Goal: Task Accomplishment & Management: Use online tool/utility

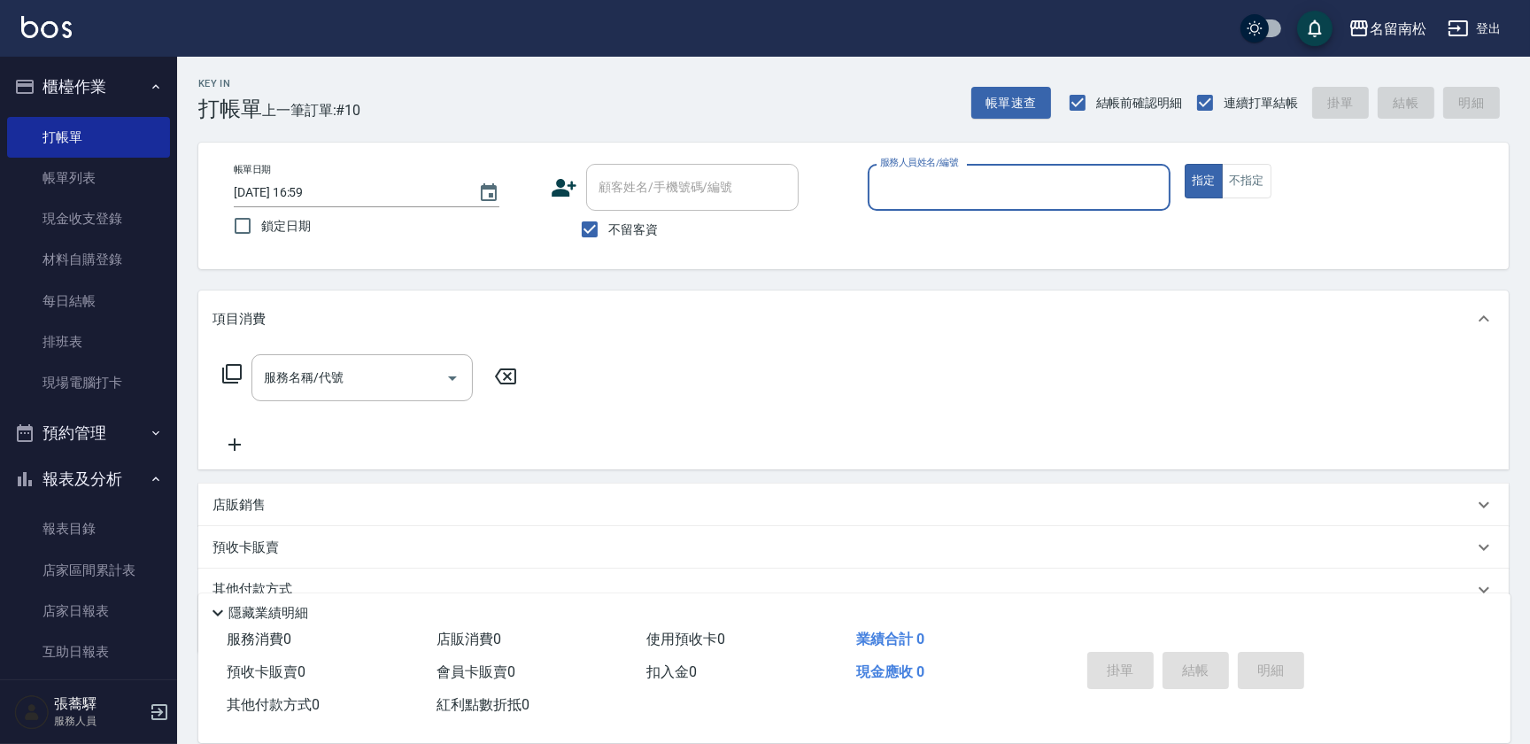
click at [1105, 172] on input "服務人員姓名/編號" at bounding box center [1019, 187] width 287 height 31
drag, startPoint x: 1047, startPoint y: 224, endPoint x: 716, endPoint y: 222, distance: 331.2
click at [1045, 225] on div "[PERSON_NAME]-10" at bounding box center [1019, 232] width 303 height 29
type input "[PERSON_NAME]-10"
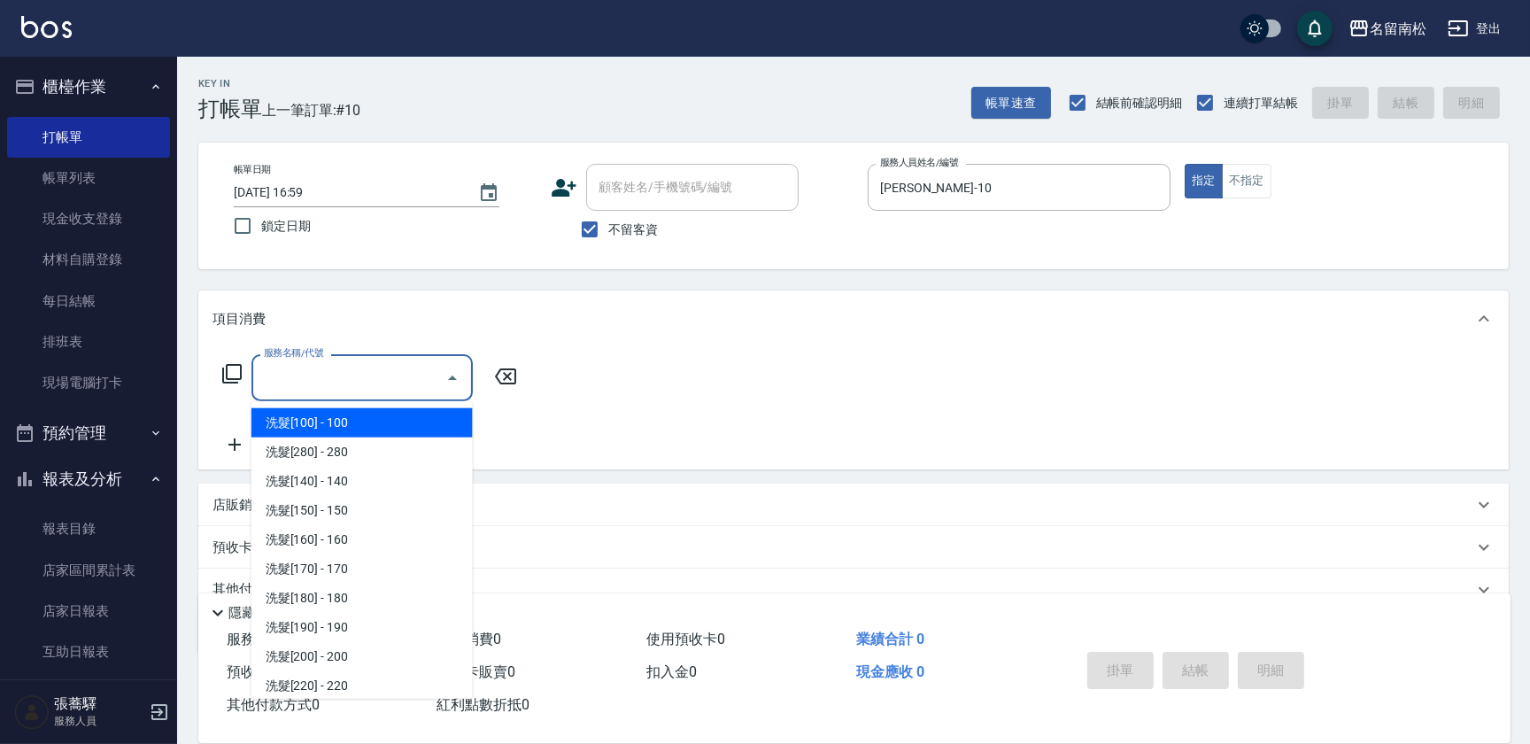
click at [371, 382] on input "服務名稱/代號" at bounding box center [348, 377] width 179 height 31
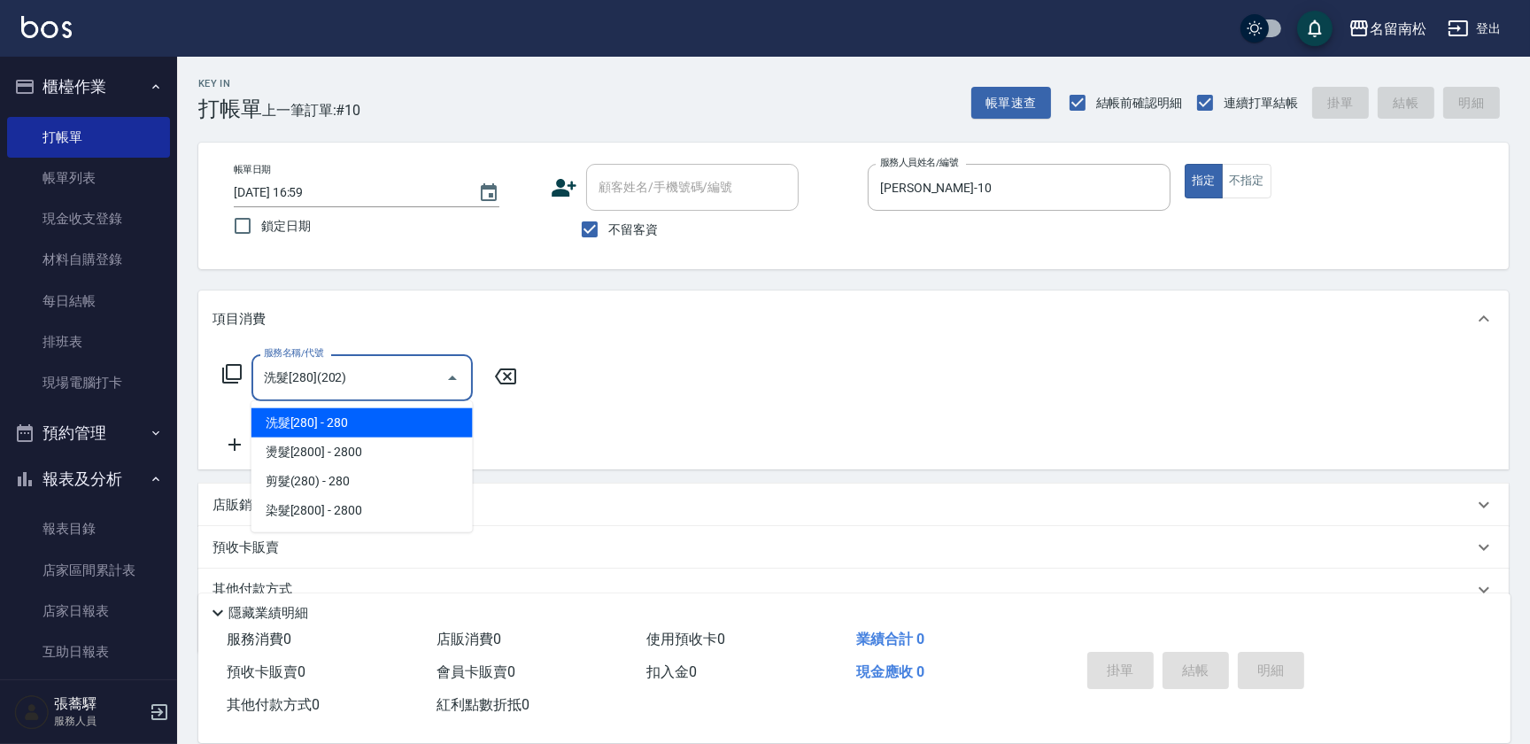
type input "洗髮[280](202)"
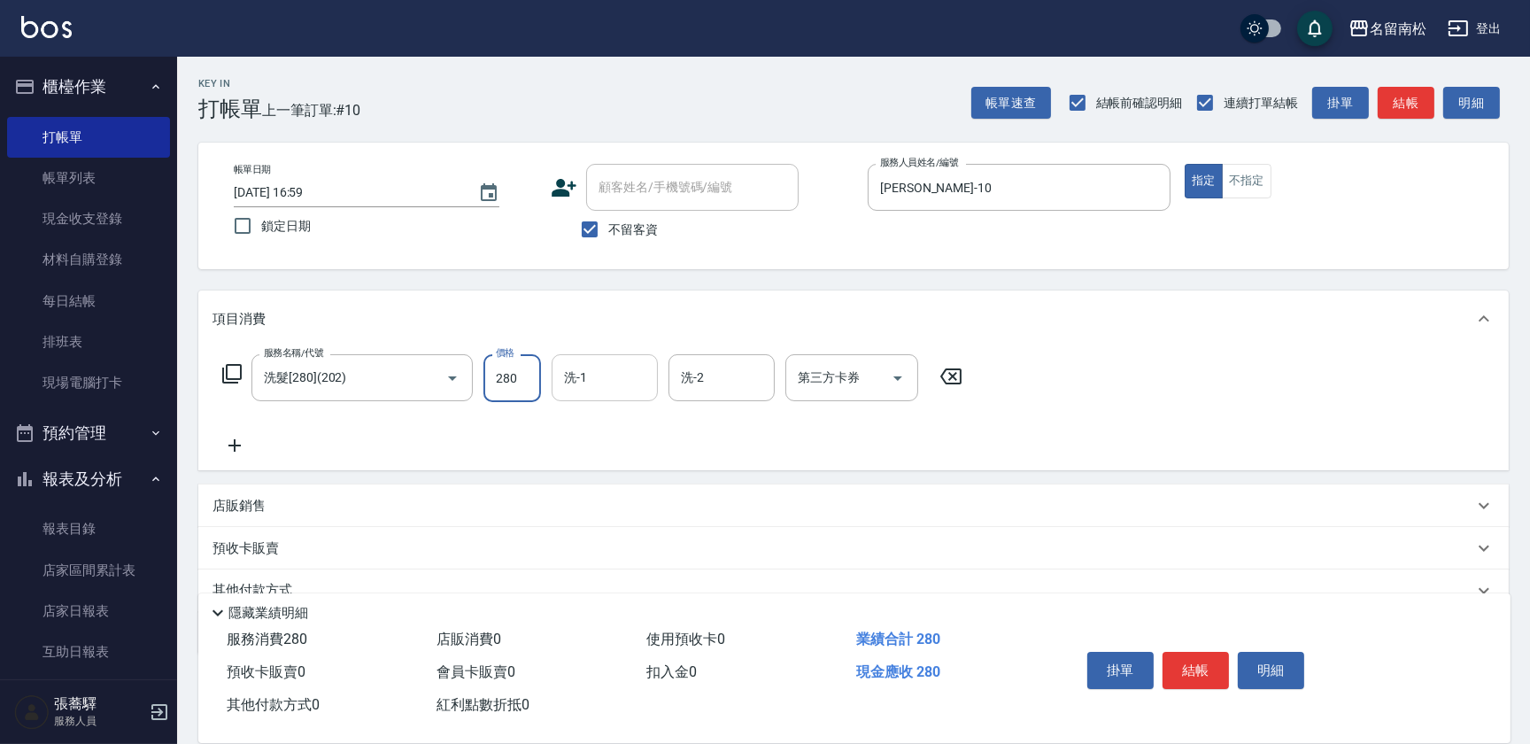
click at [584, 383] on input "洗-1" at bounding box center [605, 377] width 90 height 31
click at [601, 420] on span "[PERSON_NAME]-10" at bounding box center [593, 423] width 55 height 19
type input "[PERSON_NAME]-10"
click at [1192, 656] on button "結帳" at bounding box center [1196, 670] width 66 height 37
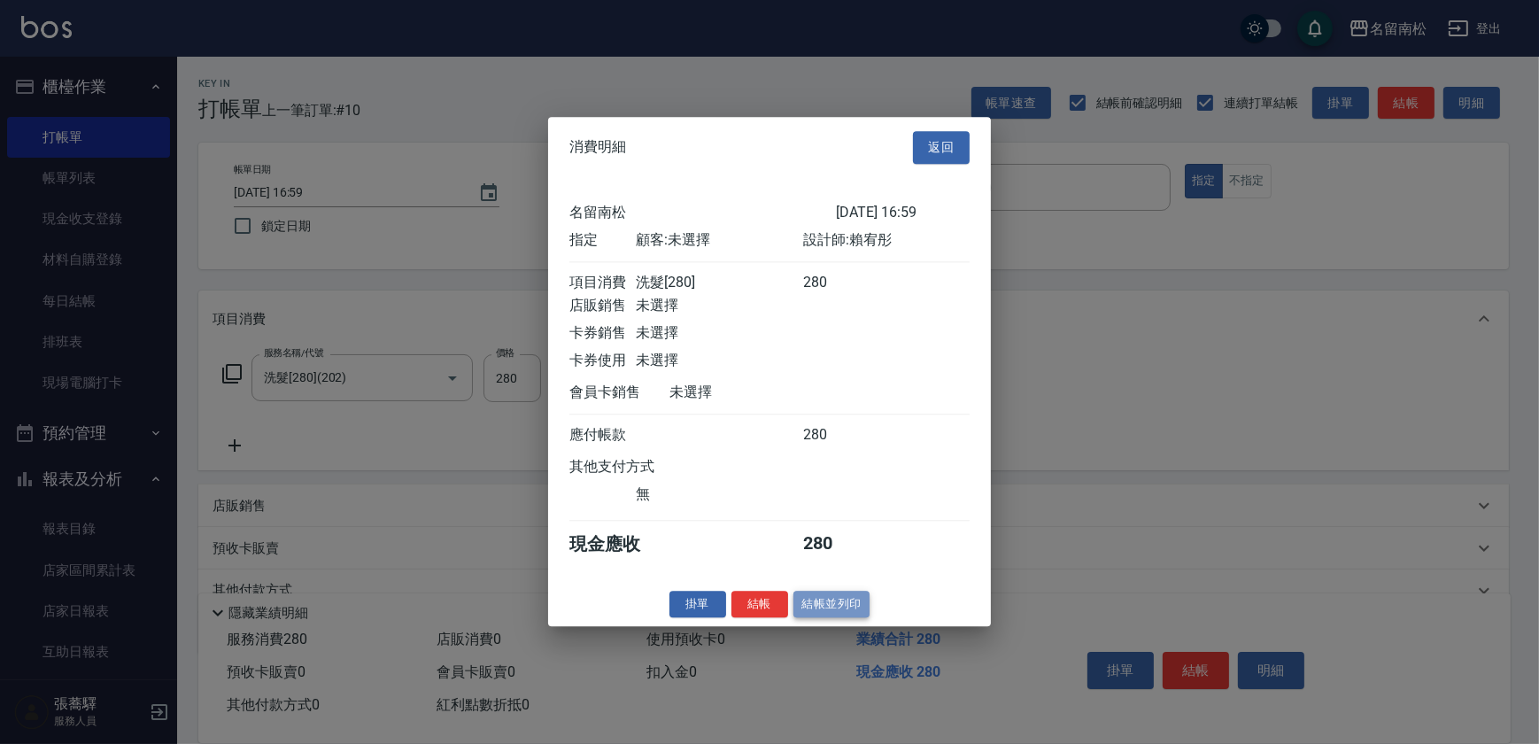
click at [834, 618] on button "結帳並列印" at bounding box center [832, 604] width 77 height 27
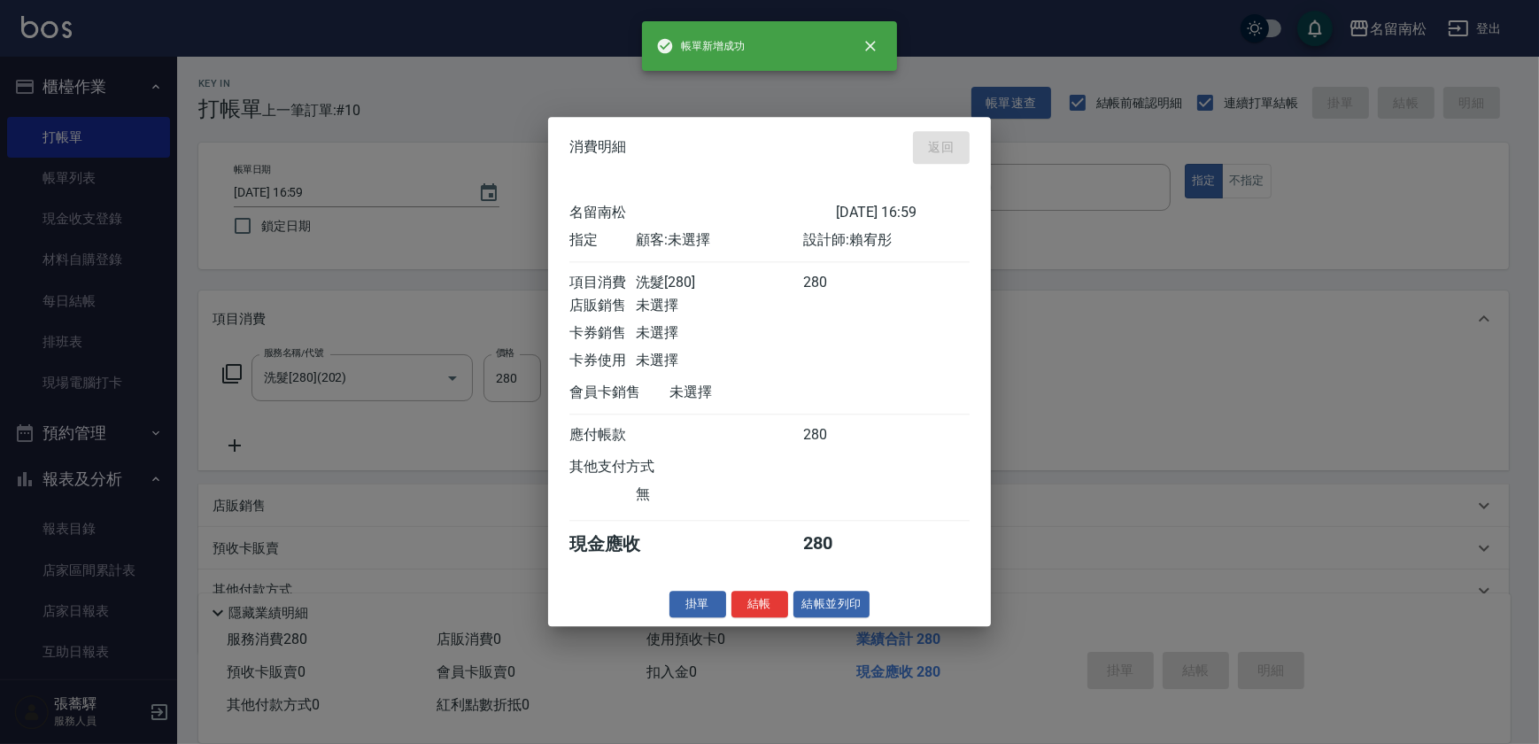
type input "[DATE] 17:40"
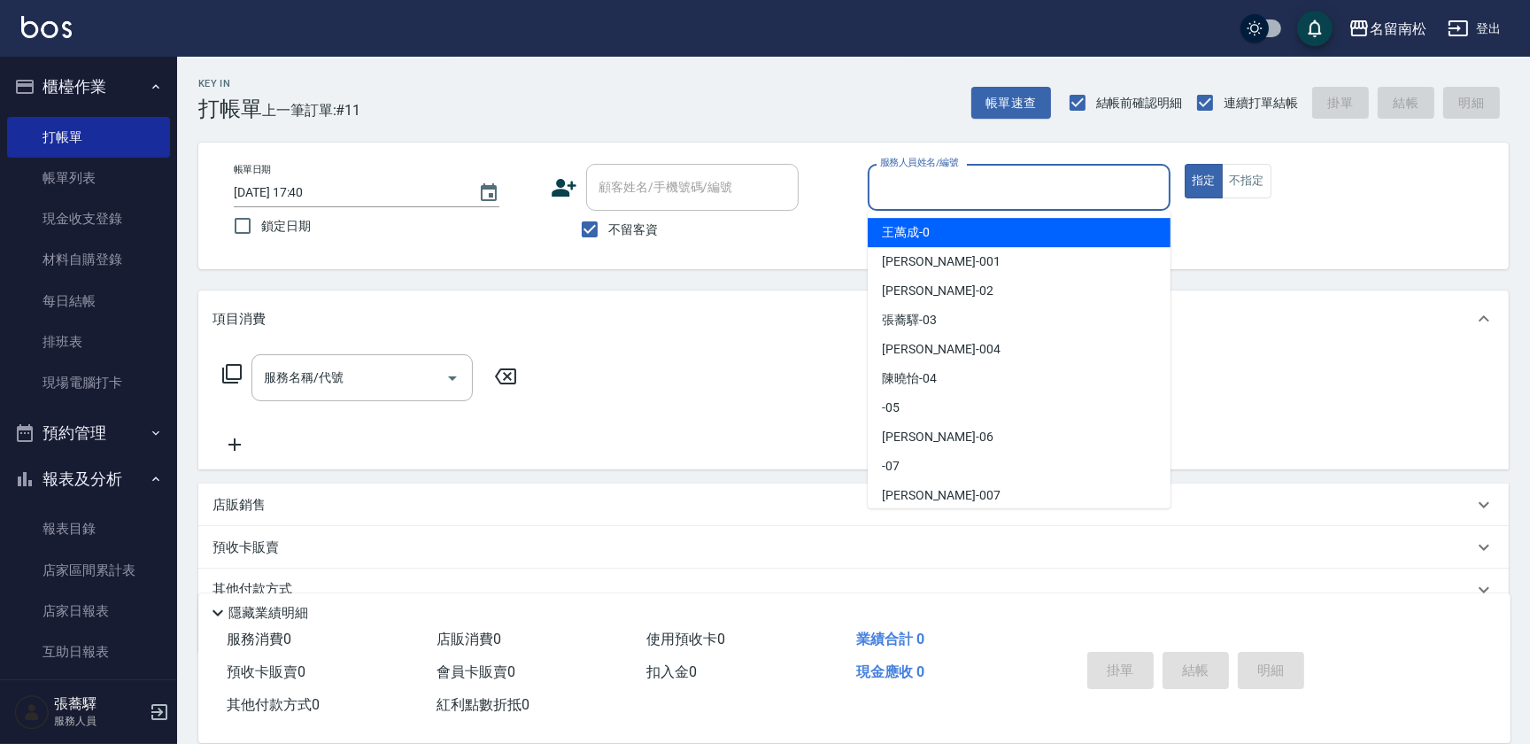
click at [879, 190] on input "服務人員姓名/編號" at bounding box center [1019, 187] width 287 height 31
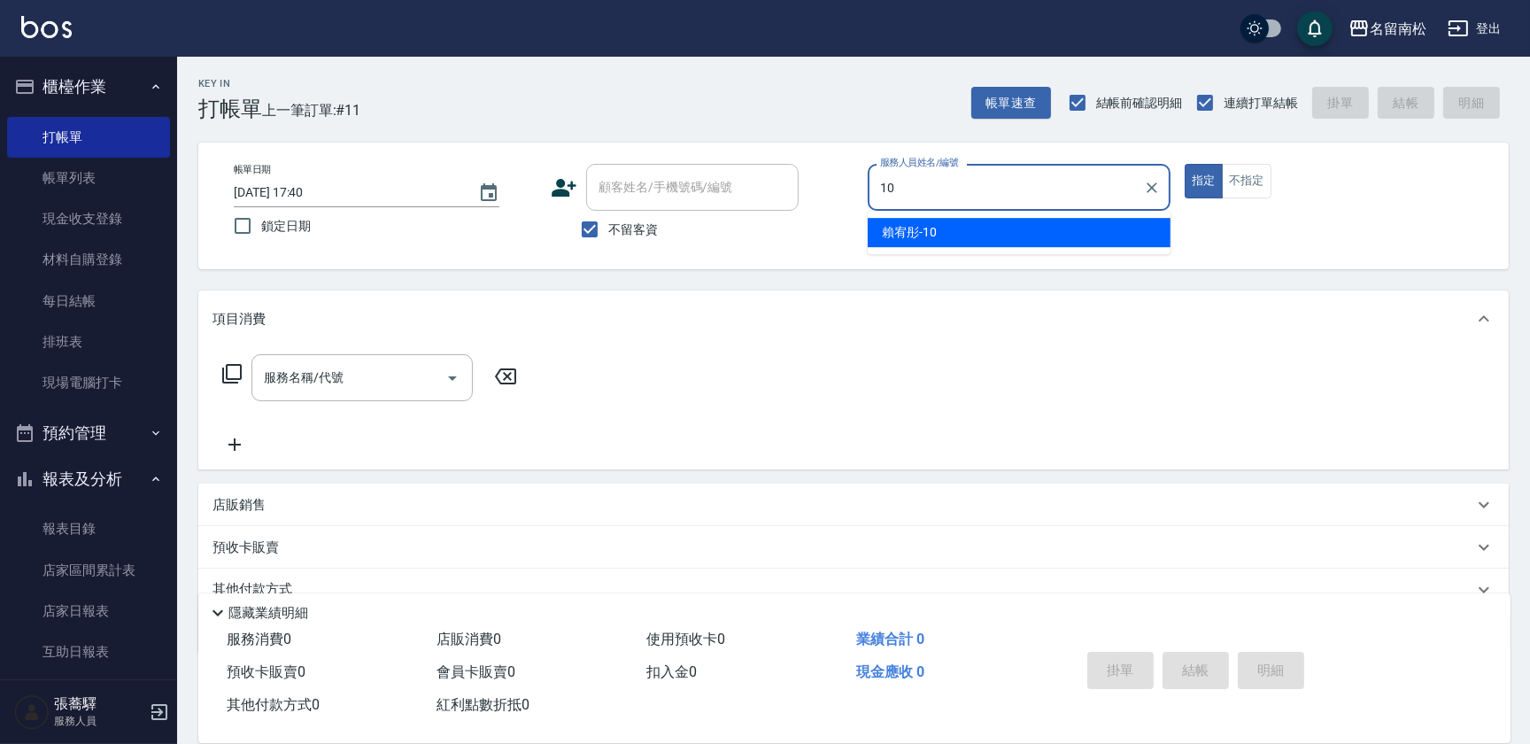
click at [875, 223] on div "[PERSON_NAME]-10" at bounding box center [1019, 232] width 303 height 29
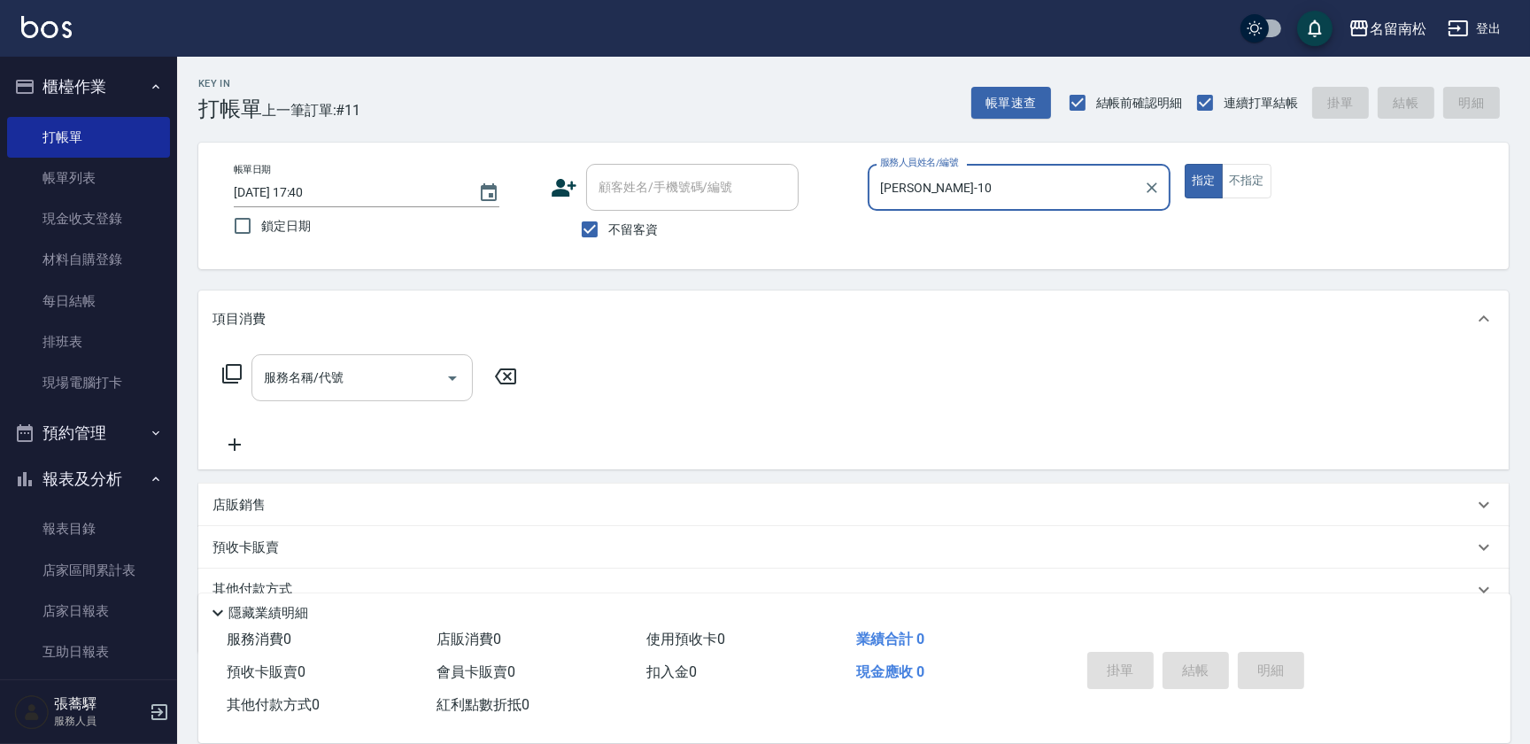
type input "[PERSON_NAME]-10"
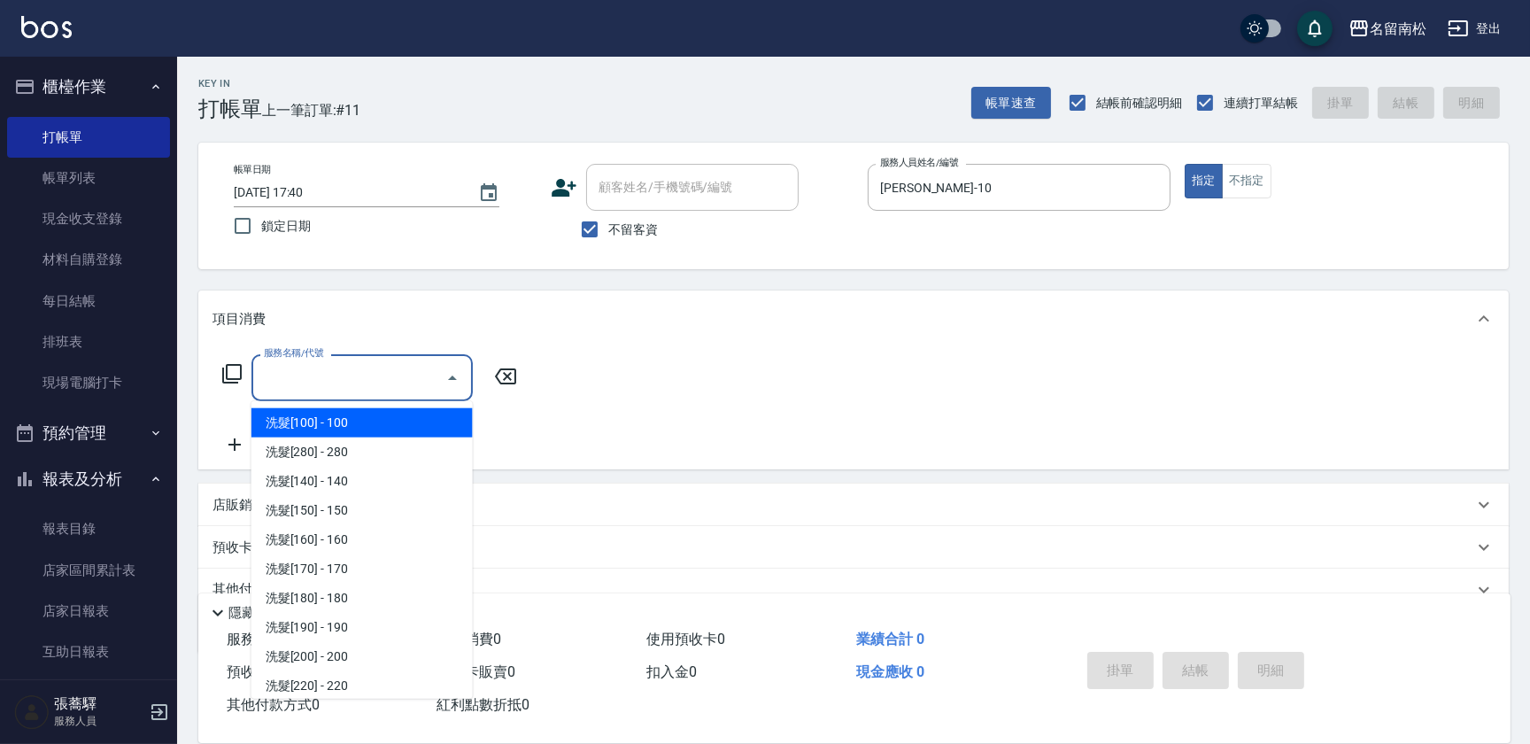
click at [389, 380] on input "服務名稱/代號" at bounding box center [348, 377] width 179 height 31
click at [382, 376] on input "服務名稱/代號" at bounding box center [348, 377] width 179 height 31
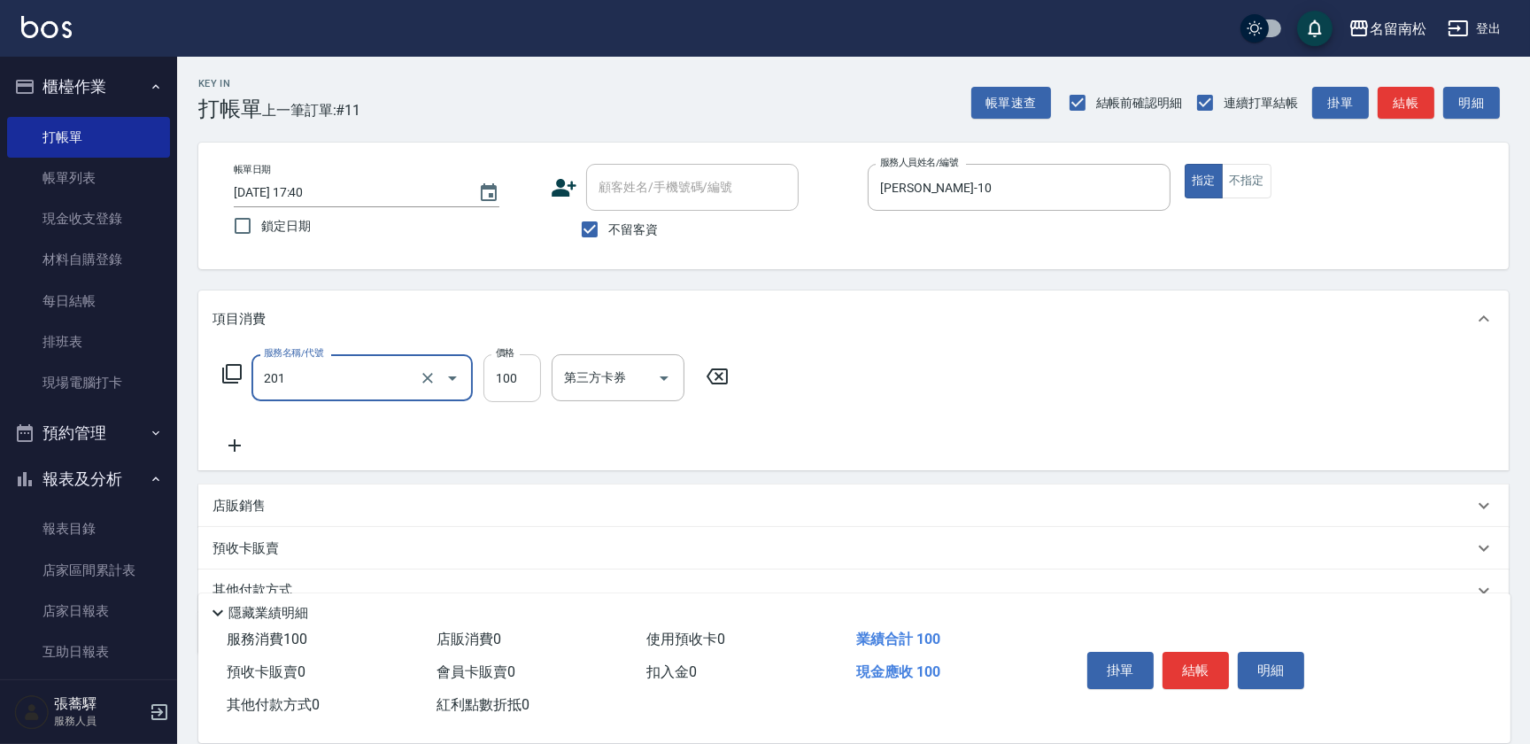
type input "洗髮[100](201)"
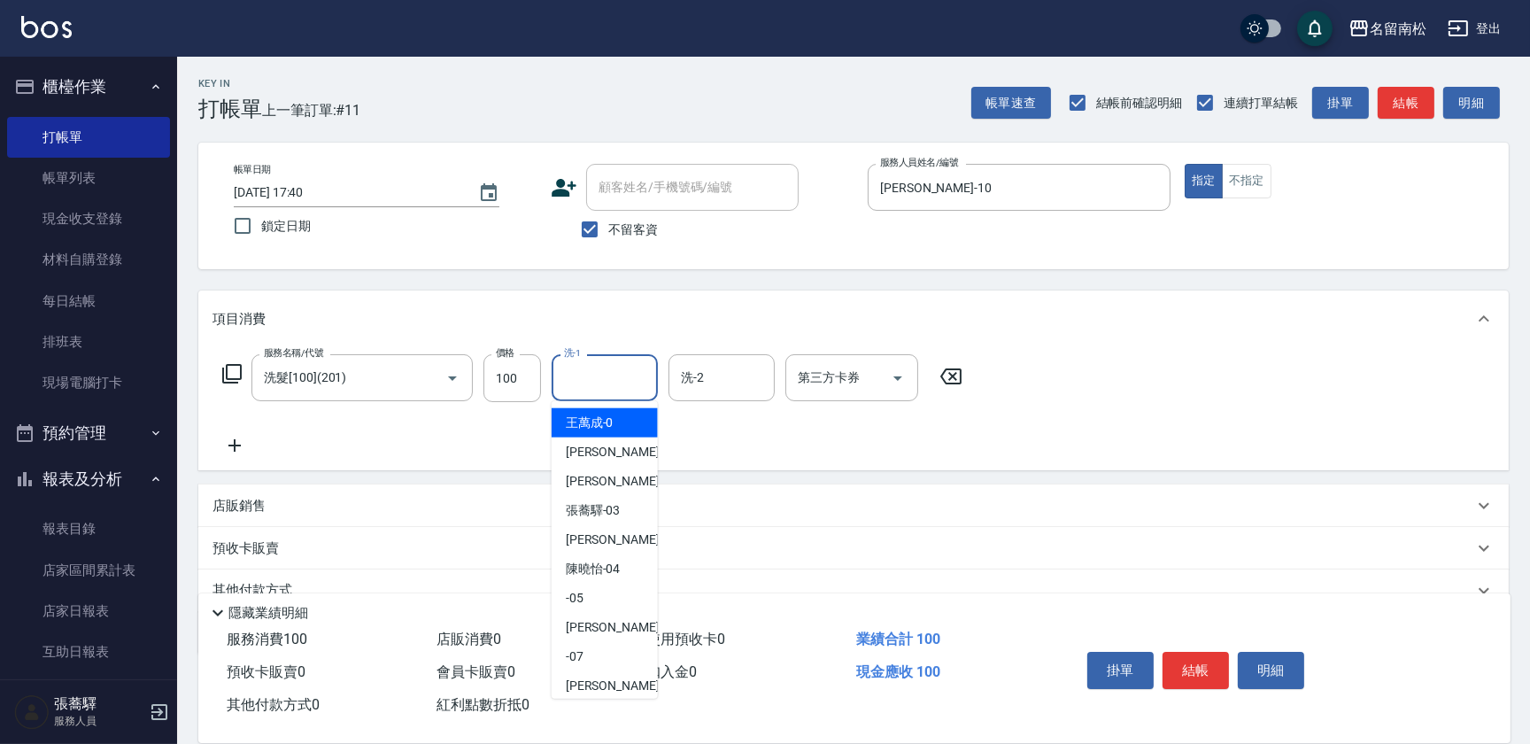
click at [600, 382] on input "洗-1" at bounding box center [605, 377] width 90 height 31
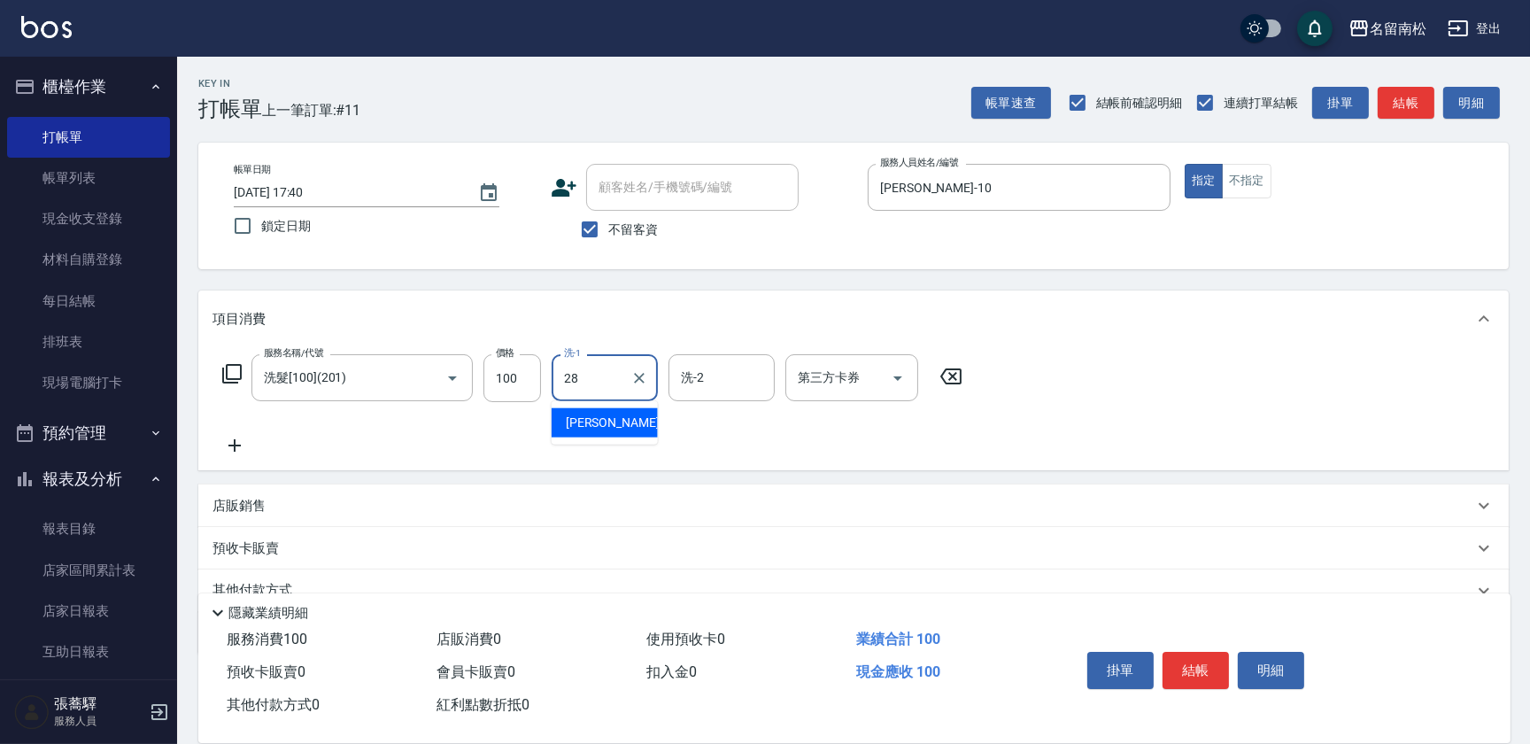
type input "[PERSON_NAME]-28"
click at [242, 442] on icon at bounding box center [235, 445] width 44 height 21
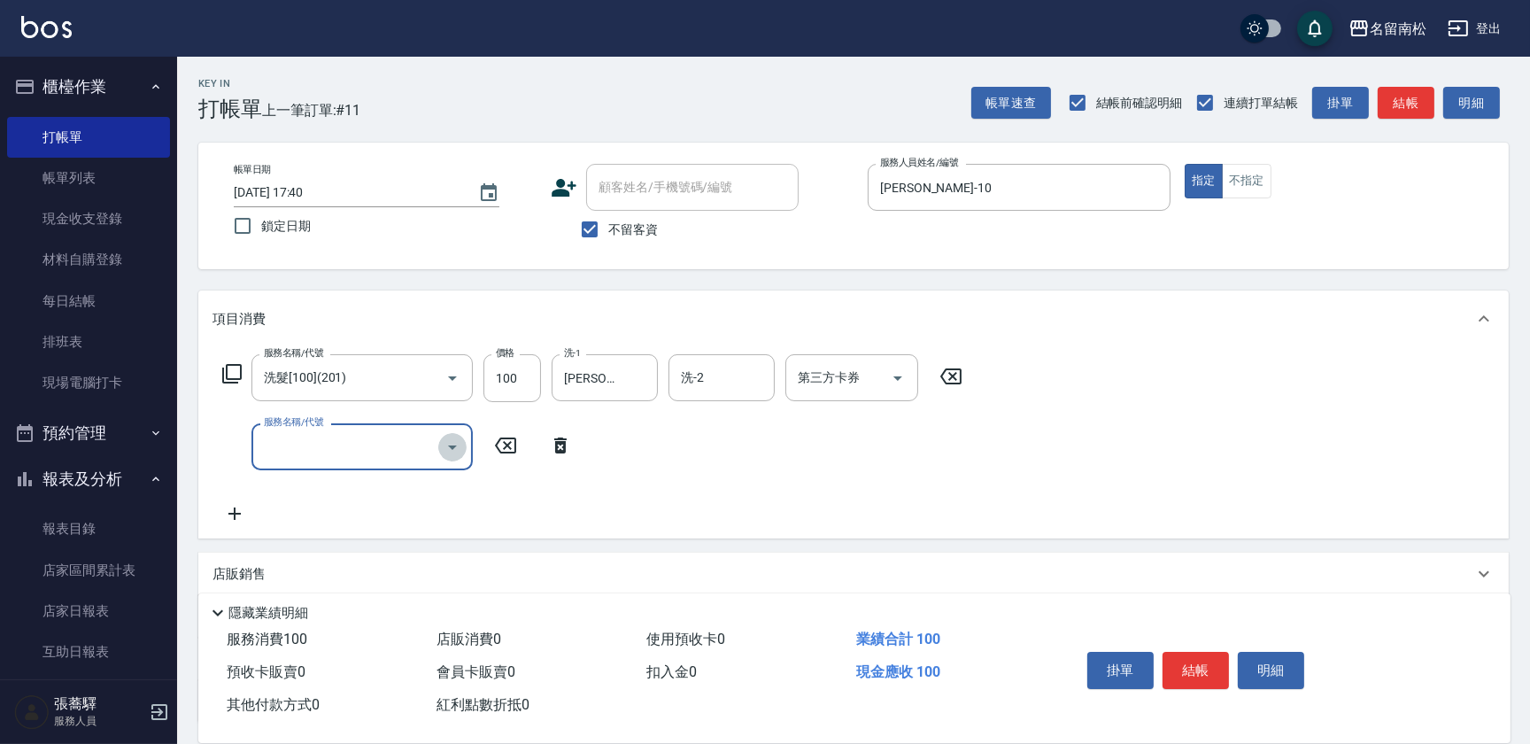
click at [451, 445] on icon "Open" at bounding box center [452, 447] width 9 height 4
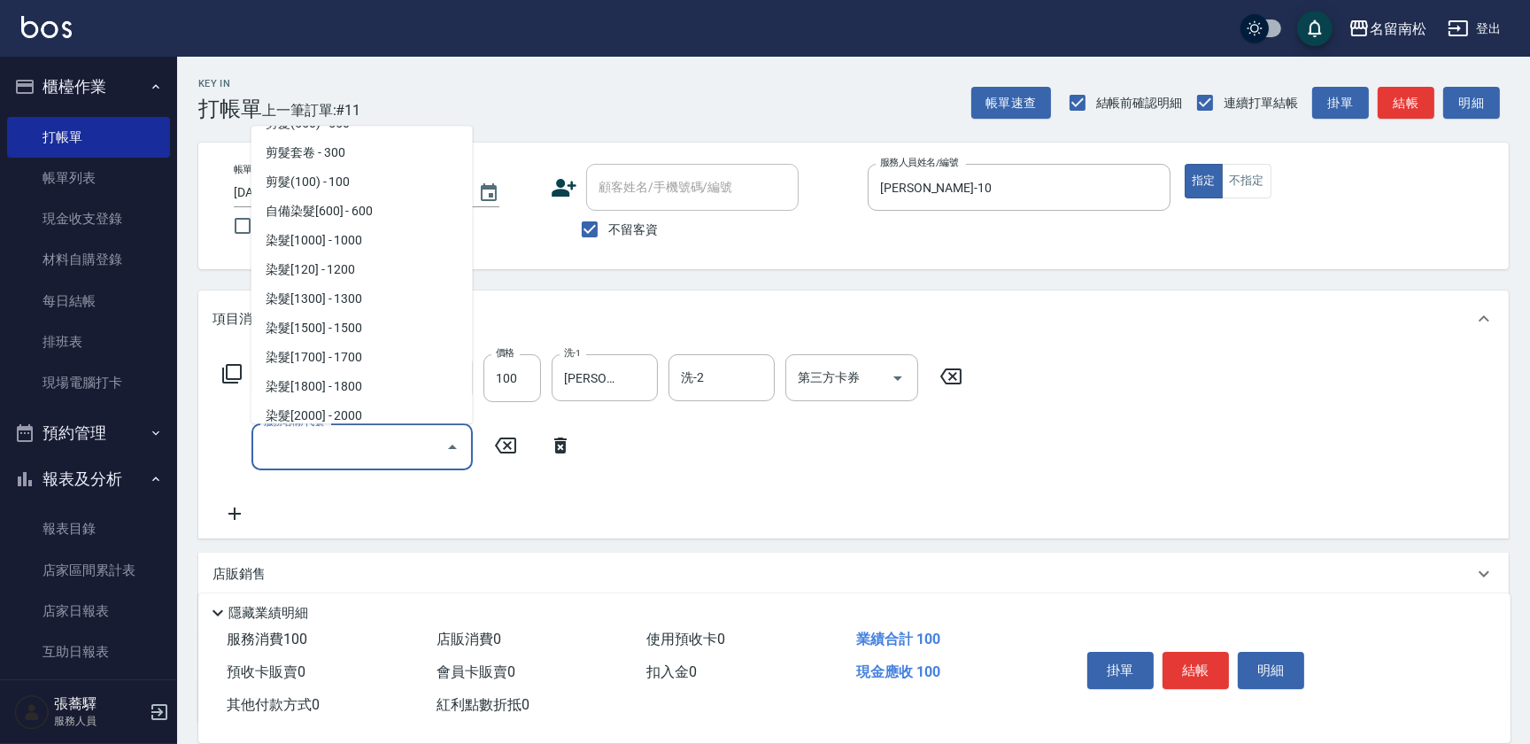
scroll to position [1529, 0]
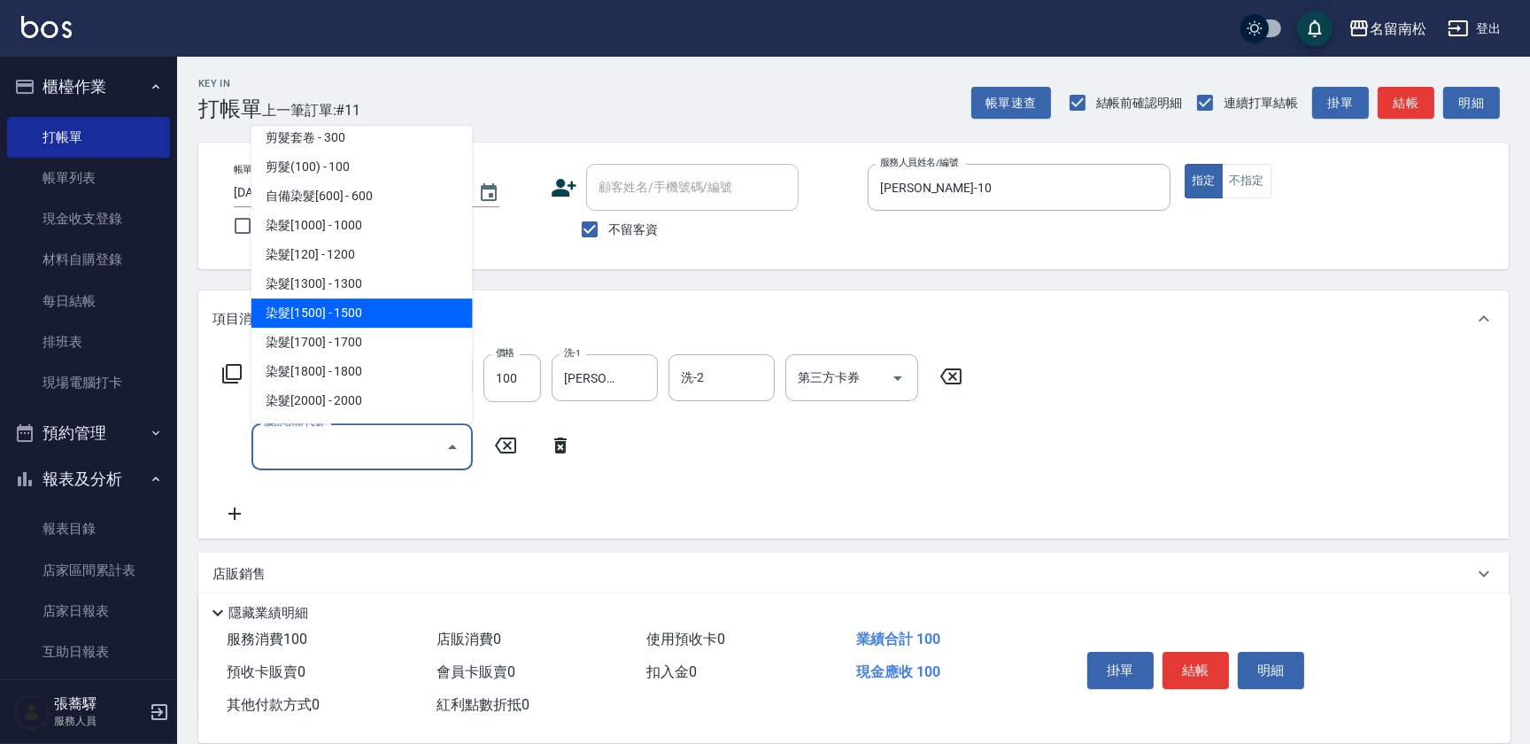
click at [370, 308] on span "染髮[1500] - 1500" at bounding box center [362, 312] width 221 height 29
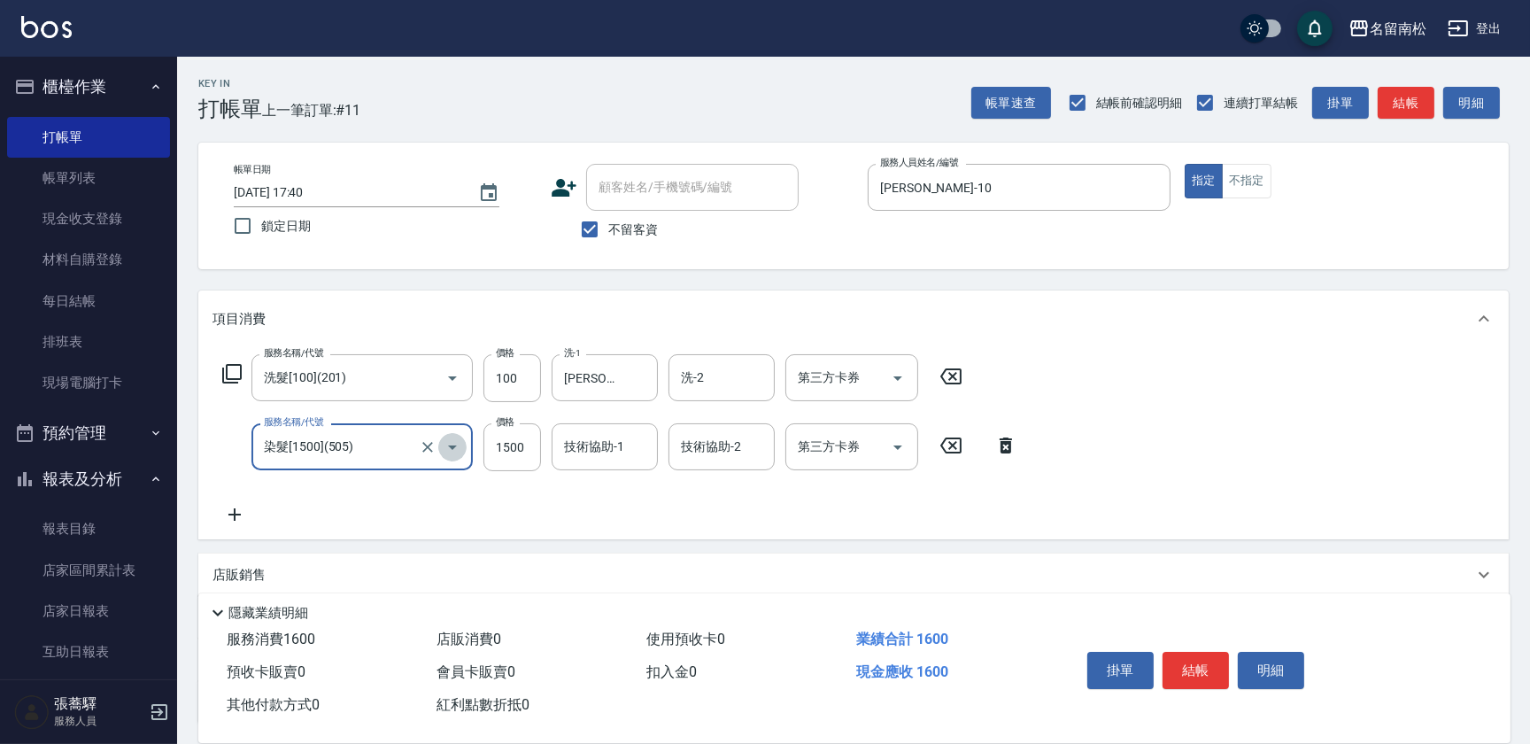
click at [451, 440] on icon "Open" at bounding box center [452, 447] width 21 height 21
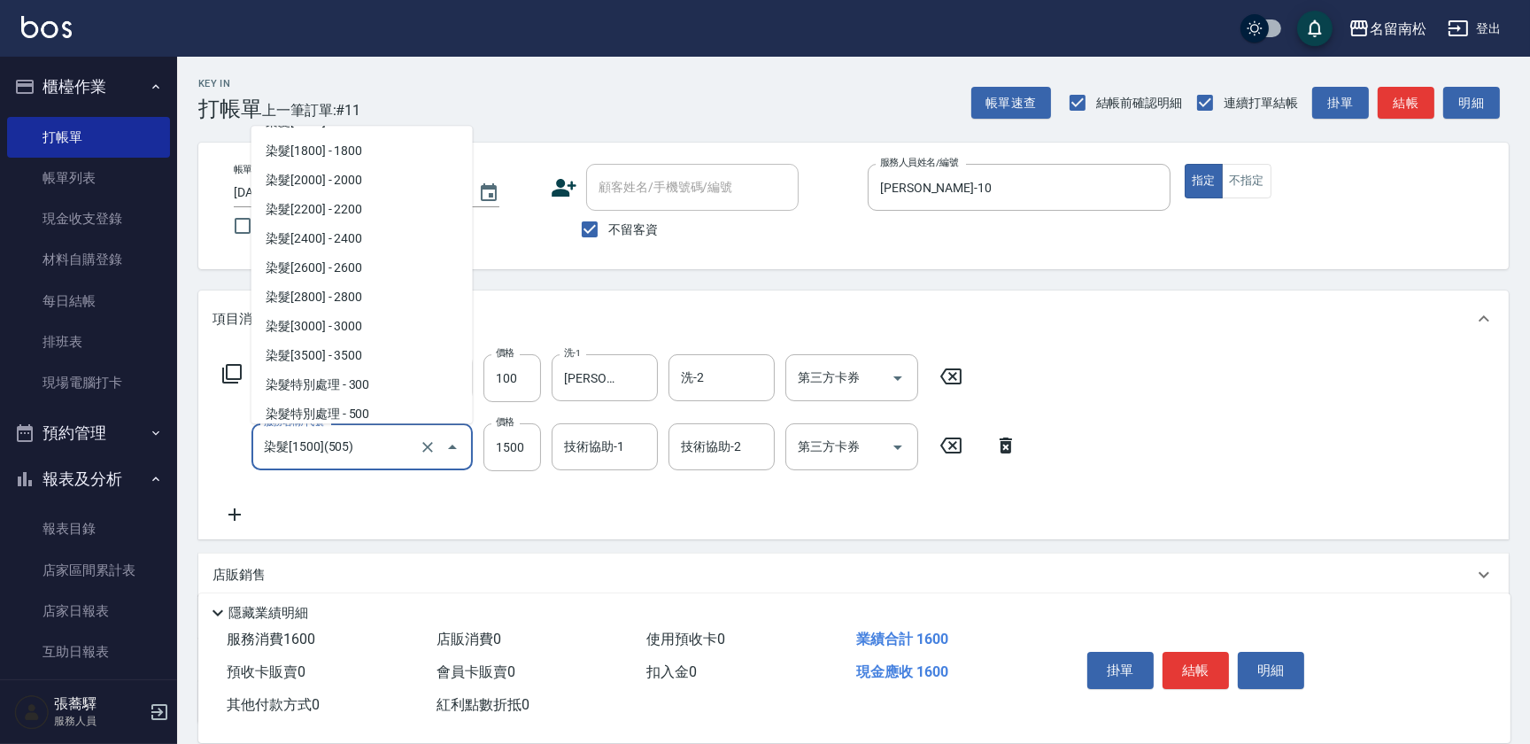
scroll to position [1754, 0]
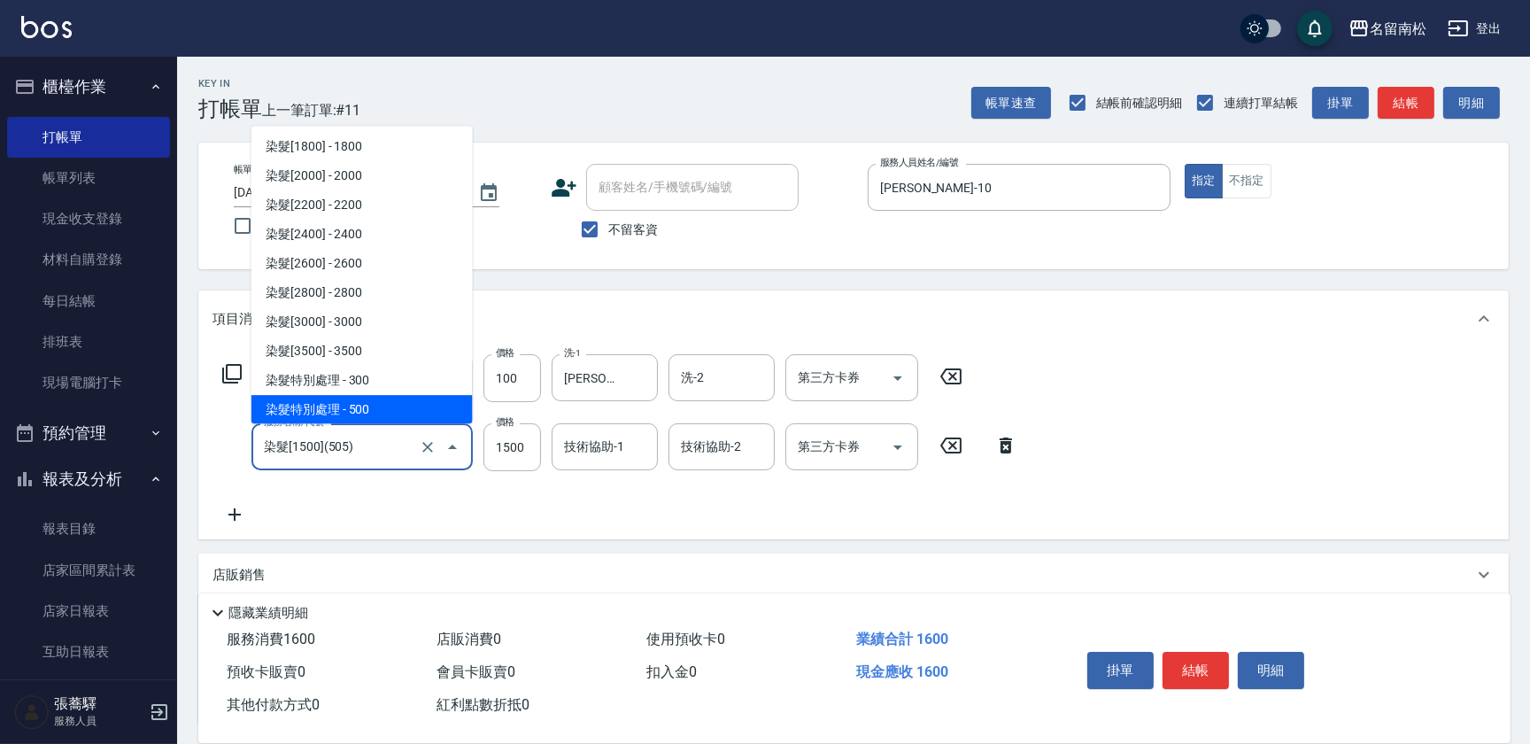
click at [388, 400] on span "染髮特別處理 - 500" at bounding box center [362, 409] width 221 height 29
type input "染髮特別處理(516)"
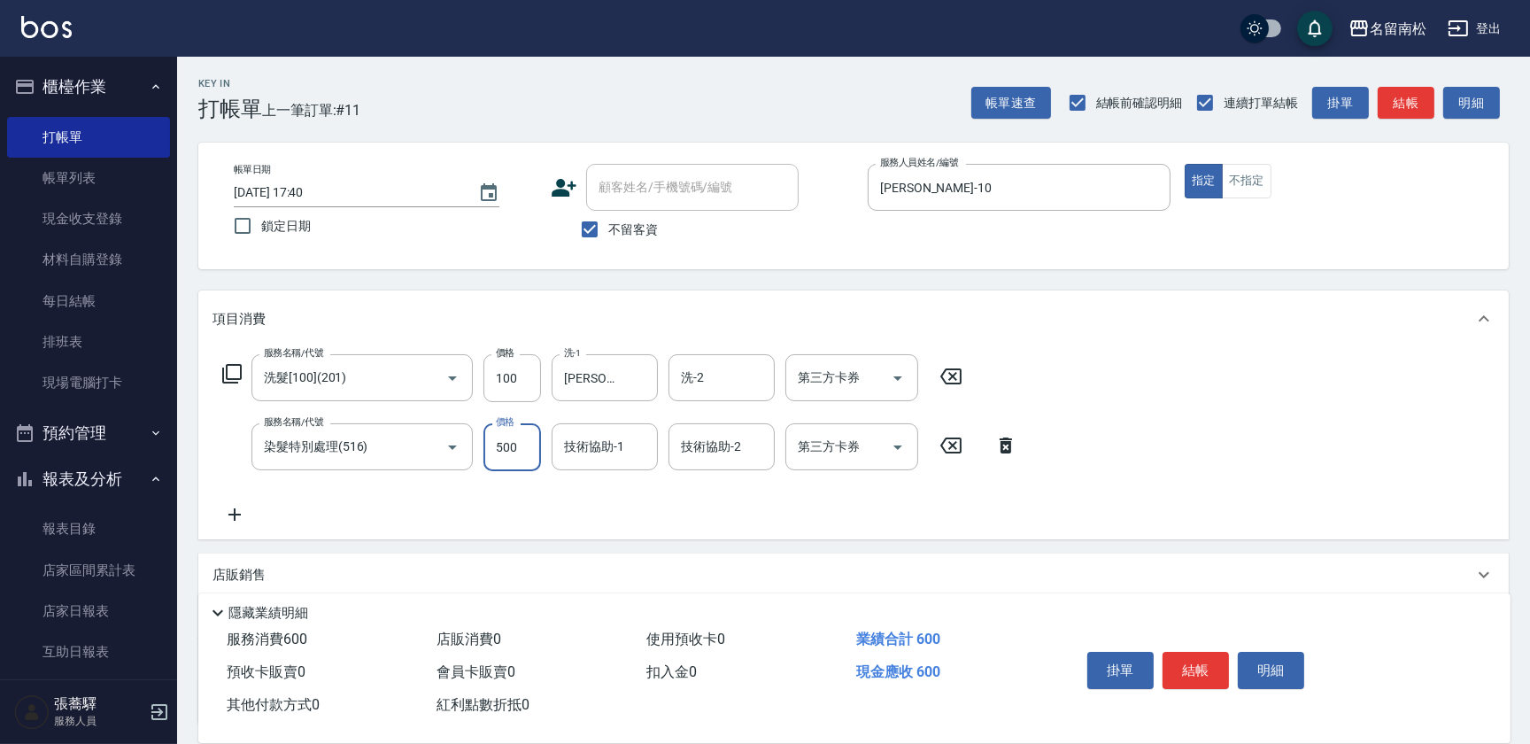
click at [523, 454] on input "500" at bounding box center [513, 447] width 58 height 48
click at [499, 445] on input "11400" at bounding box center [513, 447] width 58 height 48
type input "1400"
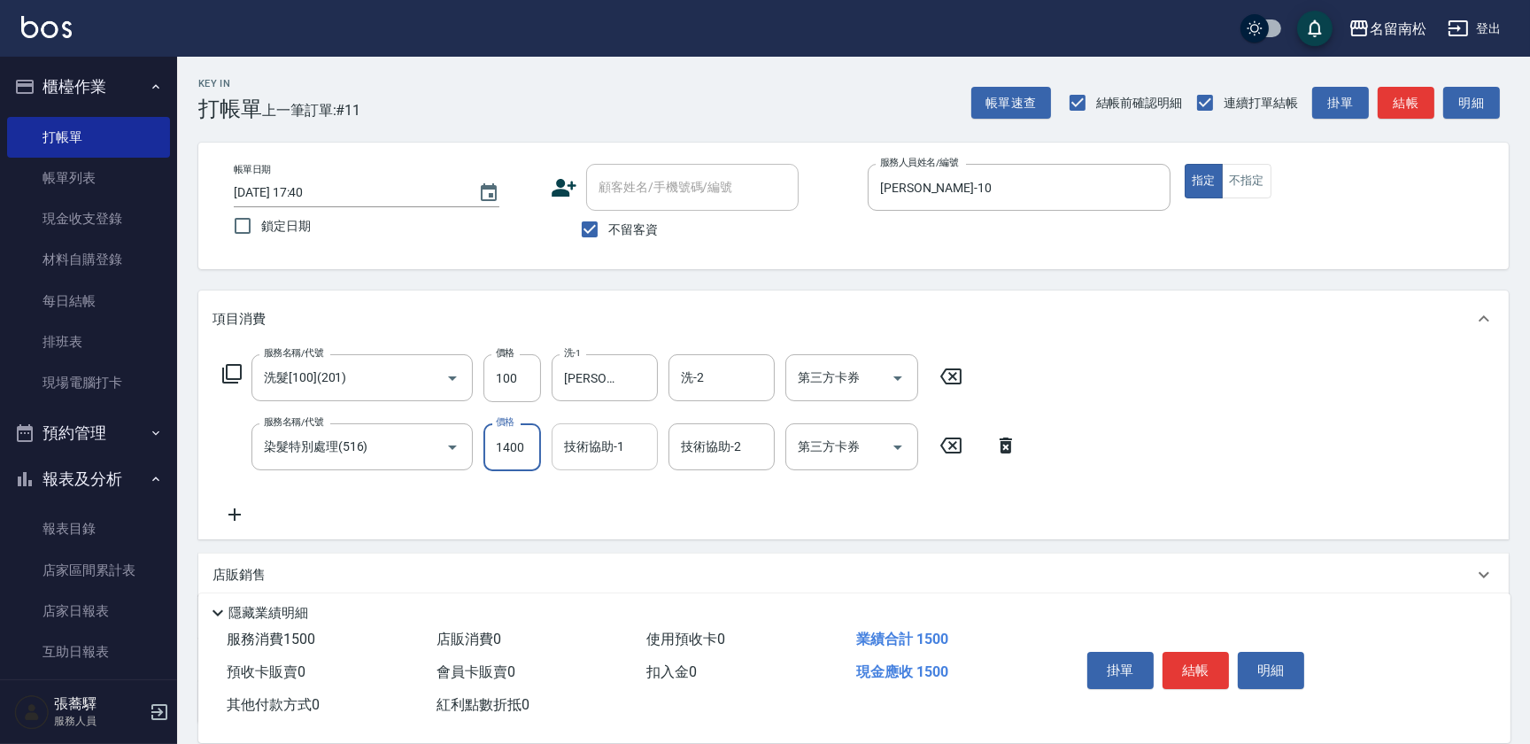
click at [593, 461] on input "技術協助-1" at bounding box center [605, 446] width 90 height 31
click at [588, 485] on span "[PERSON_NAME]-10" at bounding box center [593, 492] width 55 height 19
type input "[PERSON_NAME]-10"
click at [1183, 680] on button "結帳" at bounding box center [1196, 670] width 66 height 37
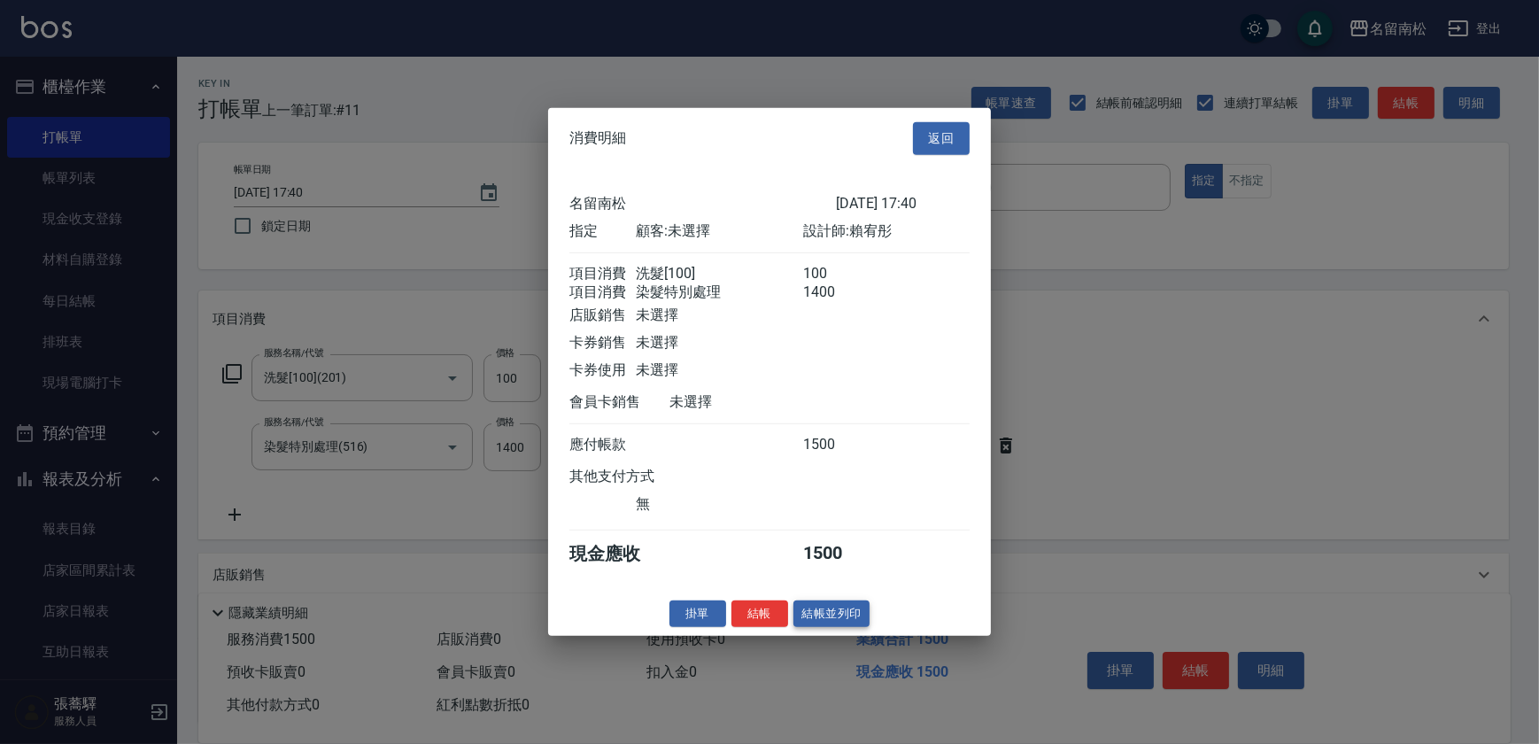
click at [833, 622] on button "結帳並列印" at bounding box center [832, 613] width 77 height 27
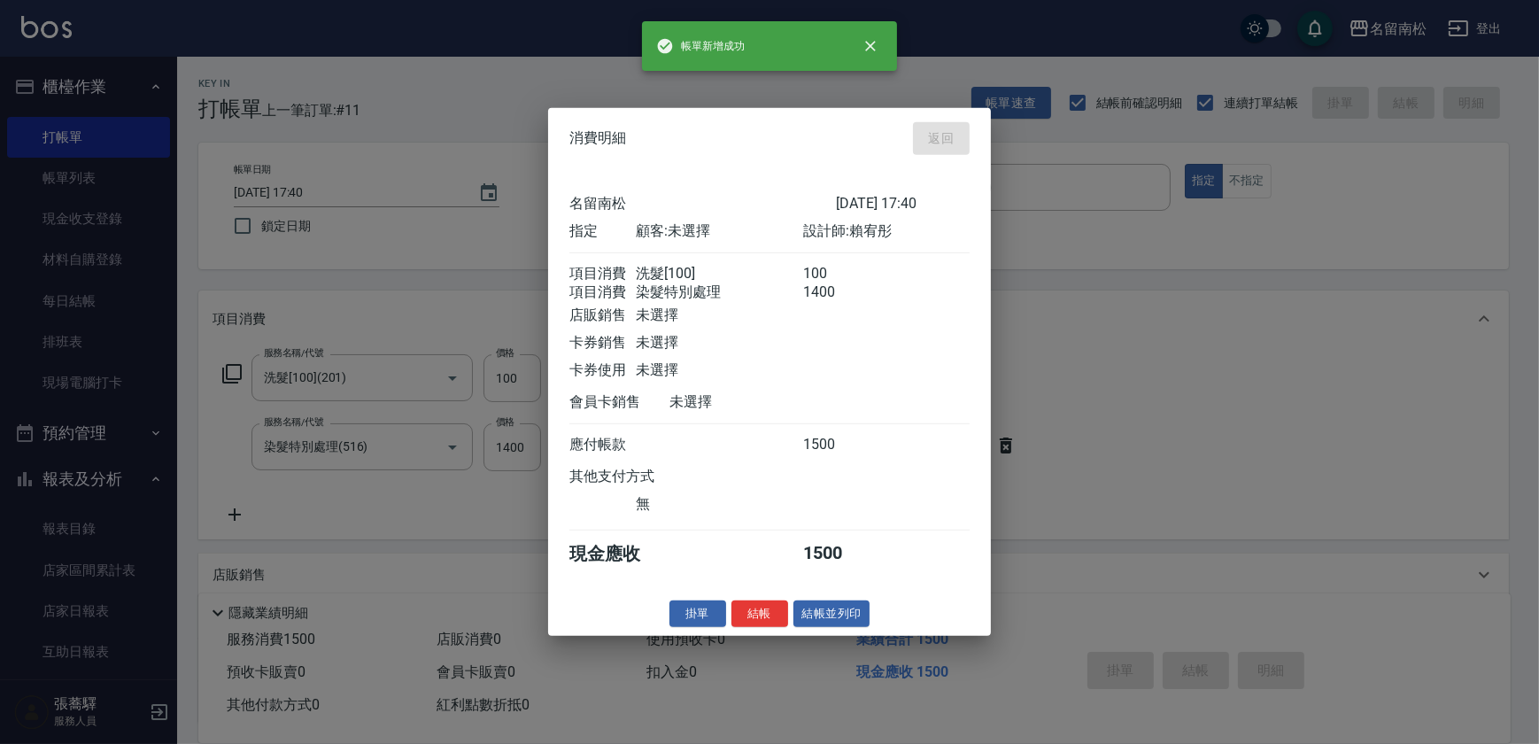
type input "[DATE] 17:41"
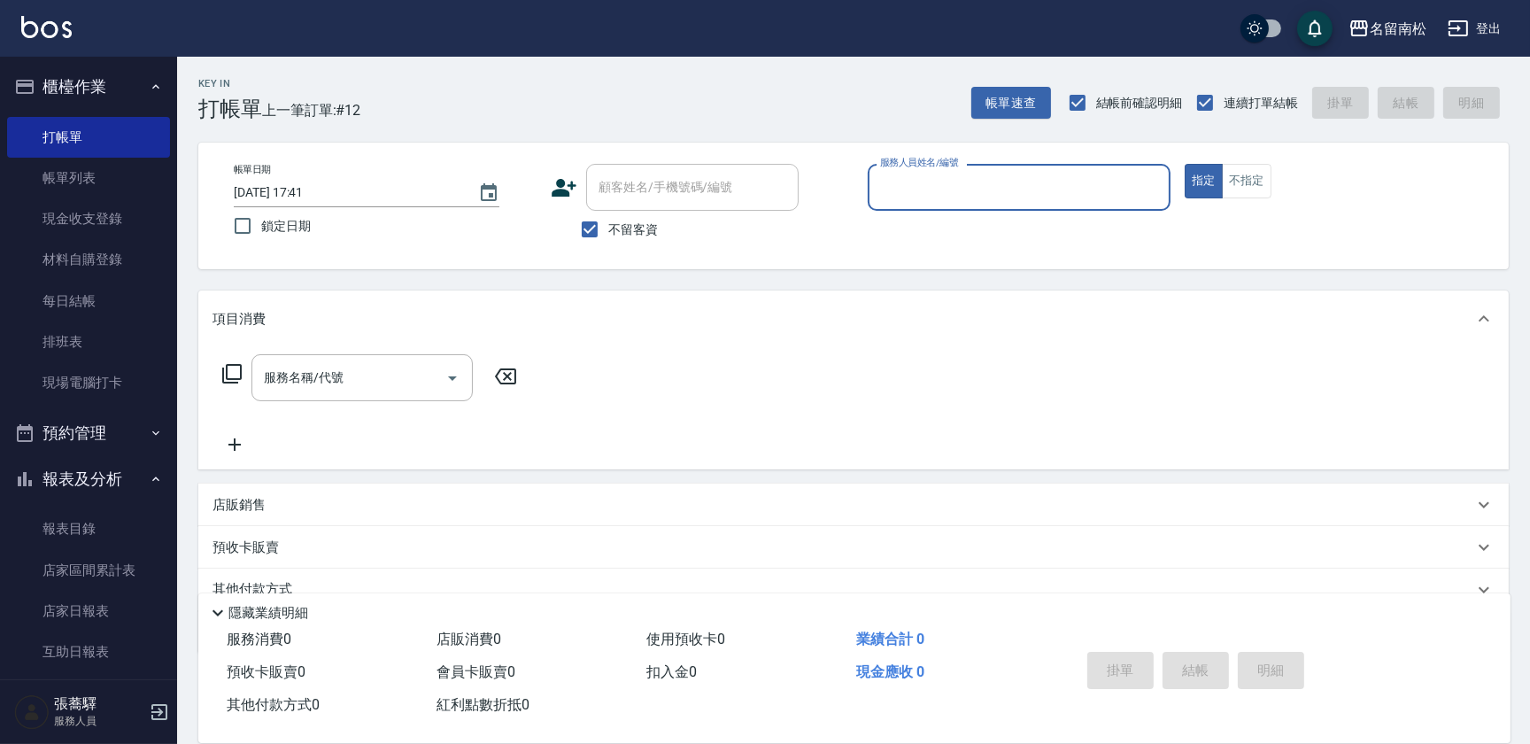
click at [914, 184] on div "服務人員姓名/編號 服務人員姓名/編號" at bounding box center [1019, 187] width 303 height 47
click at [915, 231] on span "[PERSON_NAME]-10" at bounding box center [909, 232] width 55 height 19
type input "[PERSON_NAME]-10"
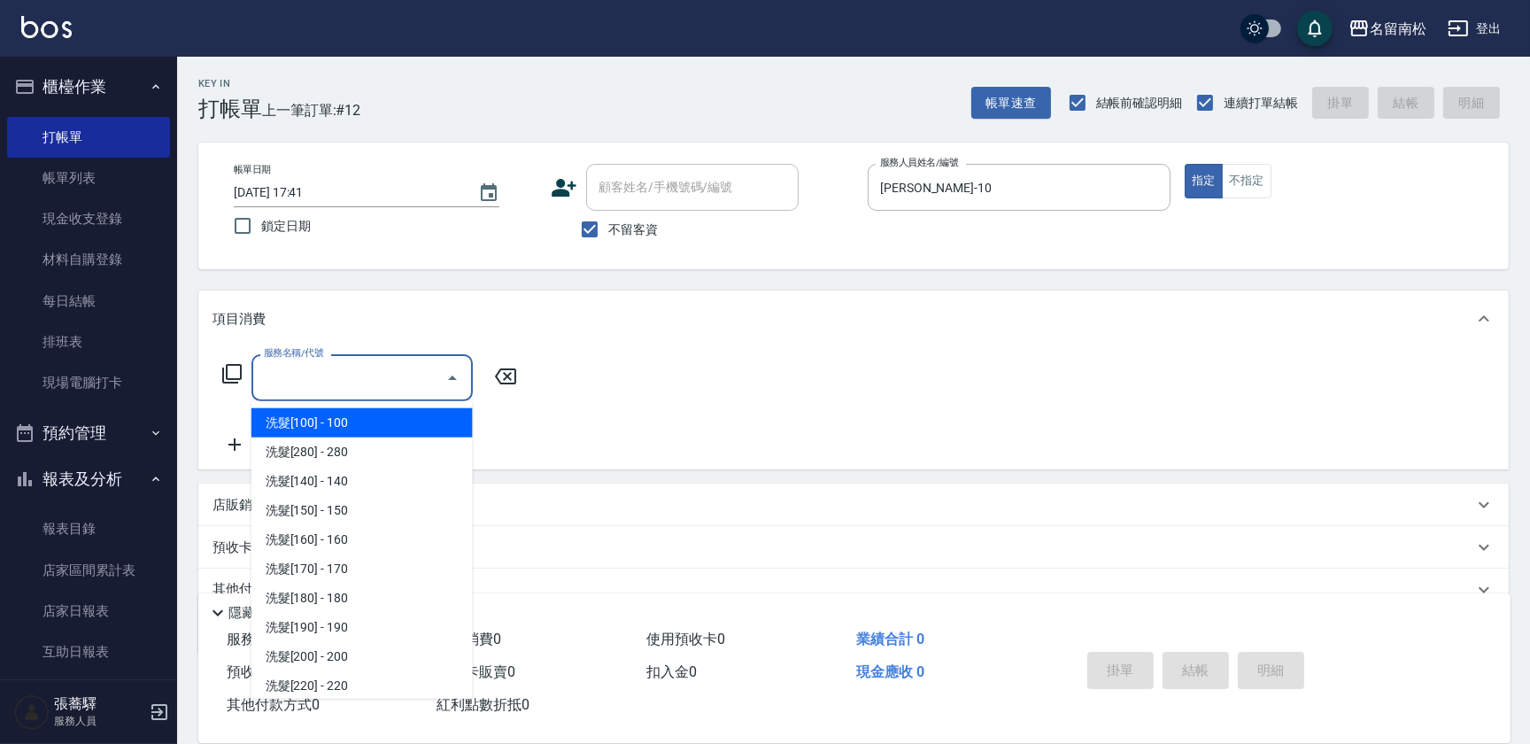
click at [373, 368] on input "服務名稱/代號" at bounding box center [348, 377] width 179 height 31
click at [402, 355] on div "服務名稱/代號" at bounding box center [362, 377] width 221 height 47
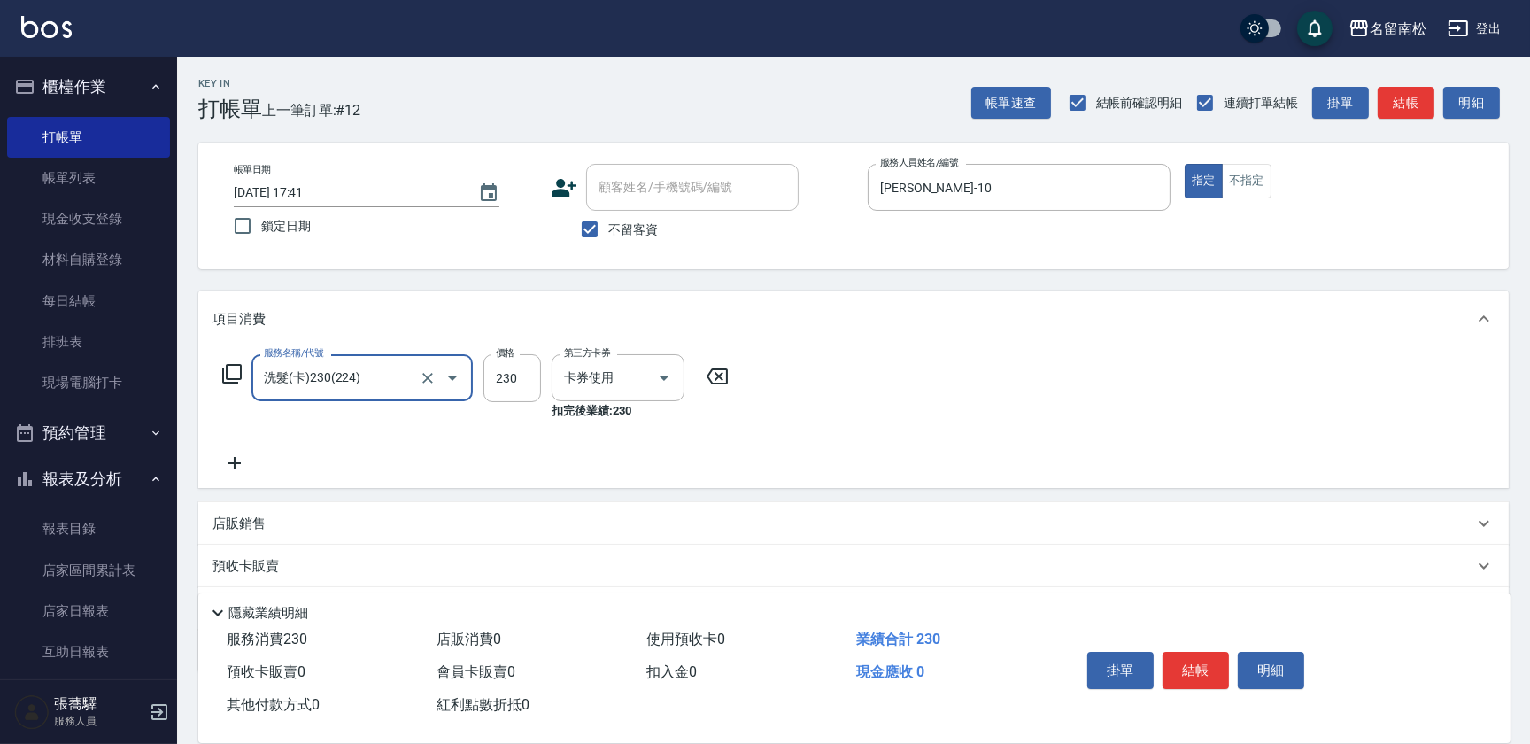
type input "洗髮(卡)230(224)"
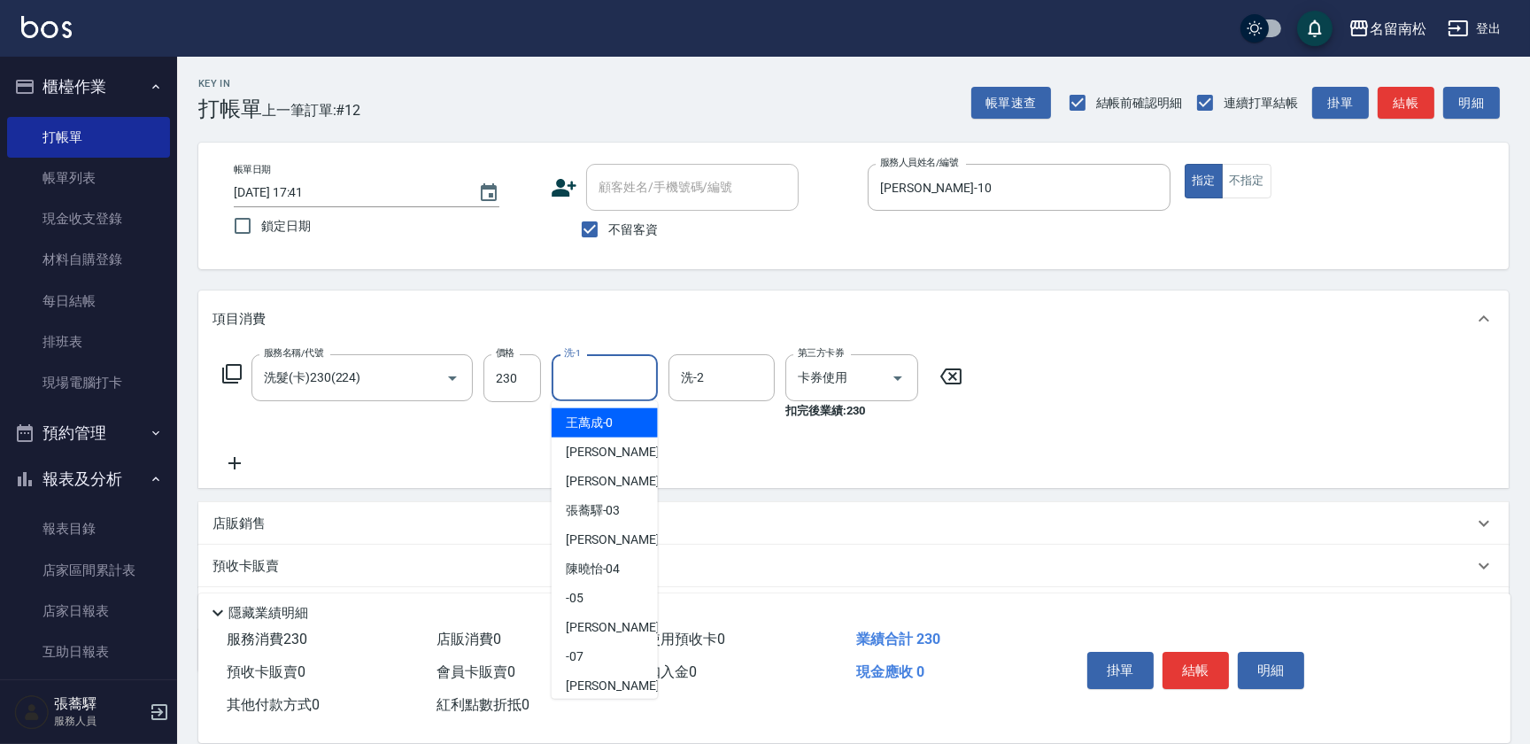
drag, startPoint x: 629, startPoint y: 372, endPoint x: 611, endPoint y: 368, distance: 18.1
click at [627, 372] on input "洗-1" at bounding box center [605, 377] width 90 height 31
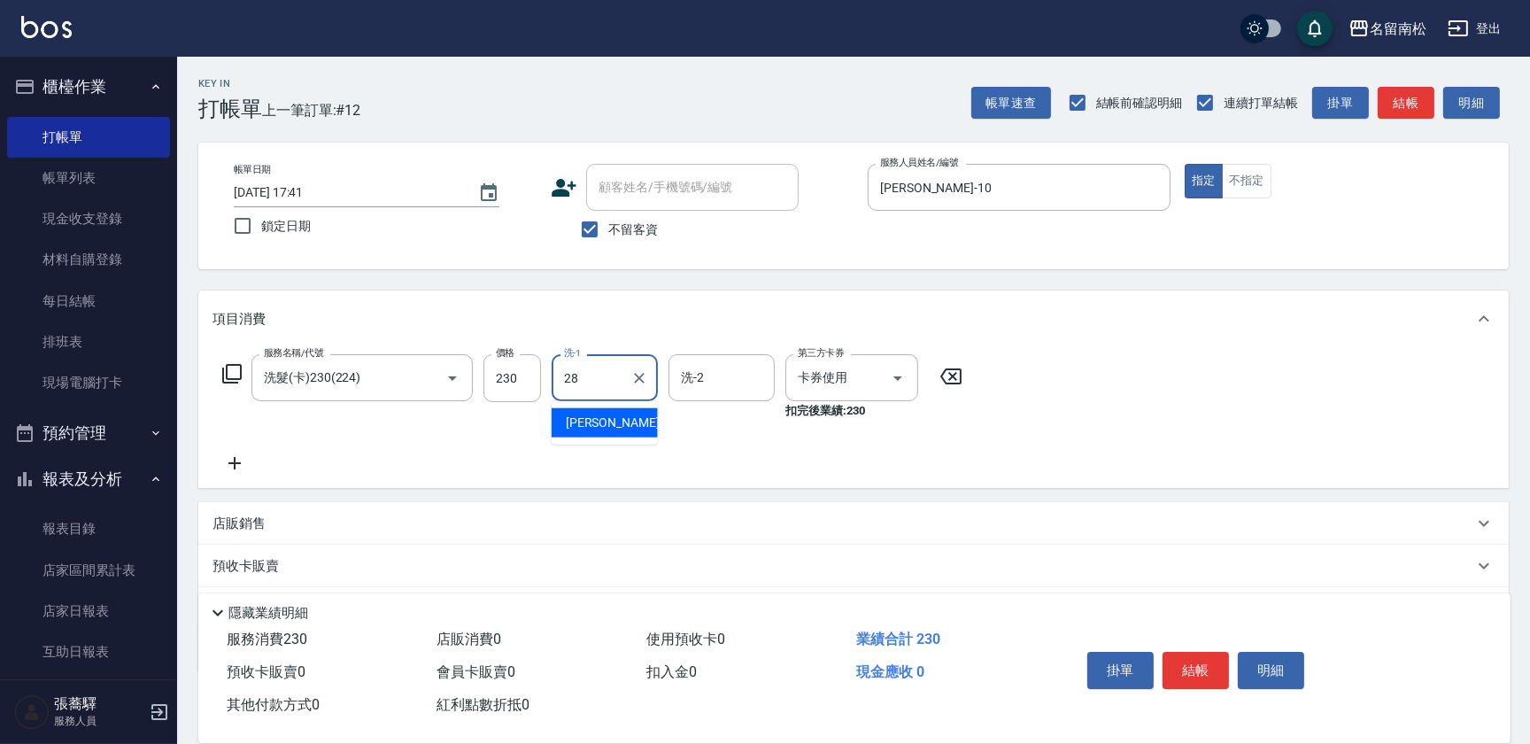
type input "[PERSON_NAME]-28"
click at [1206, 661] on button "結帳" at bounding box center [1196, 670] width 66 height 37
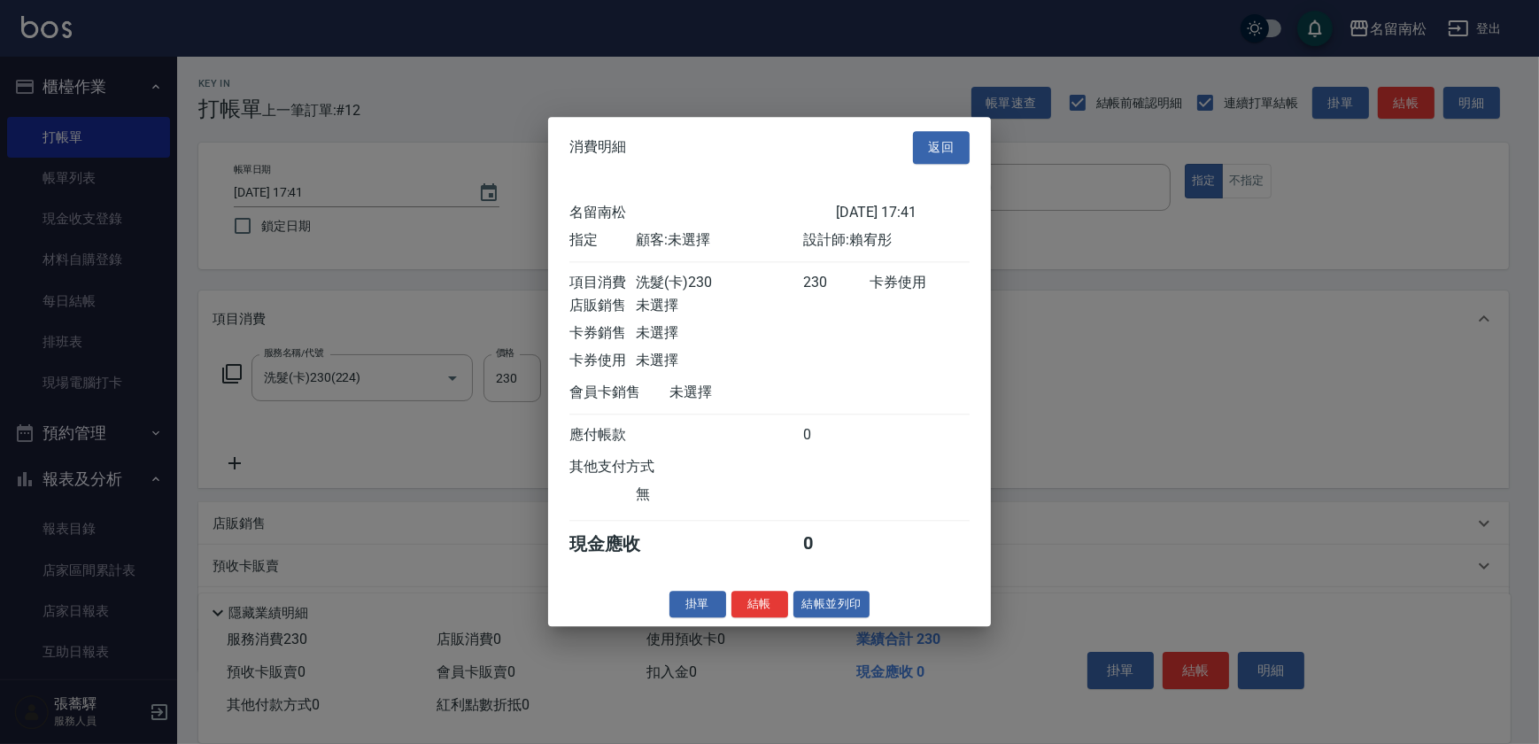
click at [847, 612] on button "結帳並列印" at bounding box center [832, 604] width 77 height 27
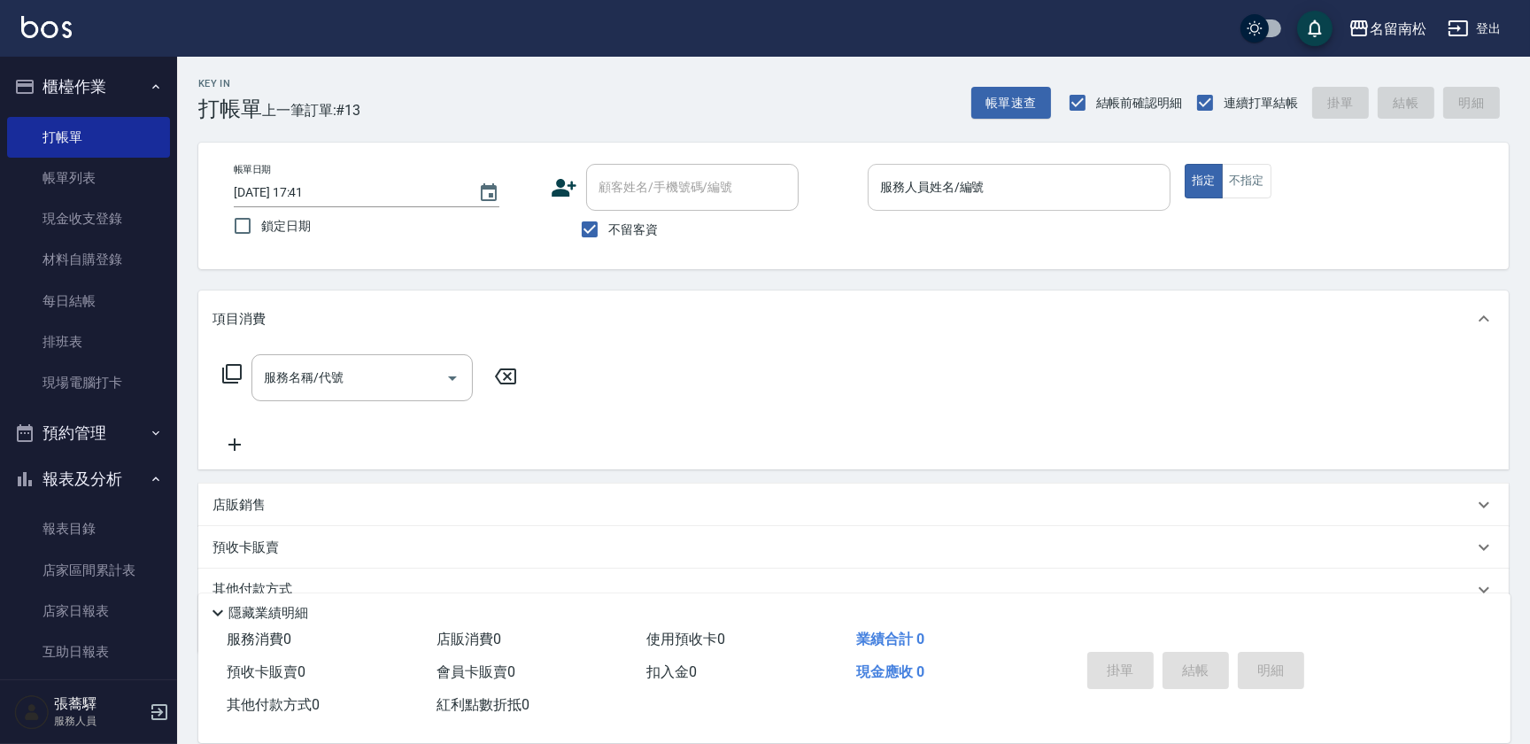
click at [974, 196] on input "服務人員姓名/編號" at bounding box center [1019, 187] width 287 height 31
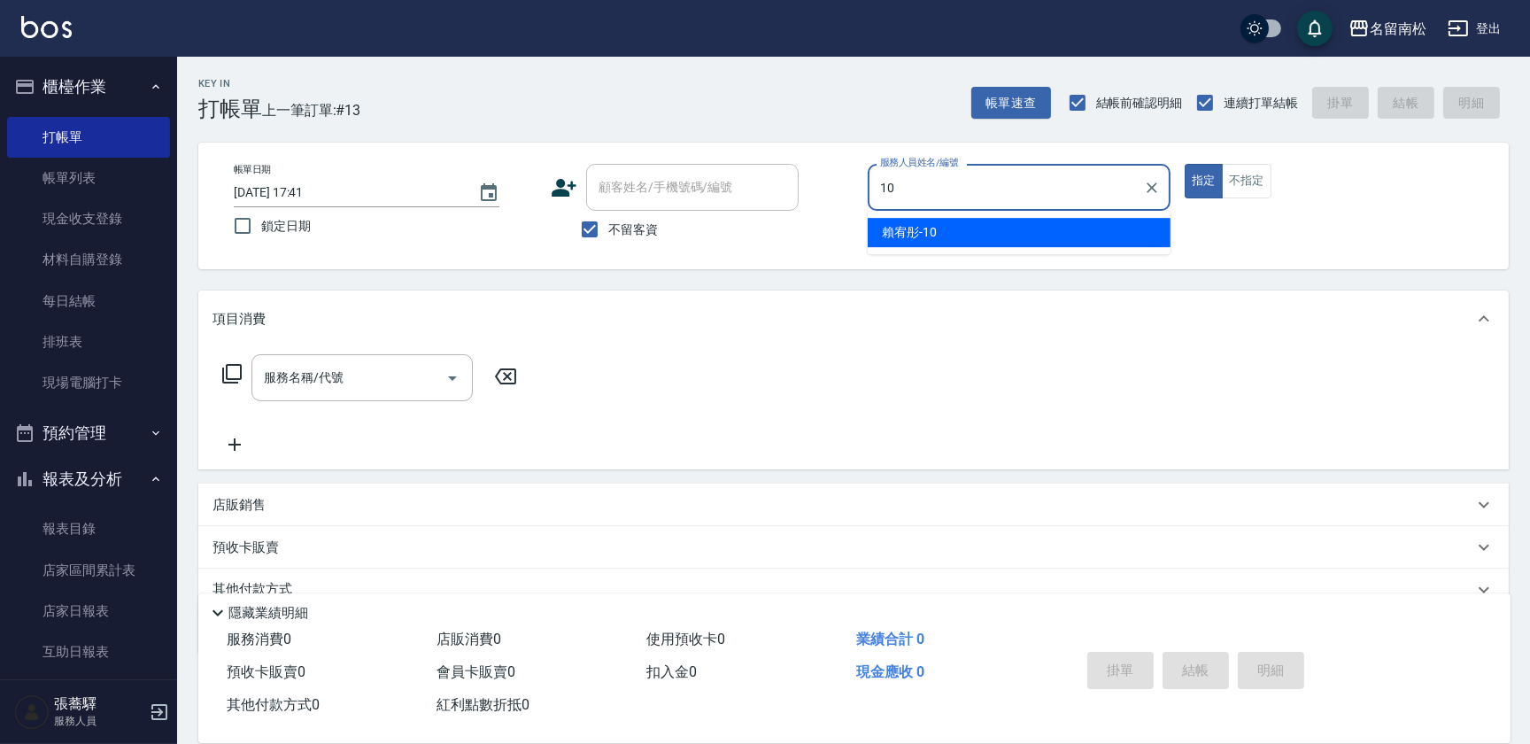
drag, startPoint x: 936, startPoint y: 234, endPoint x: 380, endPoint y: 228, distance: 556.2
click at [925, 229] on span "[PERSON_NAME]-10" at bounding box center [909, 232] width 55 height 19
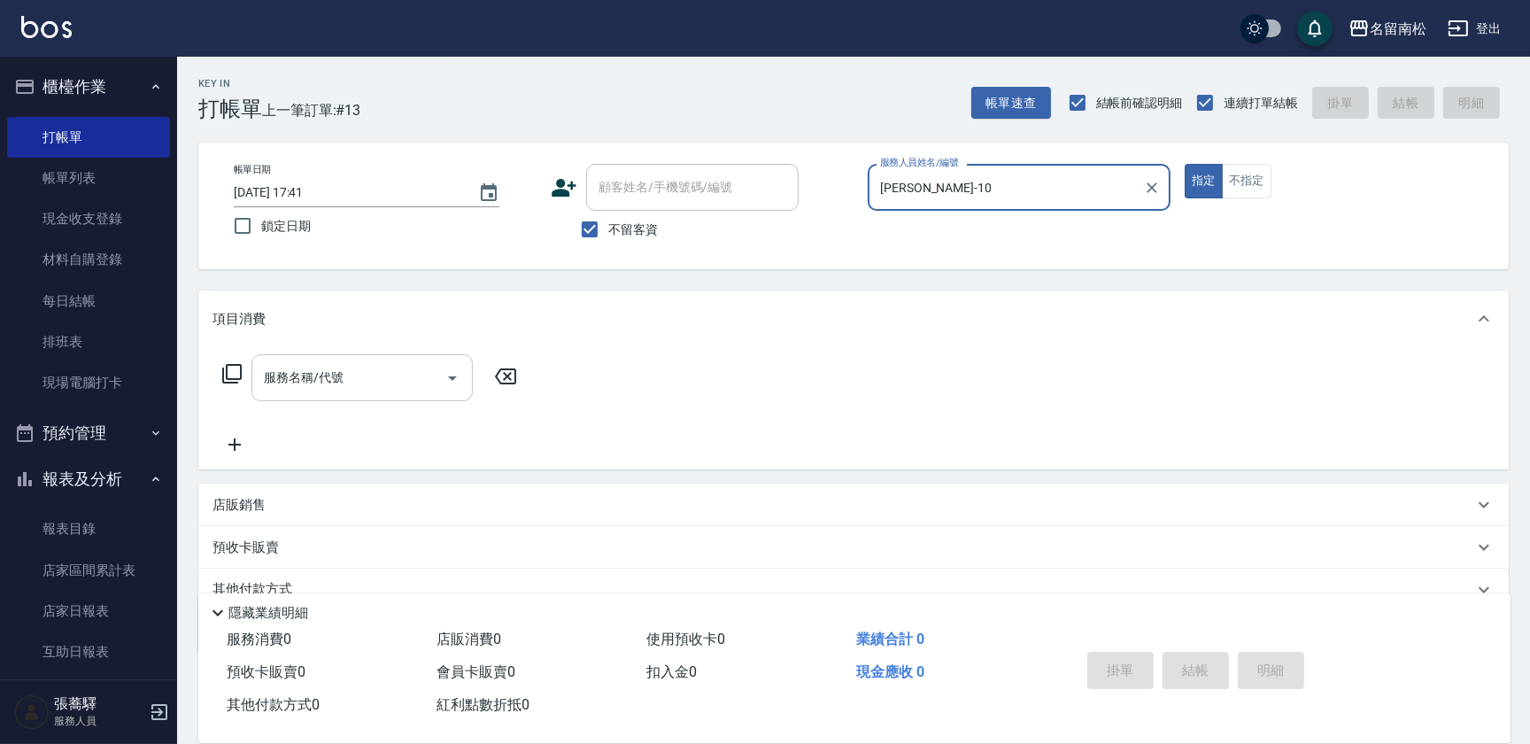
type input "[PERSON_NAME]-10"
click at [381, 383] on input "服務名稱/代號" at bounding box center [348, 377] width 179 height 31
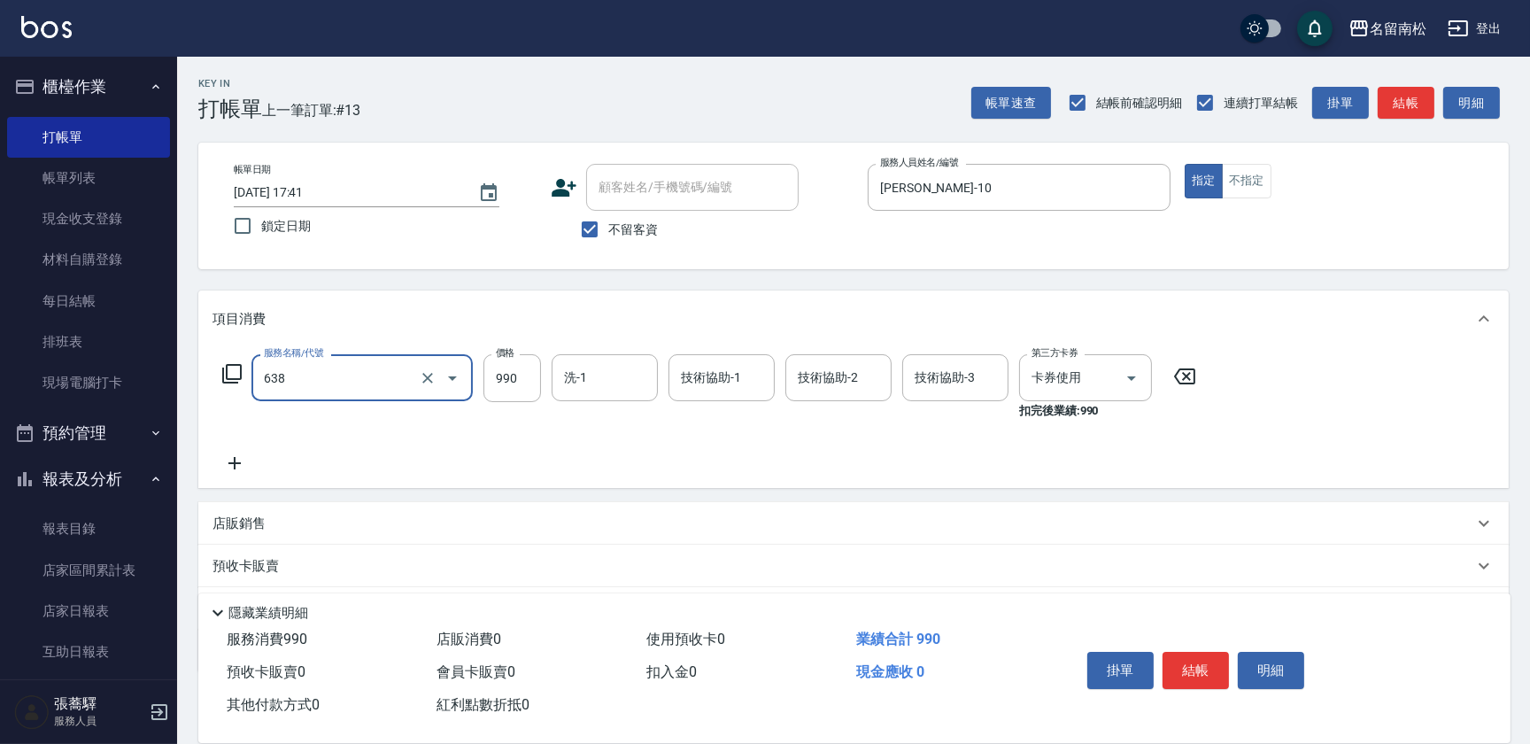
type input "(芙)頭皮養護套卡(638)"
click at [400, 375] on input "(芙)頭皮養護套卡(638)" at bounding box center [337, 377] width 156 height 31
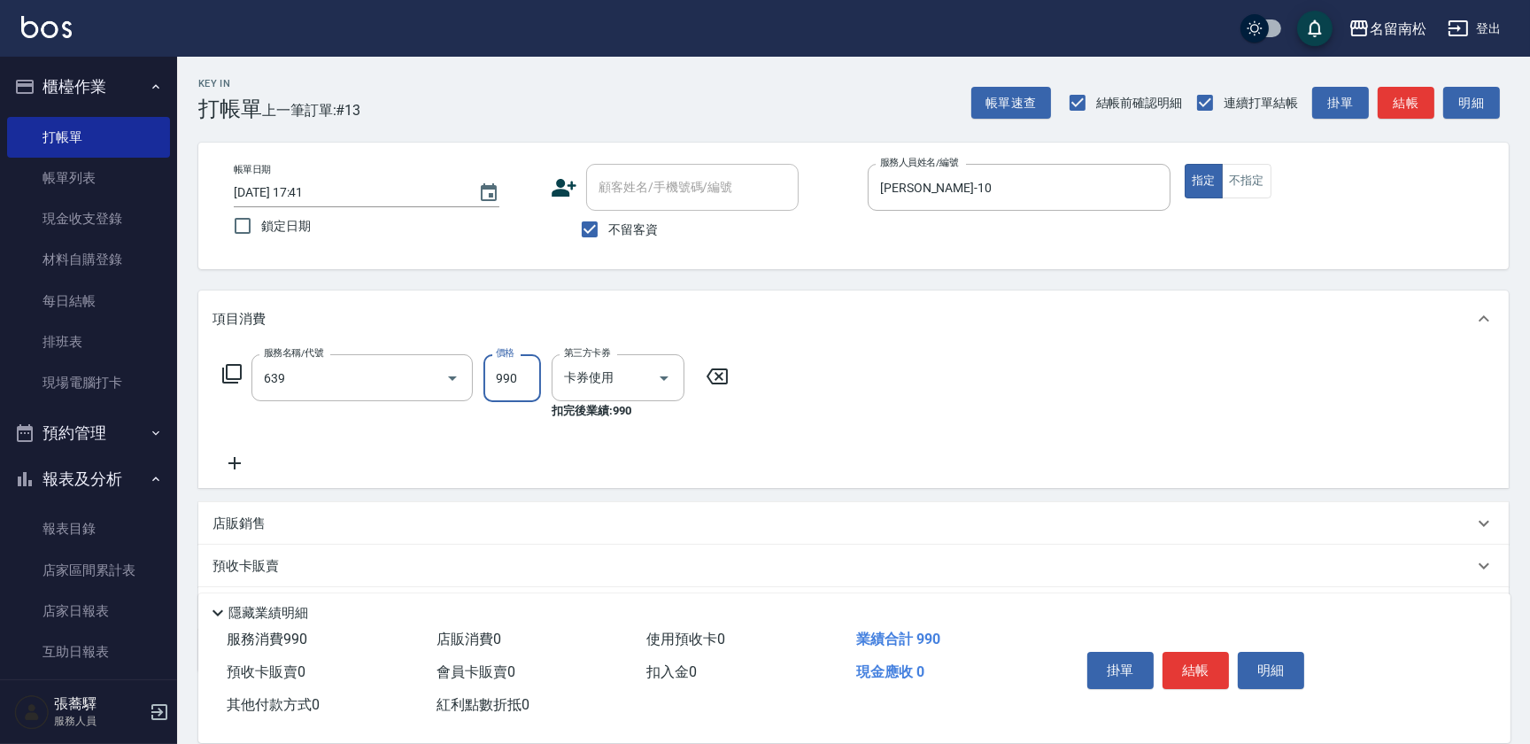
type input "(芙)蘆薈髮膜套卡(自材)(639)"
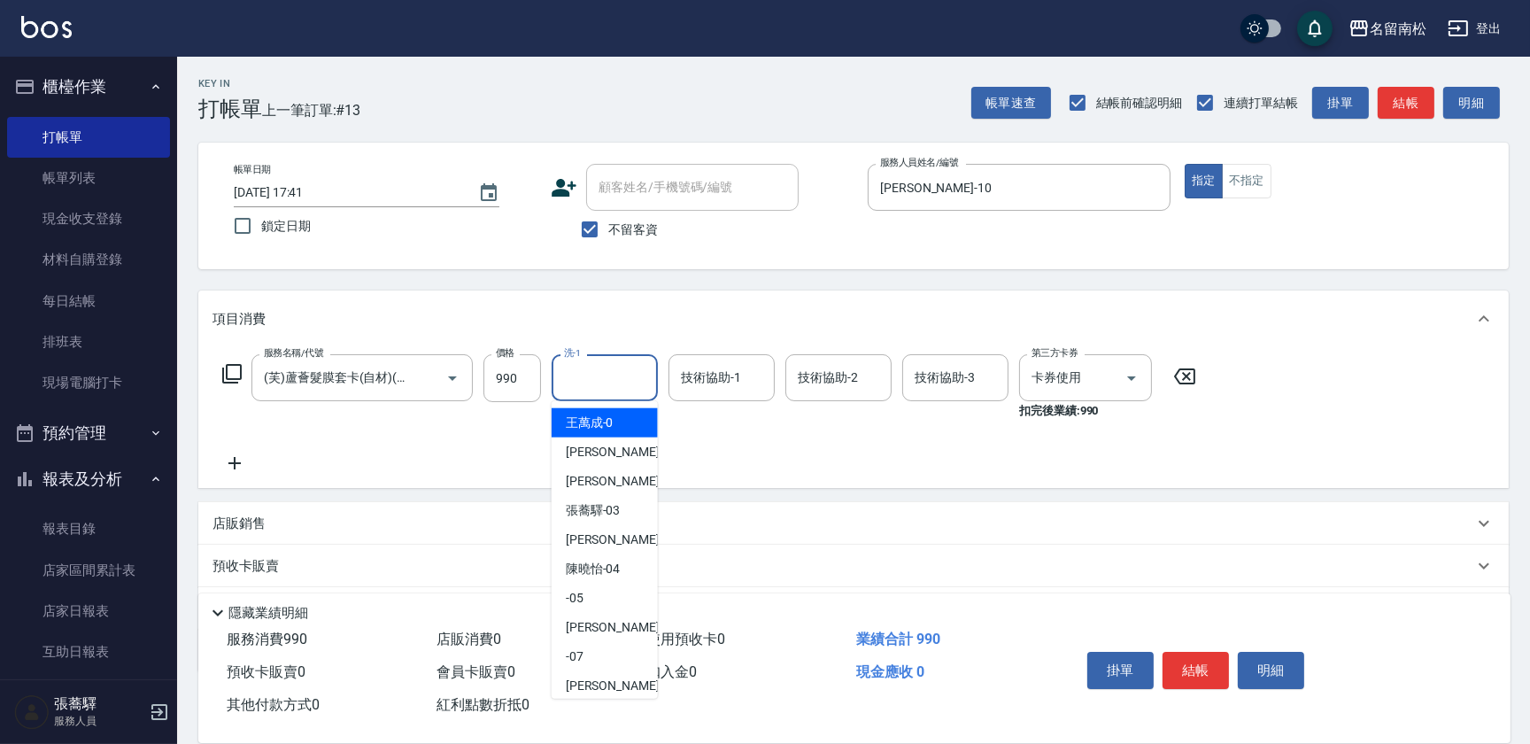
click at [612, 375] on input "洗-1" at bounding box center [605, 377] width 90 height 31
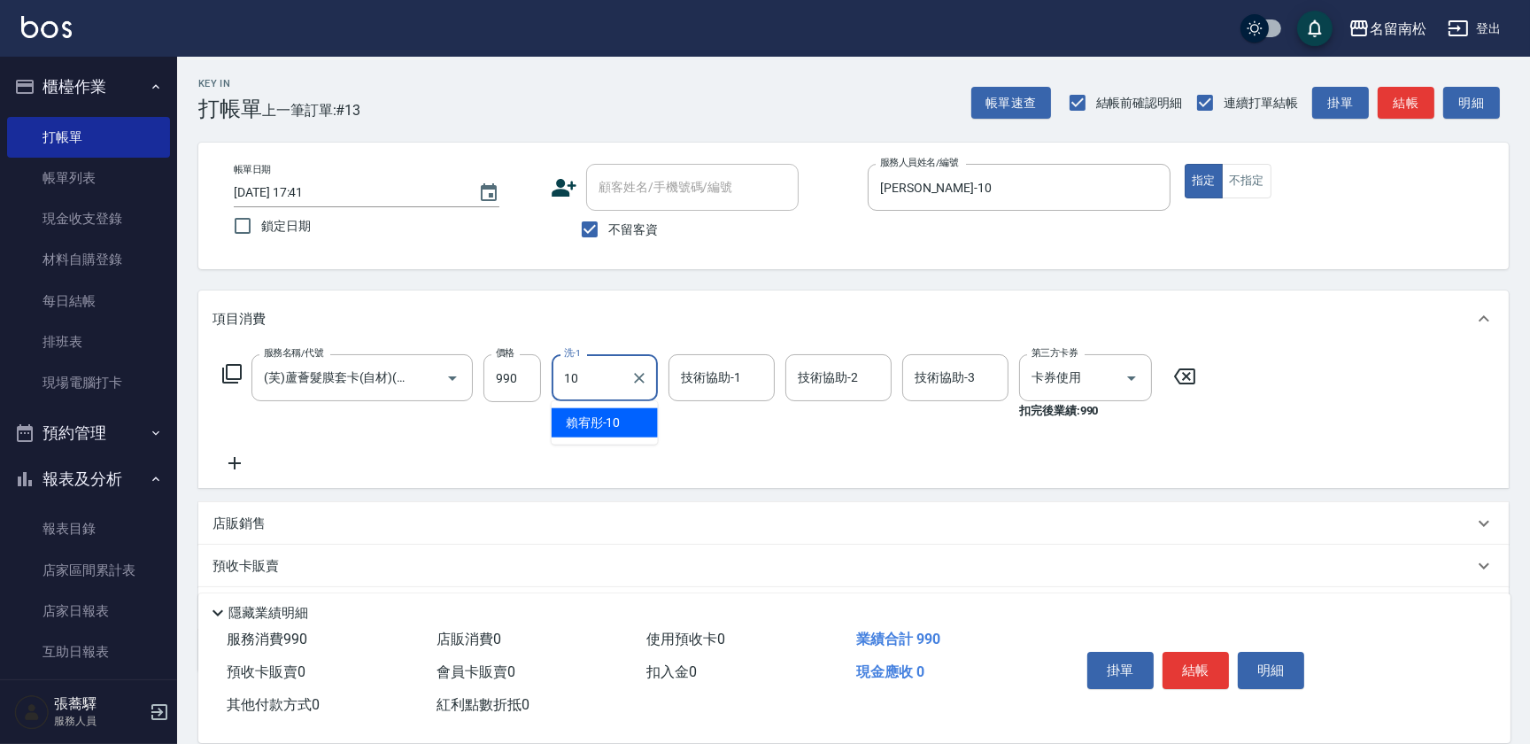
type input "1"
type input "[PERSON_NAME]-28"
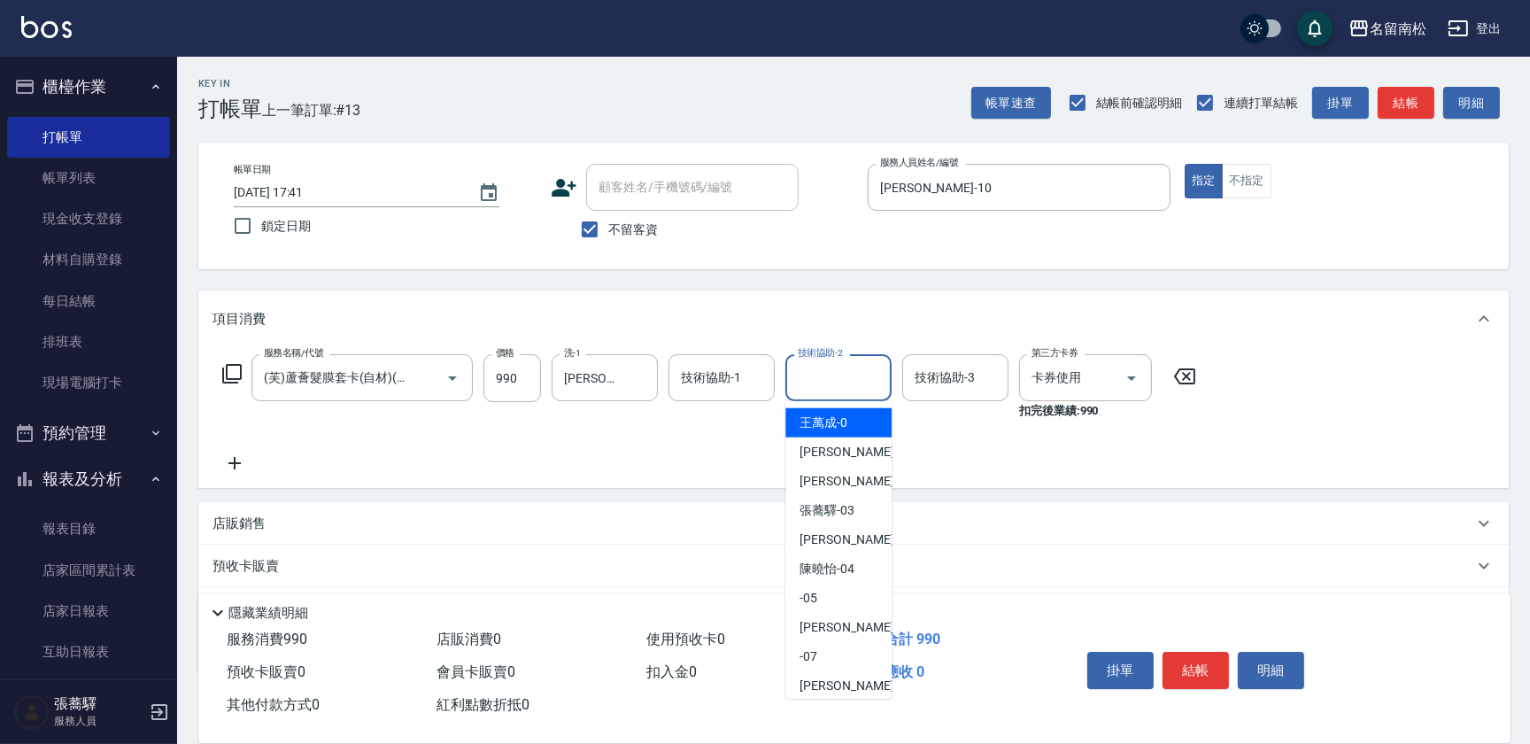
click at [860, 376] on input "技術協助-2" at bounding box center [839, 377] width 90 height 31
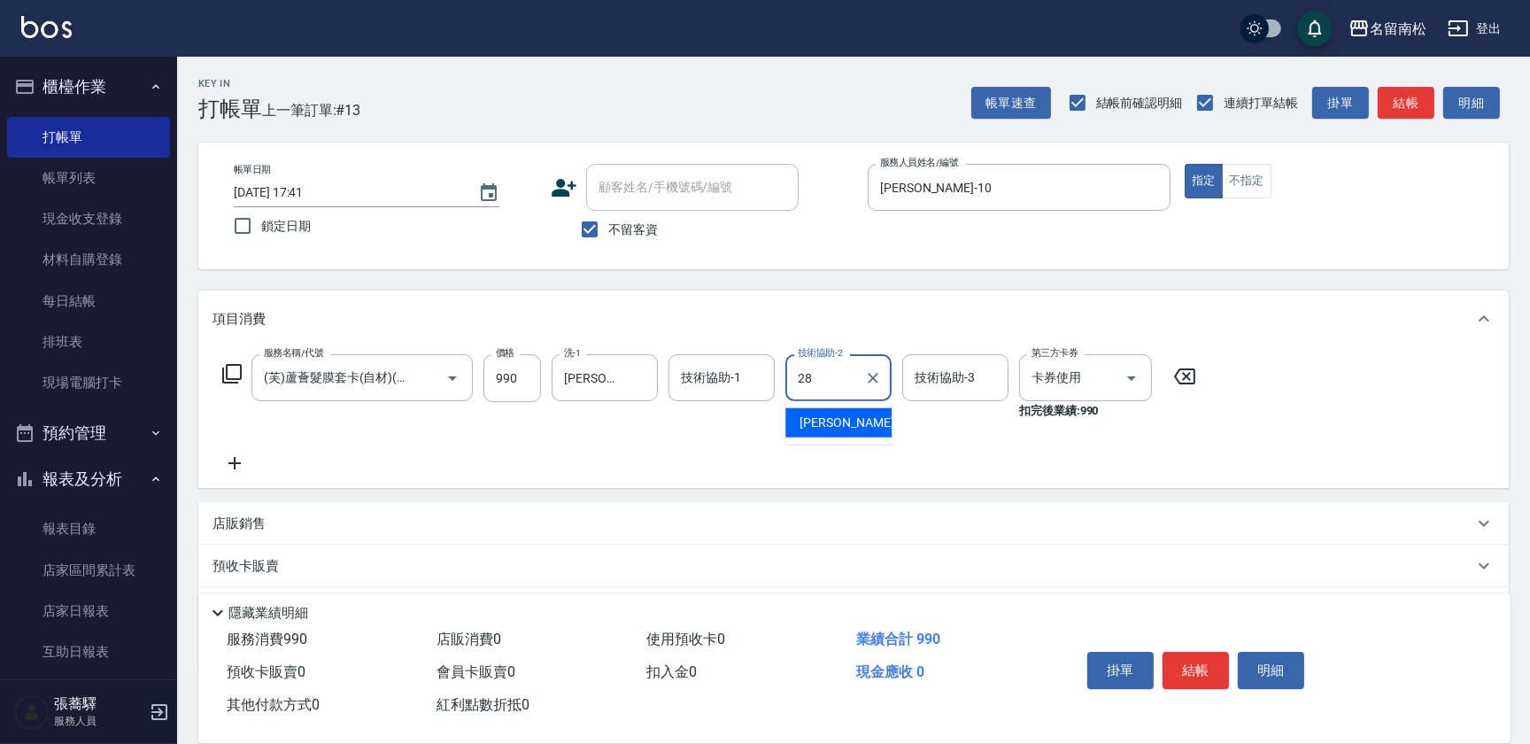
type input "[PERSON_NAME]-28"
click at [1187, 662] on button "結帳" at bounding box center [1196, 670] width 66 height 37
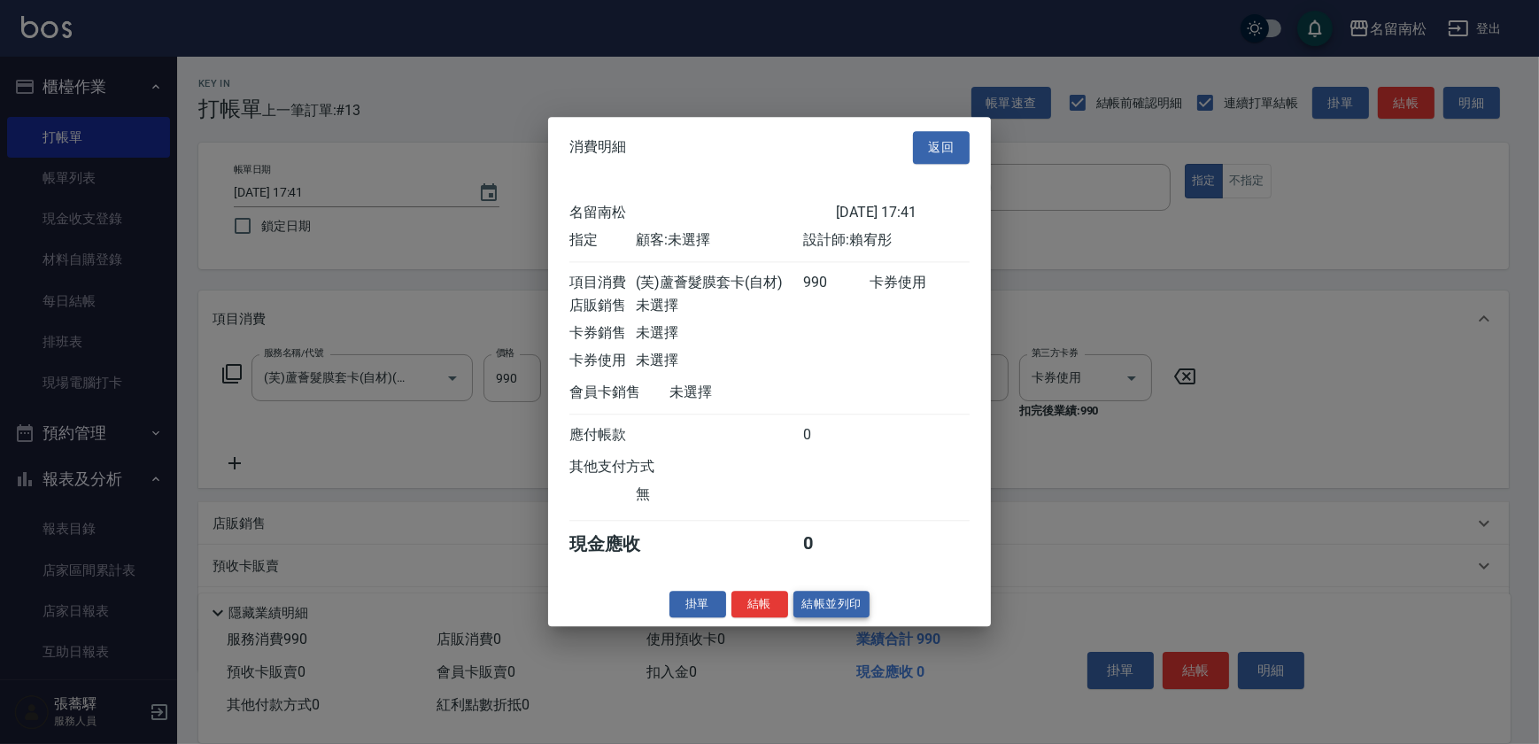
click at [814, 618] on button "結帳並列印" at bounding box center [832, 604] width 77 height 27
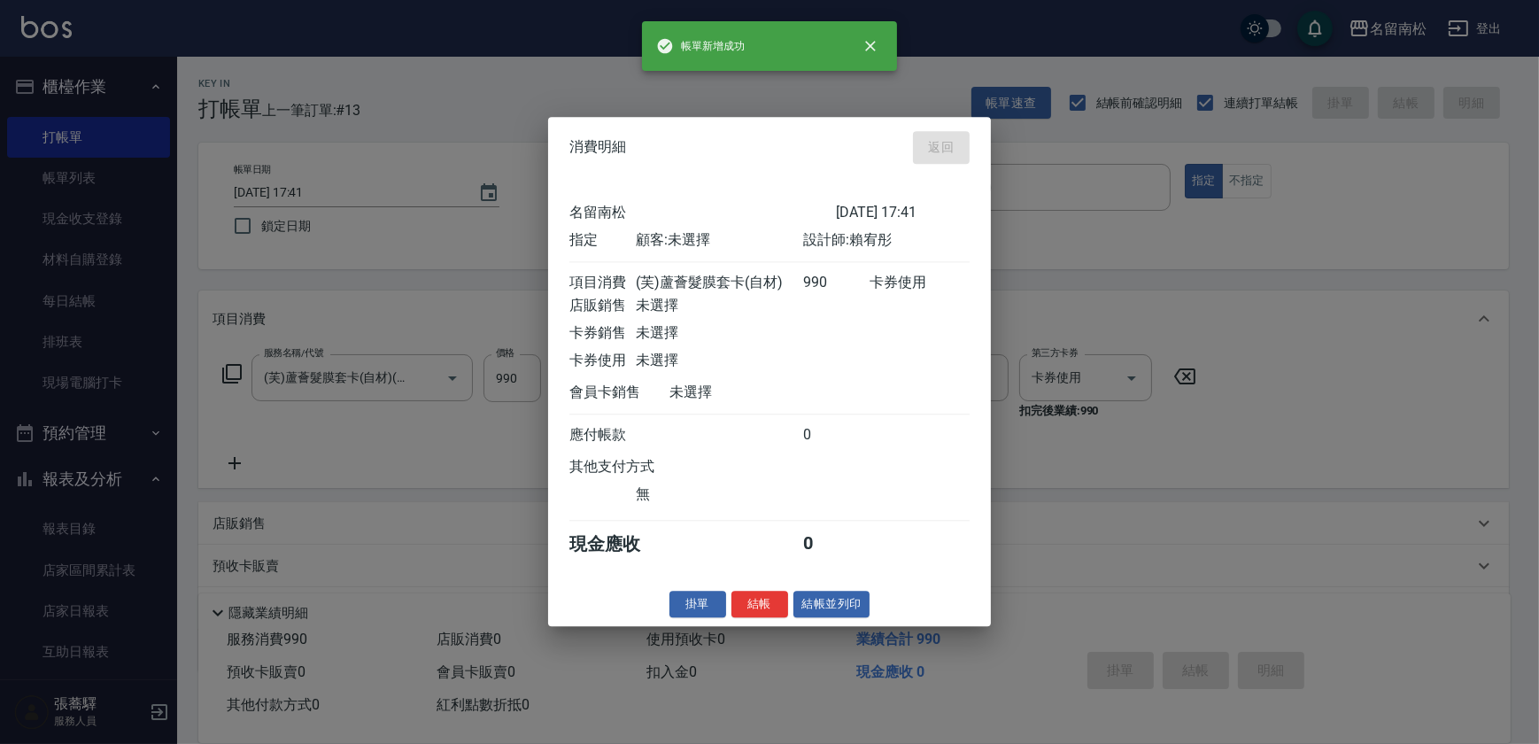
type input "[DATE] 17:42"
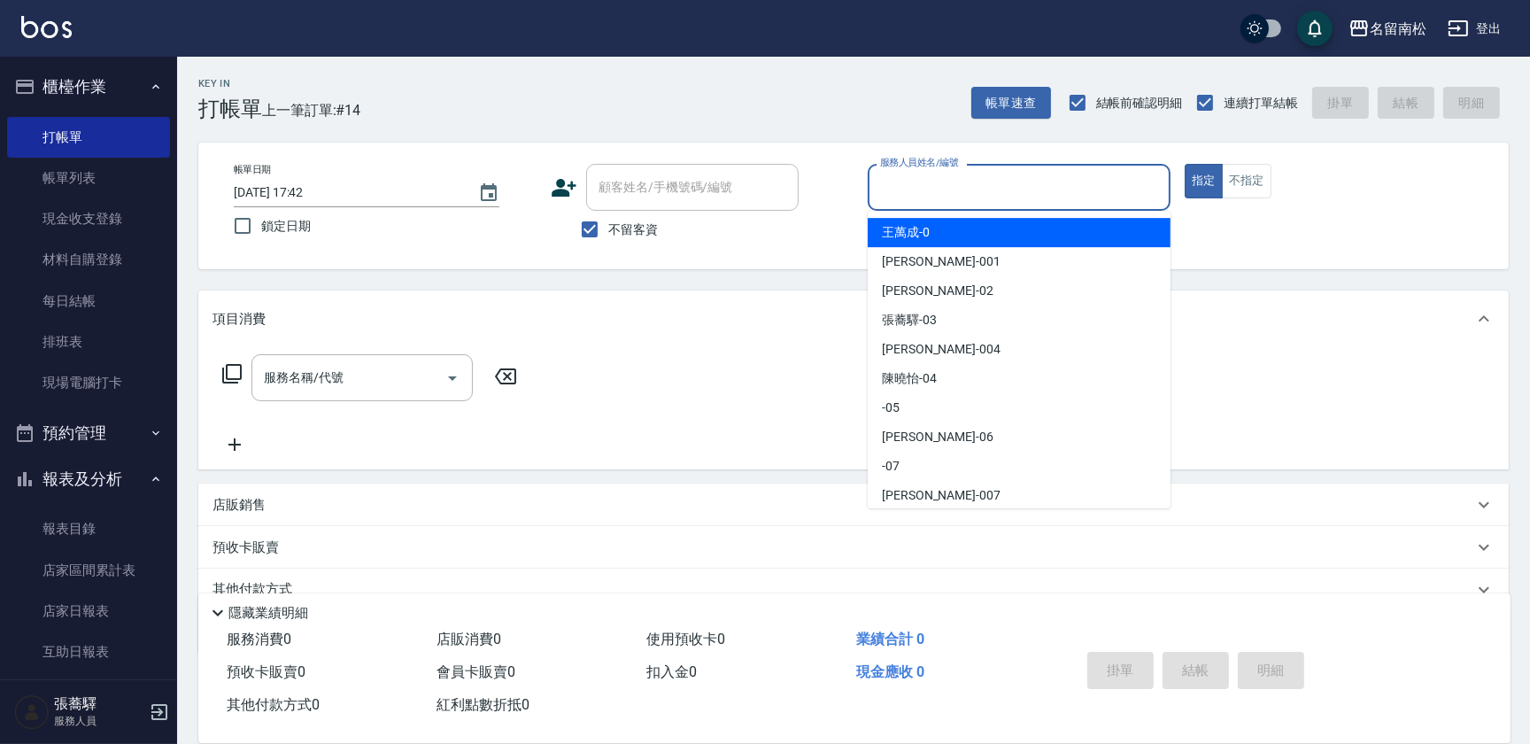
click at [981, 191] on input "服務人員姓名/編號" at bounding box center [1019, 187] width 287 height 31
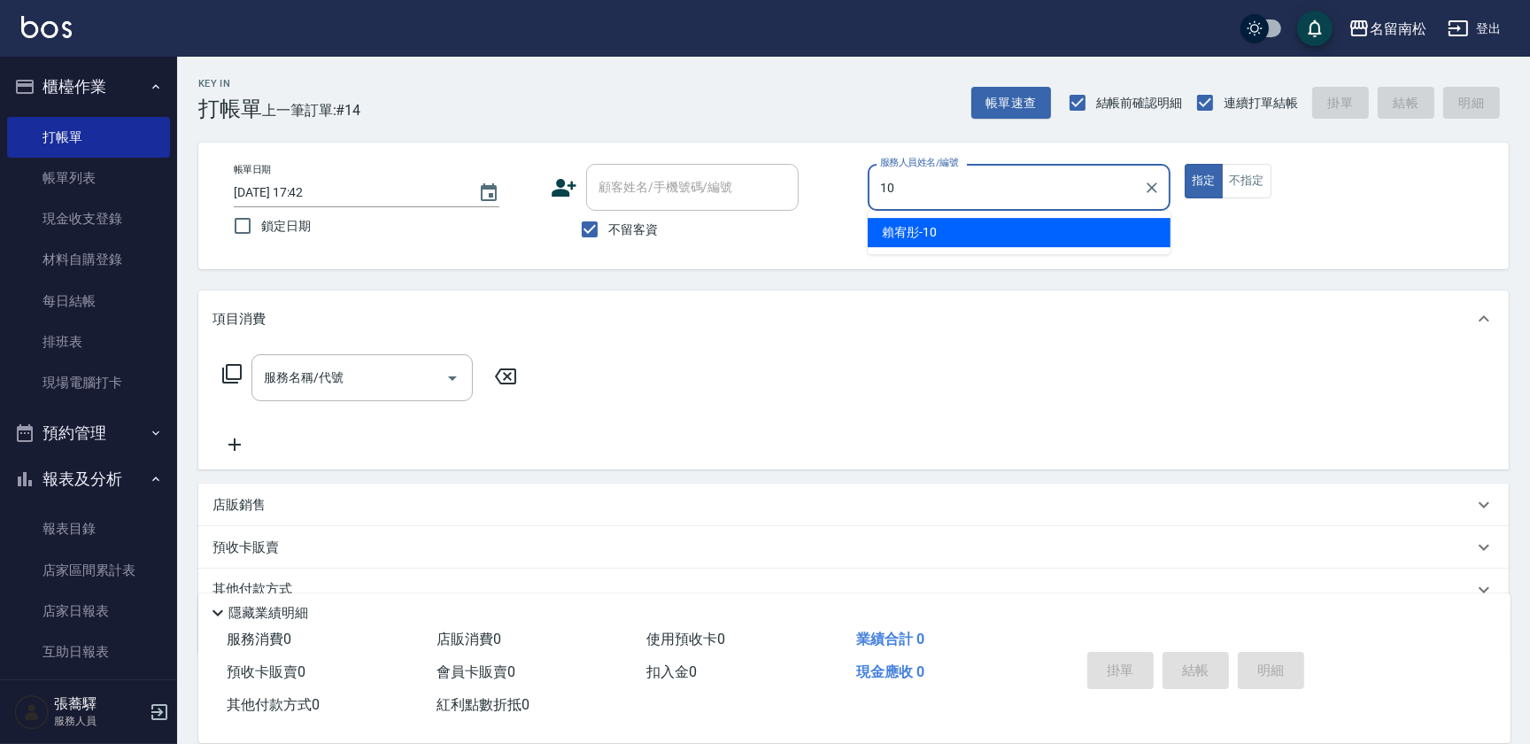
click at [960, 242] on div "[PERSON_NAME]-10" at bounding box center [1019, 232] width 303 height 29
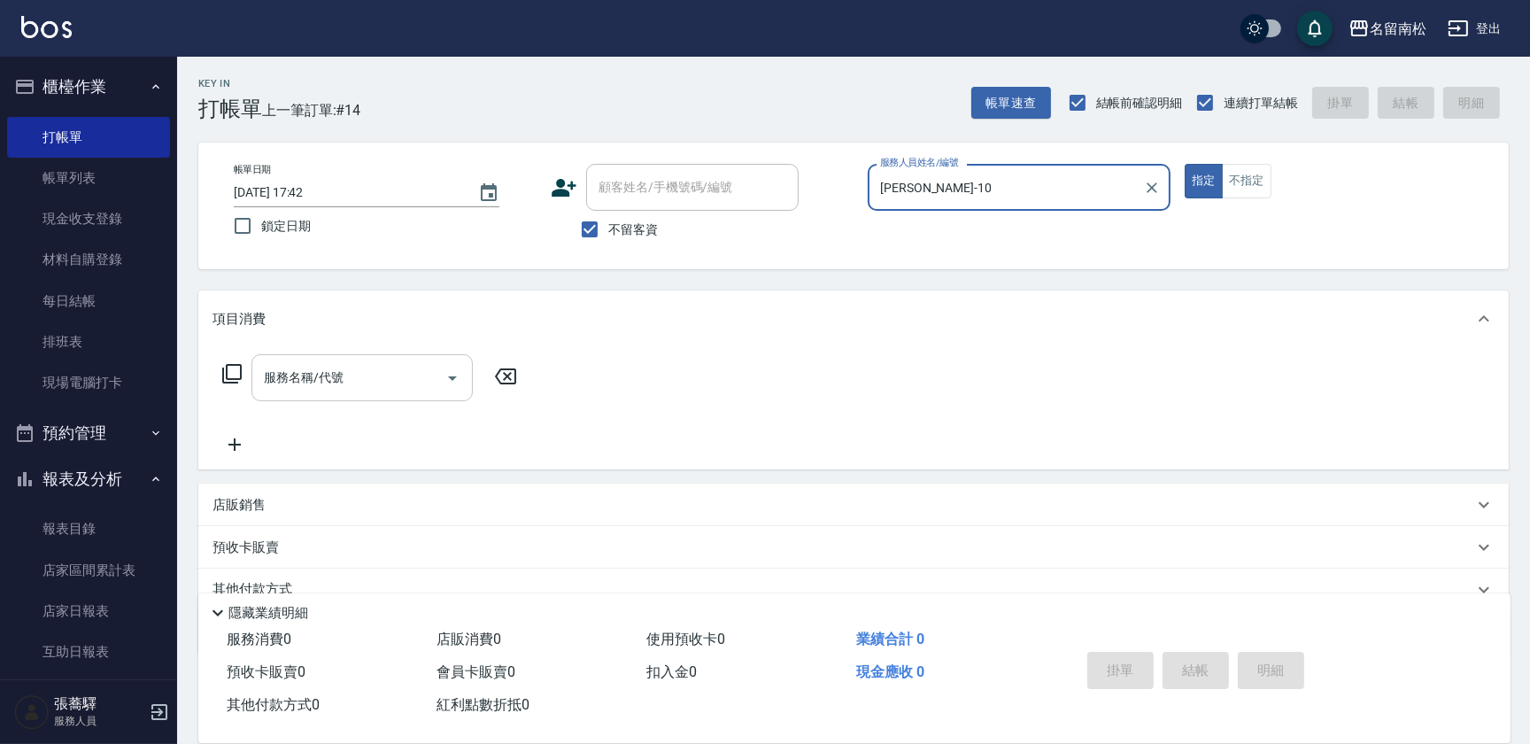
type input "[PERSON_NAME]-10"
click at [401, 376] on input "服務名稱/代號" at bounding box center [348, 377] width 179 height 31
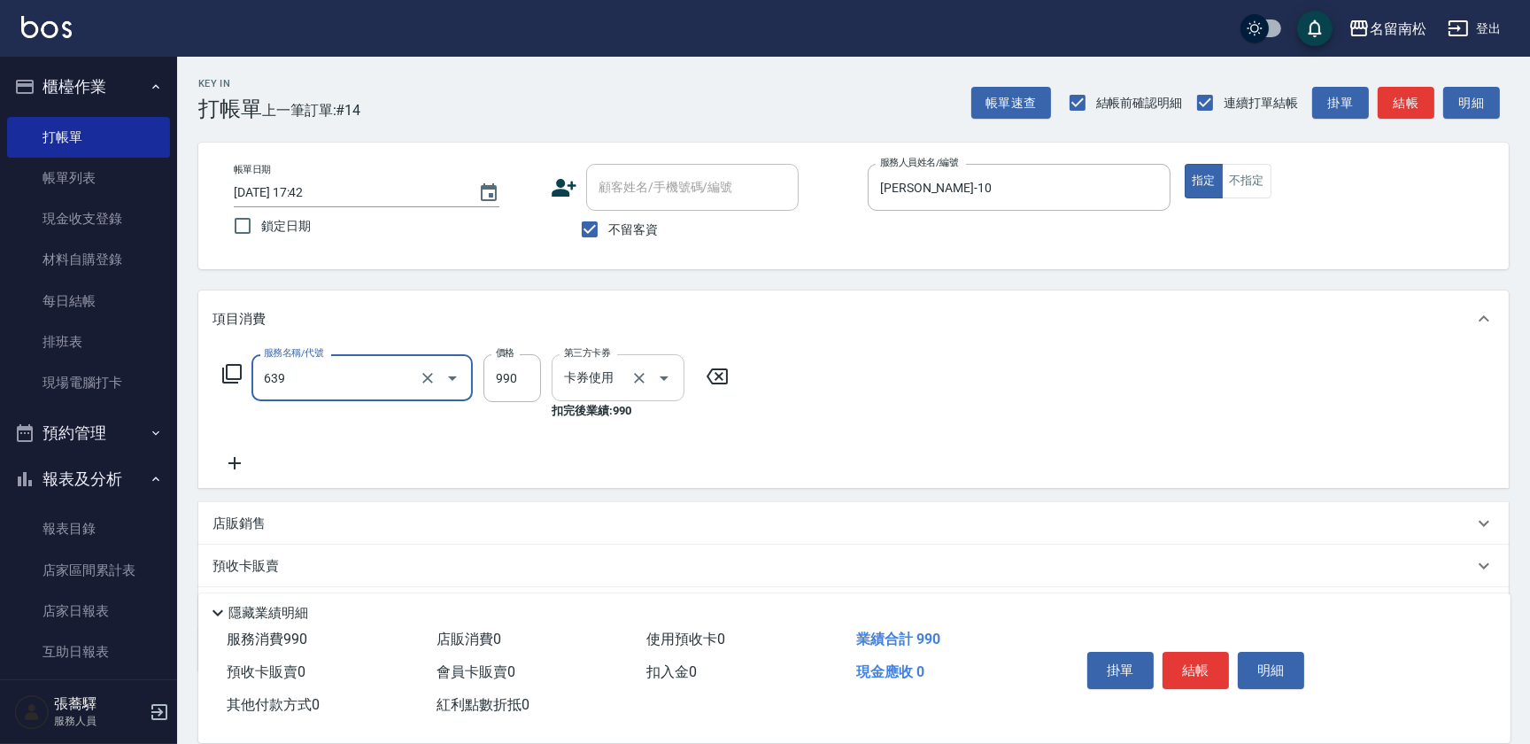
type input "(芙)蘆薈髮膜套卡(自材)(639)"
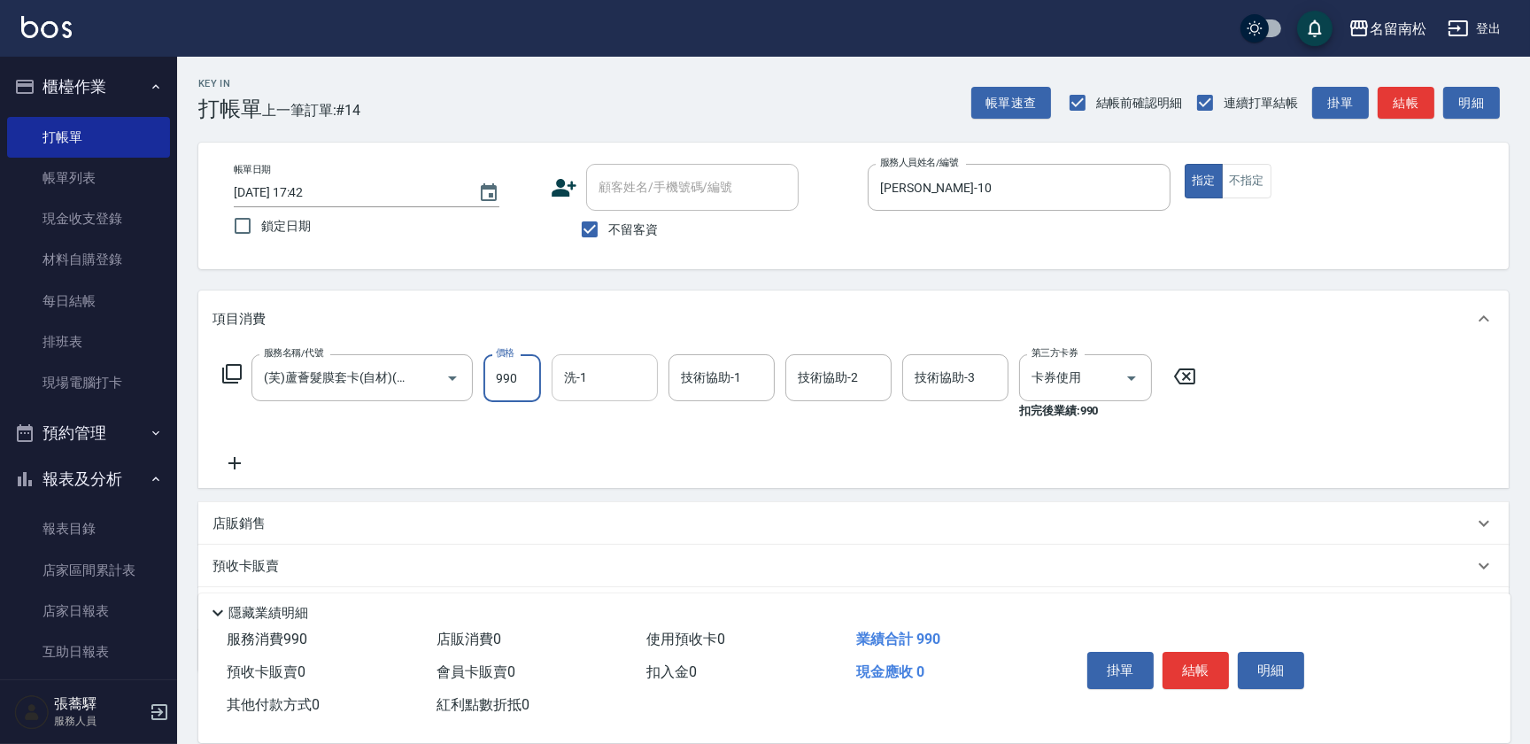
click at [614, 376] on input "洗-1" at bounding box center [605, 377] width 90 height 31
click at [606, 411] on div "[PERSON_NAME]-10" at bounding box center [605, 422] width 106 height 29
type input "[PERSON_NAME]-10"
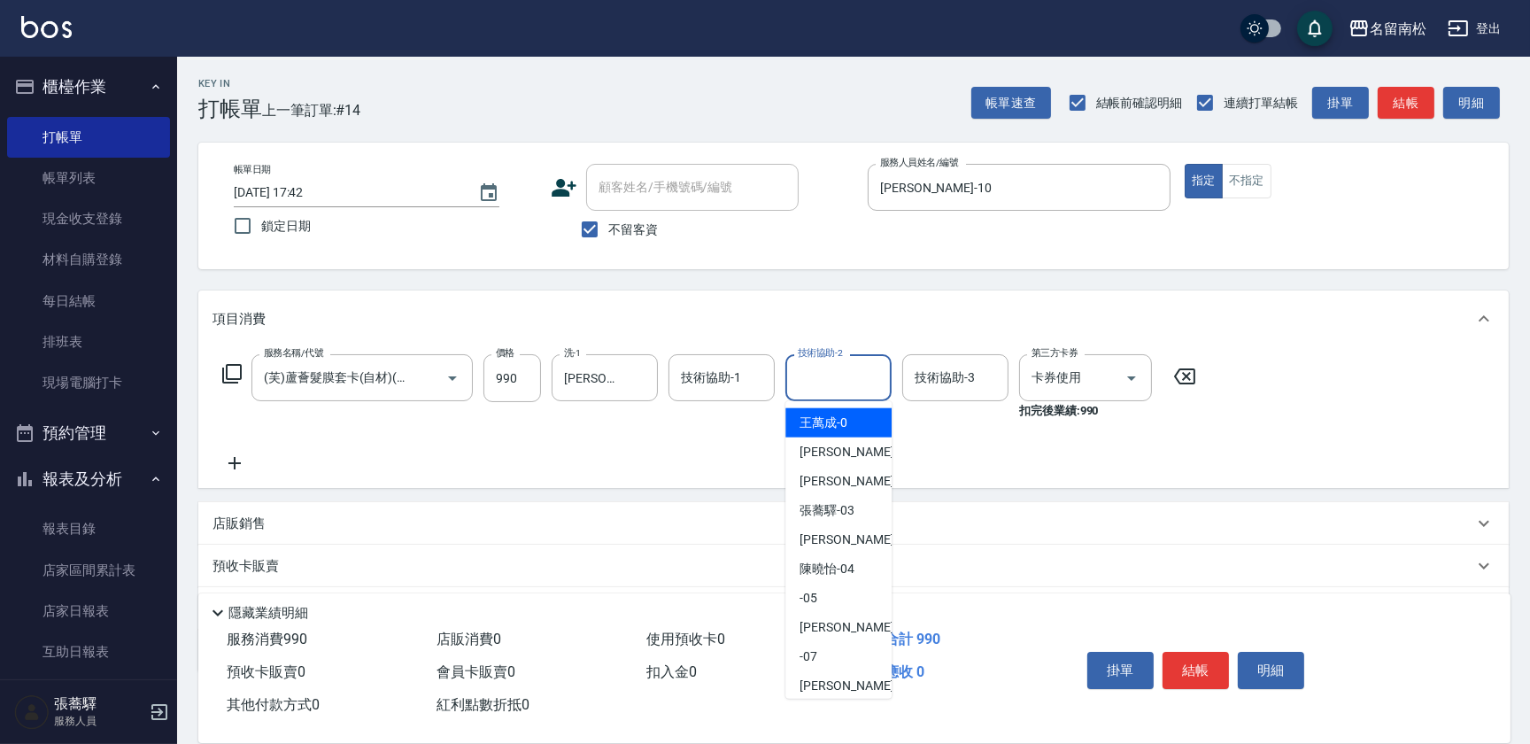
click at [848, 375] on input "技術協助-2" at bounding box center [839, 377] width 90 height 31
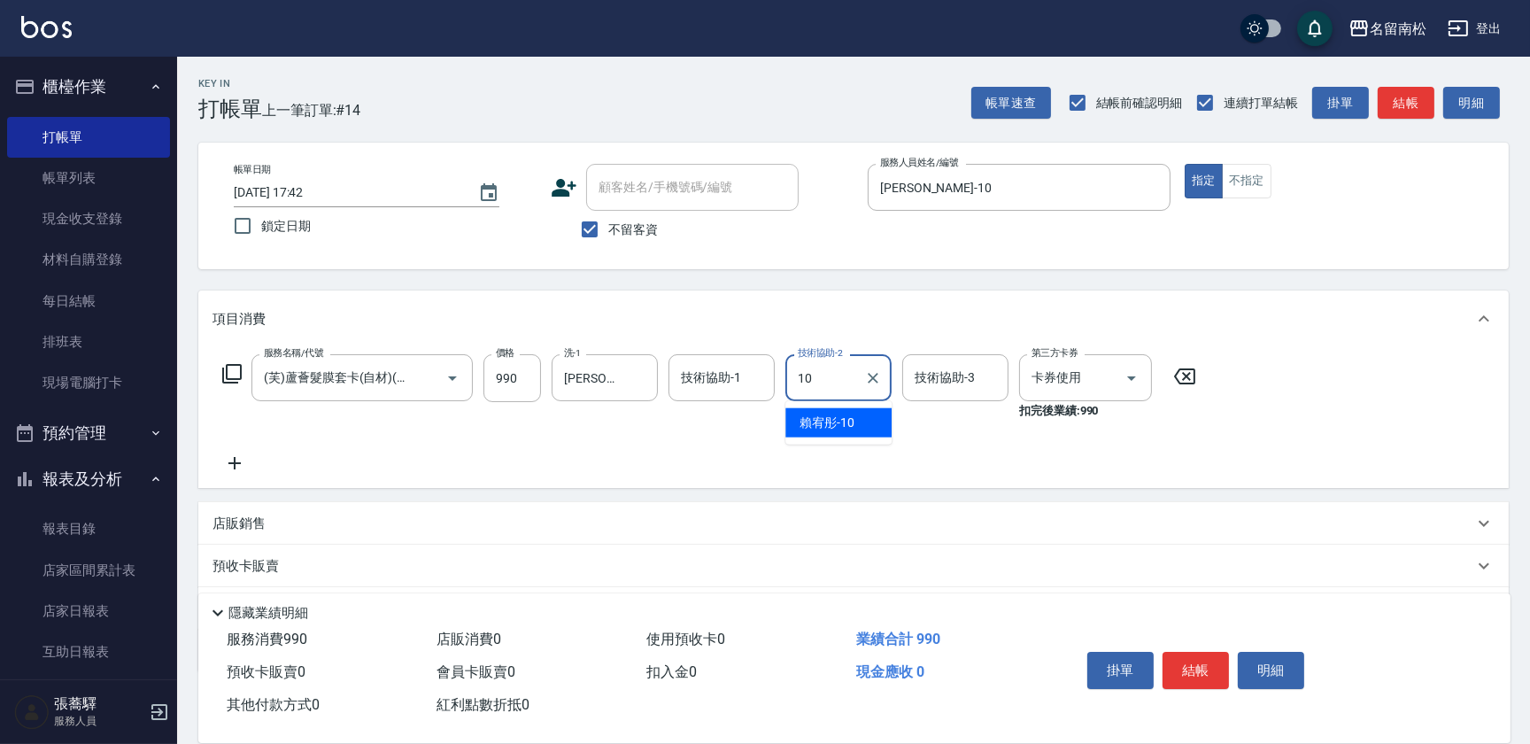
click at [840, 422] on span "[PERSON_NAME]-10" at bounding box center [827, 423] width 55 height 19
type input "[PERSON_NAME]-10"
click at [1207, 654] on button "結帳" at bounding box center [1196, 670] width 66 height 37
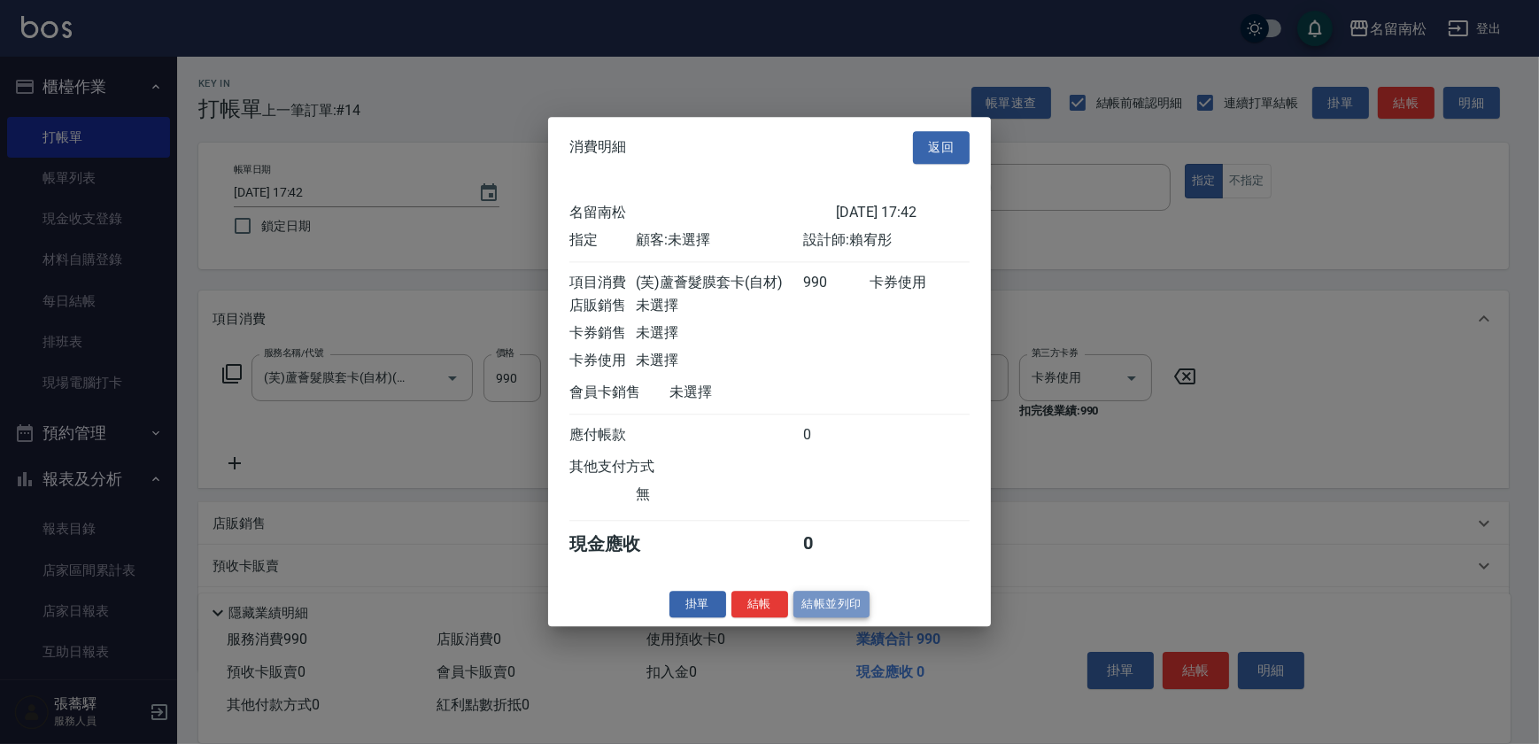
click at [819, 610] on button "結帳並列印" at bounding box center [832, 604] width 77 height 27
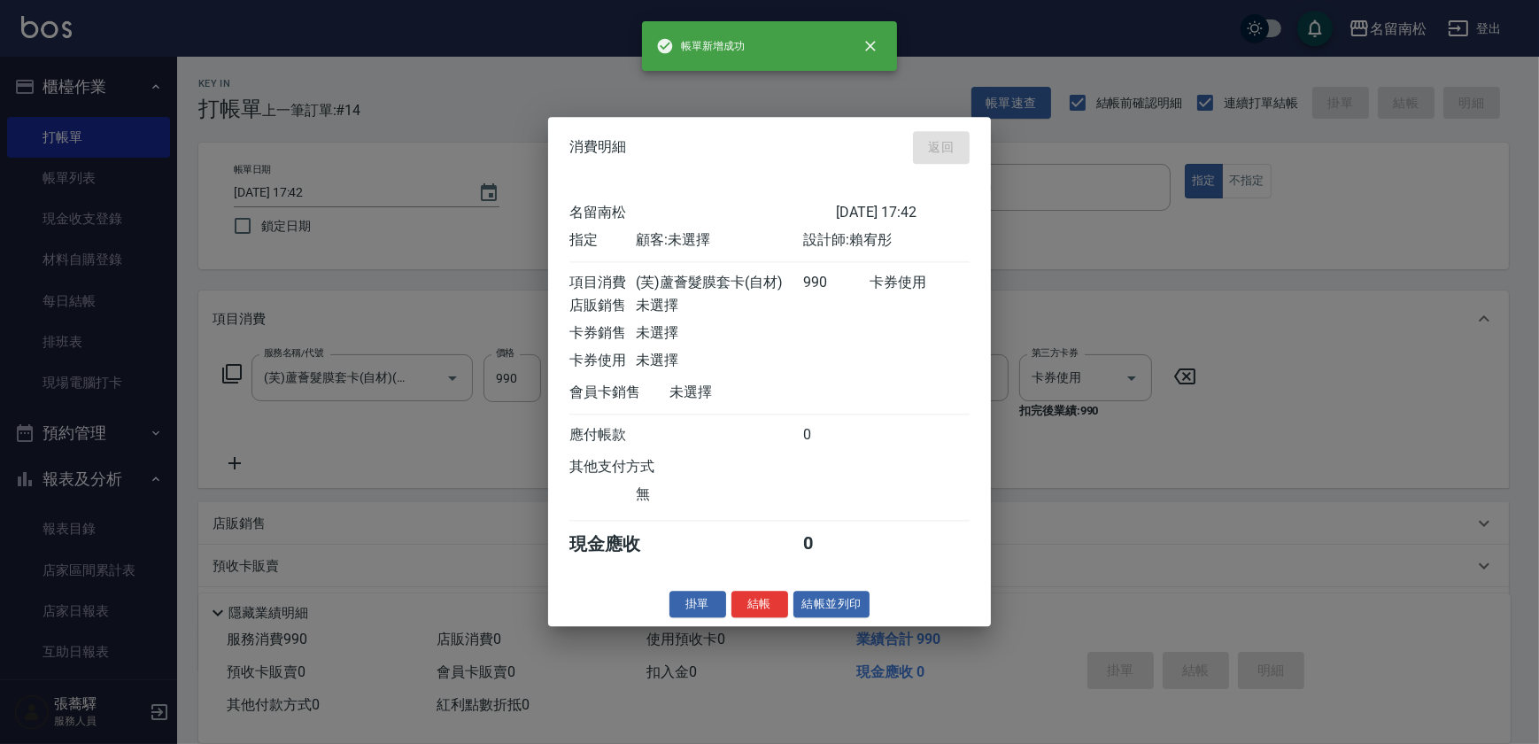
type input "[DATE] 17:45"
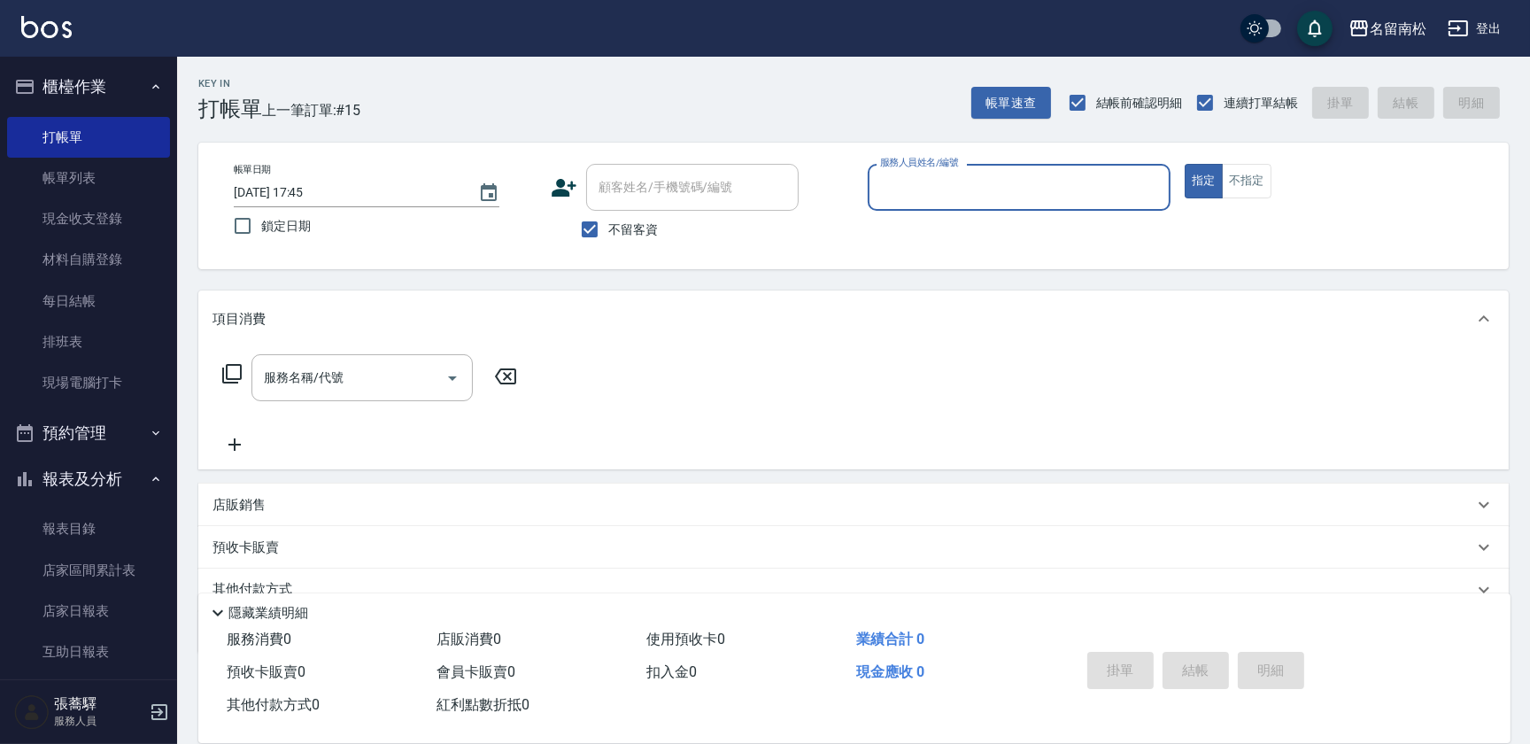
click at [946, 190] on input "服務人員姓名/編號" at bounding box center [1019, 187] width 287 height 31
click at [920, 236] on span "[PERSON_NAME]-10" at bounding box center [909, 232] width 55 height 19
type input "[PERSON_NAME]-10"
click at [430, 376] on input "服務名稱/代號" at bounding box center [348, 377] width 179 height 31
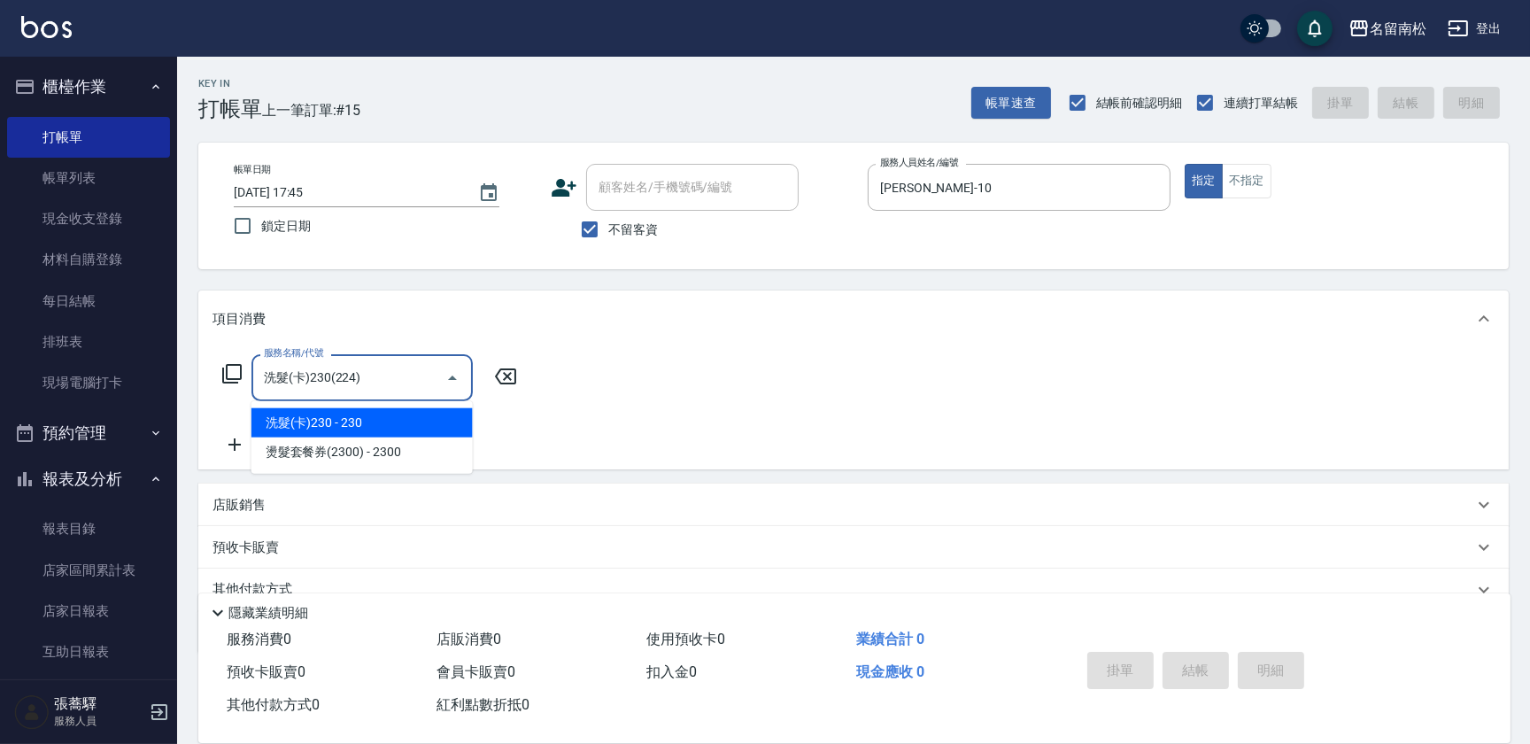
type input "洗髮(卡)230(224)"
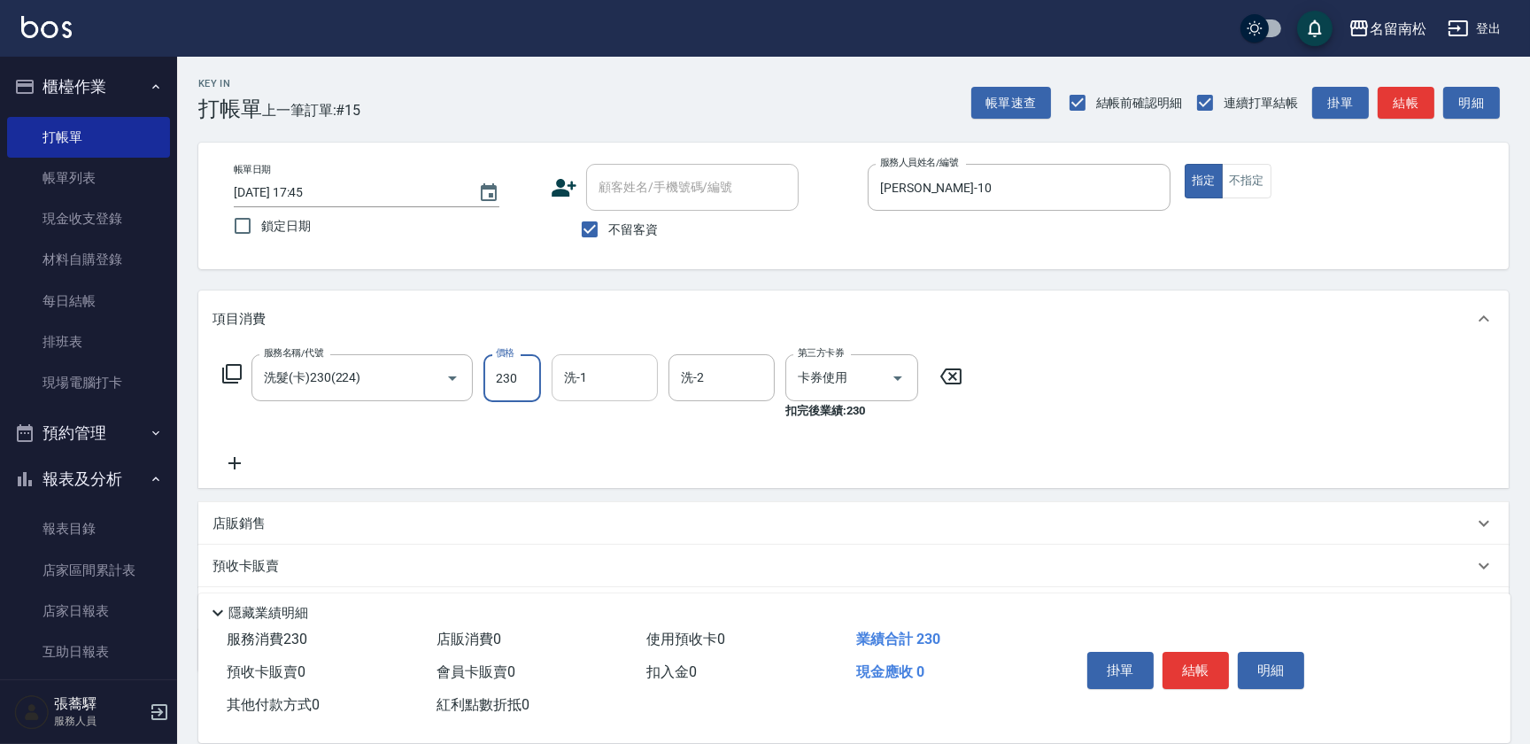
drag, startPoint x: 623, startPoint y: 380, endPoint x: 612, endPoint y: 383, distance: 11.0
click at [614, 383] on input "洗-1" at bounding box center [605, 377] width 90 height 31
type input "[PERSON_NAME]-28"
click at [1179, 665] on button "結帳" at bounding box center [1196, 670] width 66 height 37
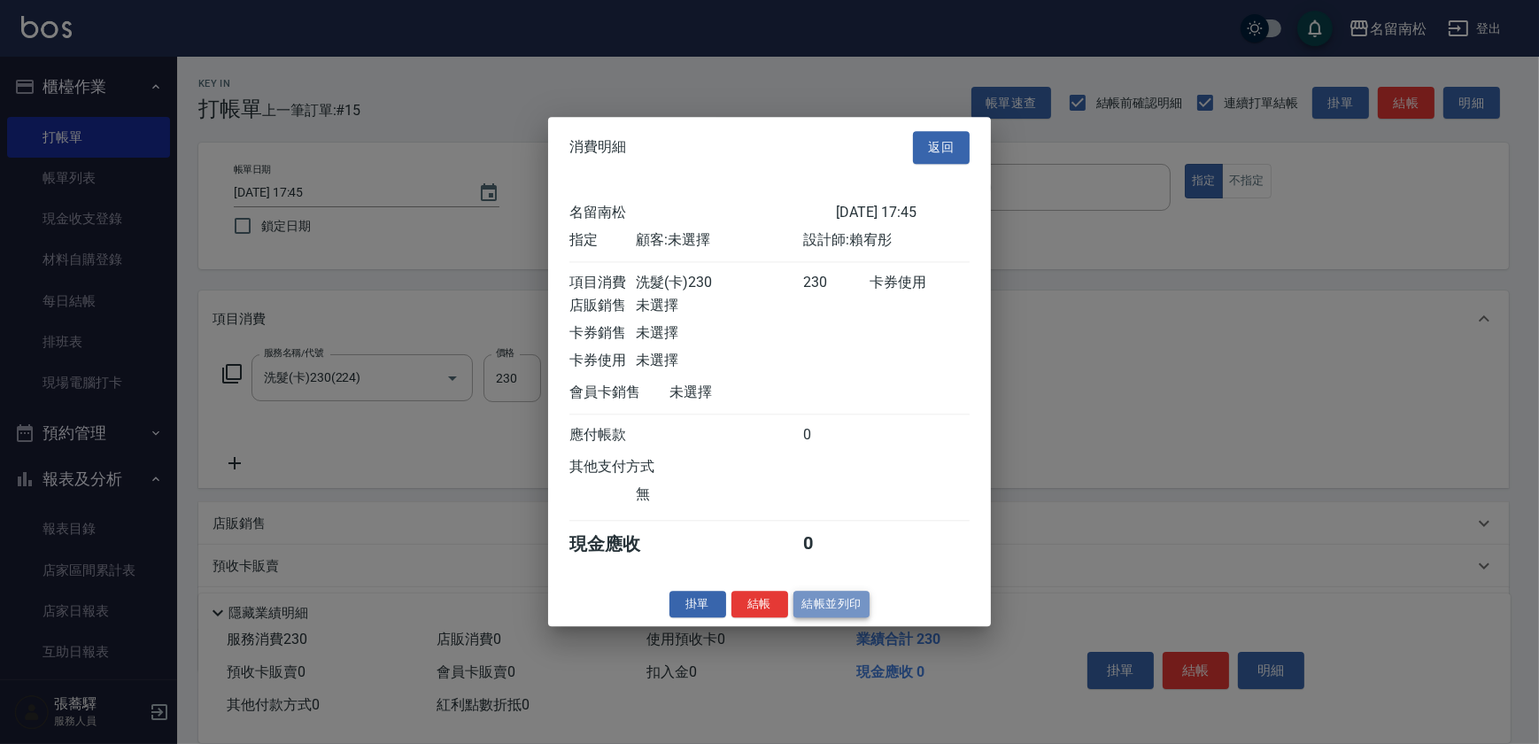
click at [839, 615] on button "結帳並列印" at bounding box center [832, 604] width 77 height 27
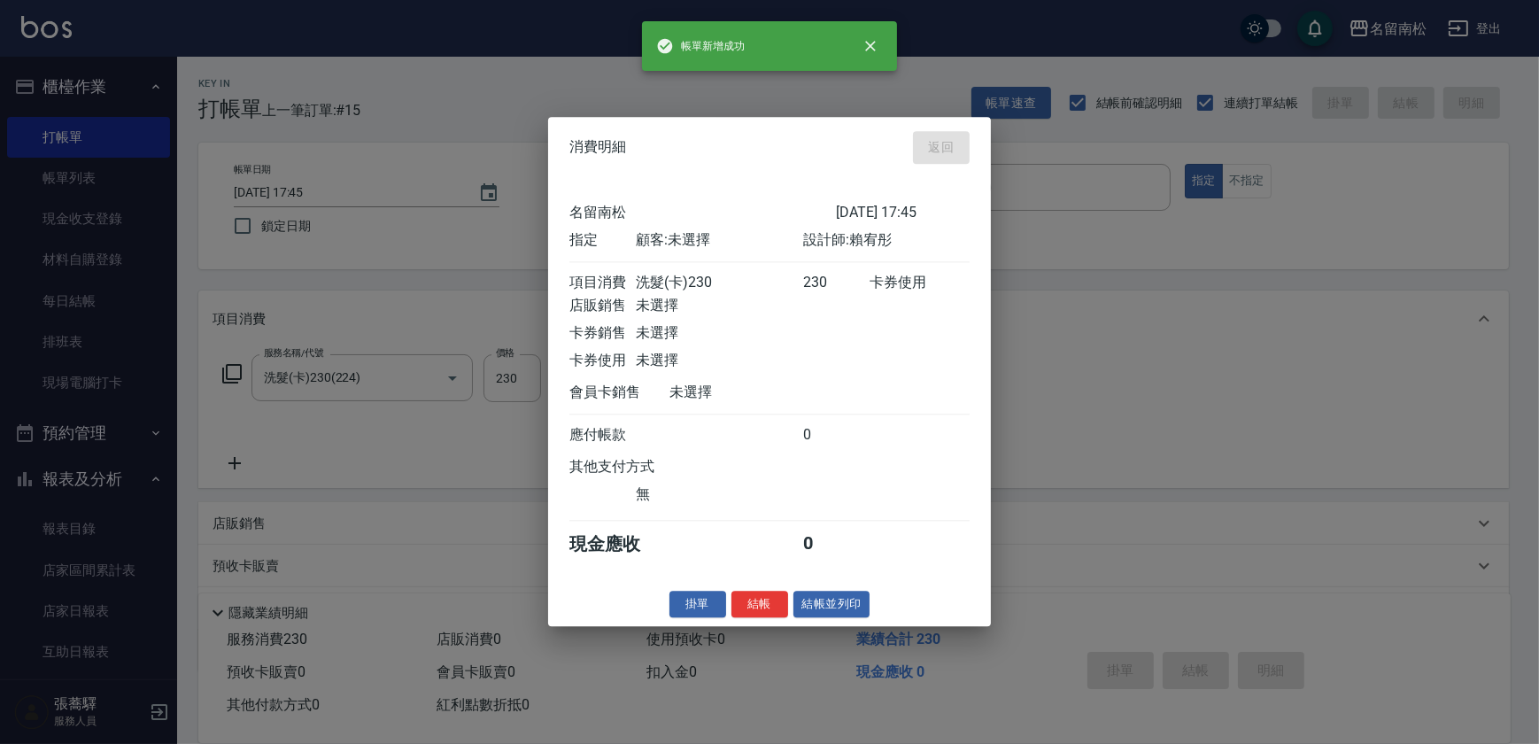
type input "[DATE] 17:48"
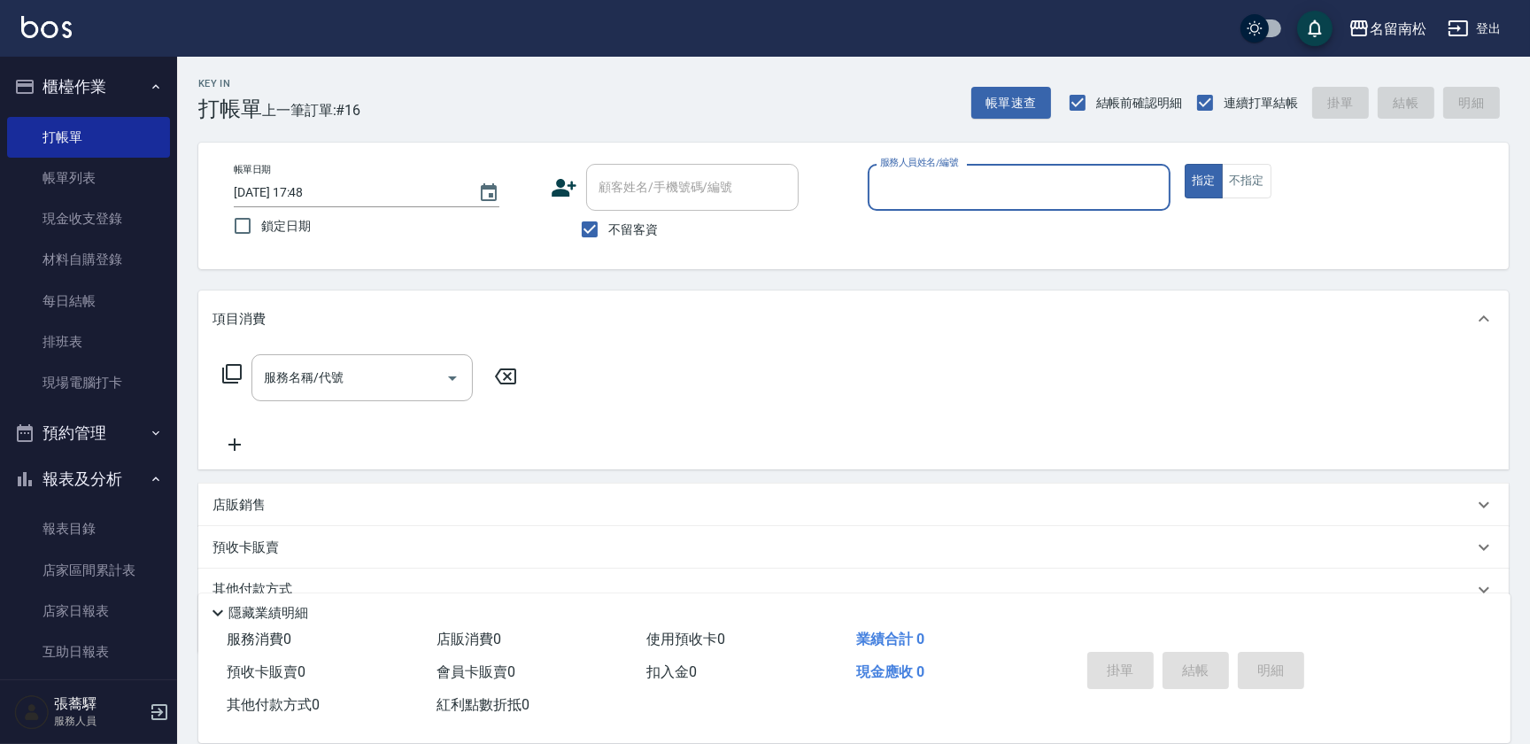
click at [921, 190] on div "服務人員姓名/編號 服務人員姓名/編號" at bounding box center [1019, 187] width 303 height 47
click at [909, 228] on span "[PERSON_NAME]-10" at bounding box center [909, 232] width 55 height 19
type input "[PERSON_NAME]-10"
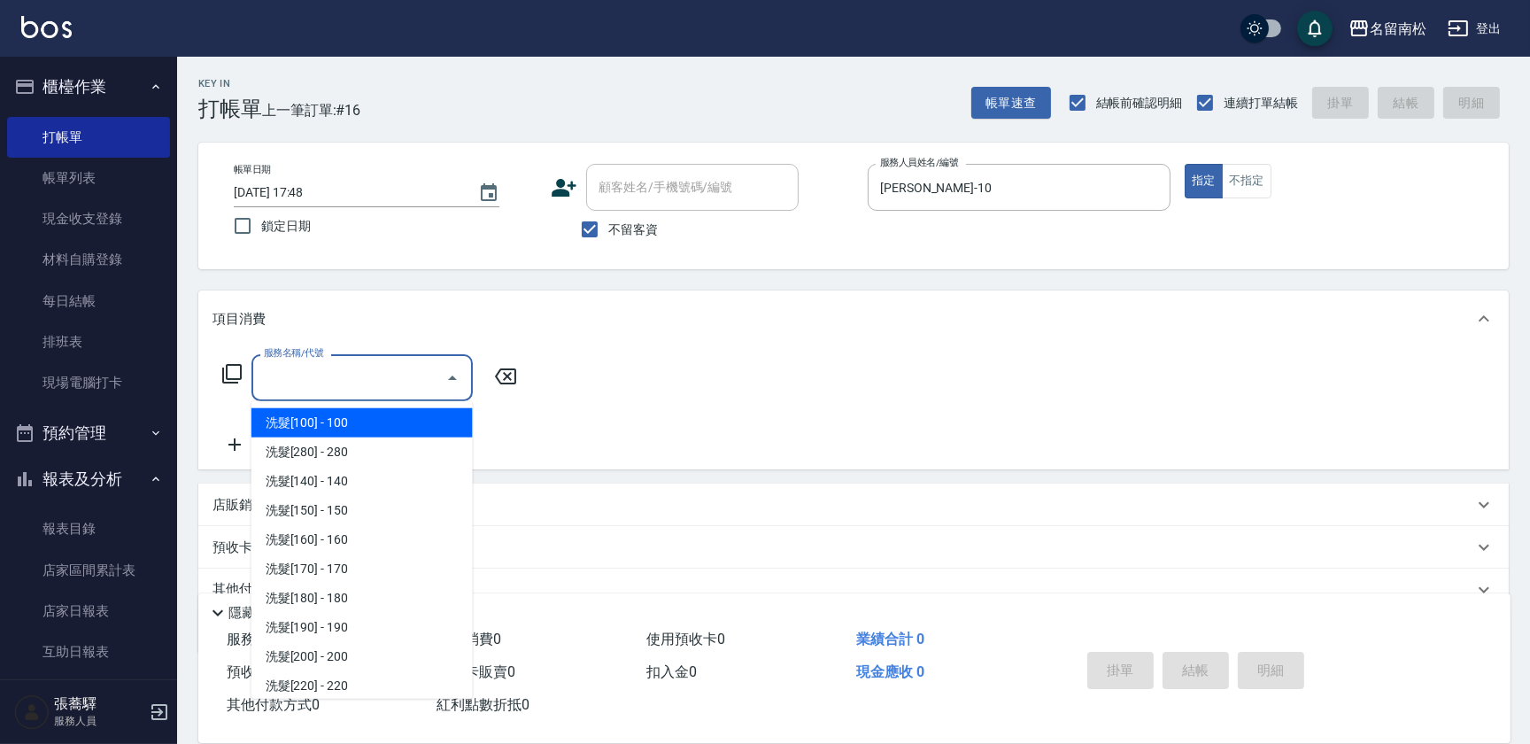
click at [416, 380] on input "服務名稱/代號" at bounding box center [348, 377] width 179 height 31
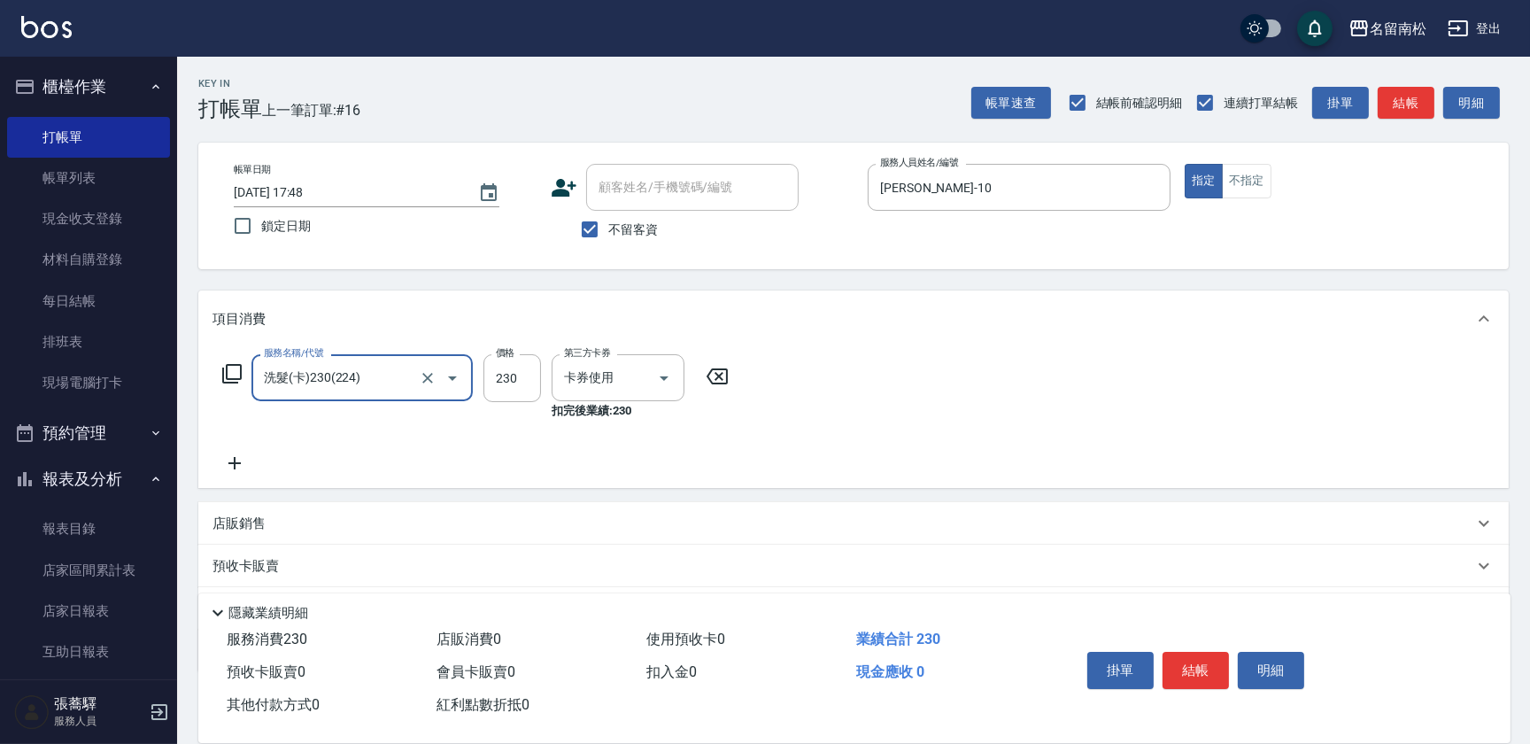
type input "洗髮(卡)230(224)"
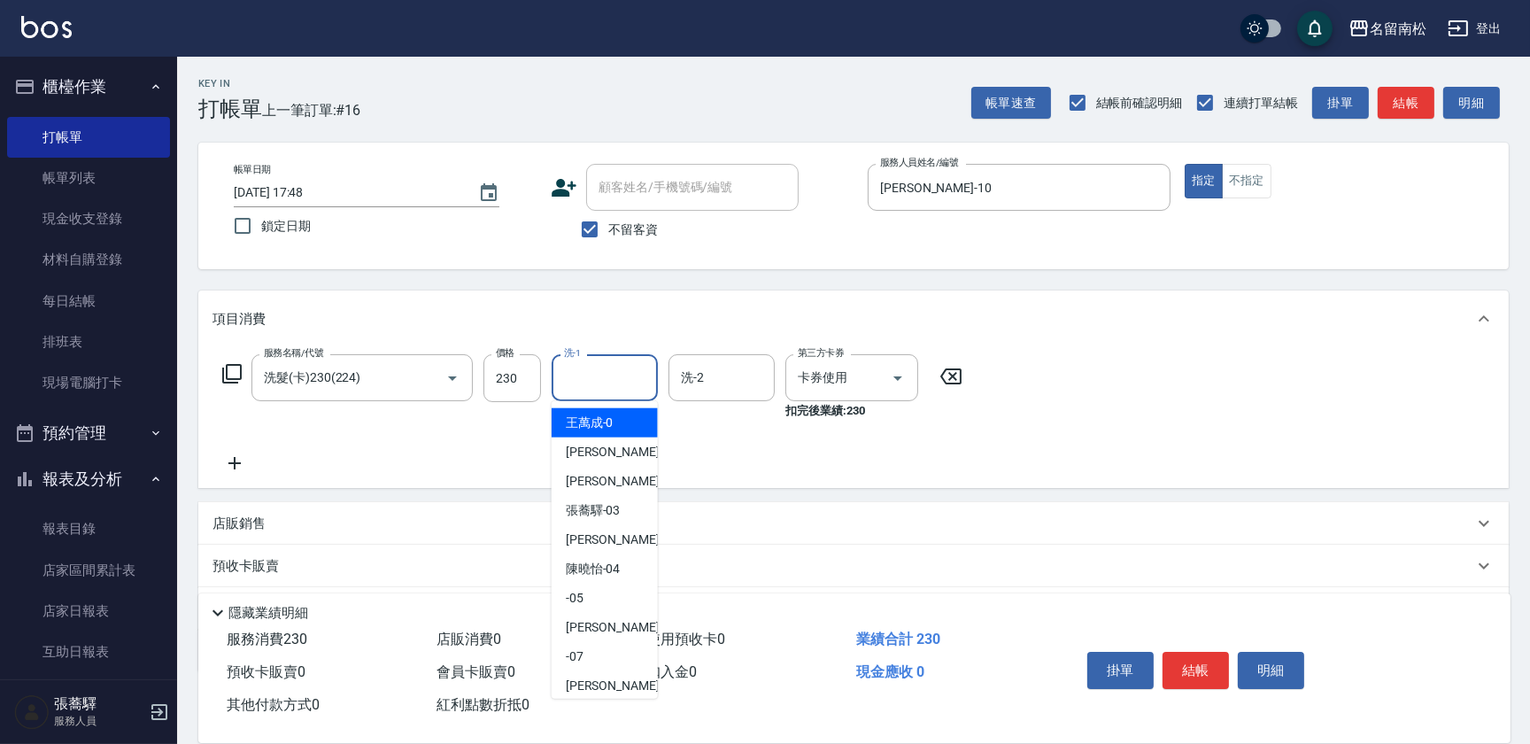
click at [600, 375] on input "洗-1" at bounding box center [605, 377] width 90 height 31
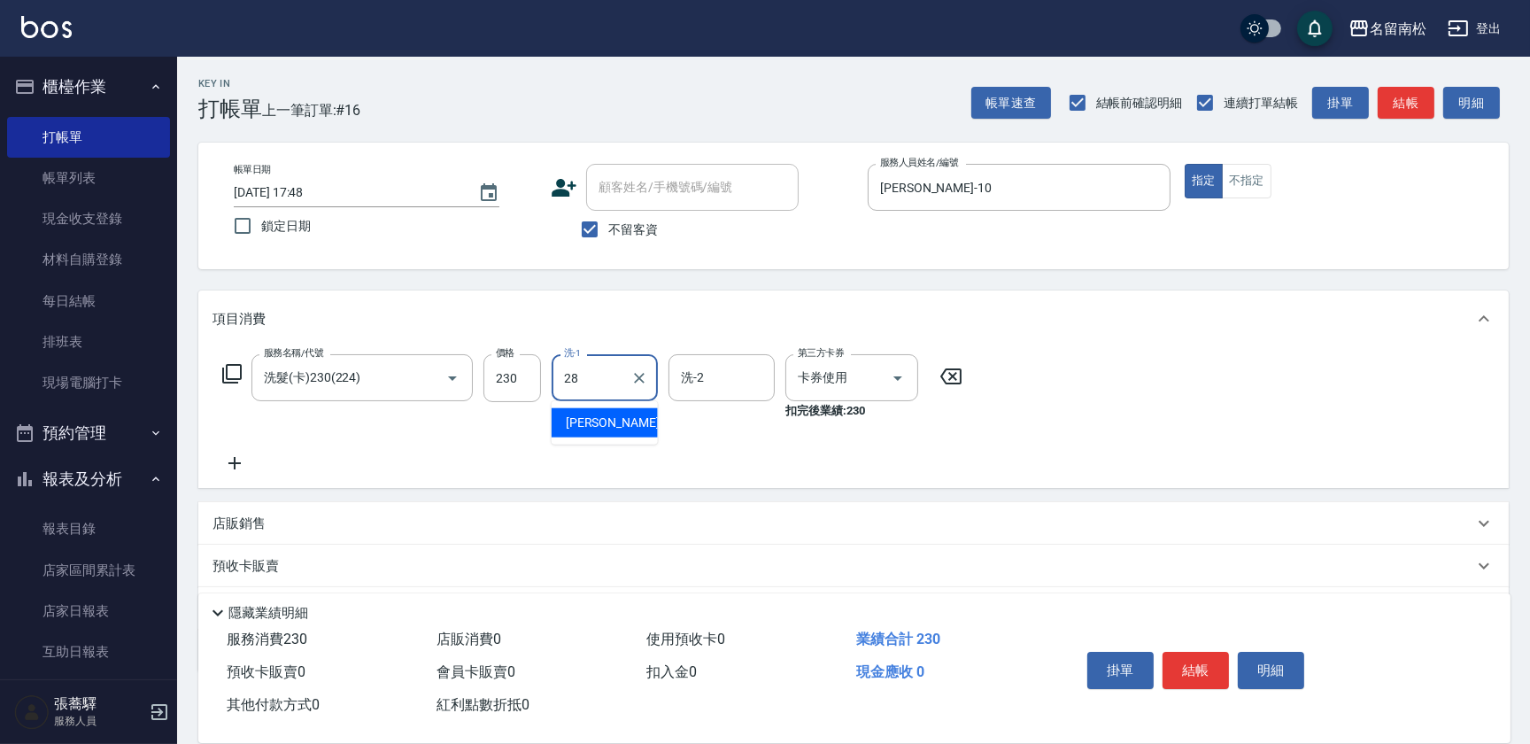
type input "[PERSON_NAME]-28"
drag, startPoint x: 1207, startPoint y: 649, endPoint x: 1146, endPoint y: 620, distance: 67.7
click at [1207, 652] on button "結帳" at bounding box center [1196, 670] width 66 height 37
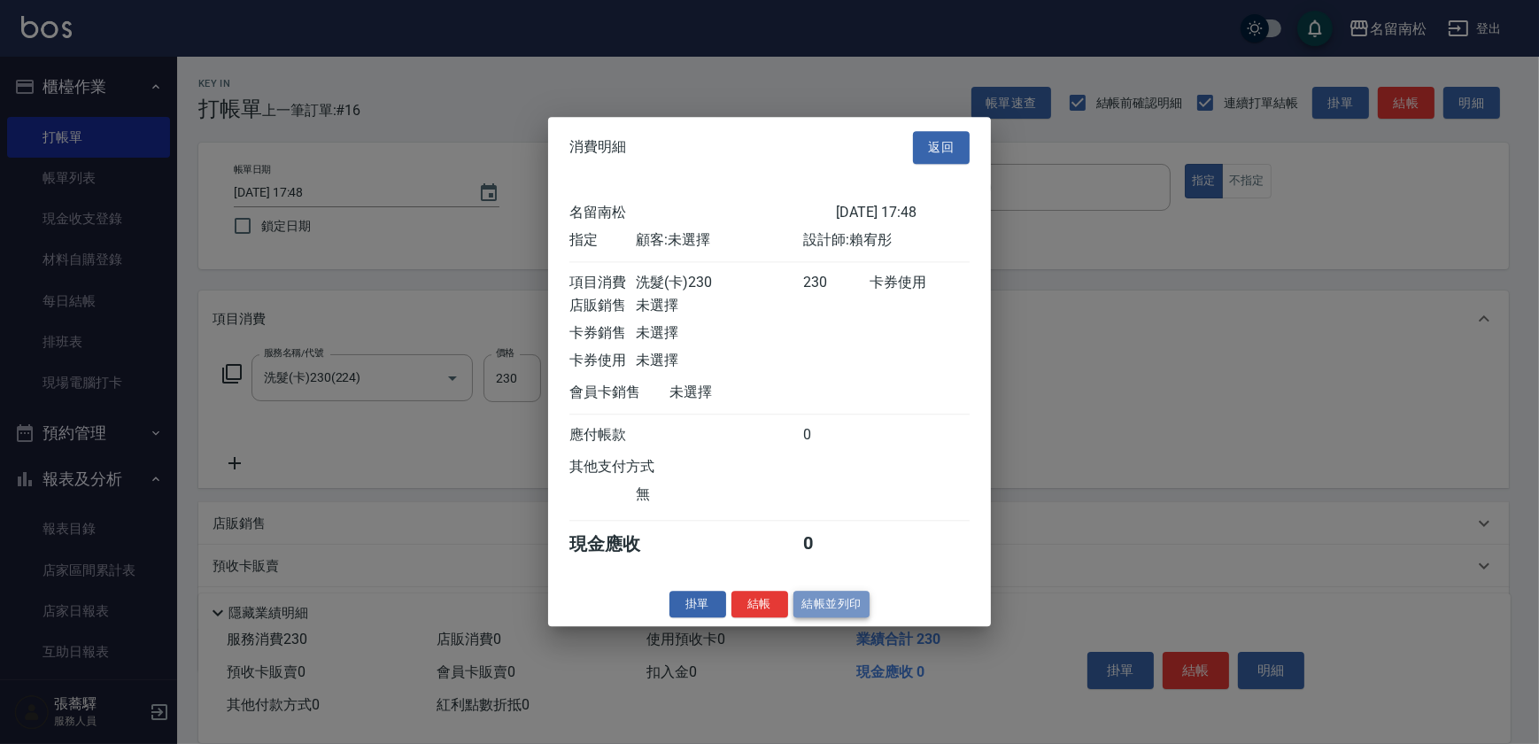
click at [796, 616] on button "結帳並列印" at bounding box center [832, 604] width 77 height 27
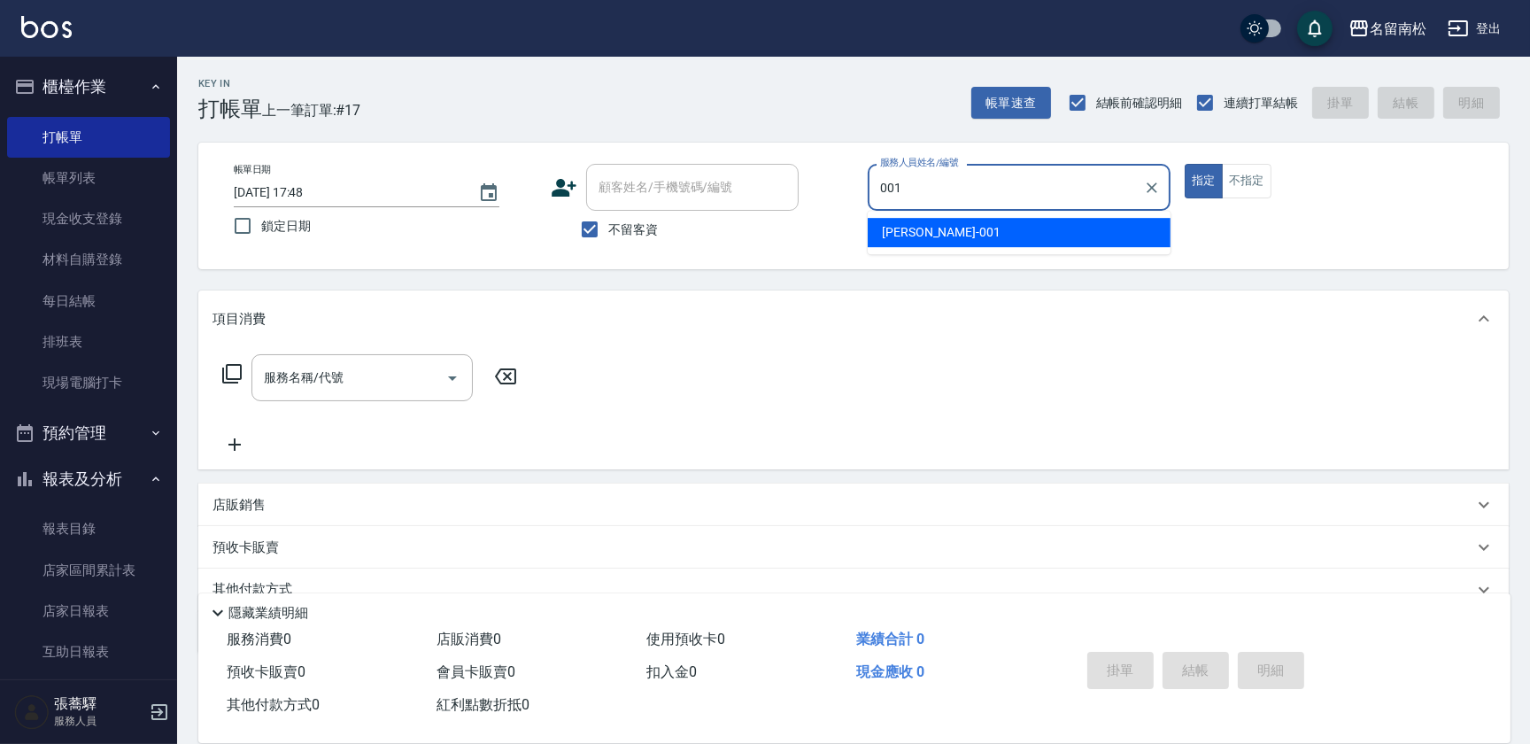
type input "林正雪-001"
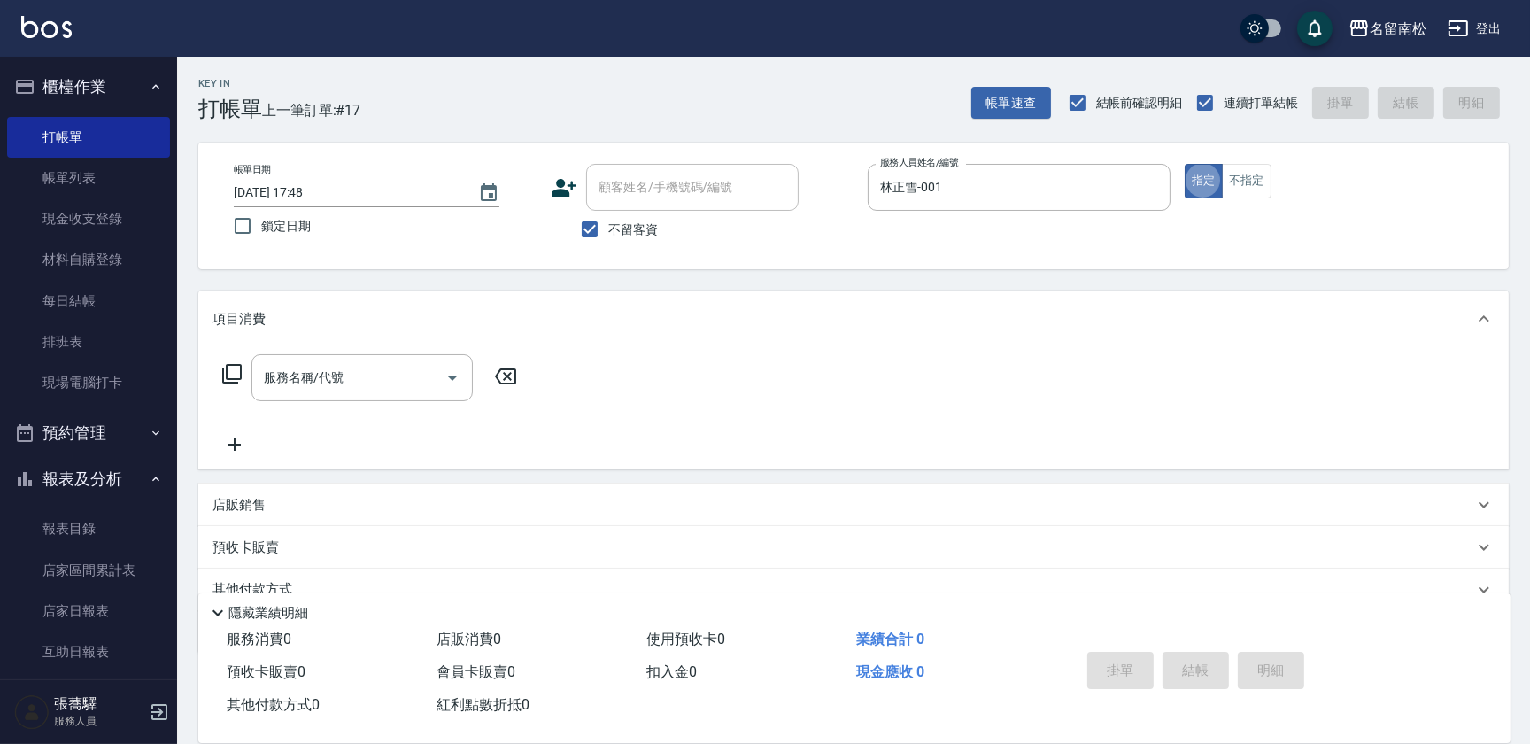
type button "true"
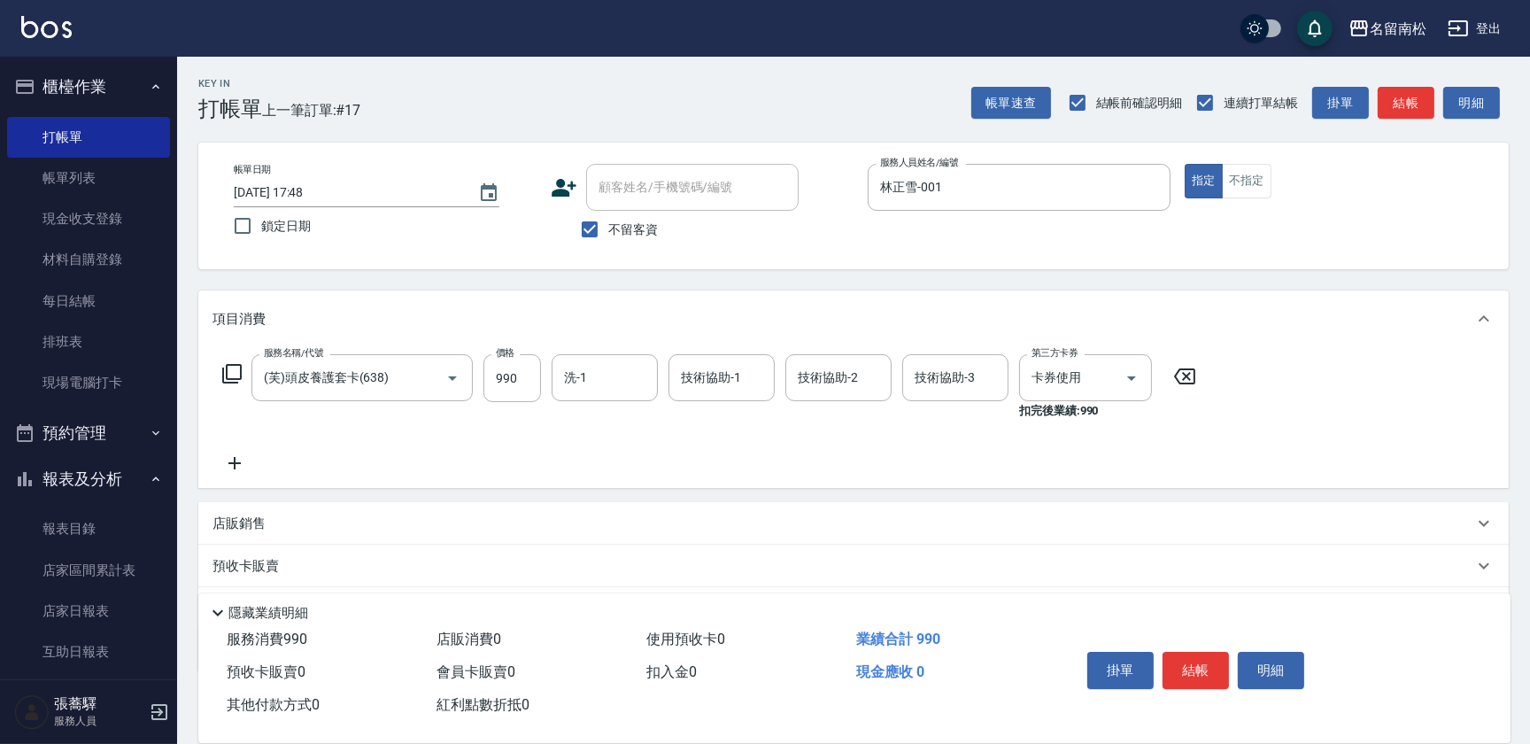
click at [1268, 198] on div "帳單日期 [DATE] 17:48 鎖定日期 顧客姓名/手機號碼/編號 顧客姓名/手機號碼/編號 不留客資 服務人員姓名/編號 [PERSON_NAME]-0…" at bounding box center [854, 206] width 1268 height 84
click at [1235, 185] on button "不指定" at bounding box center [1247, 181] width 50 height 35
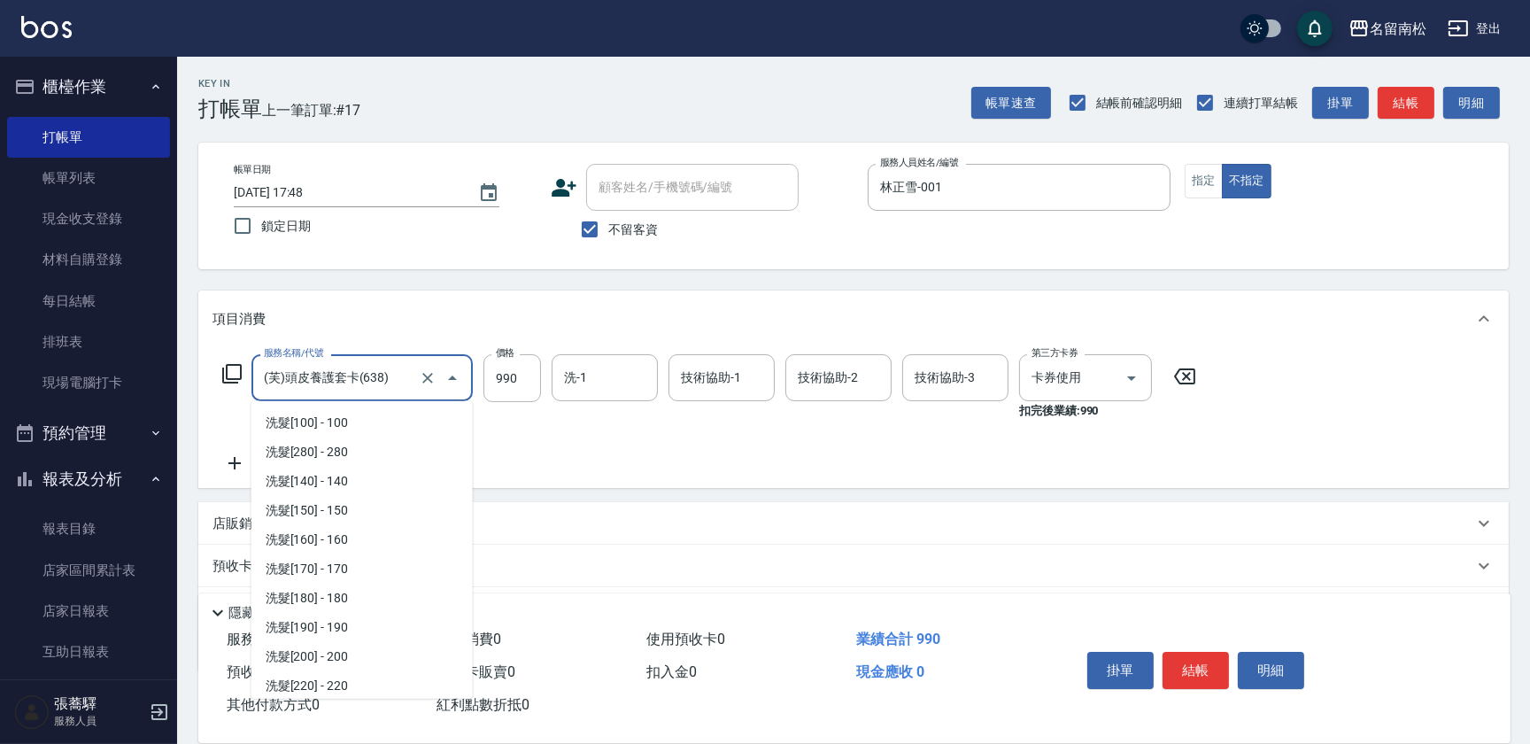
scroll to position [2737, 0]
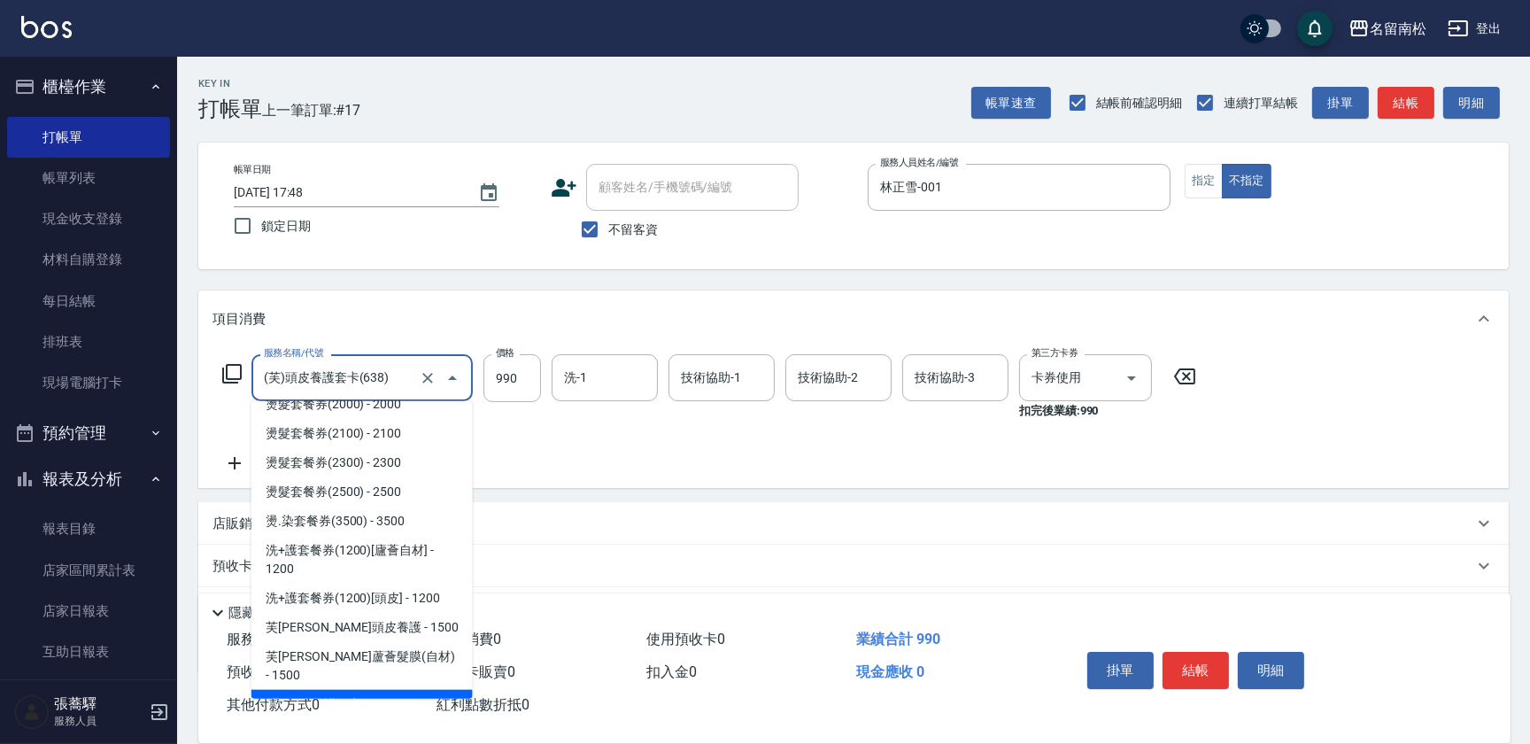
drag, startPoint x: 403, startPoint y: 374, endPoint x: -4, endPoint y: 319, distance: 410.2
click at [0, 319] on html "名留南松 登出 櫃檯作業 打帳單 帳單列表 現金收支登錄 材料自購登錄 每日結帳 排班表 現場電腦打卡 預約管理 預約管理 單日預約紀錄 單週預約紀錄 報表及…" at bounding box center [765, 419] width 1530 height 839
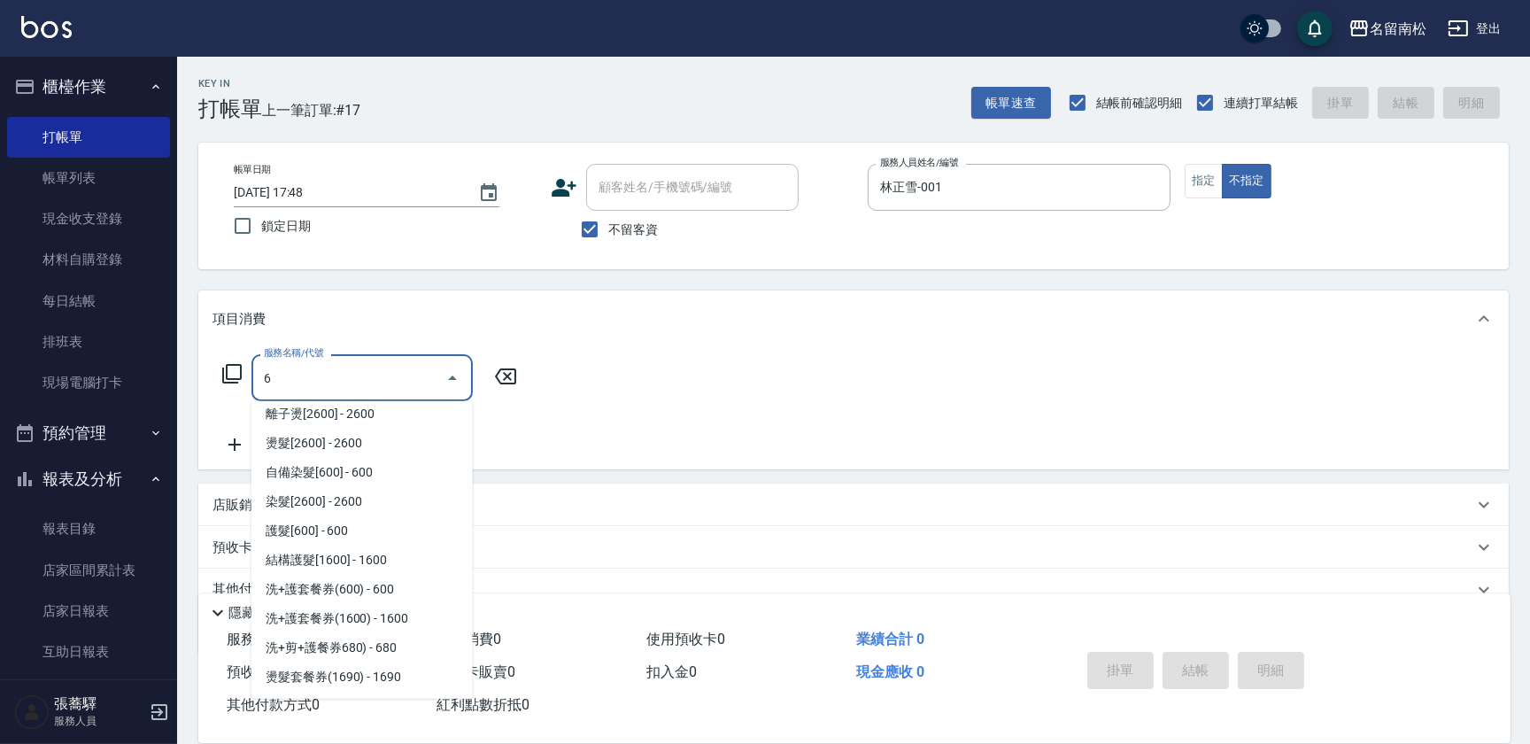
scroll to position [0, 0]
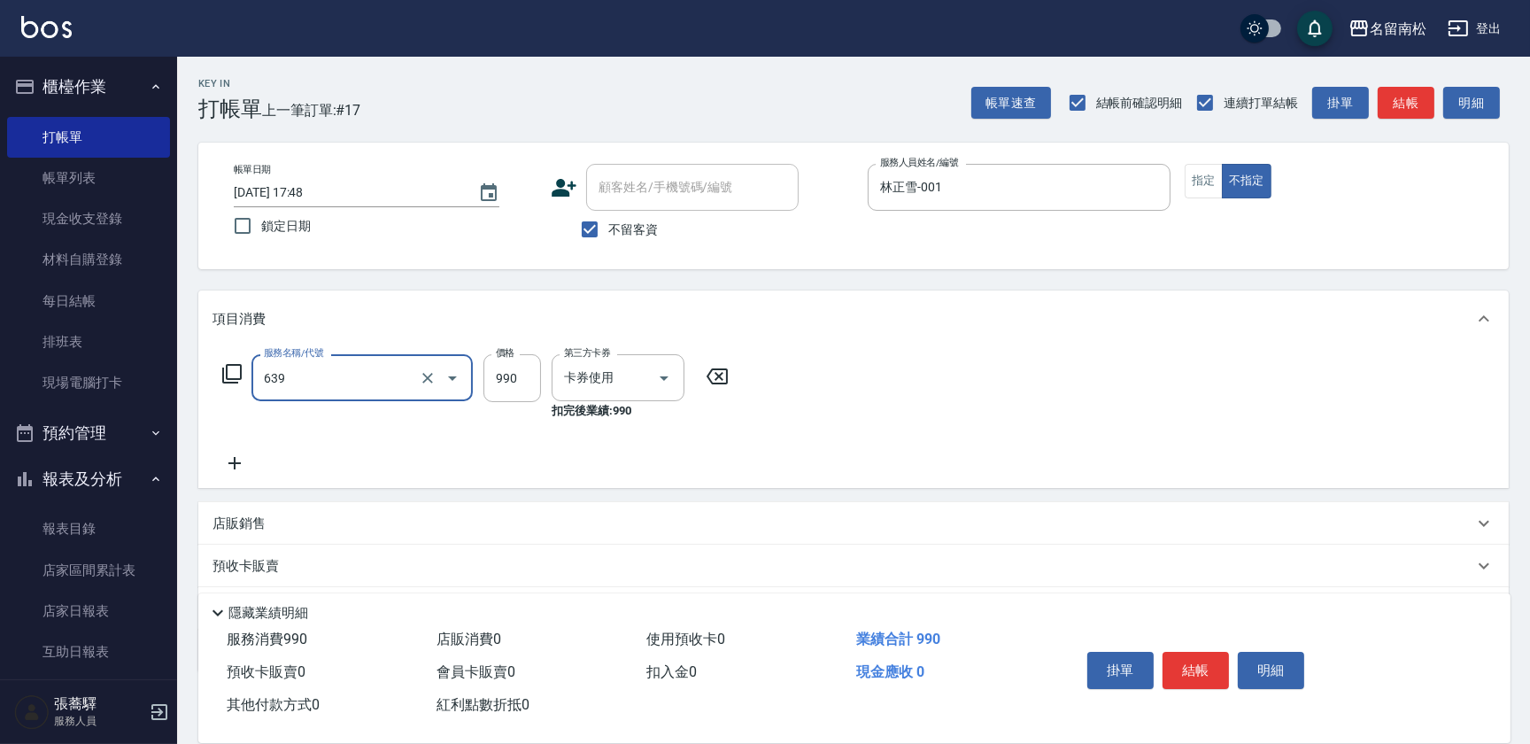
type input "(芙)蘆薈髮膜套卡(自材)(639)"
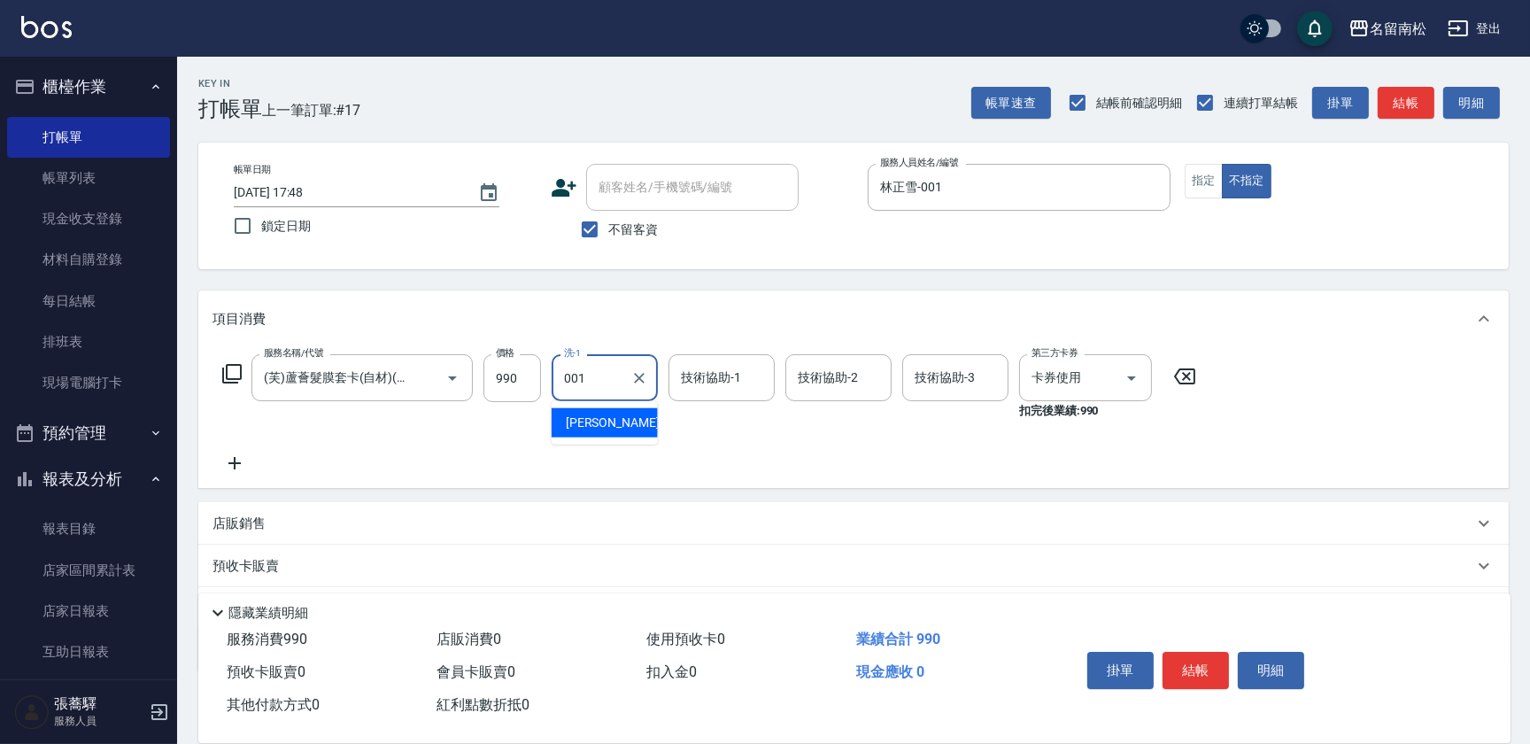
type input "林正雪-001"
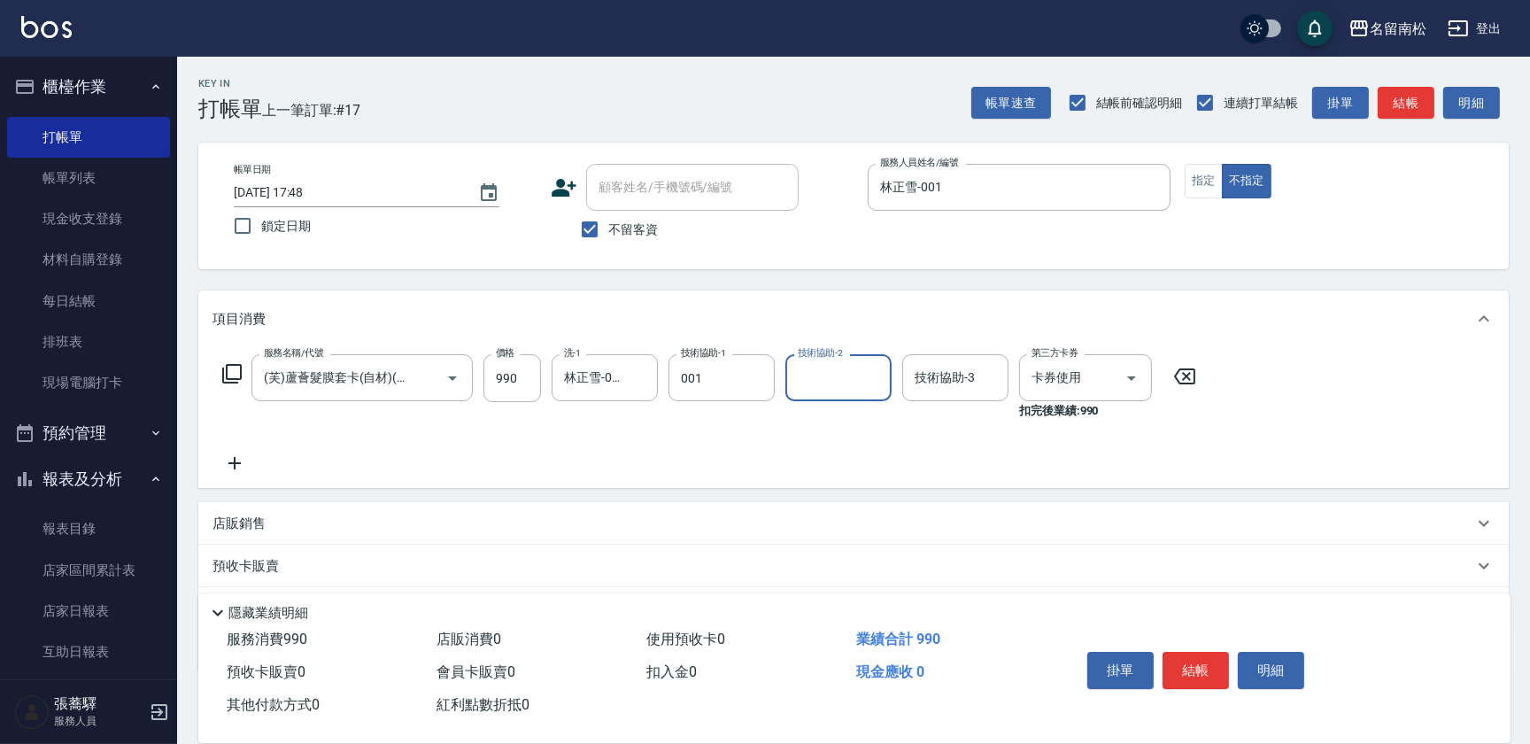
type input "林正雪-001"
click at [1275, 670] on button "明細" at bounding box center [1271, 670] width 66 height 37
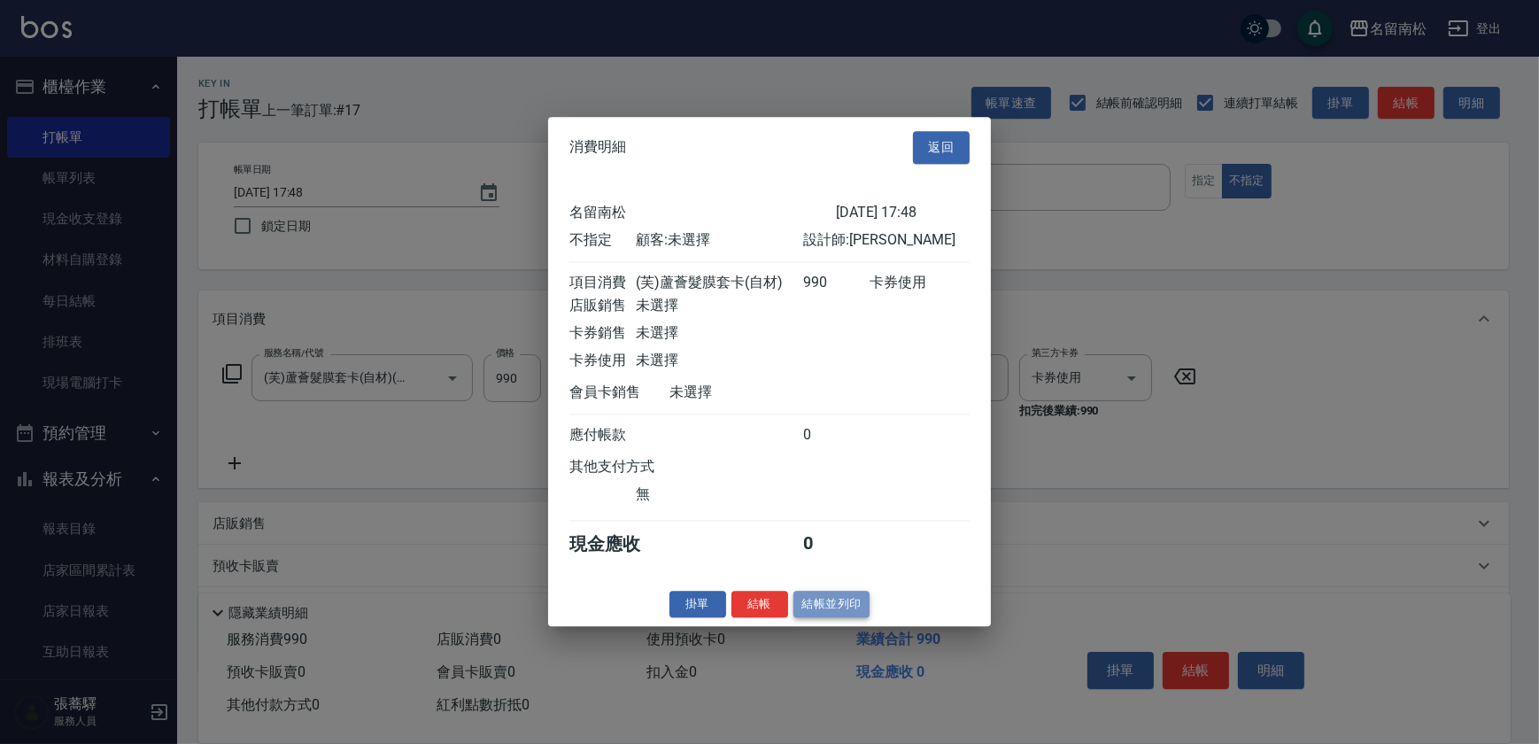
click at [824, 611] on button "結帳並列印" at bounding box center [832, 604] width 77 height 27
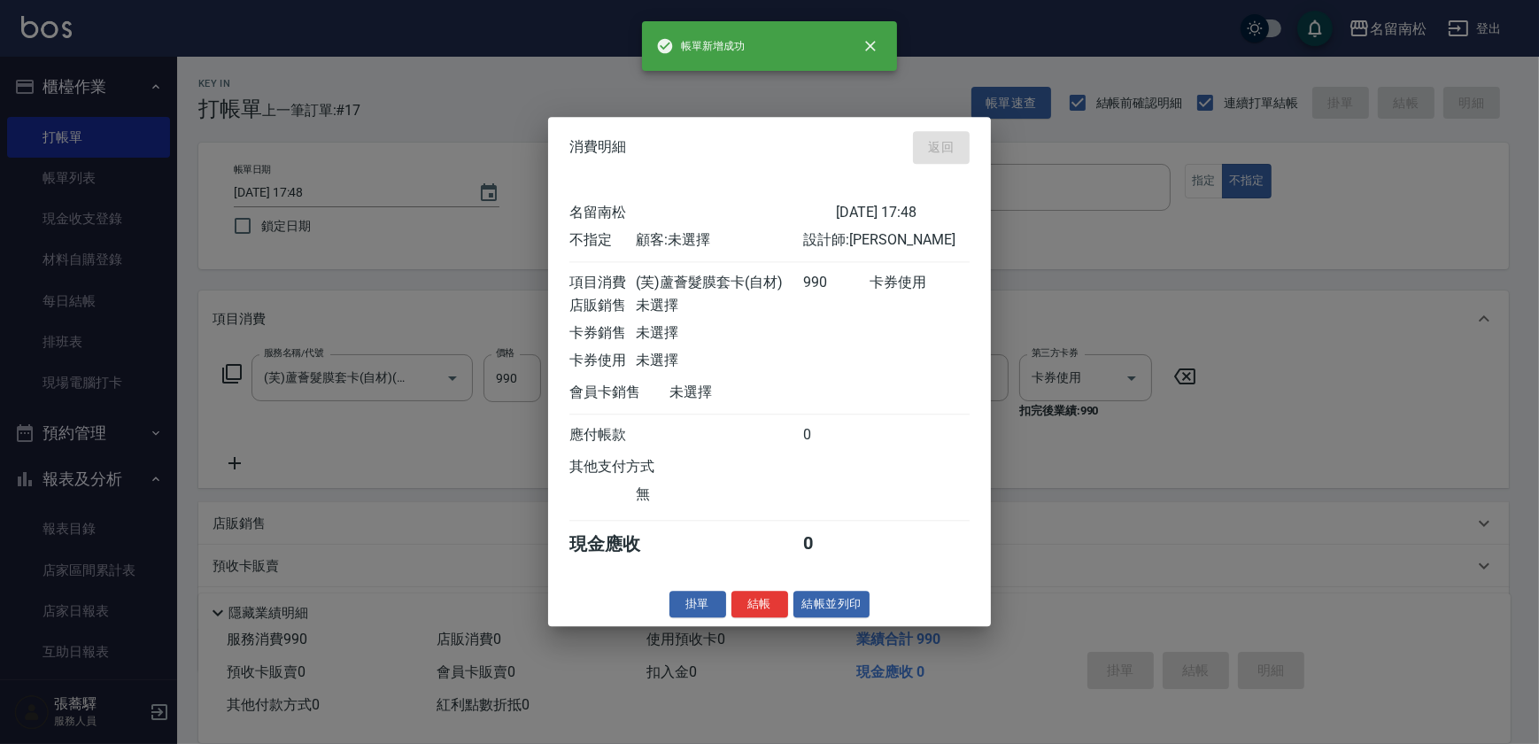
type input "[DATE] 17:50"
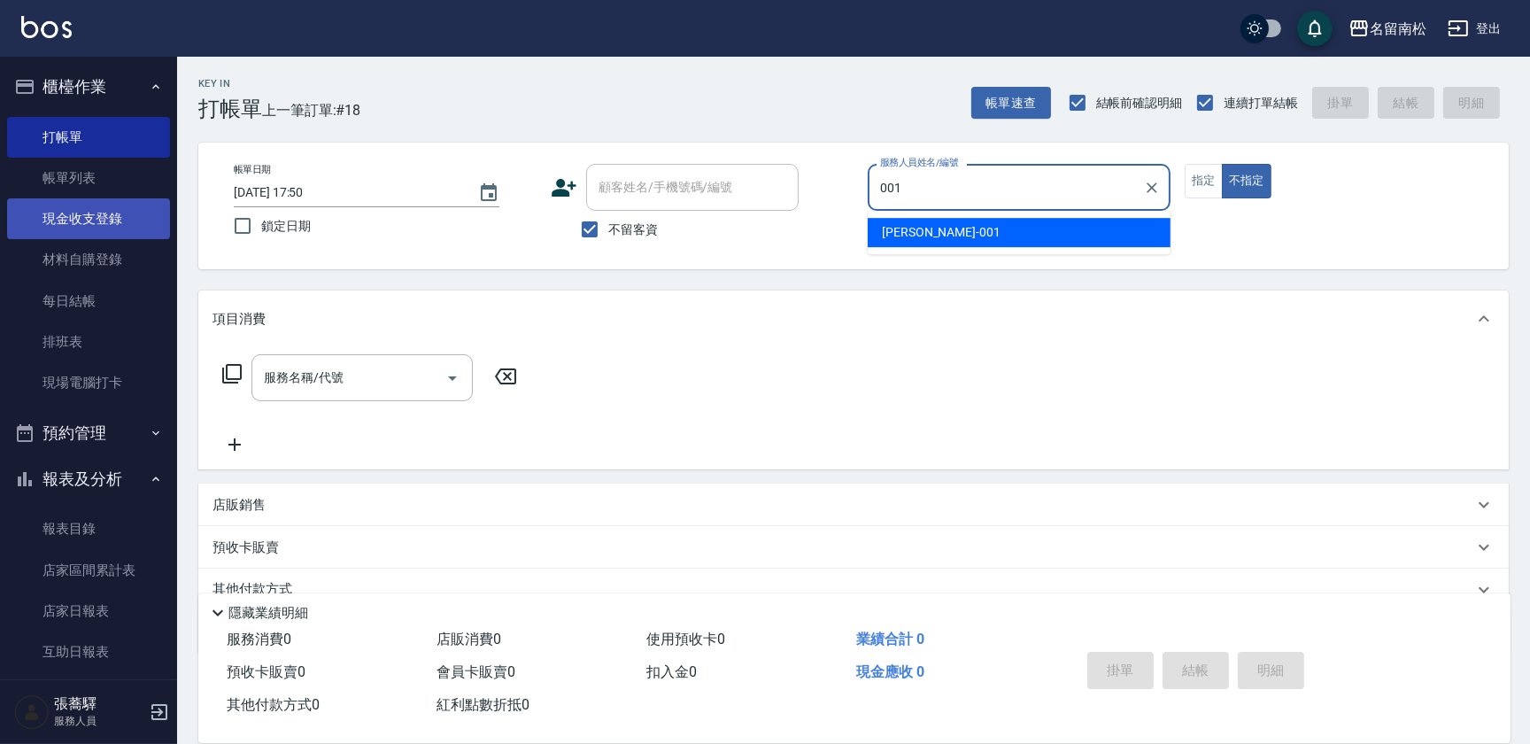
type input "林正雪-001"
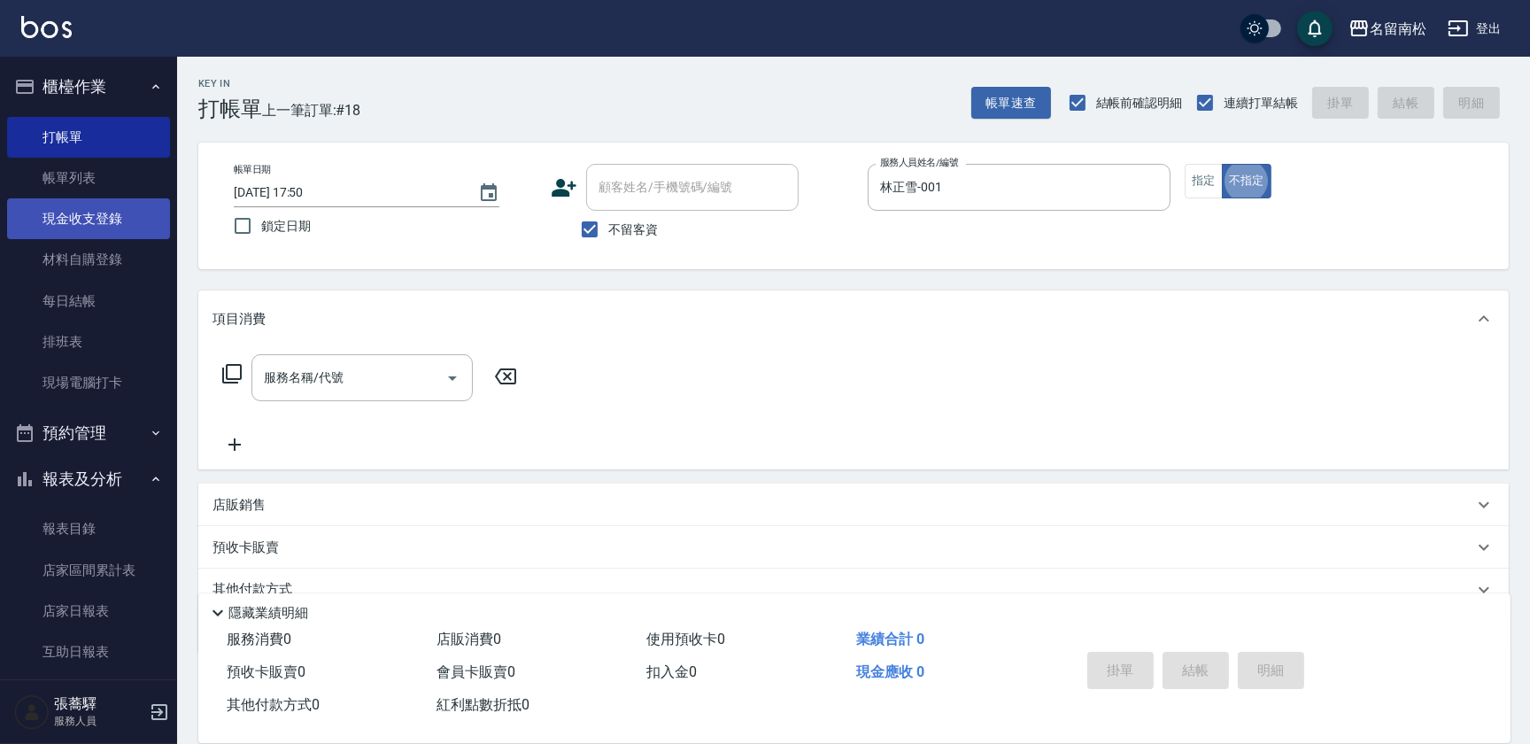
type button "false"
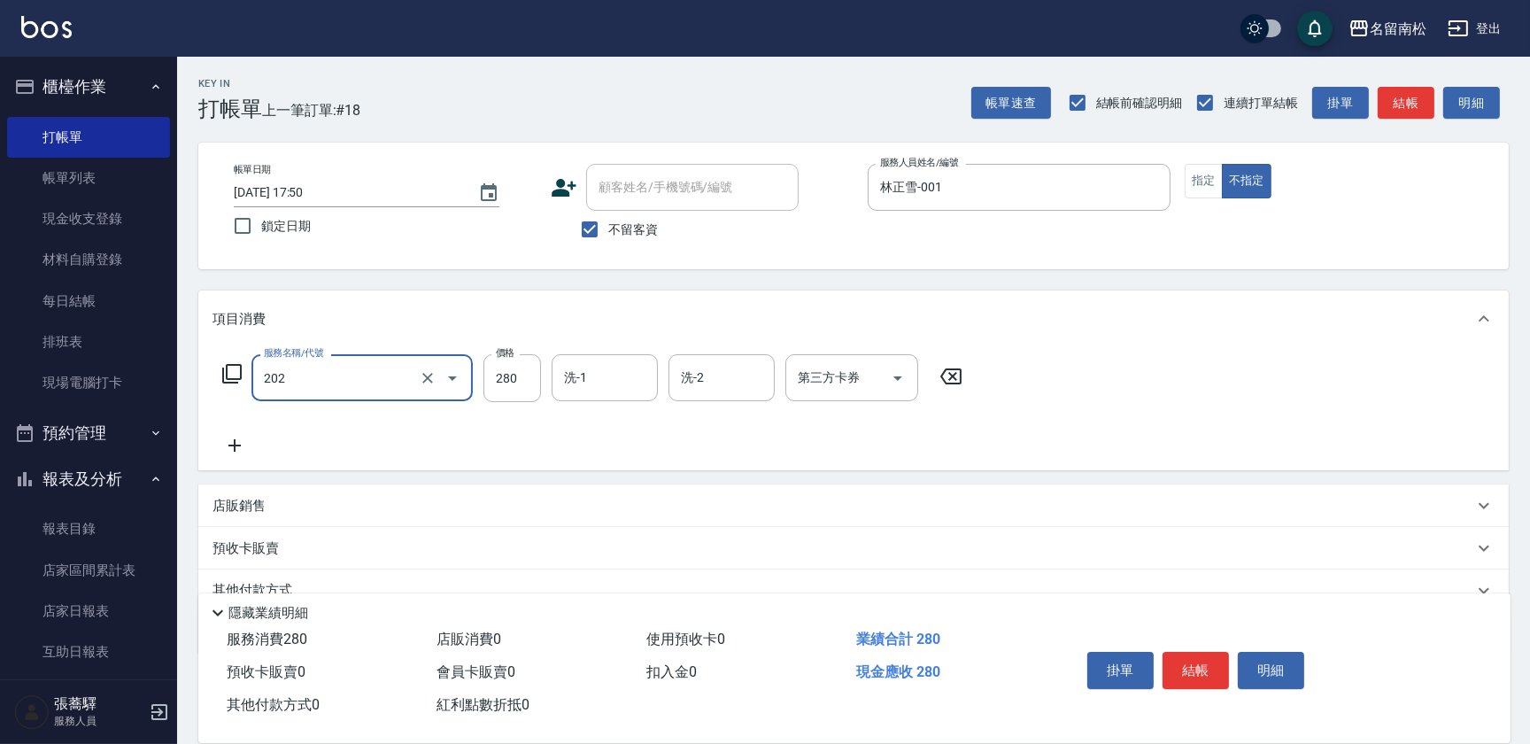
type input "洗髮[280](202)"
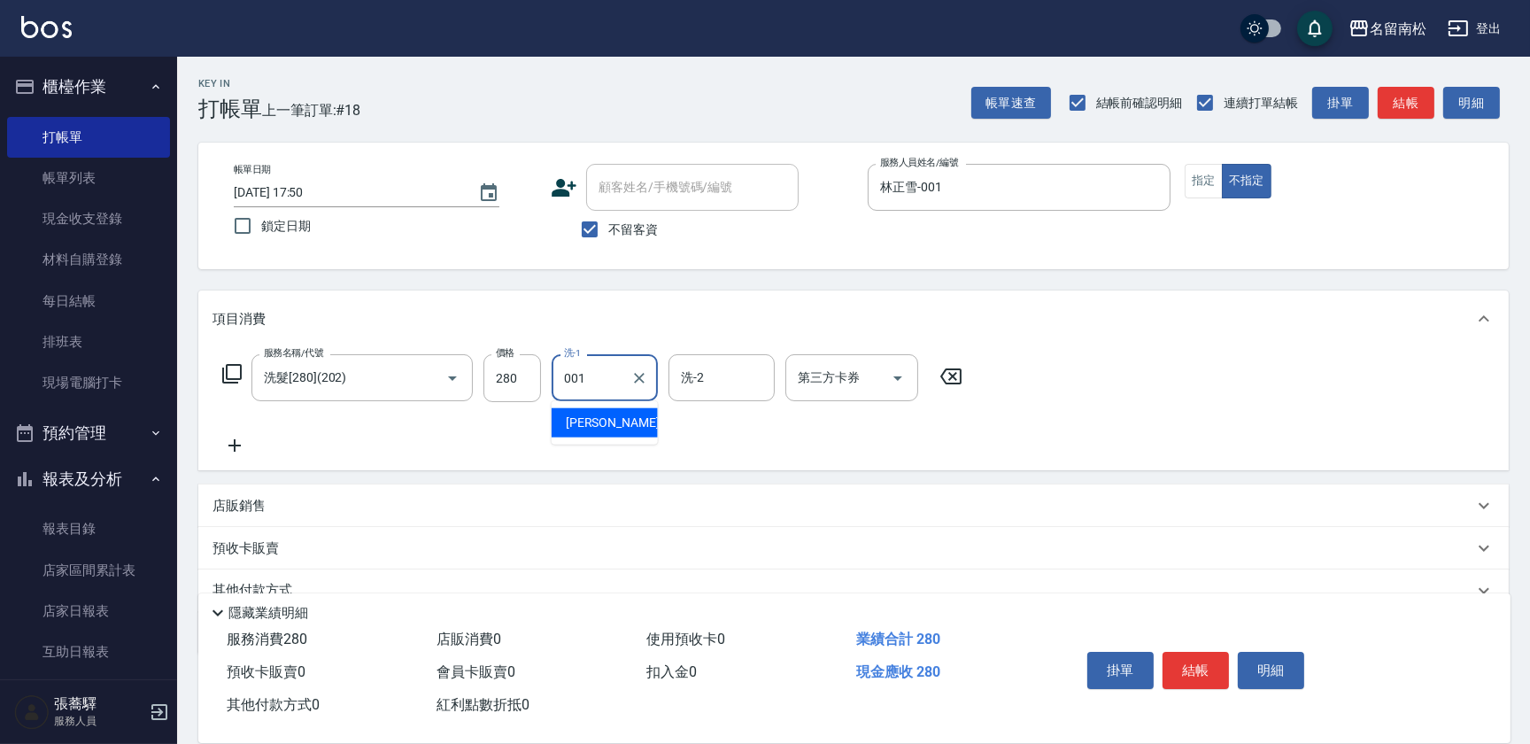
type input "林正雪-001"
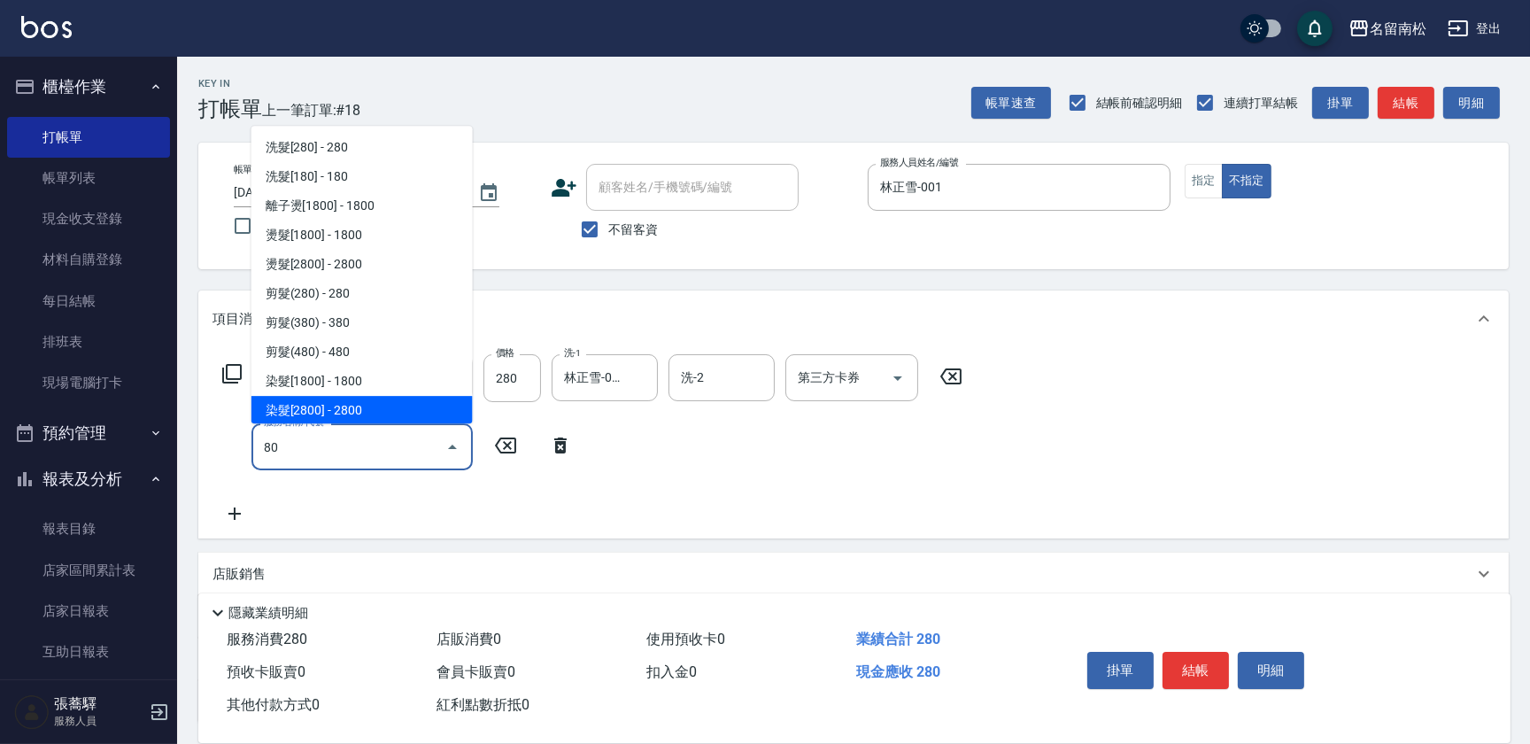
type input "80"
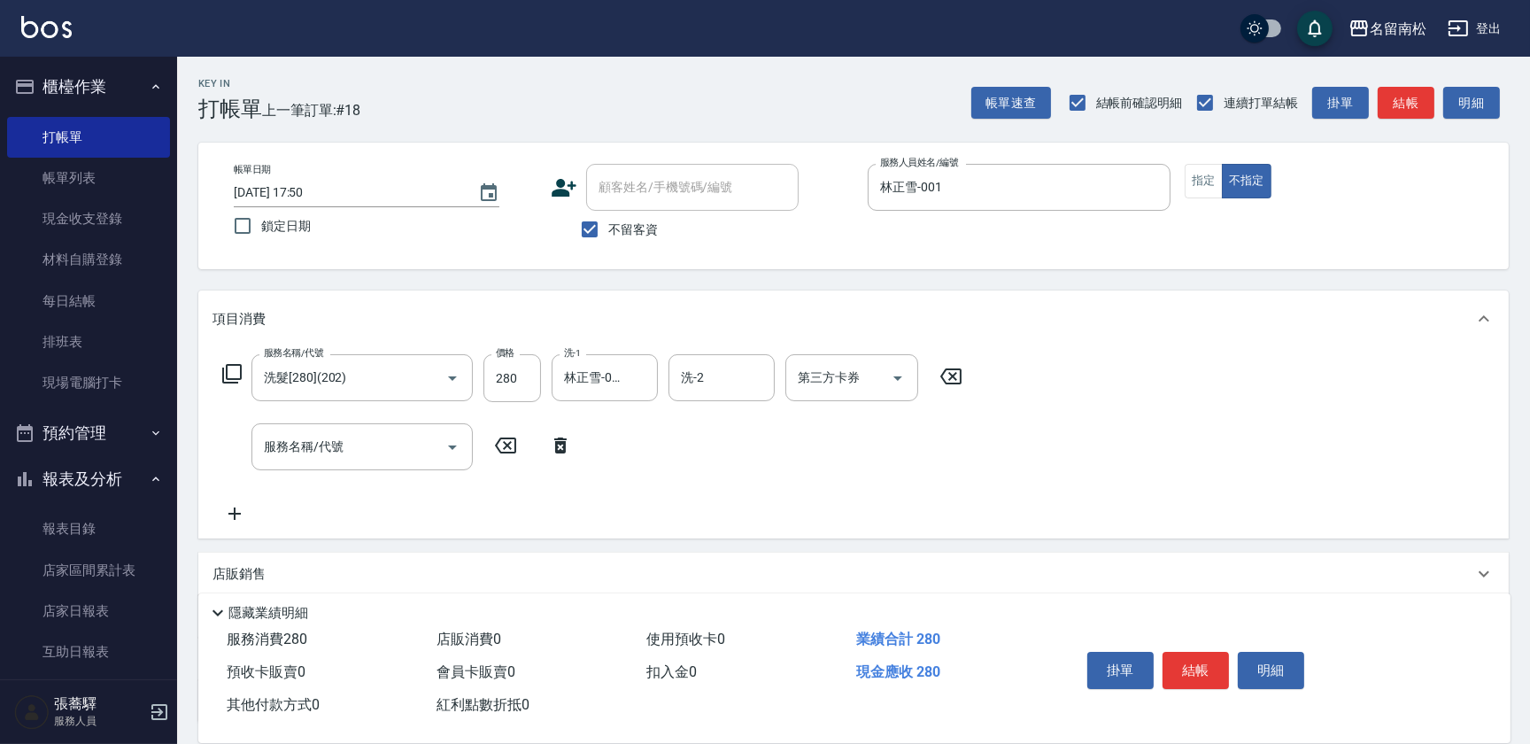
click at [557, 445] on icon at bounding box center [560, 446] width 12 height 16
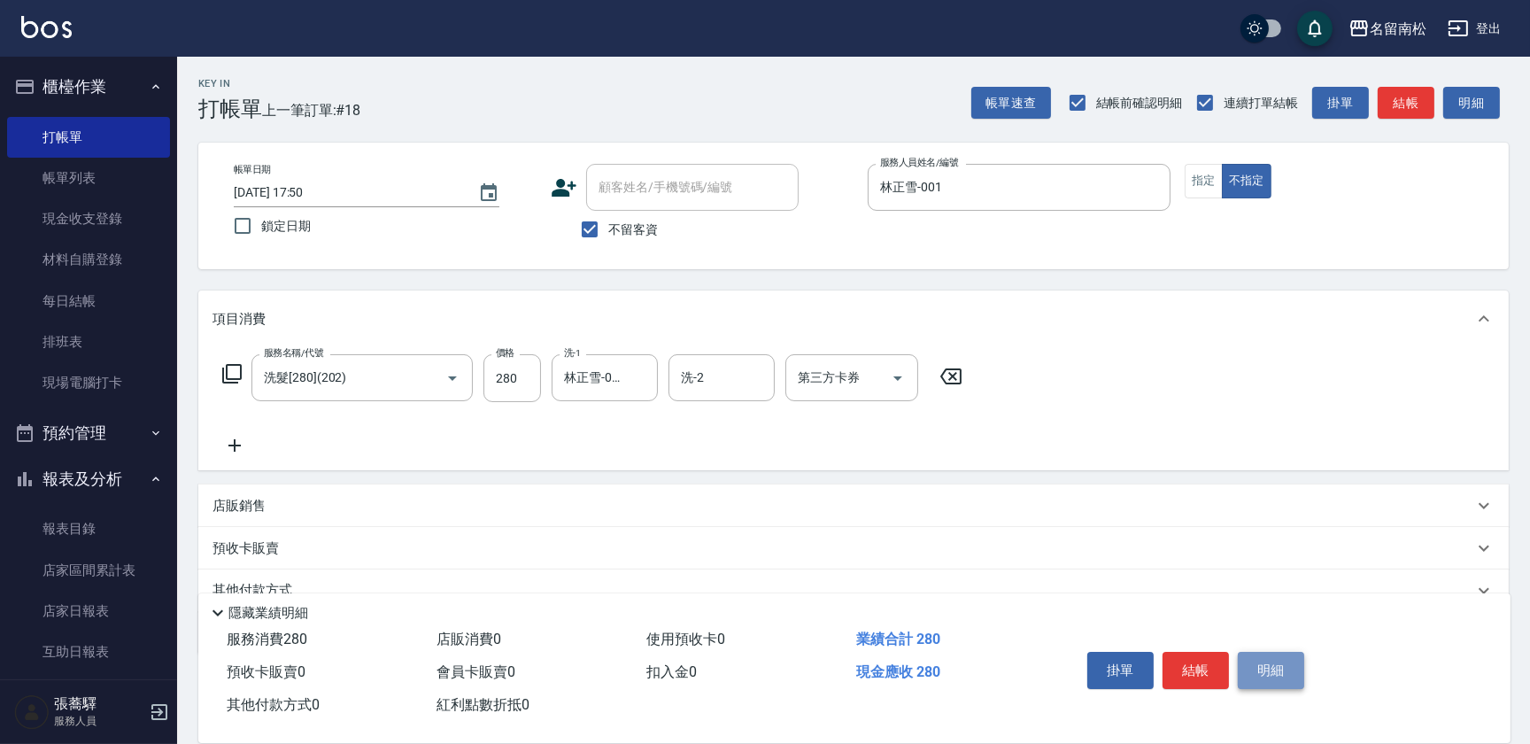
click at [1268, 662] on button "明細" at bounding box center [1271, 670] width 66 height 37
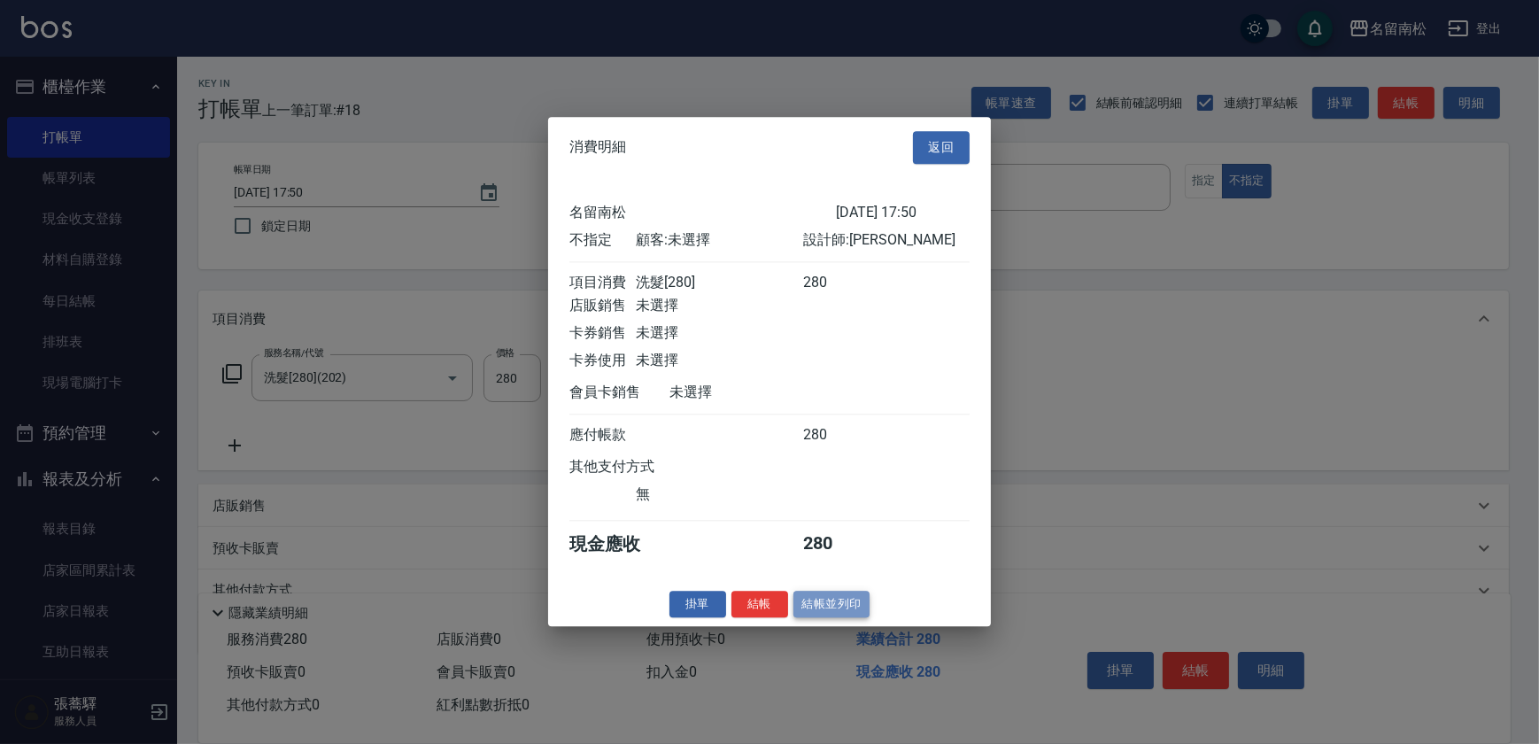
click at [810, 612] on button "結帳並列印" at bounding box center [832, 604] width 77 height 27
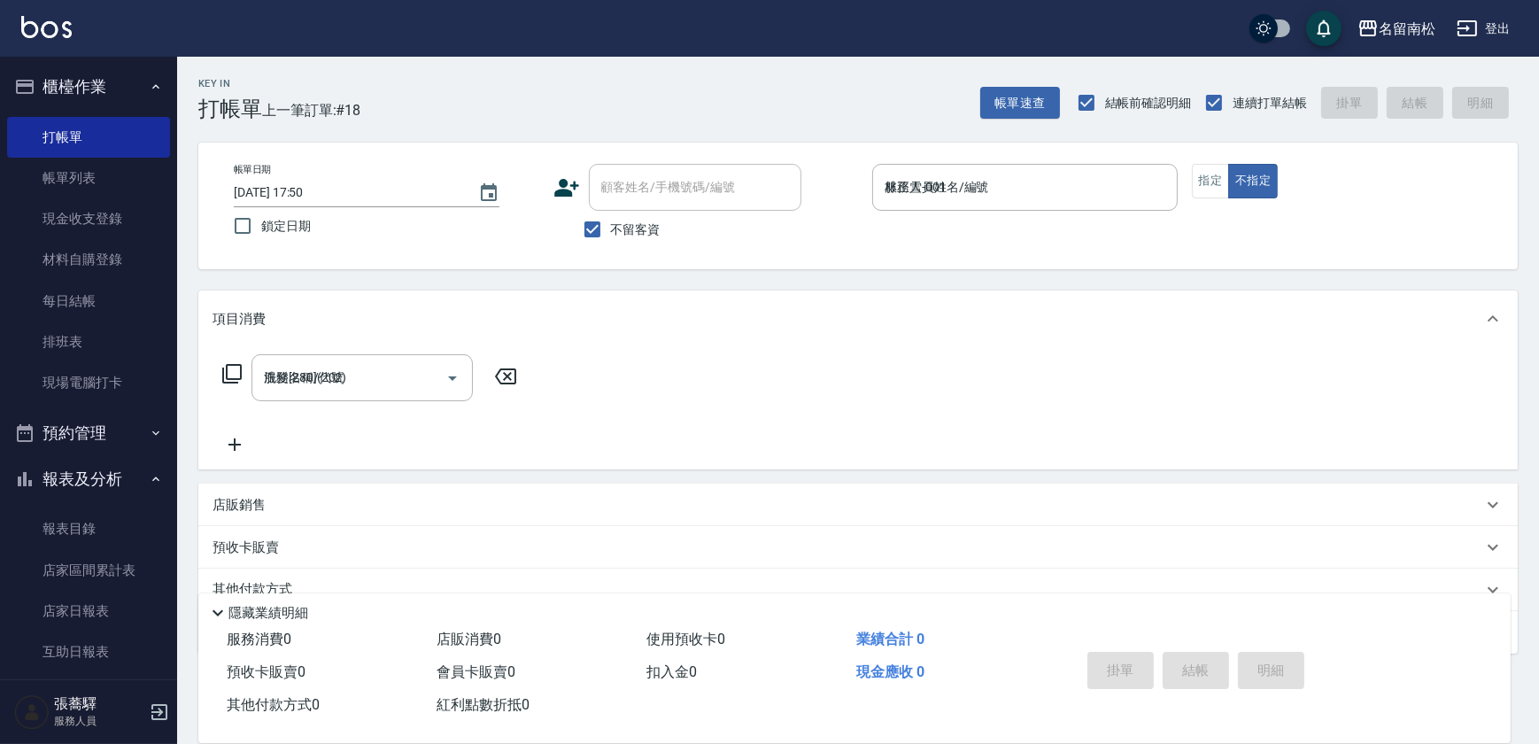
type input "[DATE] 17:51"
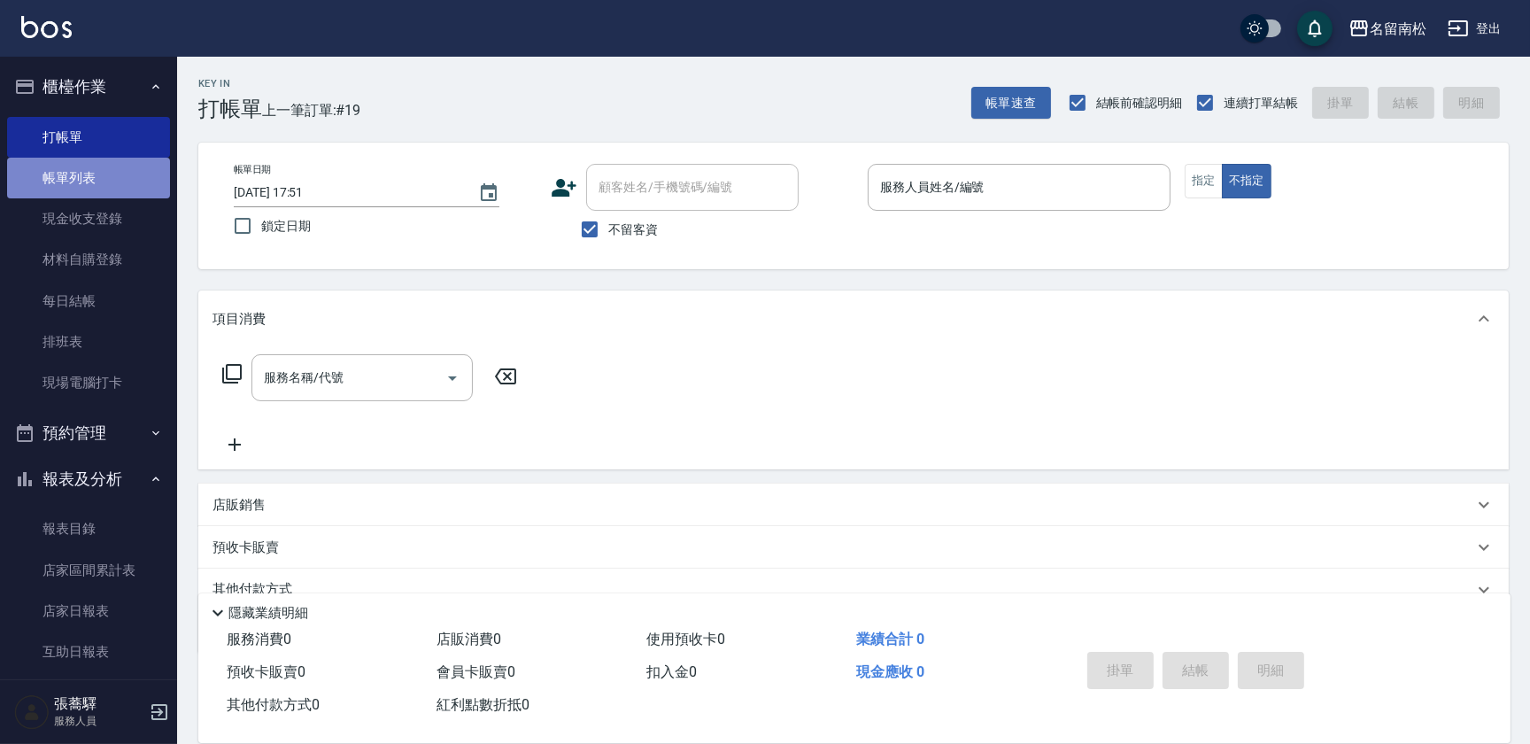
click at [116, 178] on link "帳單列表" at bounding box center [88, 178] width 163 height 41
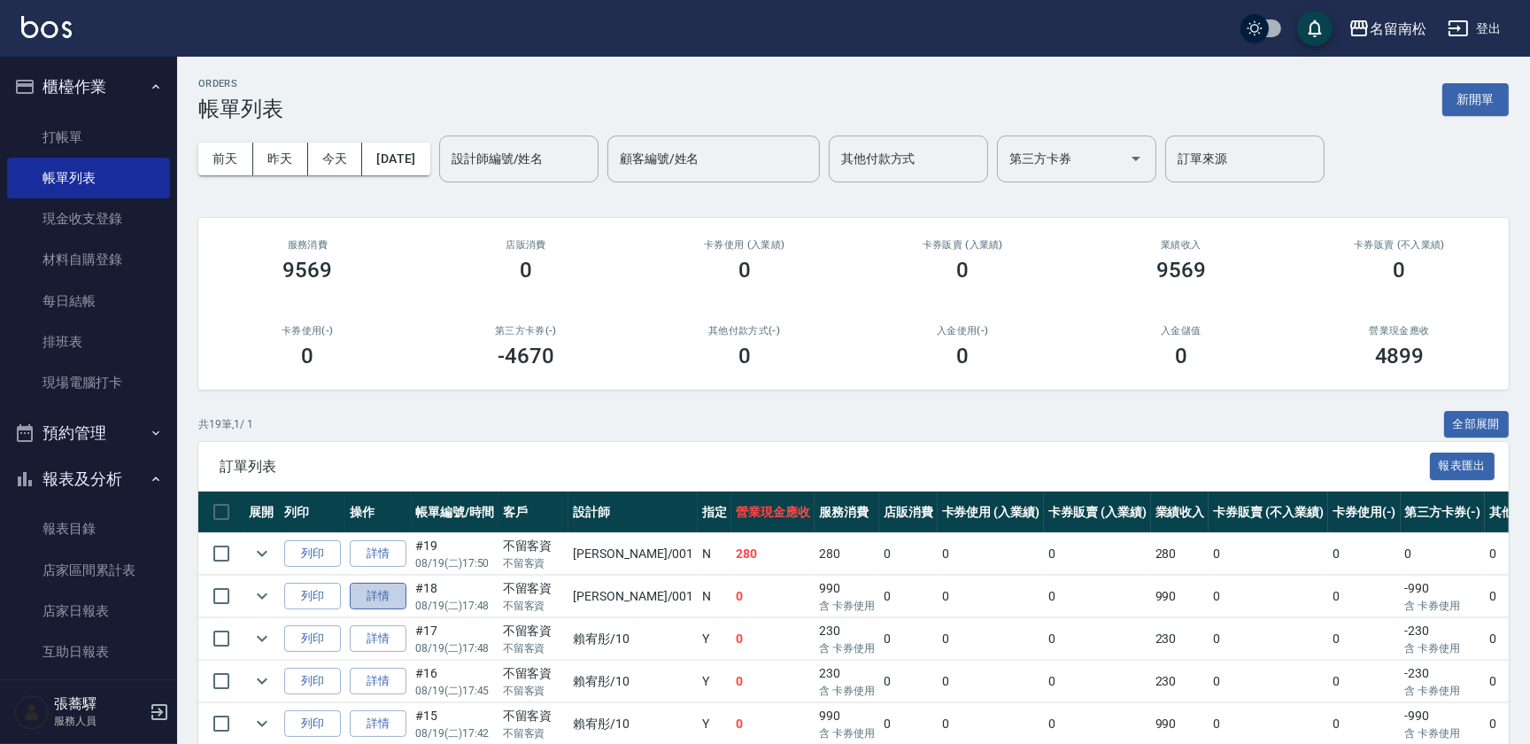
click at [359, 592] on link "詳情" at bounding box center [378, 596] width 57 height 27
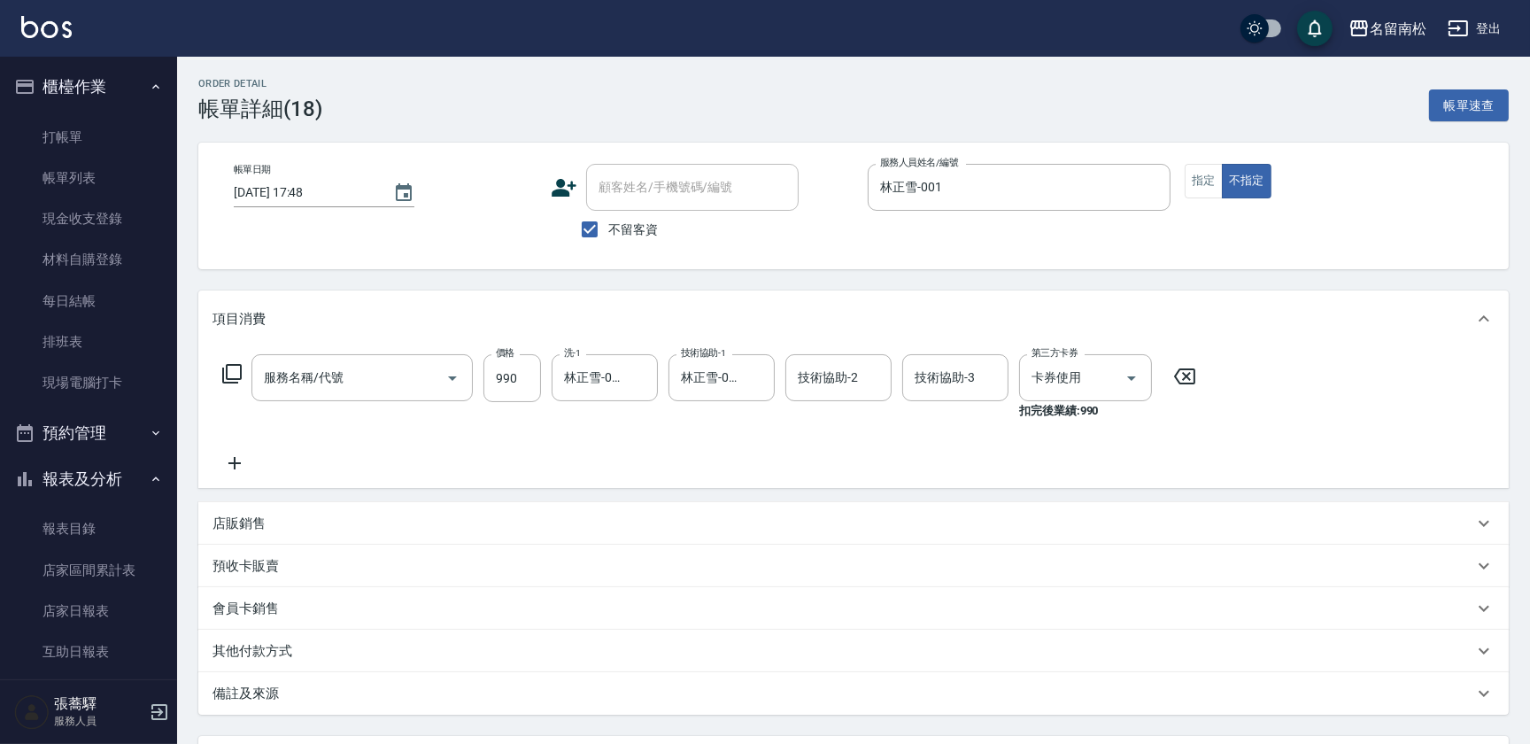
type input "[DATE] 17:48"
checkbox input "true"
type input "林正雪-001"
type input "(芙)蘆薈髮膜套卡(自材)(639)"
click at [228, 463] on icon at bounding box center [234, 463] width 12 height 12
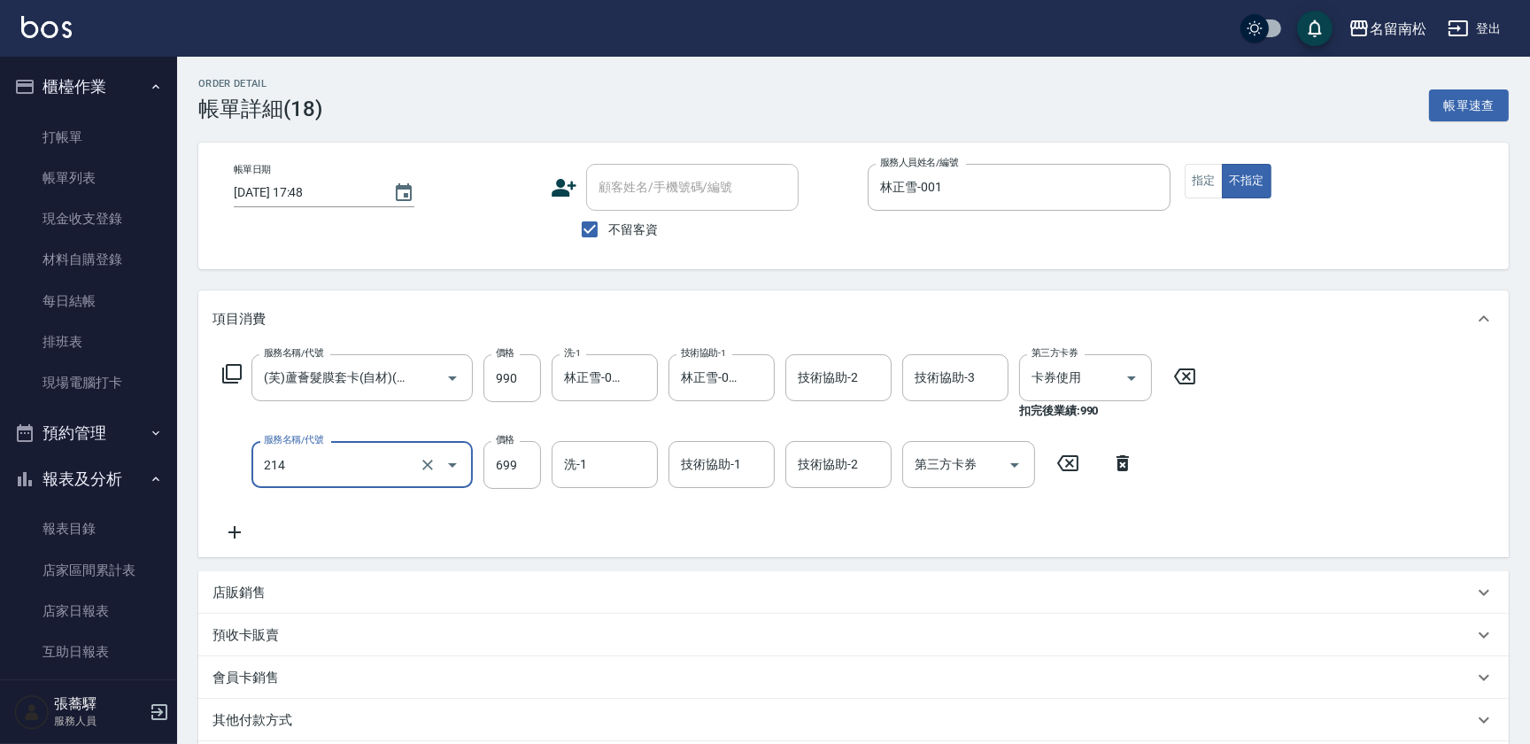
type input "滾珠洗髪699(214)"
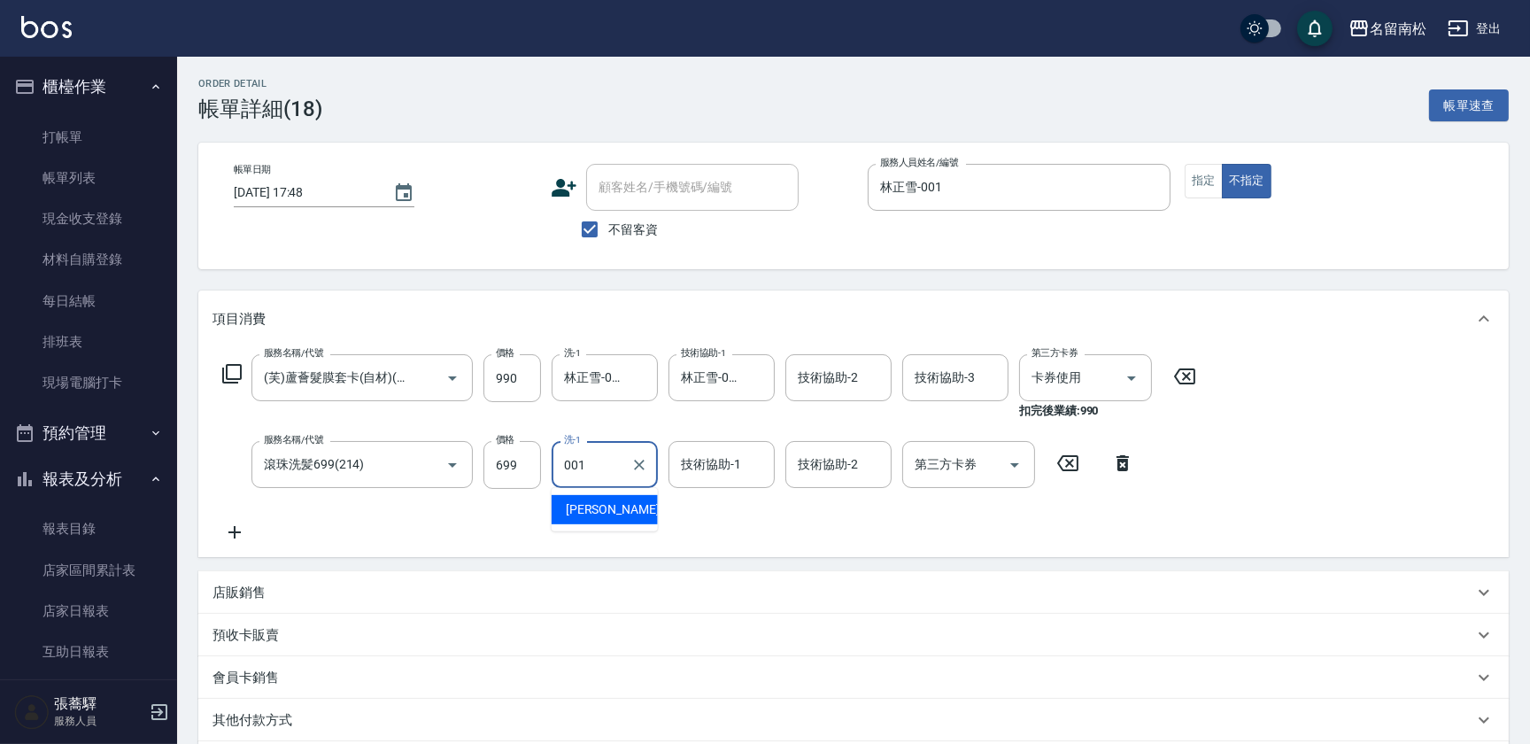
type input "林正雪-001"
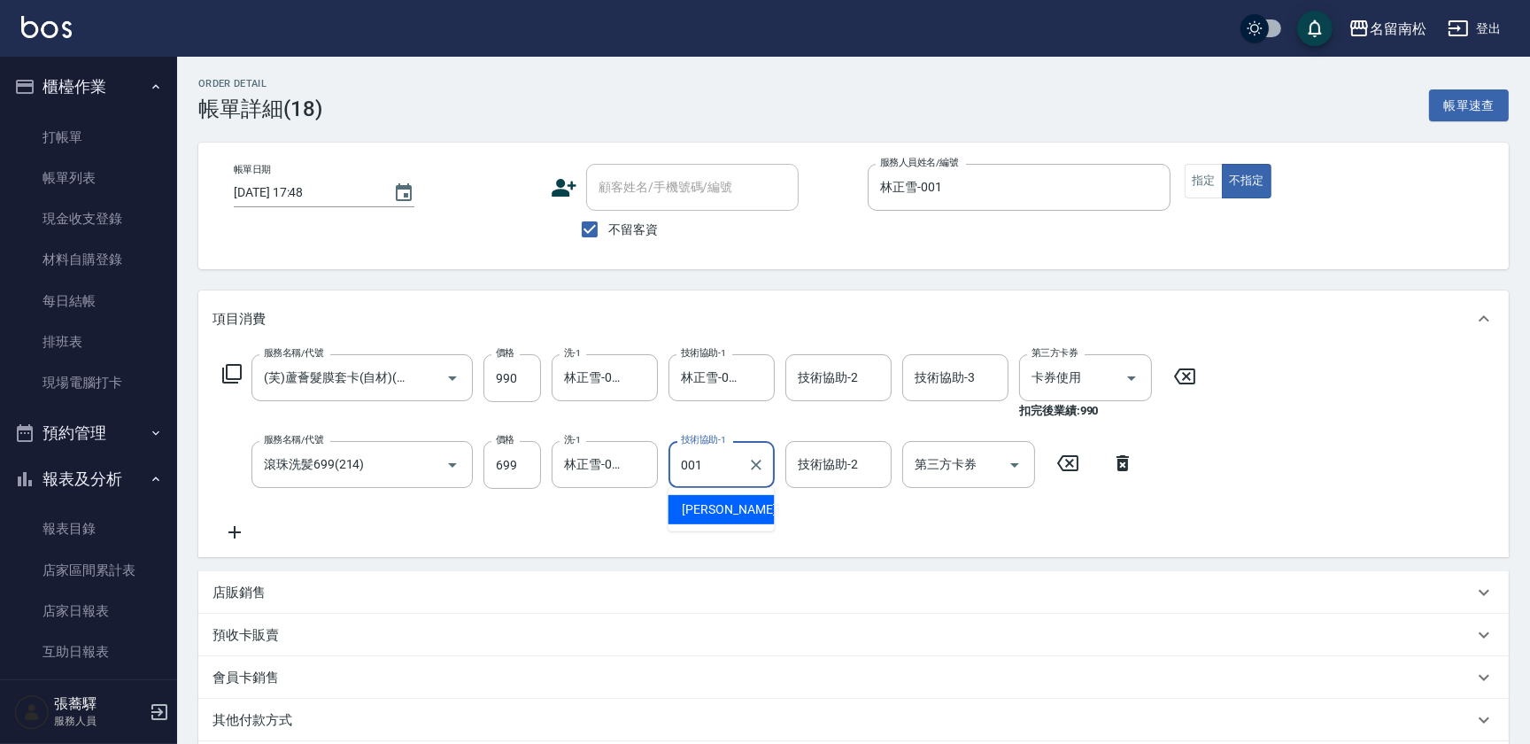
type input "林正雪-001"
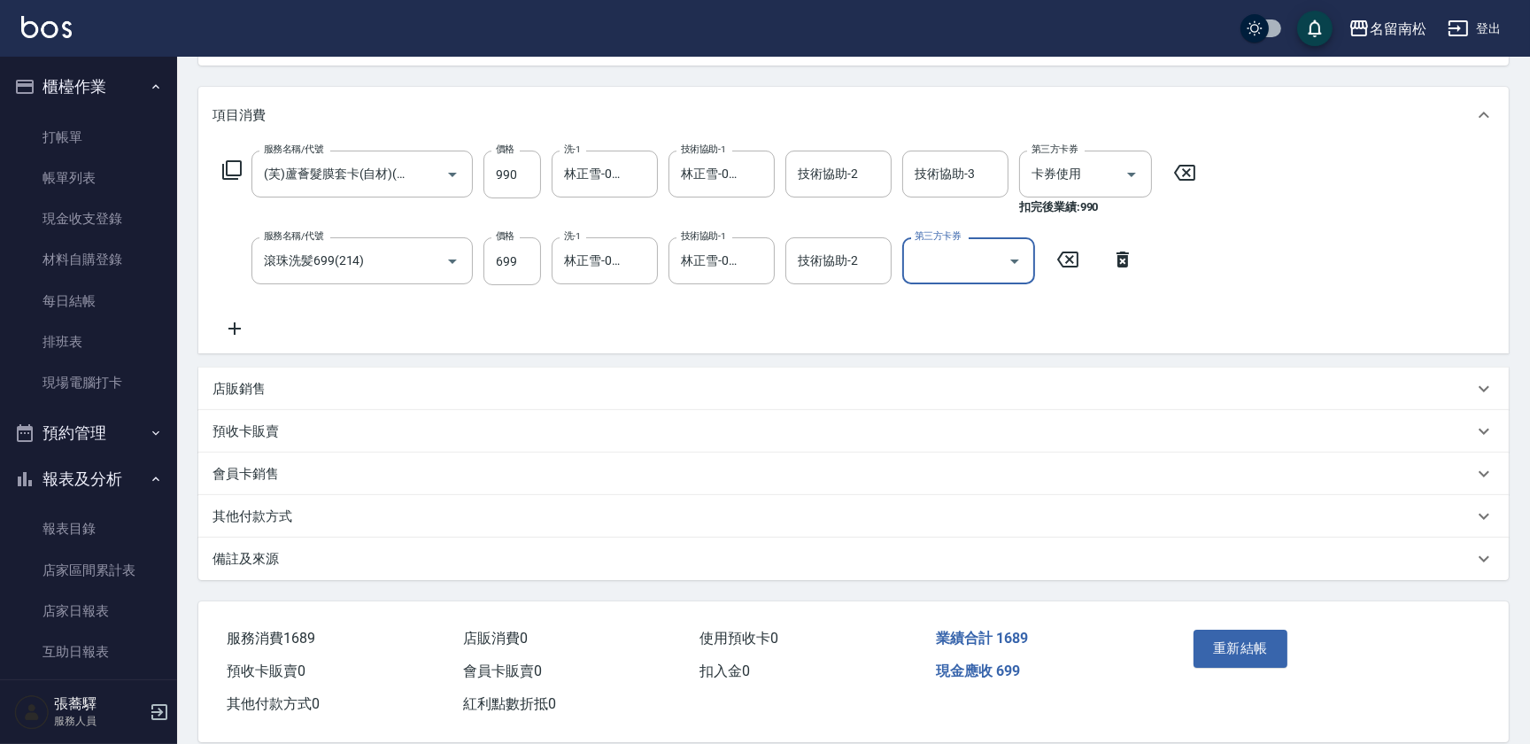
scroll to position [228, 0]
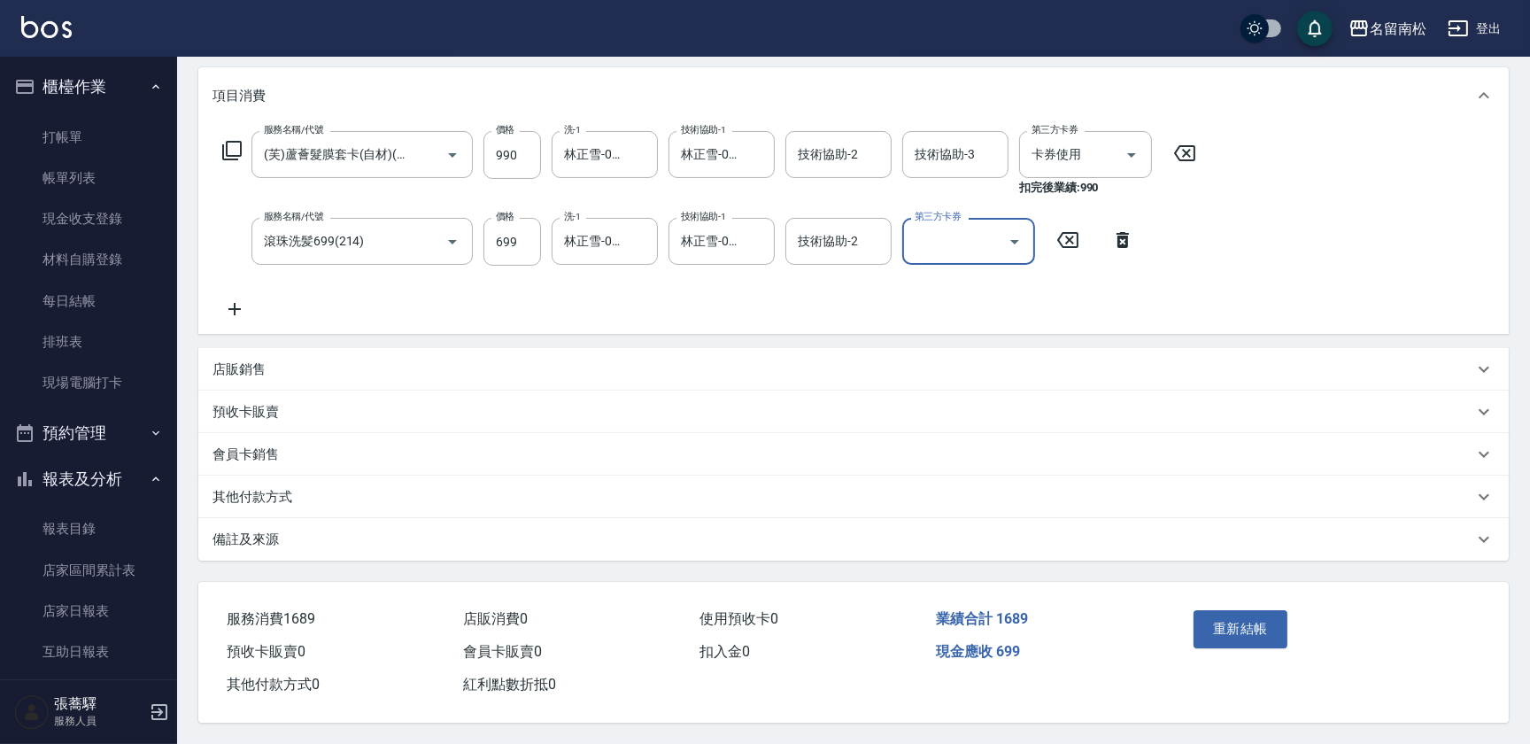
drag, startPoint x: 1218, startPoint y: 623, endPoint x: 1199, endPoint y: 615, distance: 20.2
click at [1212, 620] on button "重新結帳" at bounding box center [1241, 628] width 94 height 37
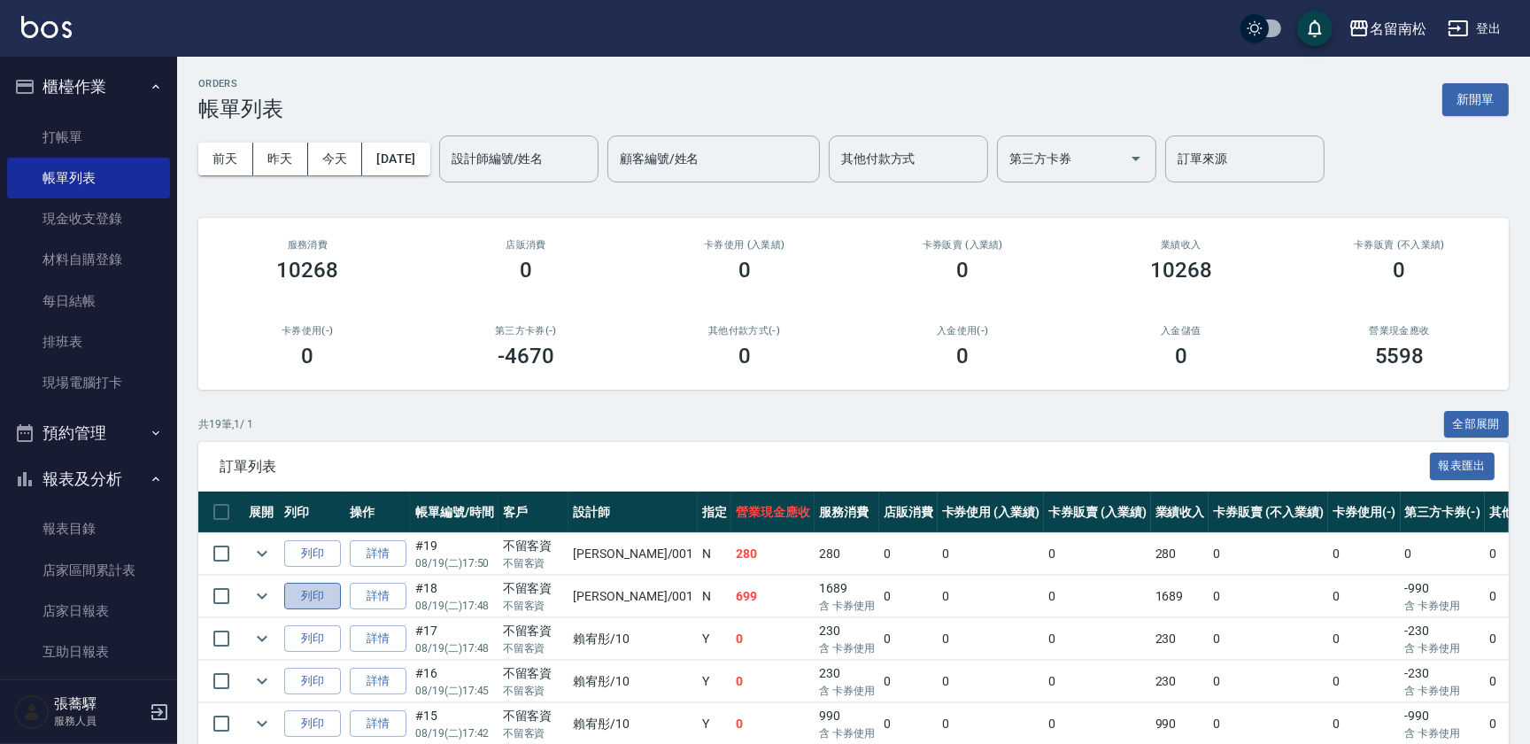
click at [309, 595] on button "列印" at bounding box center [312, 596] width 57 height 27
click at [146, 131] on link "打帳單" at bounding box center [88, 137] width 163 height 41
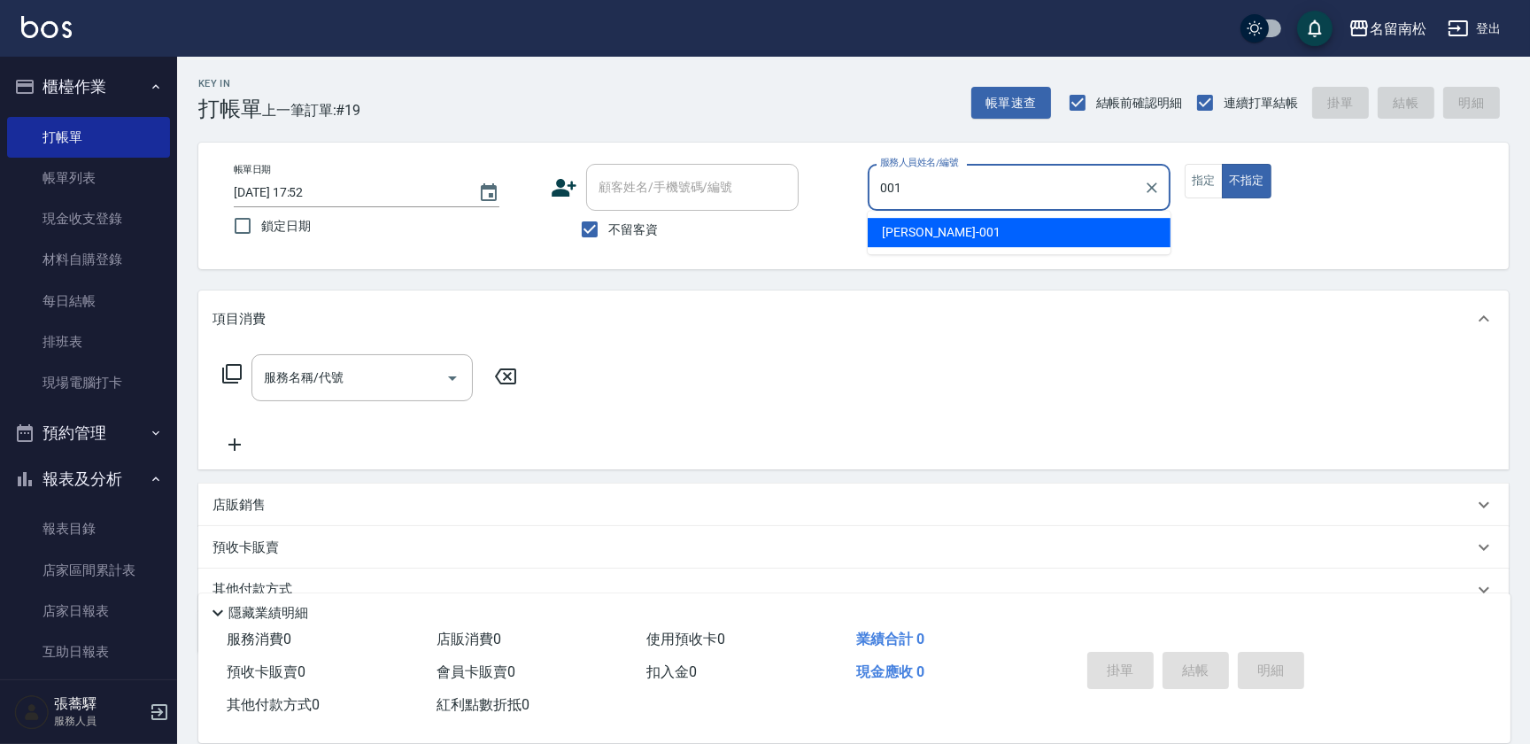
type input "林正雪-001"
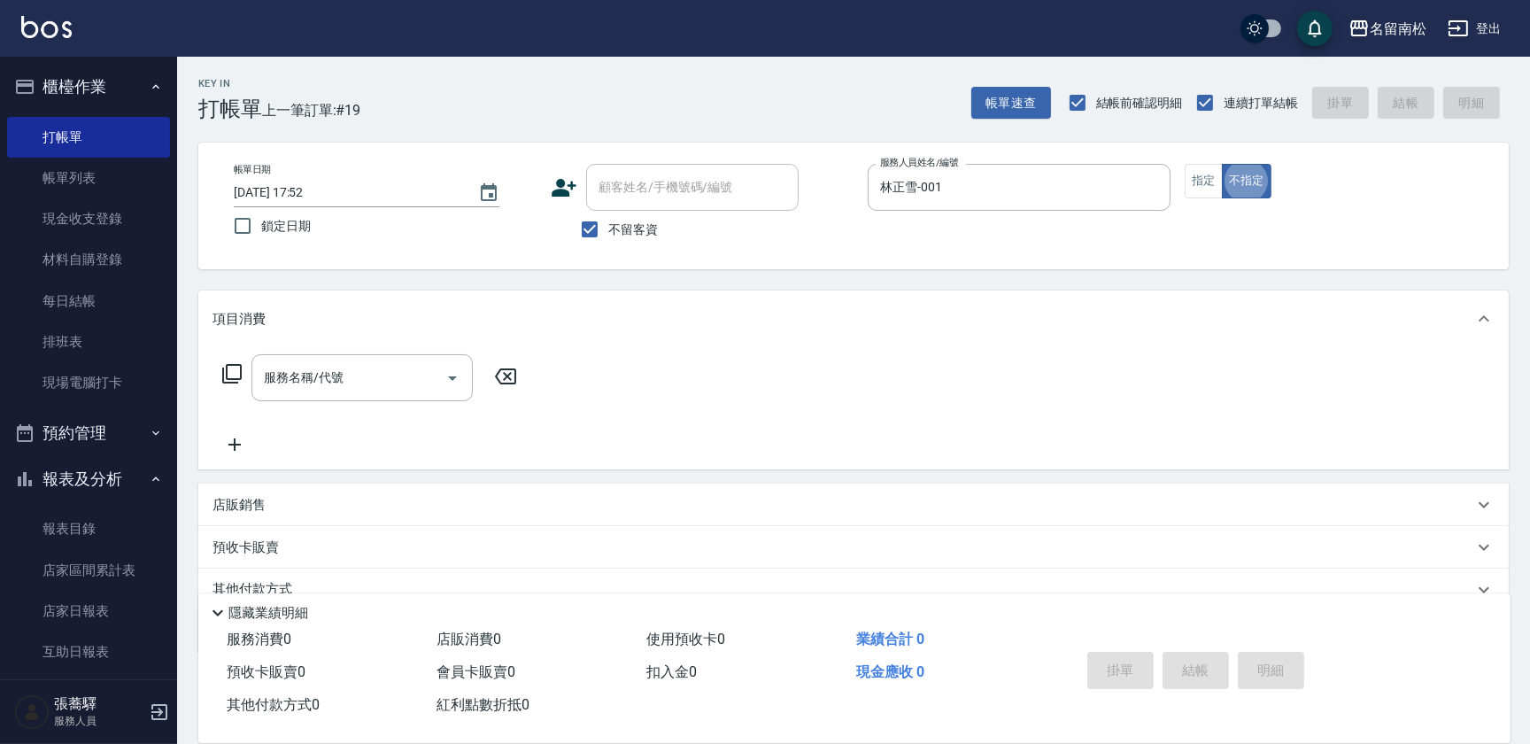
type button "false"
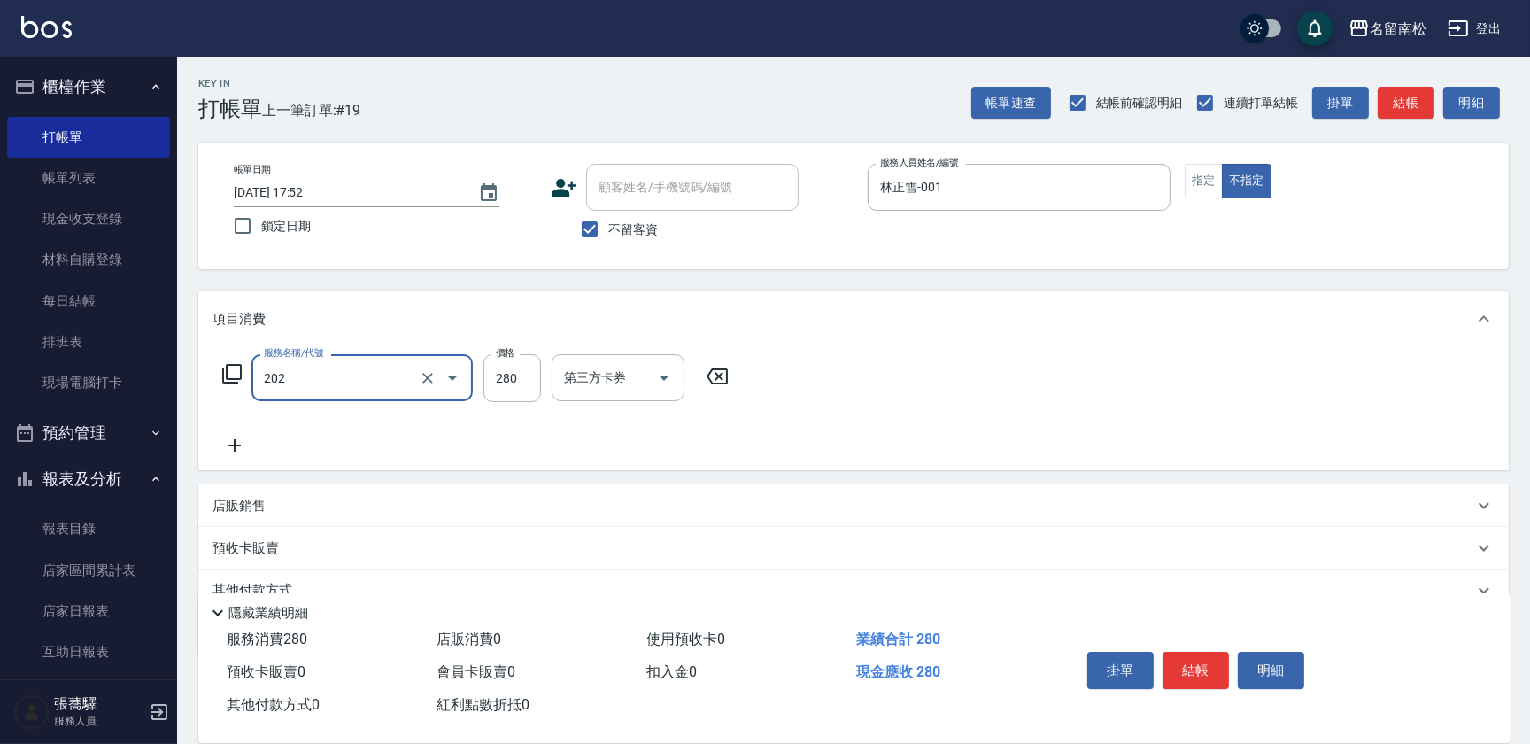
type input "洗髮[280](202)"
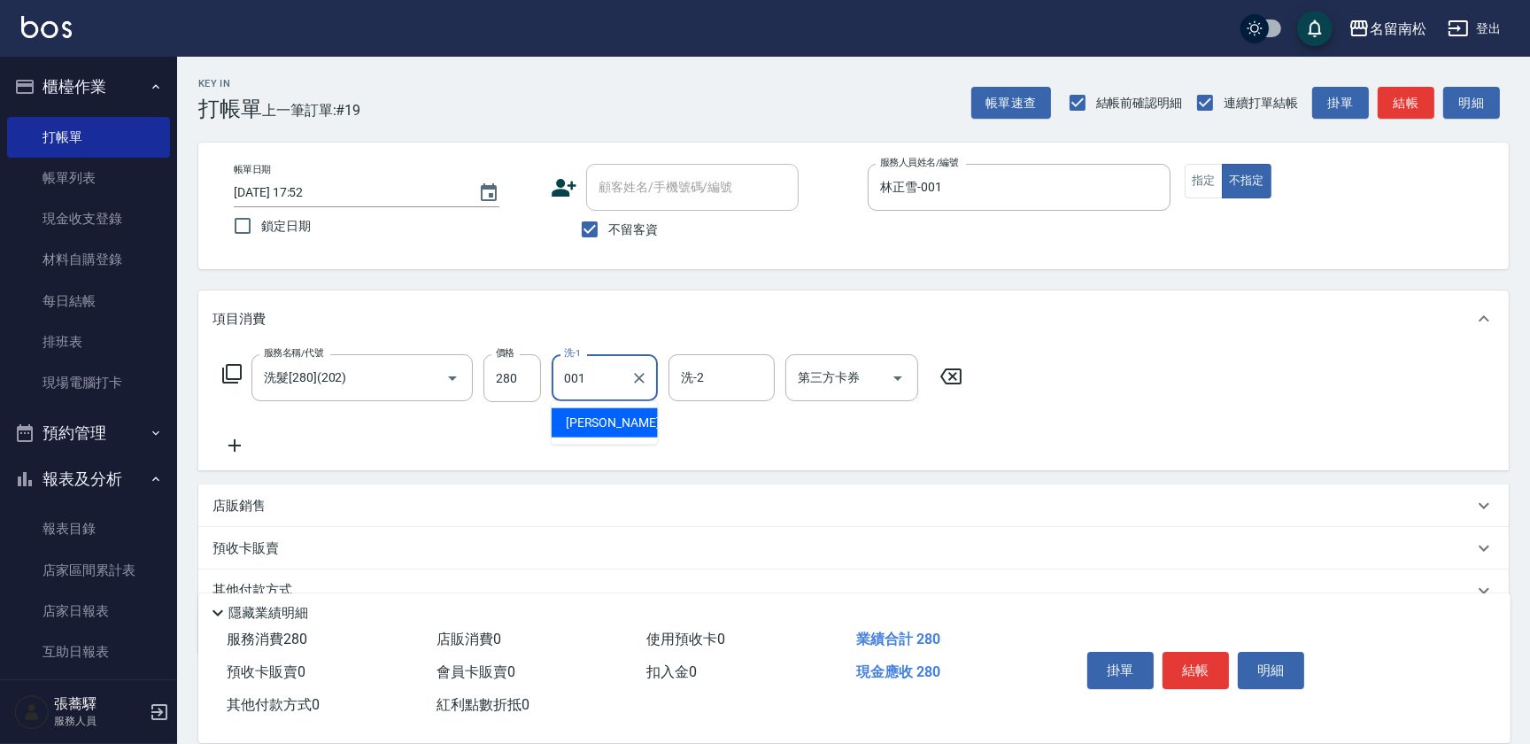
type input "林正雪-001"
click at [1191, 176] on button "指定" at bounding box center [1204, 181] width 38 height 35
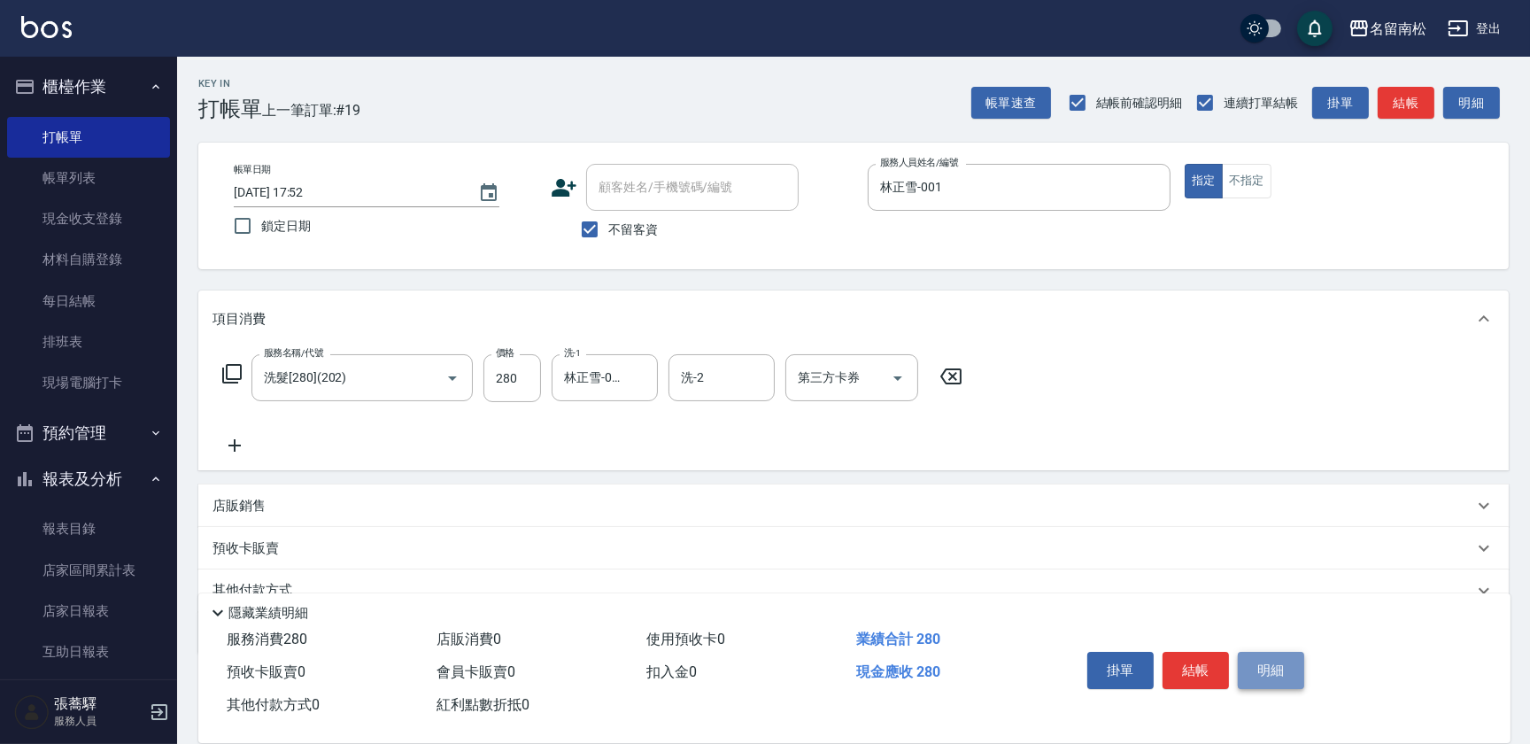
click at [1265, 658] on button "明細" at bounding box center [1271, 670] width 66 height 37
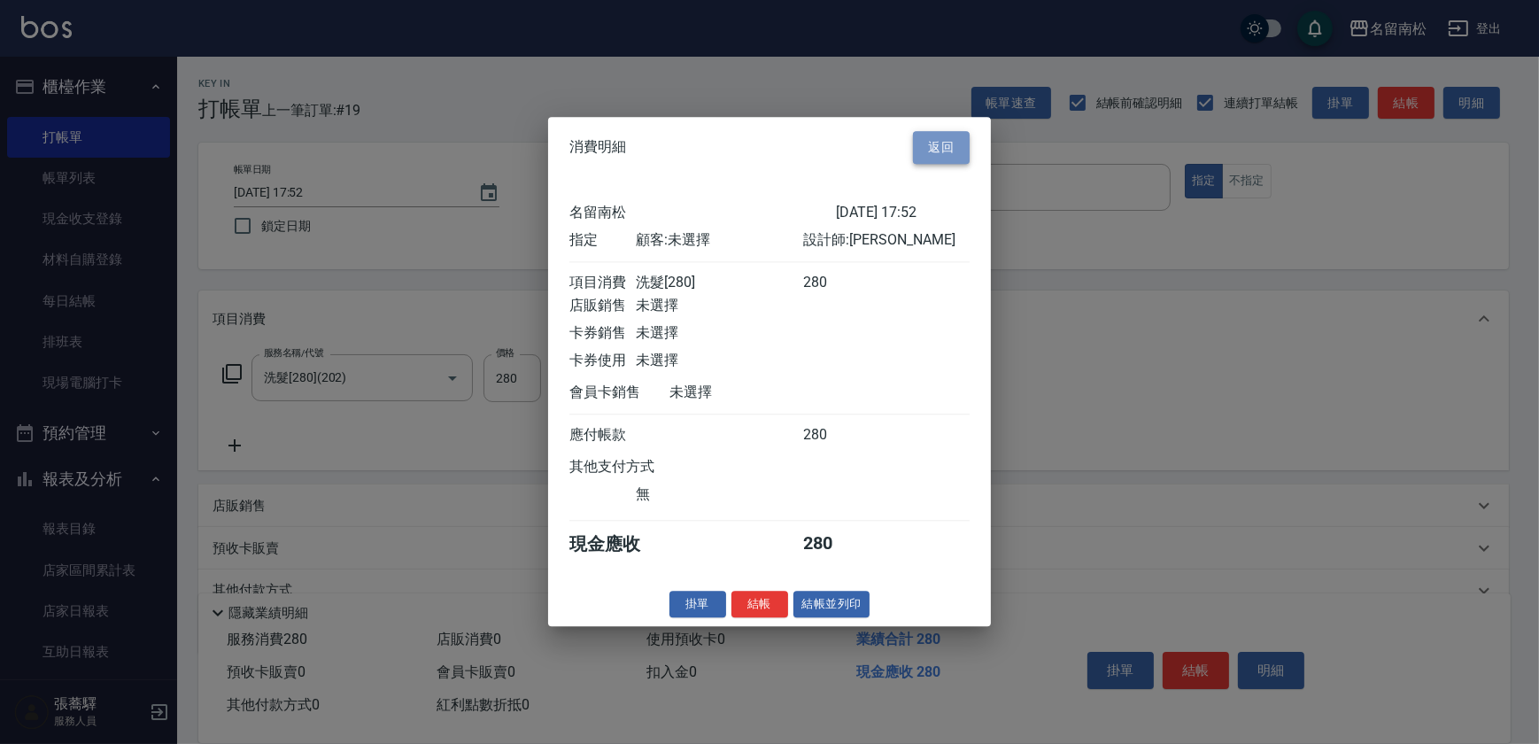
click at [930, 131] on button "返回" at bounding box center [941, 147] width 57 height 33
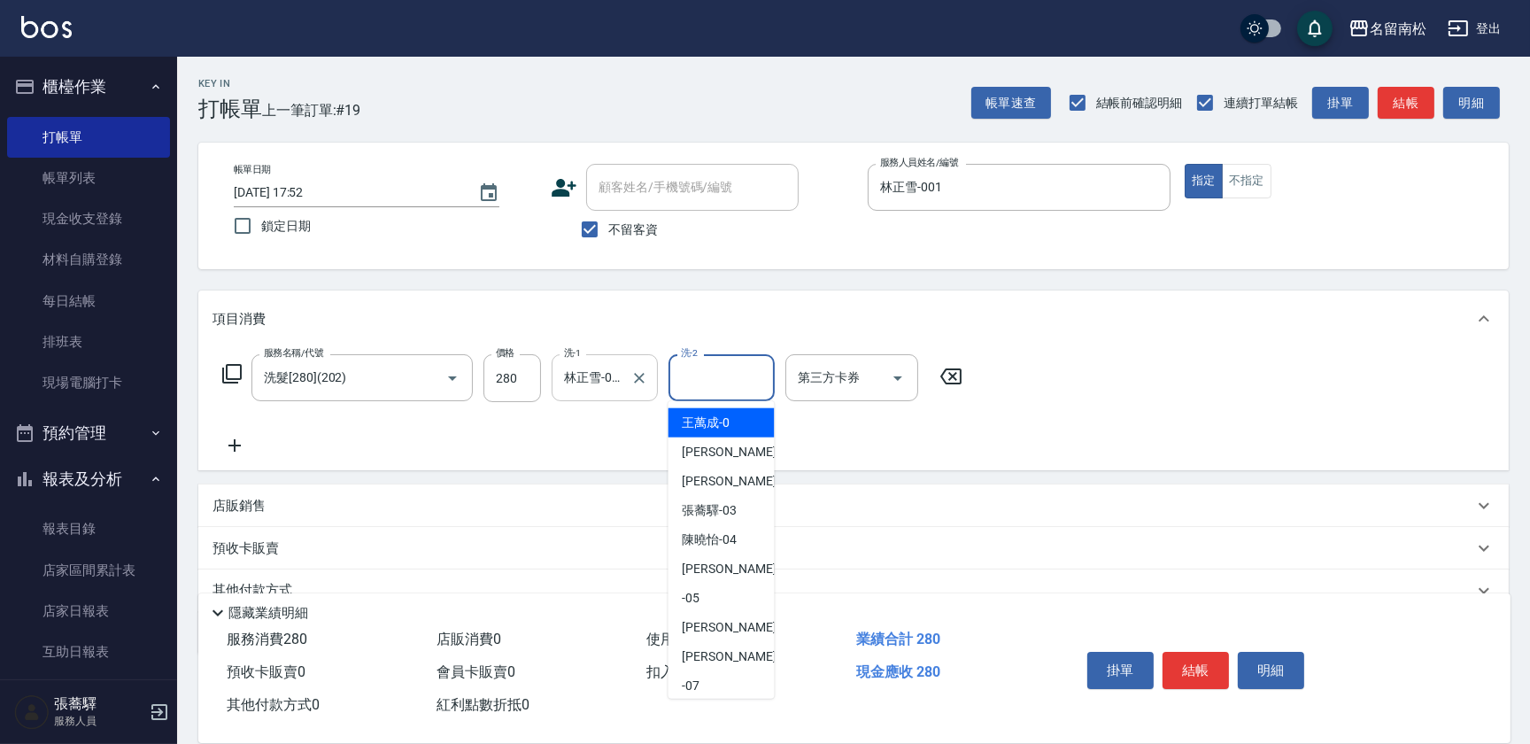
drag, startPoint x: 746, startPoint y: 366, endPoint x: 585, endPoint y: 354, distance: 161.6
click at [585, 354] on div "服務名稱/代號 洗髮[280](202) 服務名稱/代號 價格 280 價格 洗-1 林正雪-001 洗-1 洗-2 洗-2 第三方卡券 第三方卡券" at bounding box center [593, 378] width 761 height 48
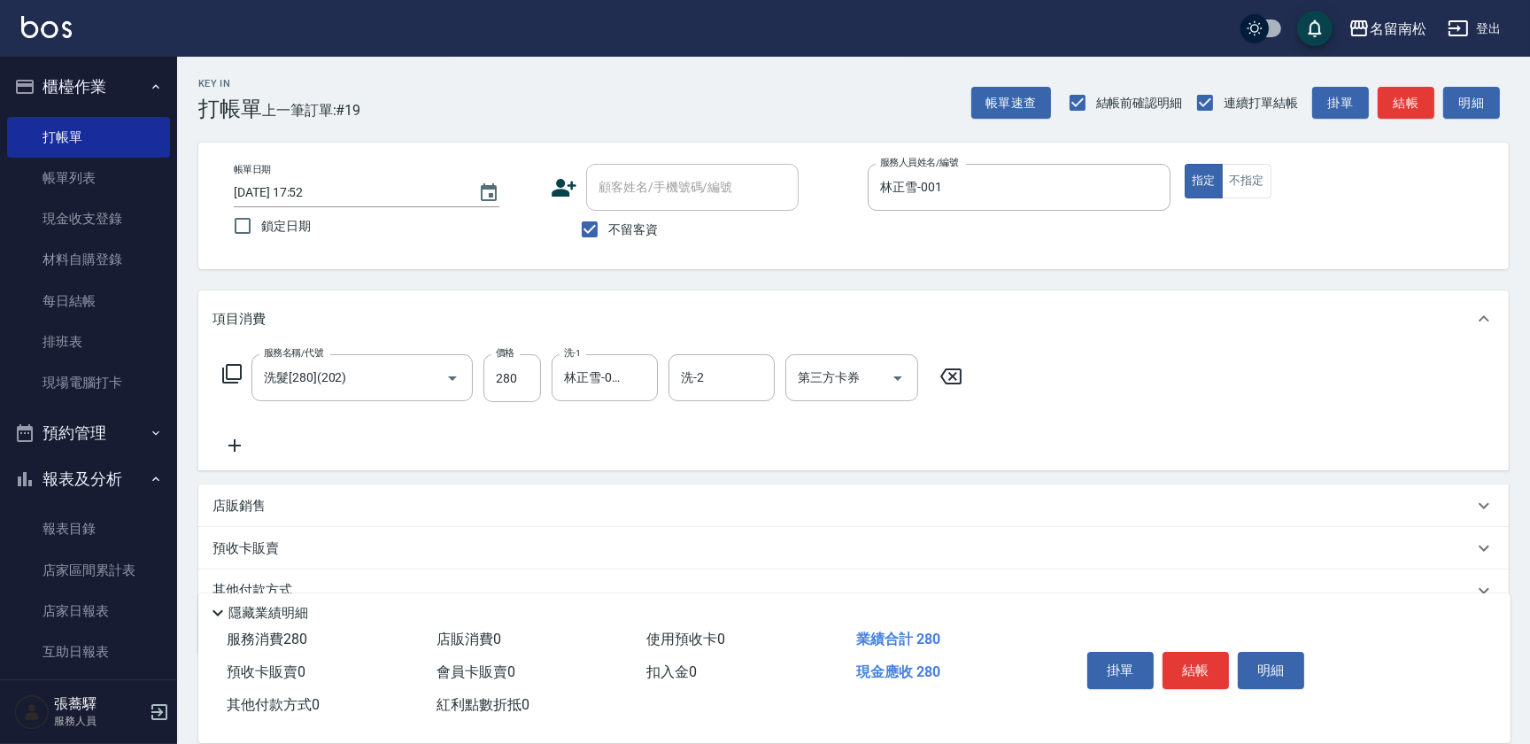
click at [955, 375] on icon at bounding box center [951, 376] width 21 height 16
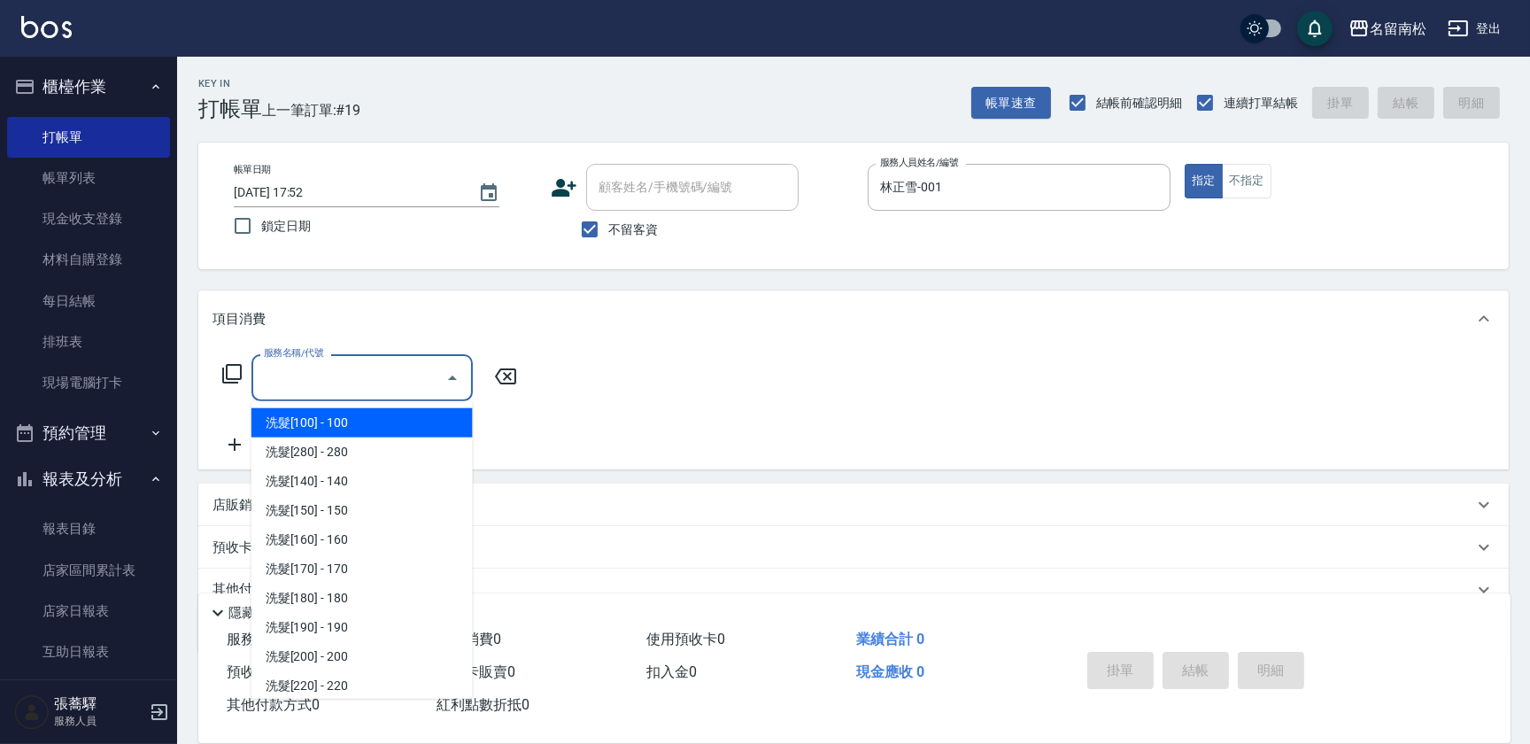
click at [414, 377] on input "服務名稱/代號" at bounding box center [348, 377] width 179 height 31
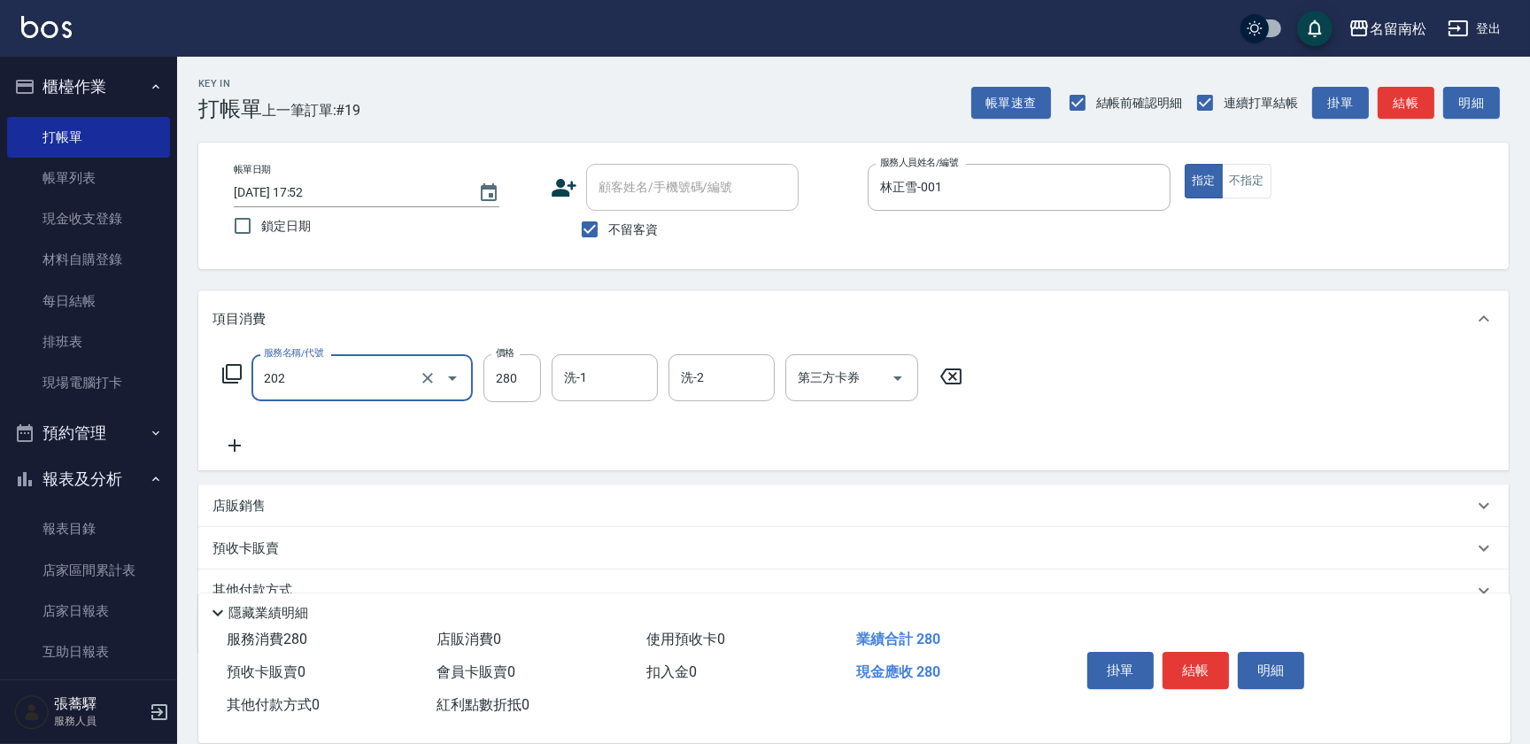
type input "洗髮[280](202)"
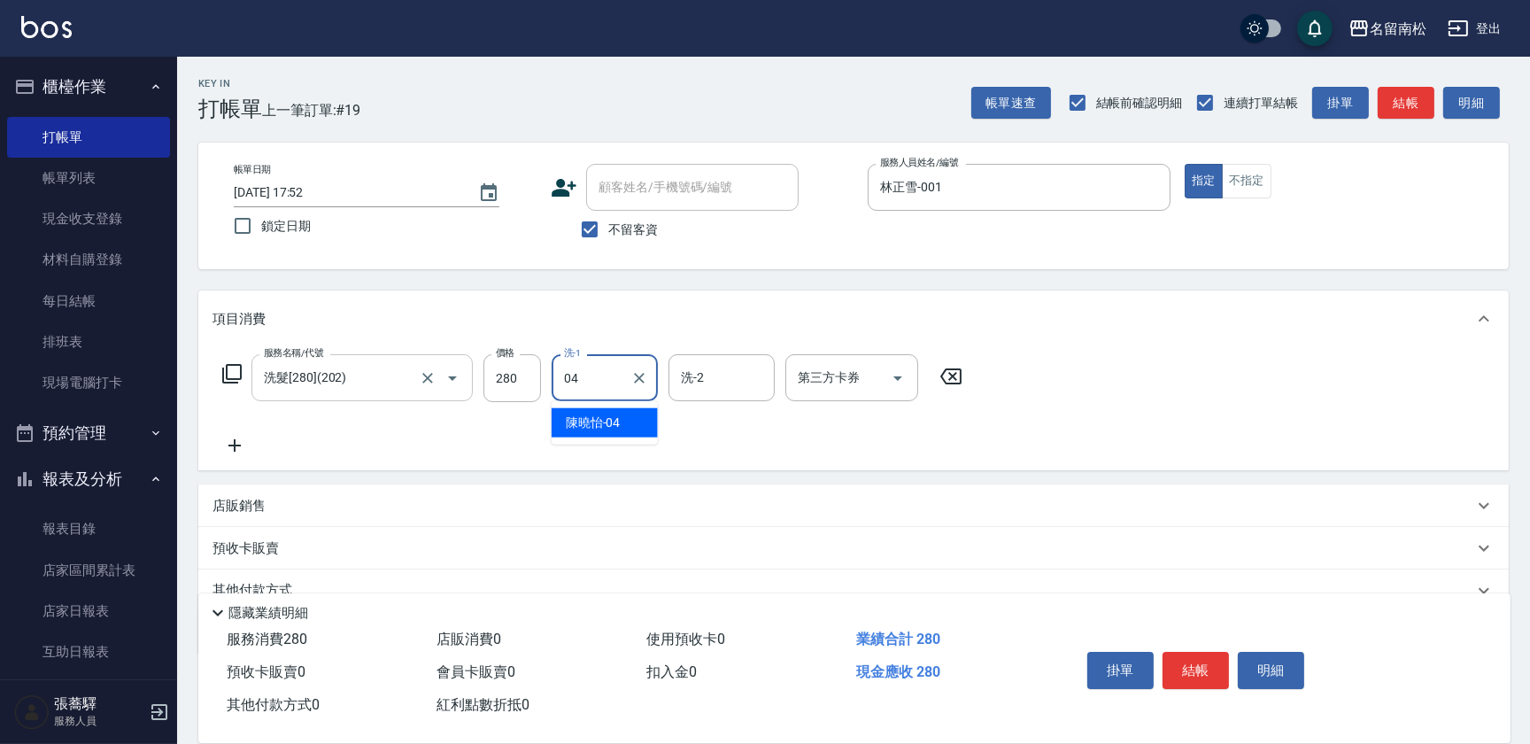
type input "[PERSON_NAME]04"
drag, startPoint x: 1278, startPoint y: 669, endPoint x: 1212, endPoint y: 620, distance: 82.4
click at [1275, 666] on button "明細" at bounding box center [1271, 670] width 66 height 37
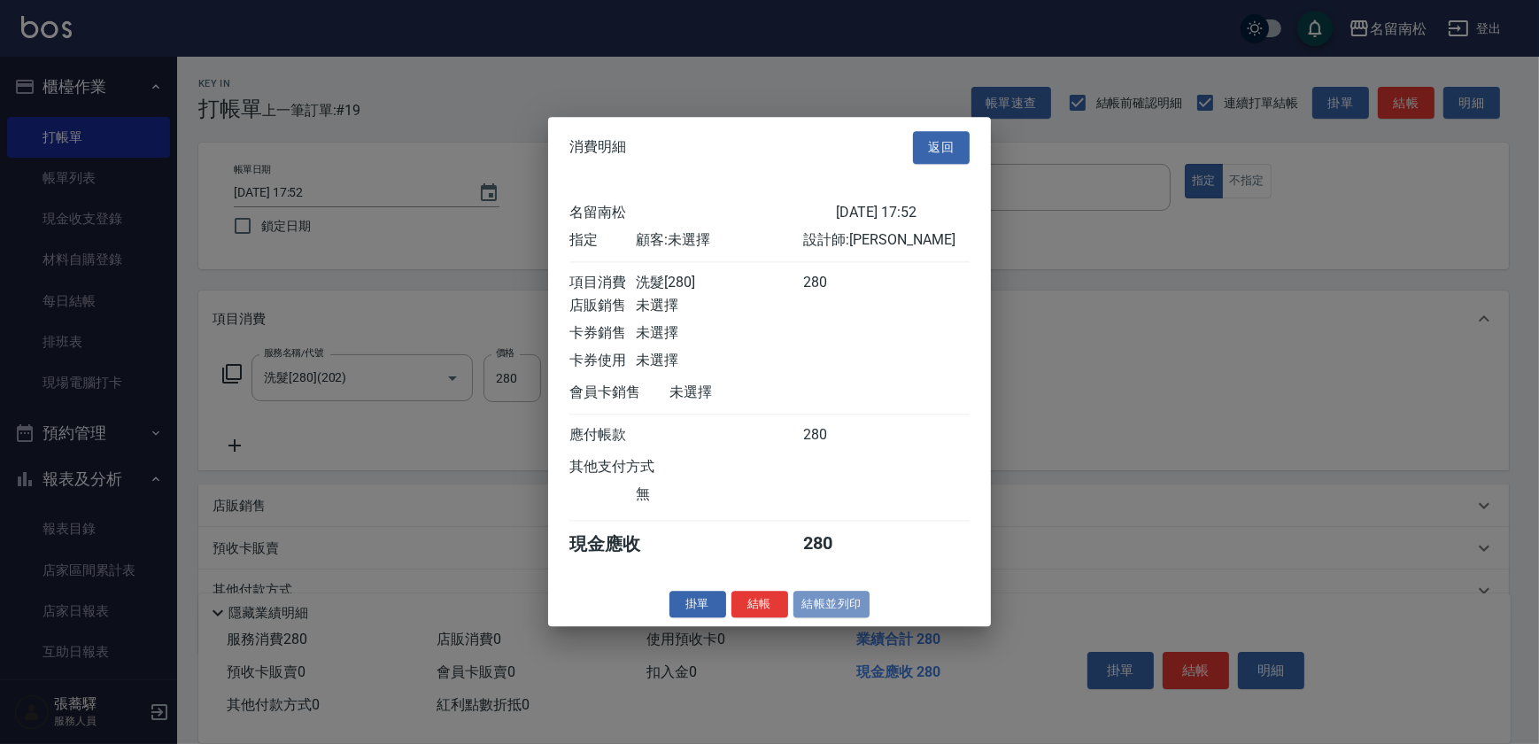
drag, startPoint x: 838, startPoint y: 612, endPoint x: 832, endPoint y: 605, distance: 9.4
click at [837, 612] on button "結帳並列印" at bounding box center [832, 604] width 77 height 27
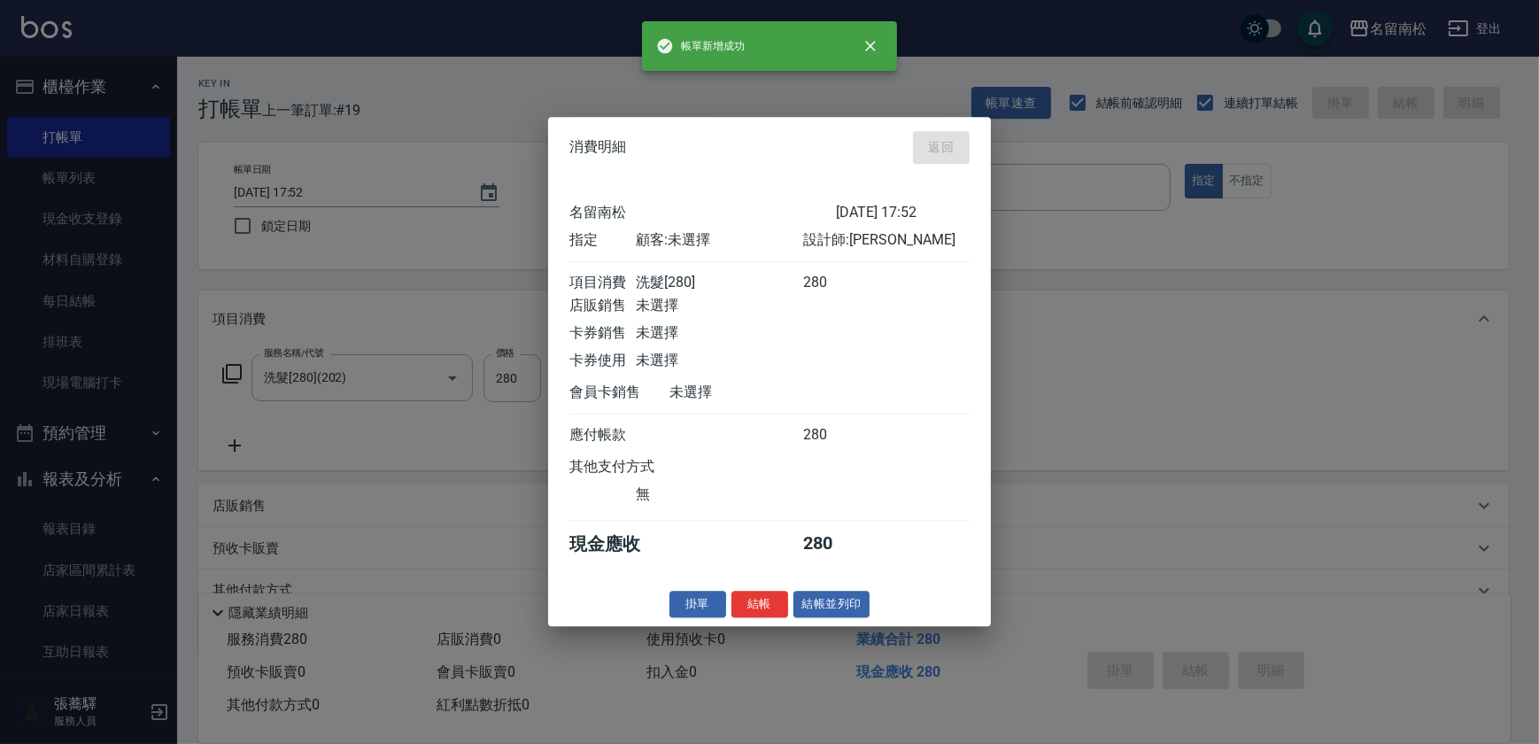
type input "[DATE] 17:53"
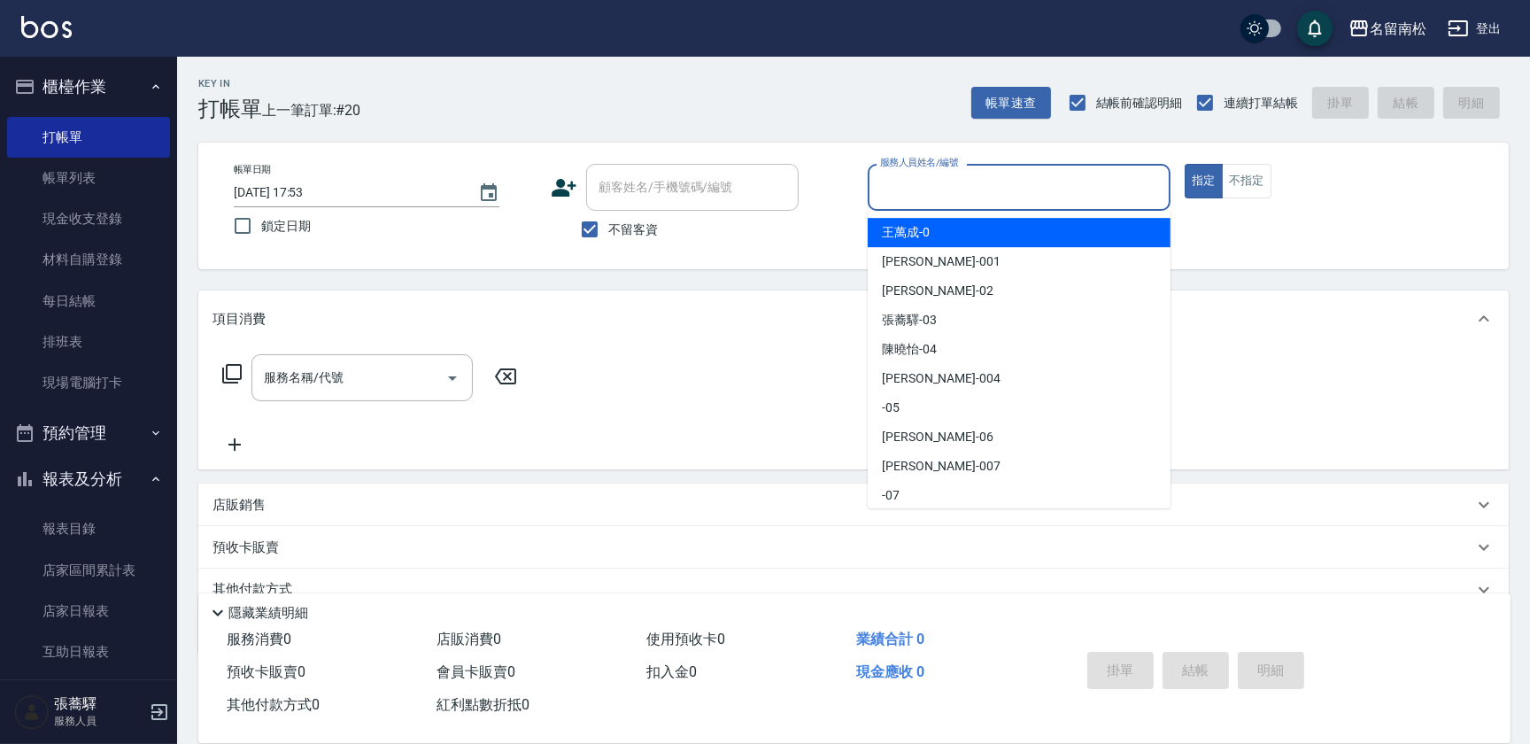
click at [1016, 191] on input "服務人員姓名/編號" at bounding box center [1019, 187] width 287 height 31
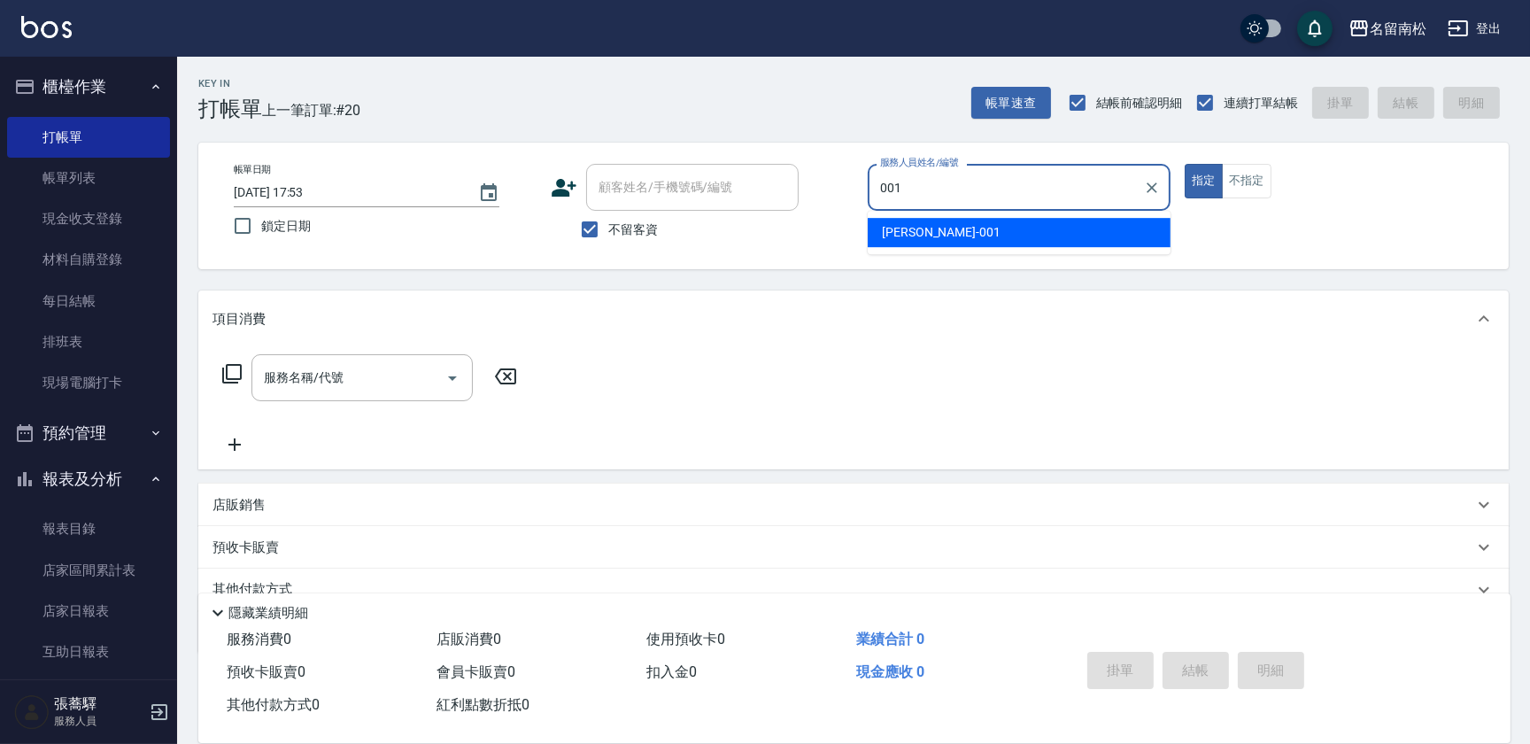
type input "林正雪-001"
type button "true"
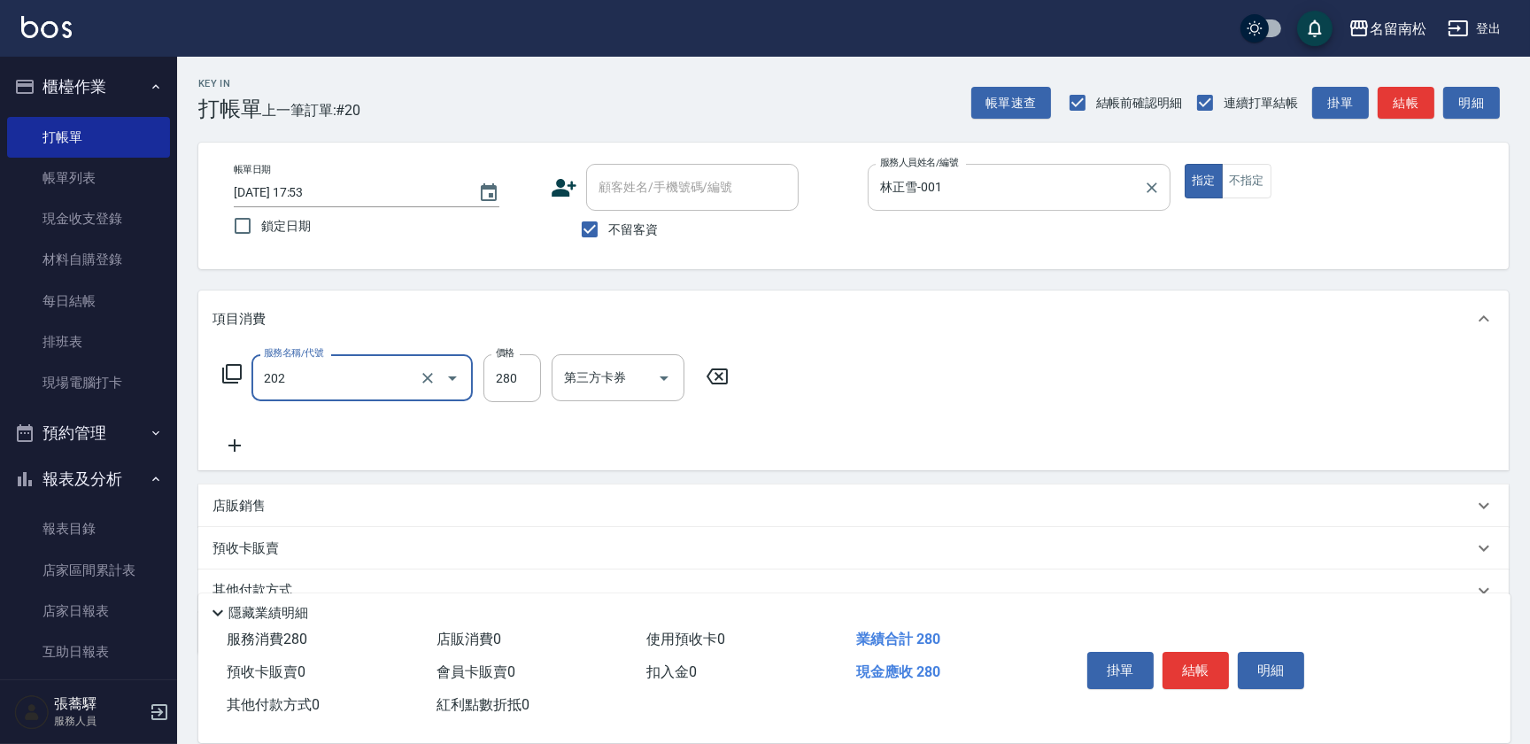
type input "洗髮[280](202)"
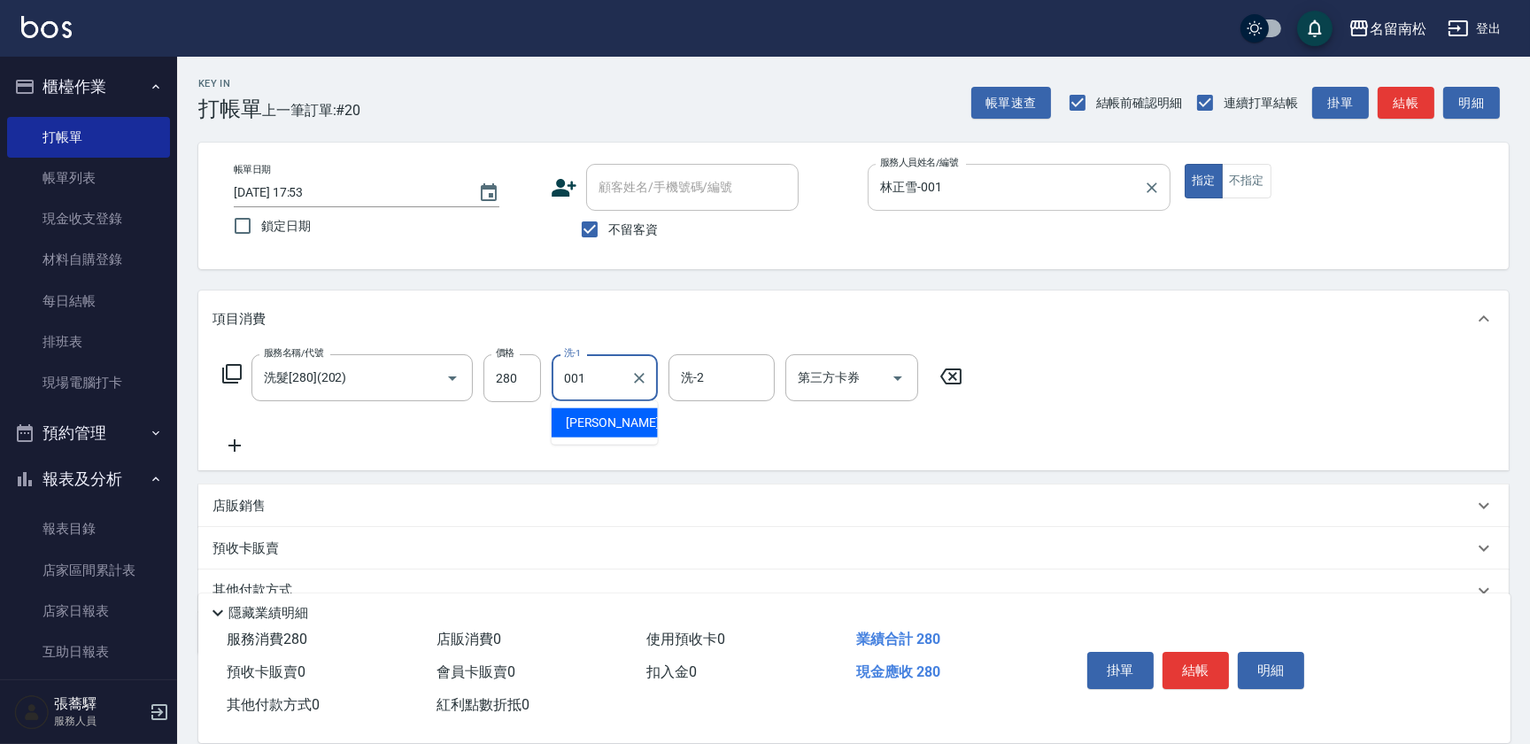
type input "林正雪-001"
click at [1261, 662] on button "明細" at bounding box center [1271, 670] width 66 height 37
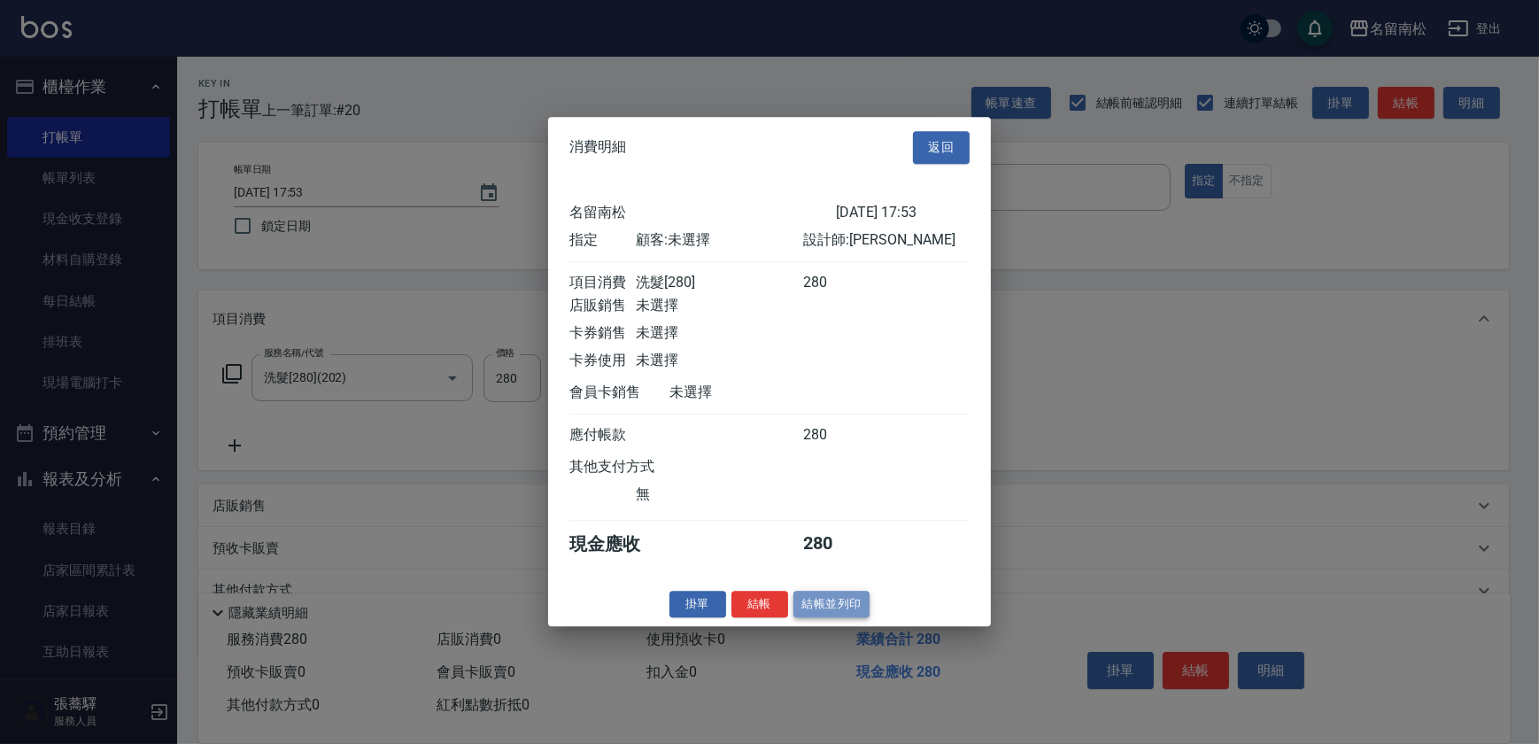
click at [832, 617] on button "結帳並列印" at bounding box center [832, 604] width 77 height 27
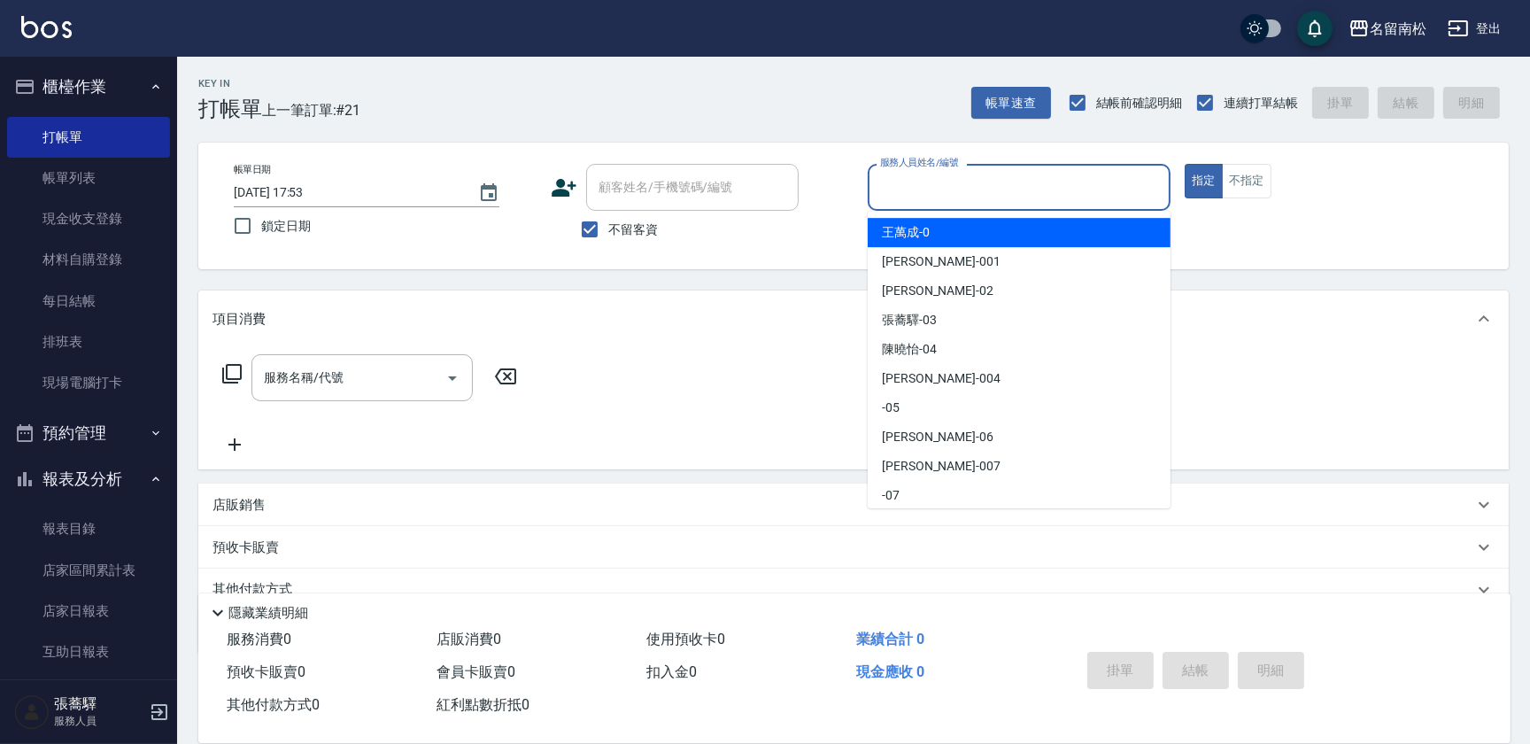
click at [1013, 182] on input "服務人員姓名/編號" at bounding box center [1019, 187] width 287 height 31
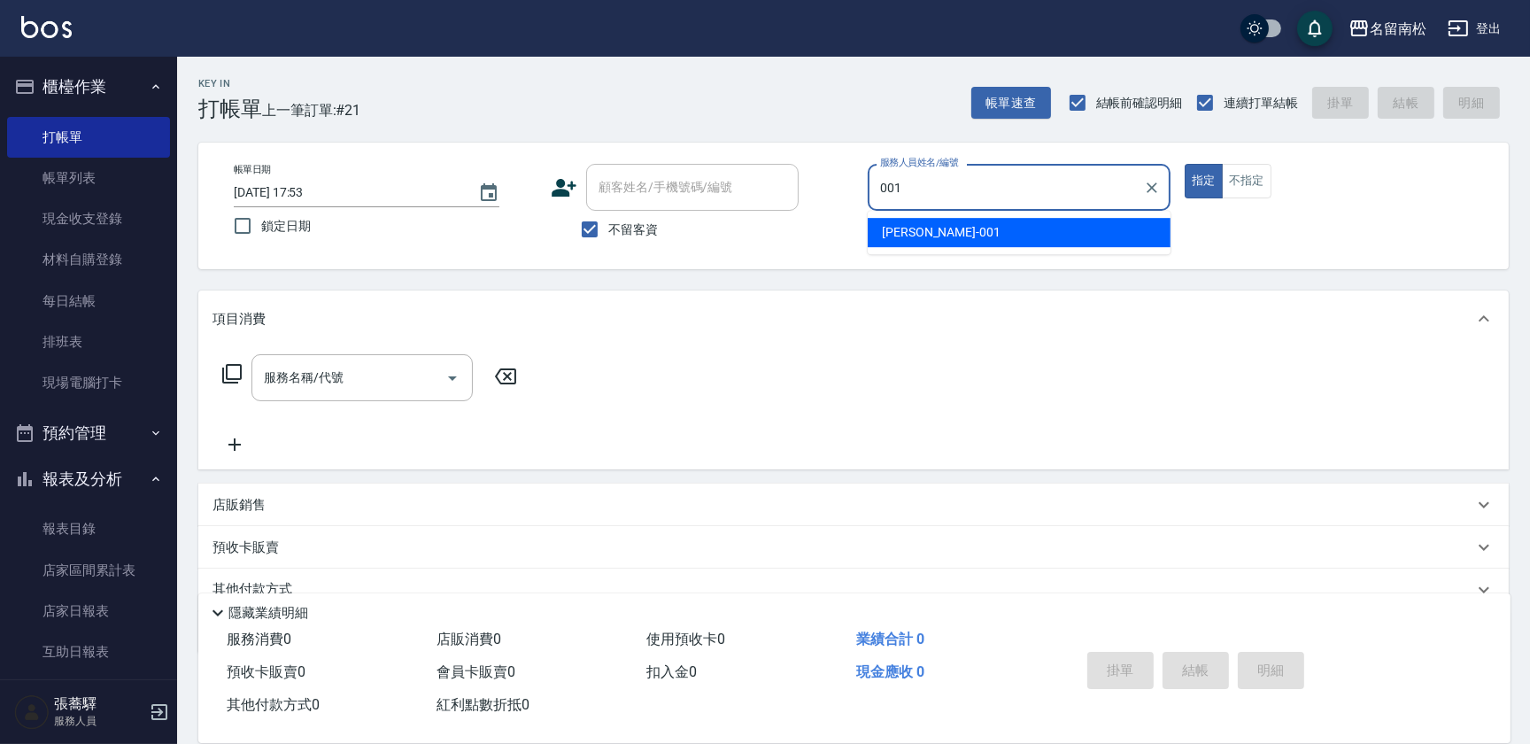
type input "林正雪-001"
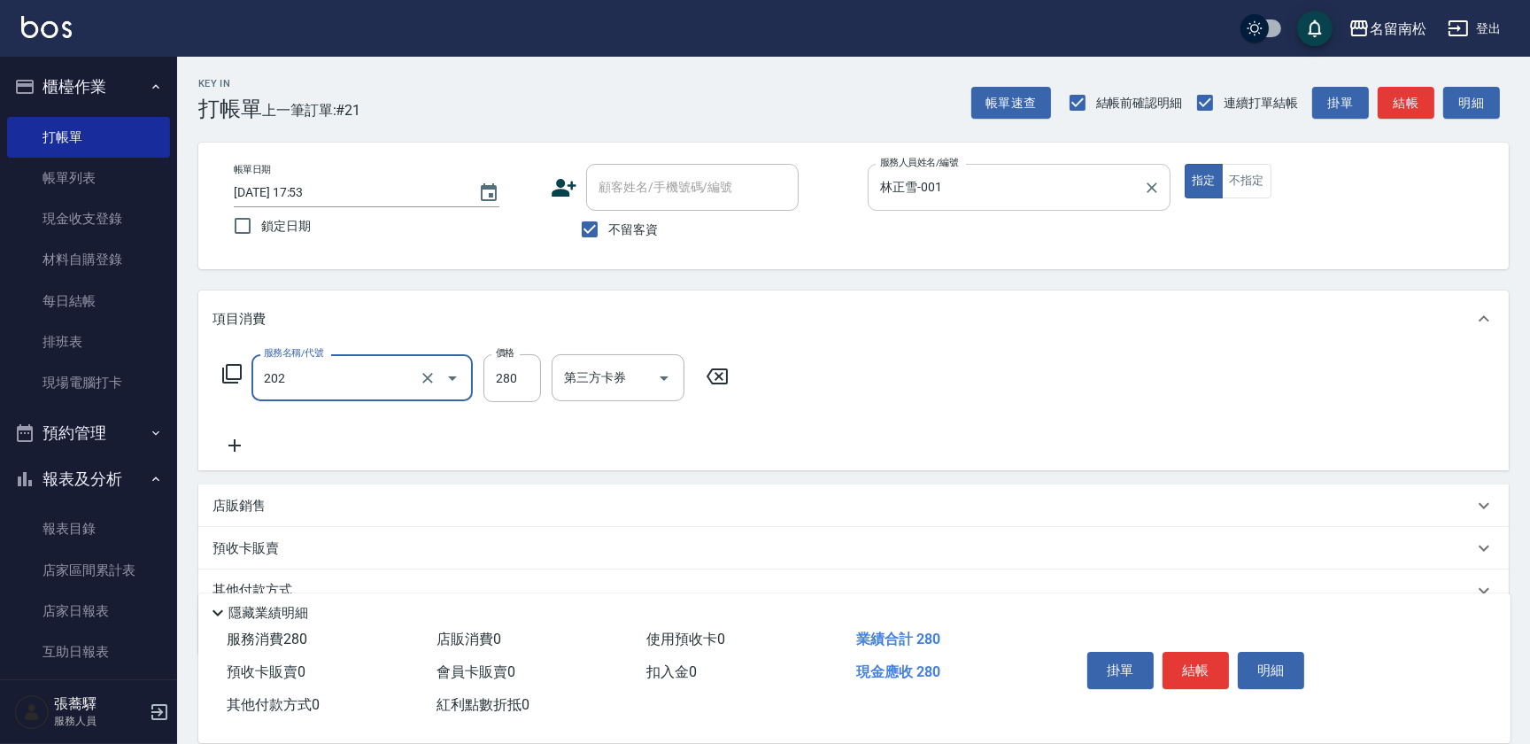
type input "洗髮[280](202)"
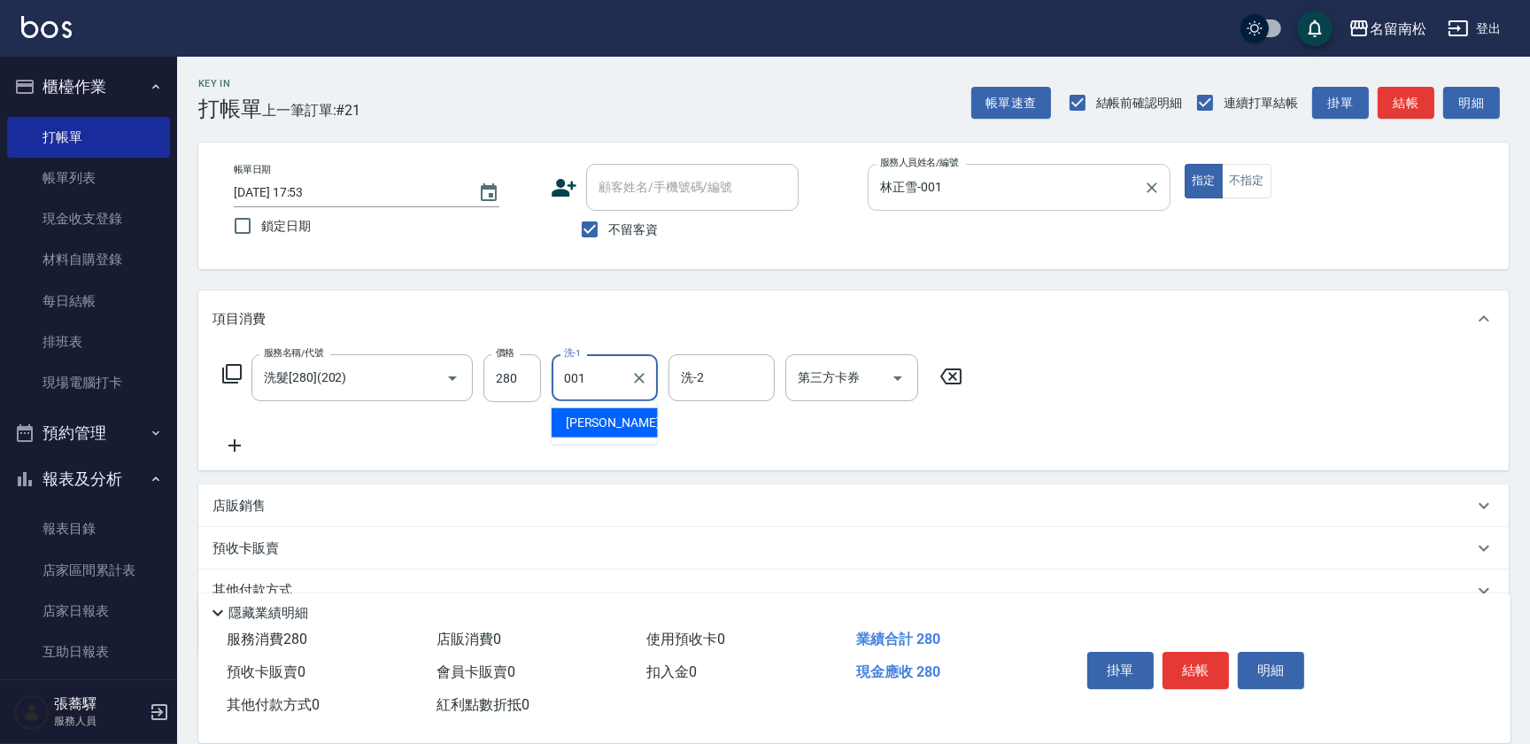
type input "林正雪-001"
click at [1230, 669] on div "掛單 結帳 明細" at bounding box center [1195, 673] width 231 height 56
click at [1263, 664] on button "明細" at bounding box center [1271, 670] width 66 height 37
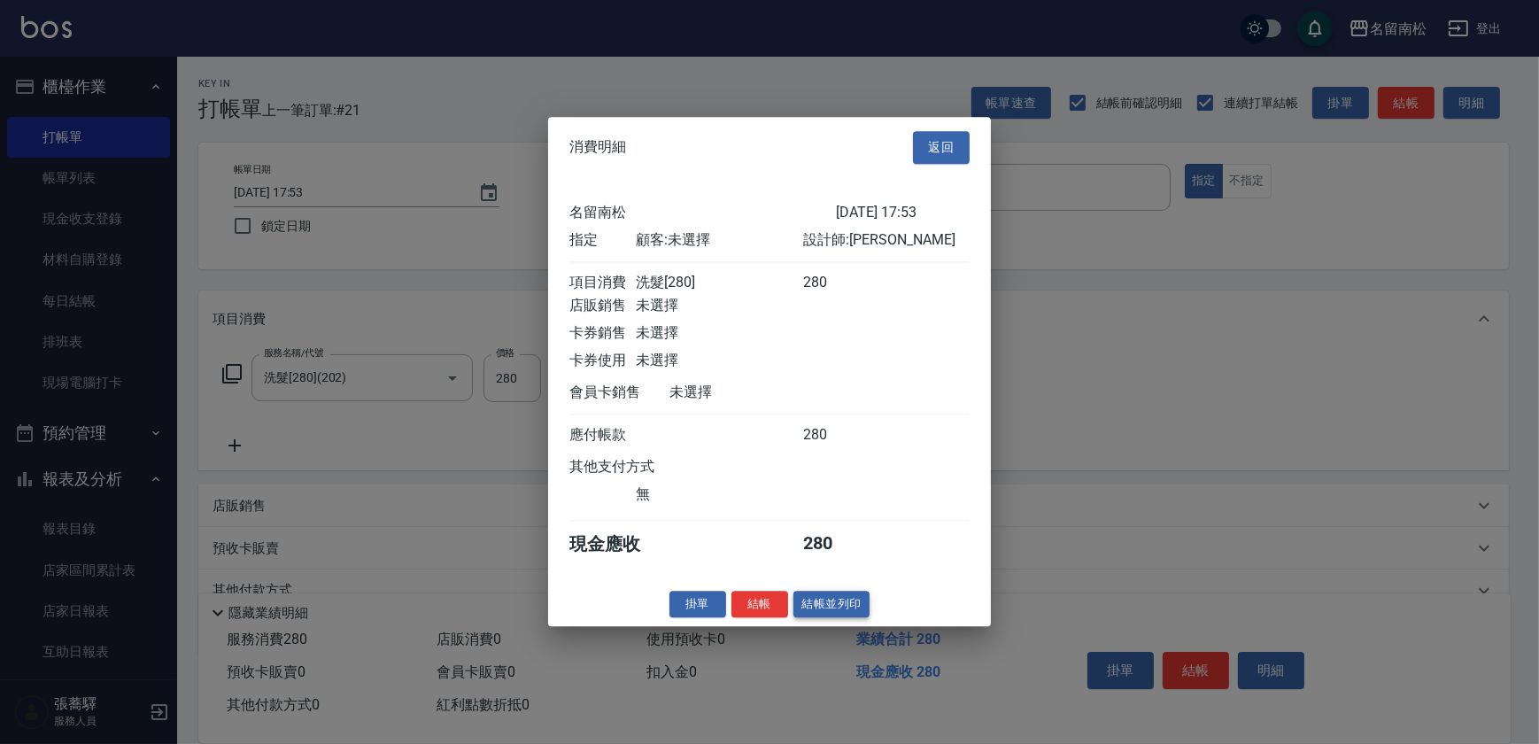
click at [848, 609] on button "結帳並列印" at bounding box center [832, 604] width 77 height 27
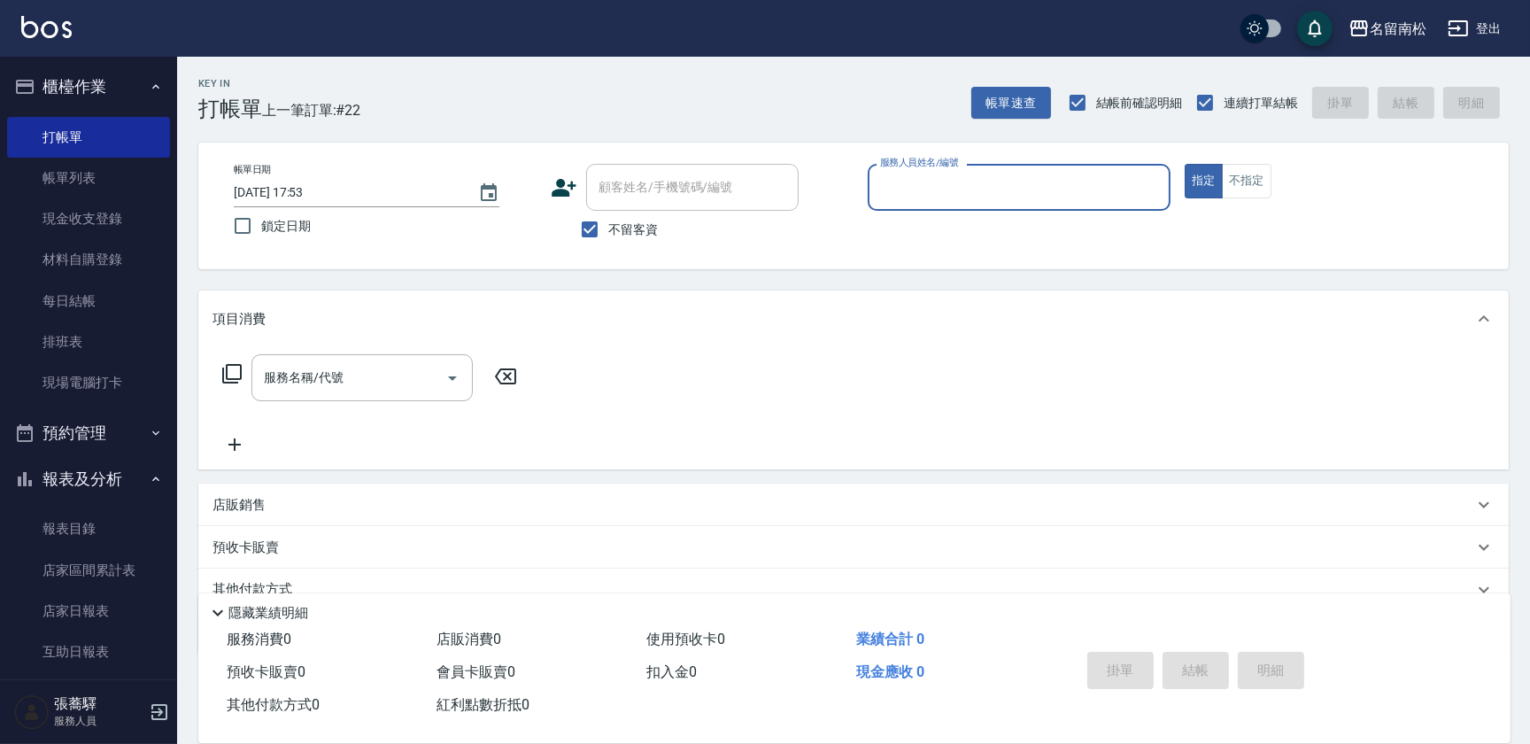
click at [1159, 206] on div "服務人員姓名/編號" at bounding box center [1019, 187] width 303 height 47
type input "林正雪-001"
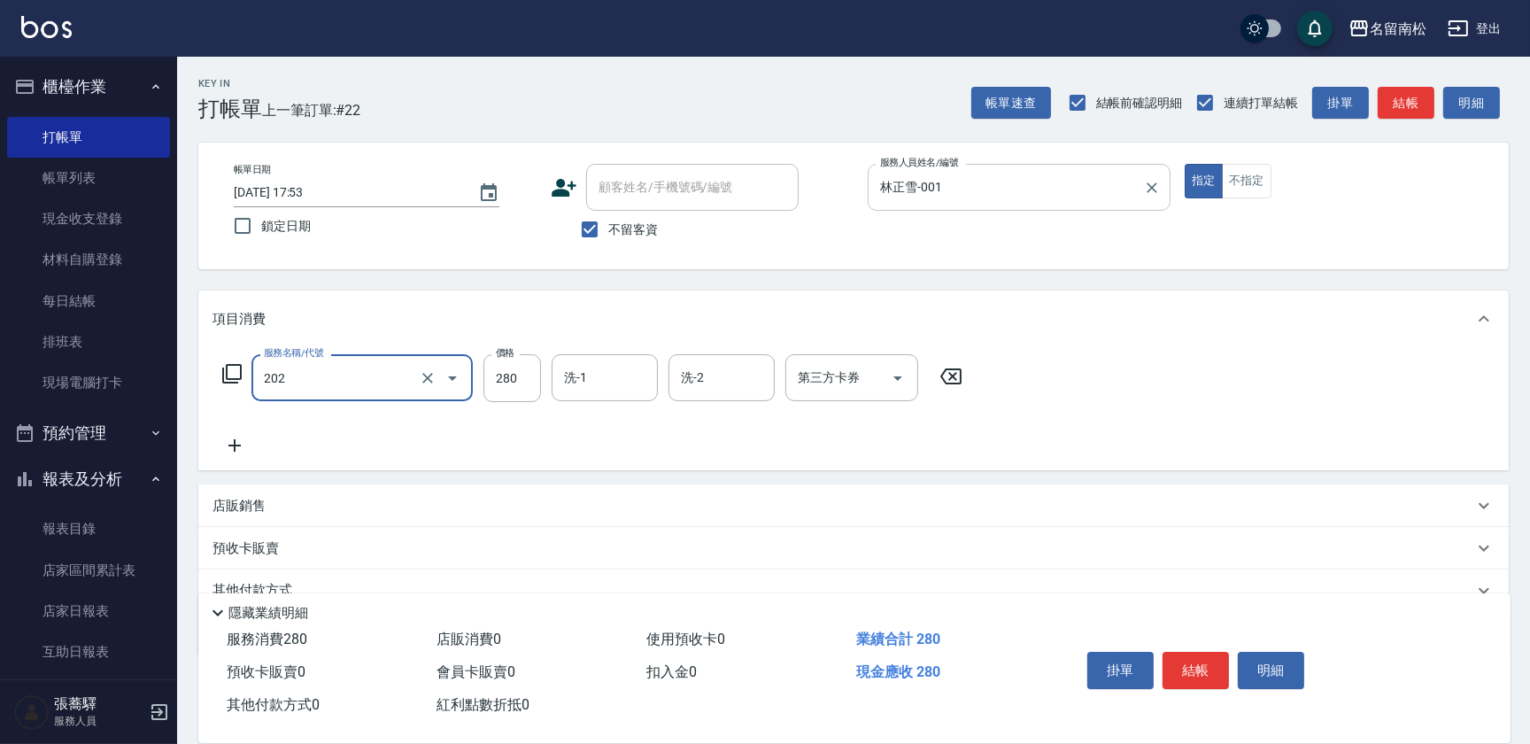
type input "洗髮[280](202)"
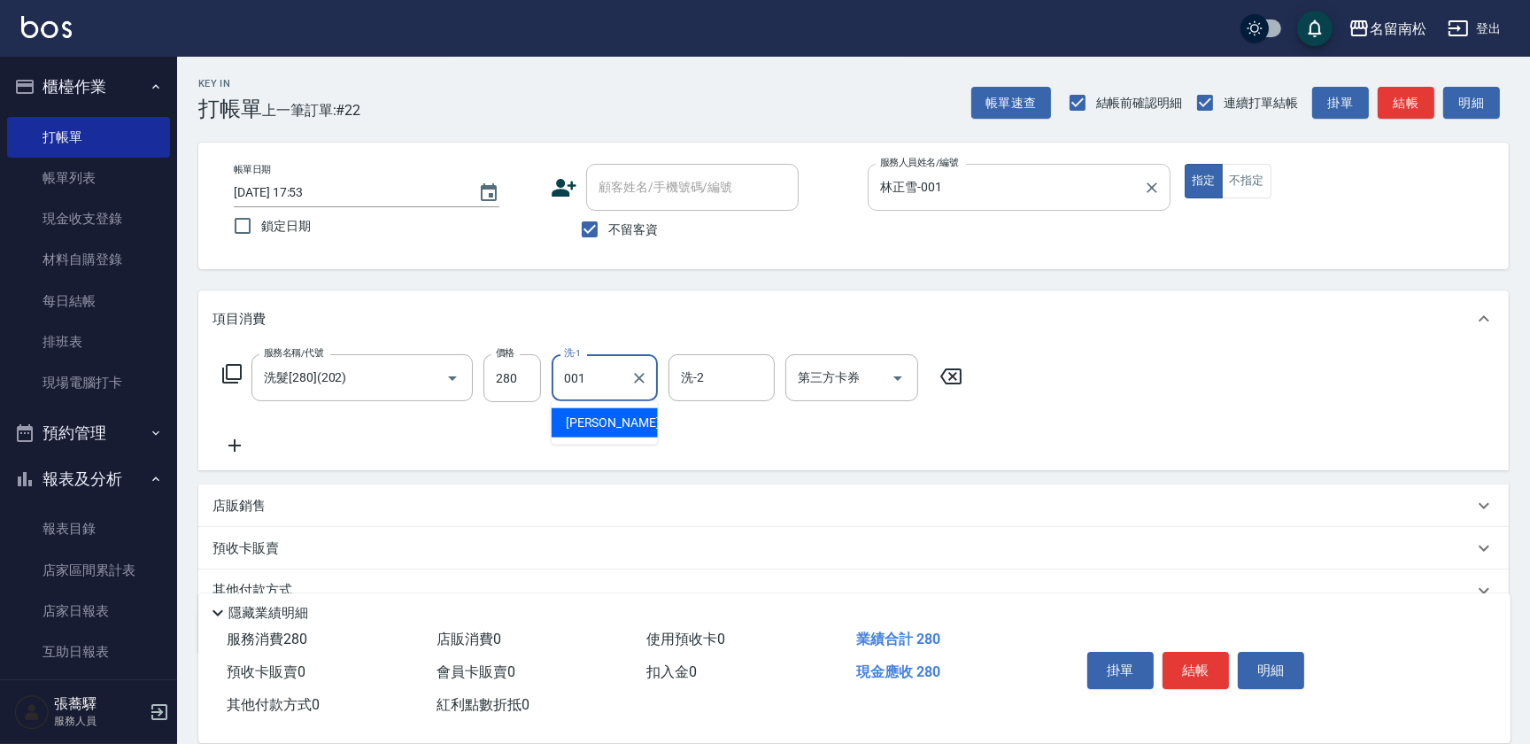
type input "林正雪-001"
click at [1250, 656] on button "明細" at bounding box center [1271, 670] width 66 height 37
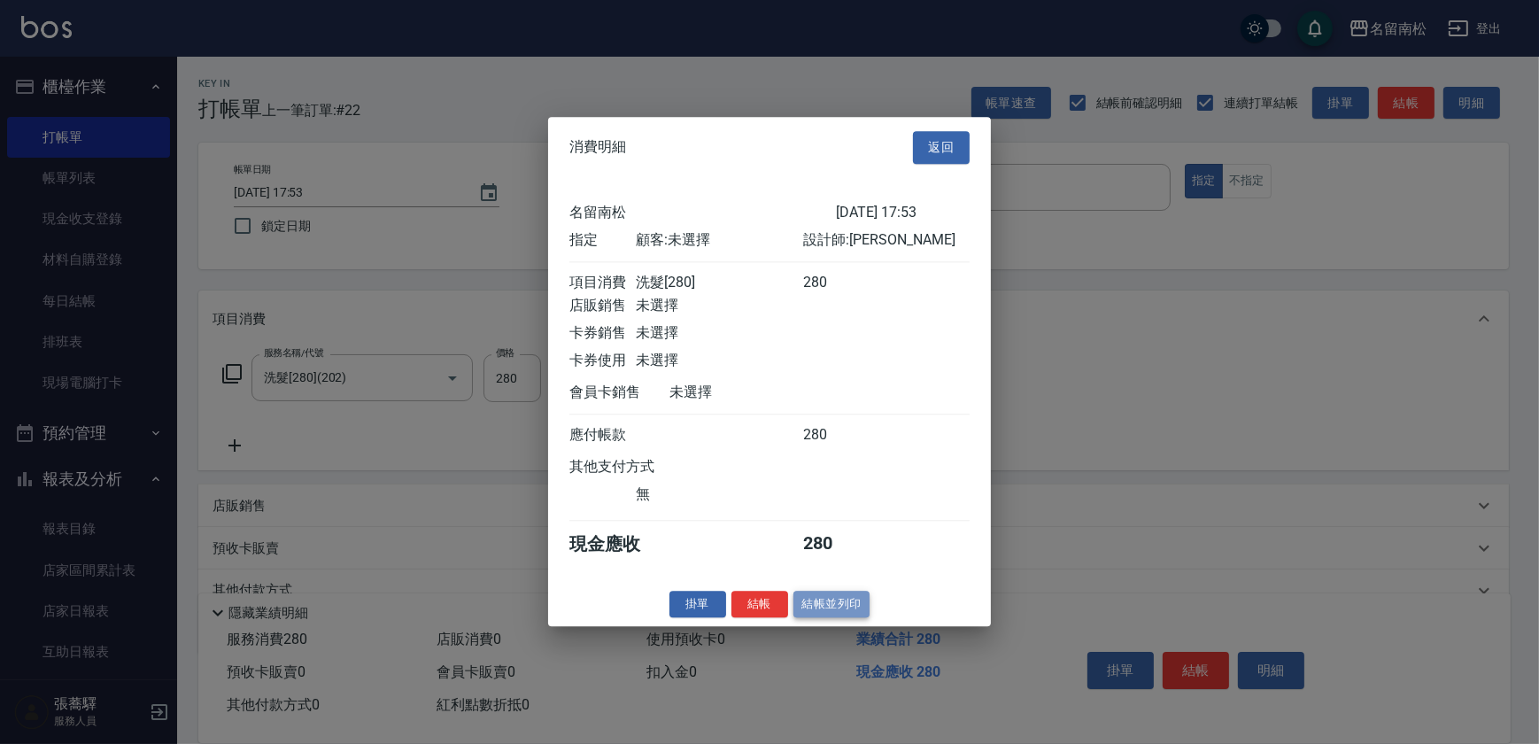
click at [817, 612] on button "結帳並列印" at bounding box center [832, 604] width 77 height 27
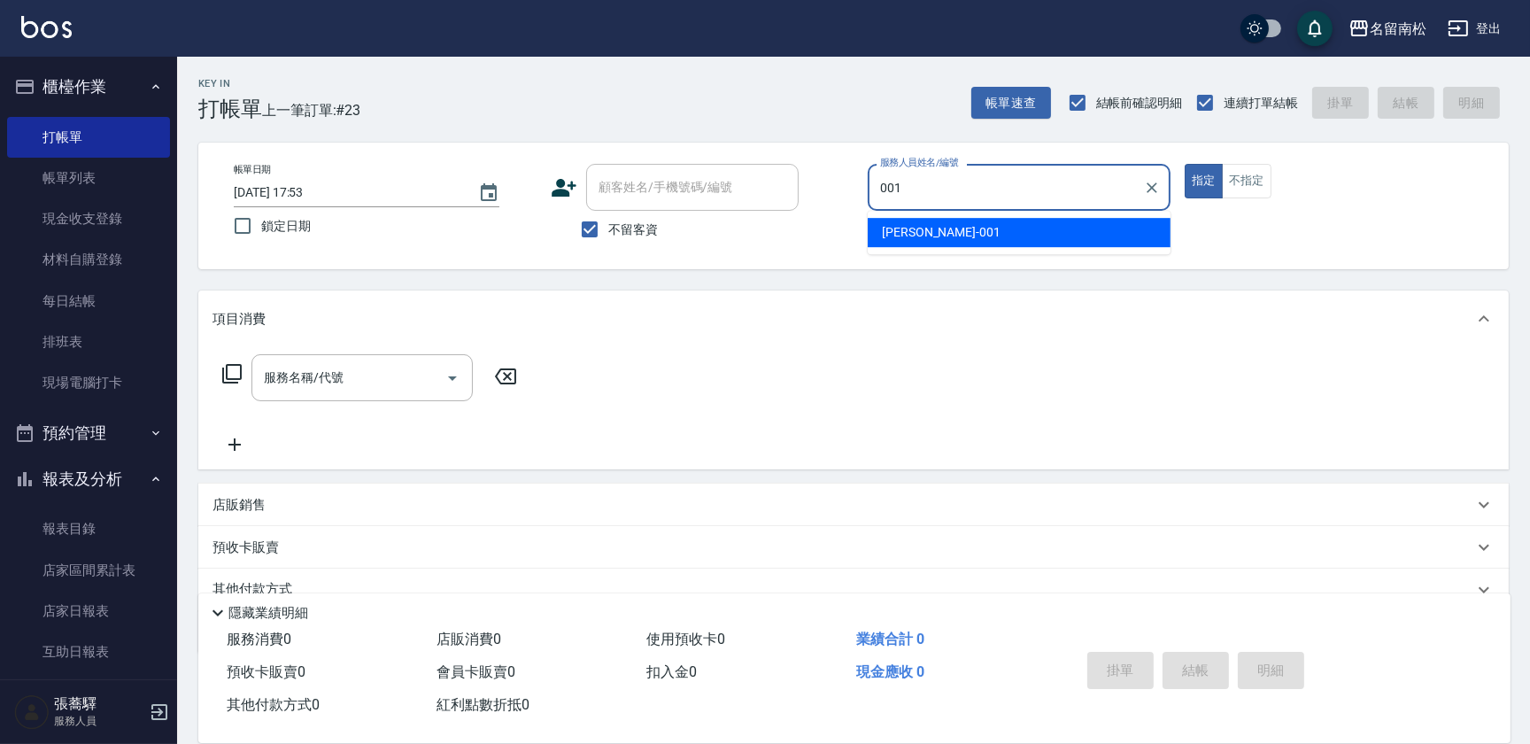
type input "林正雪-001"
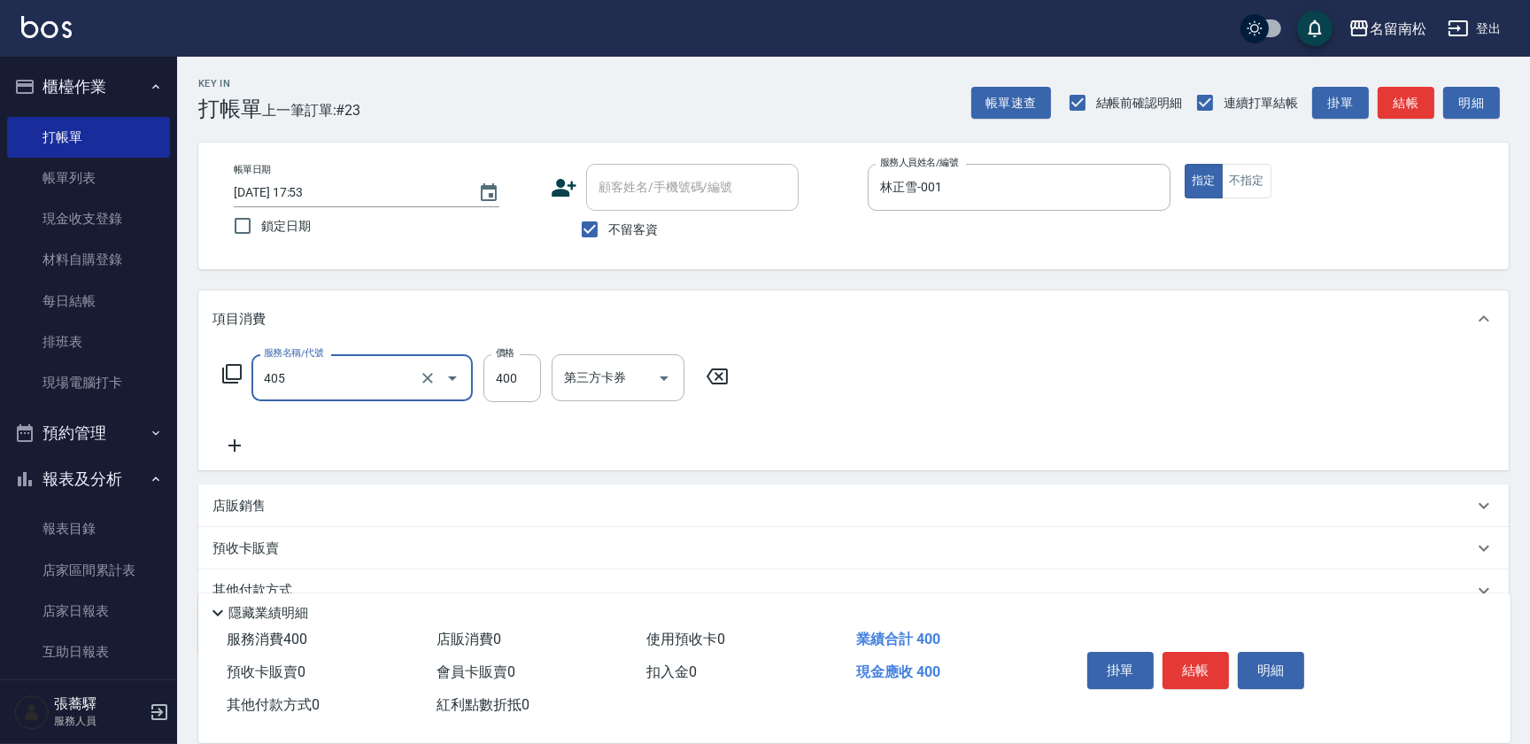
type input "剪髮(400)(405)"
type input "500"
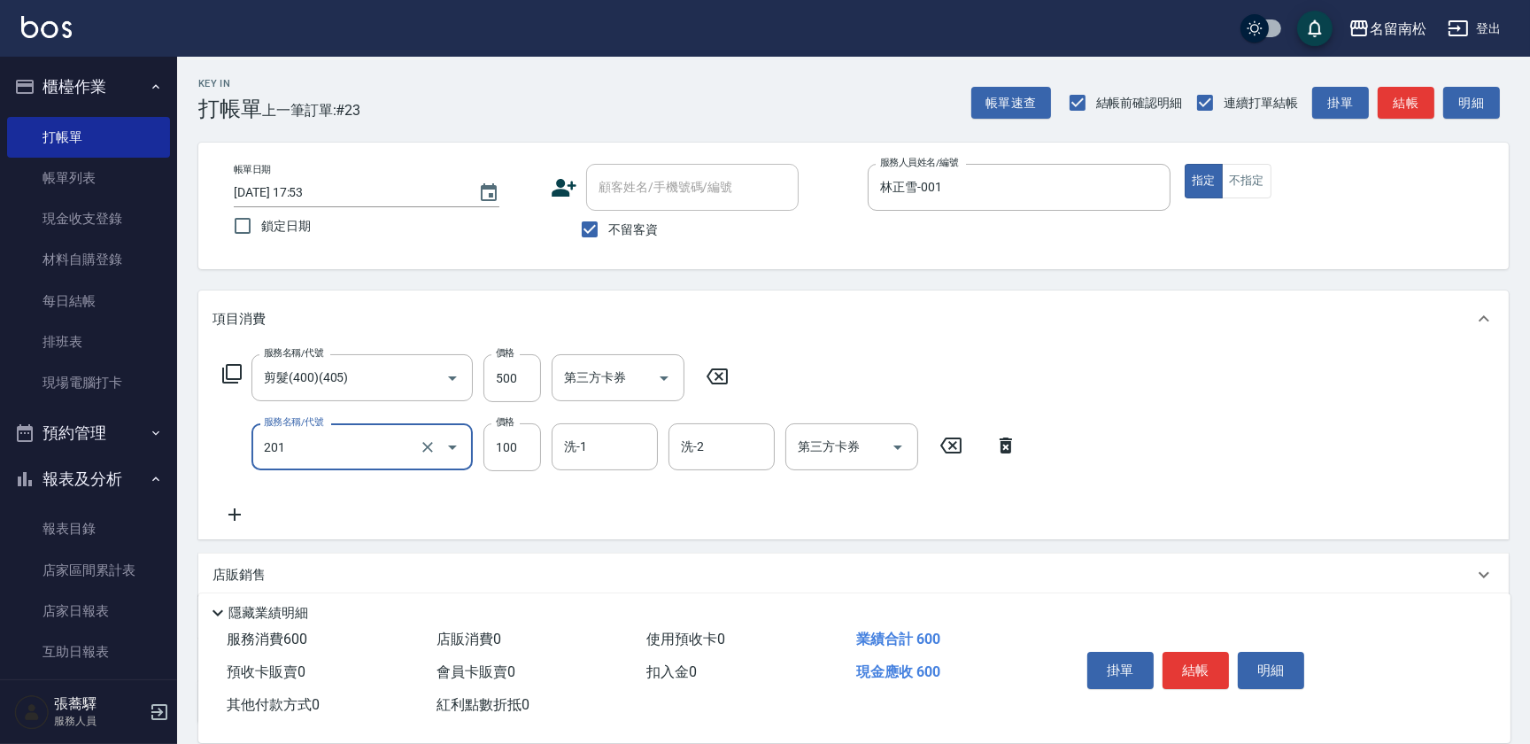
type input "洗髮[100](201)"
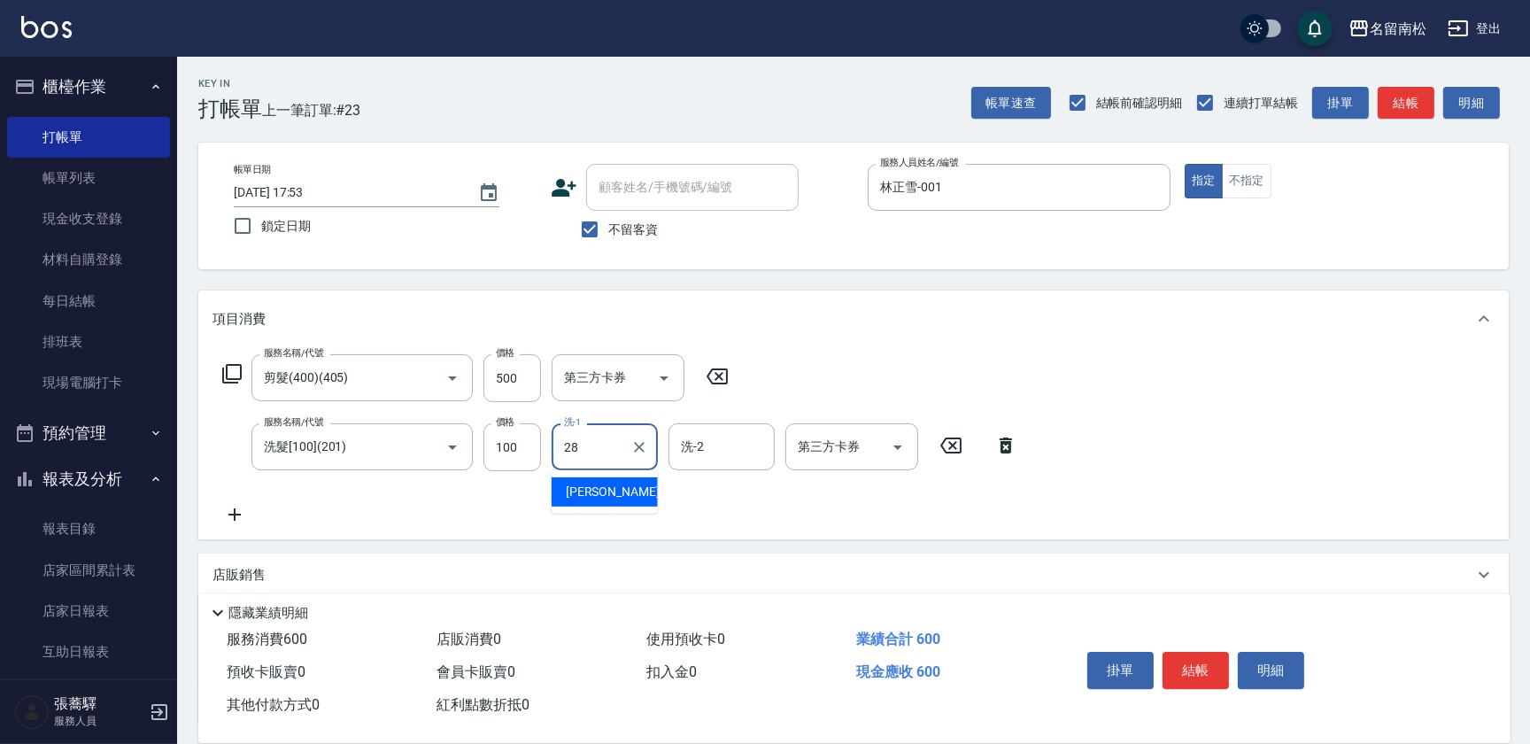
type input "[PERSON_NAME]-28"
click at [1279, 670] on button "明細" at bounding box center [1271, 670] width 66 height 37
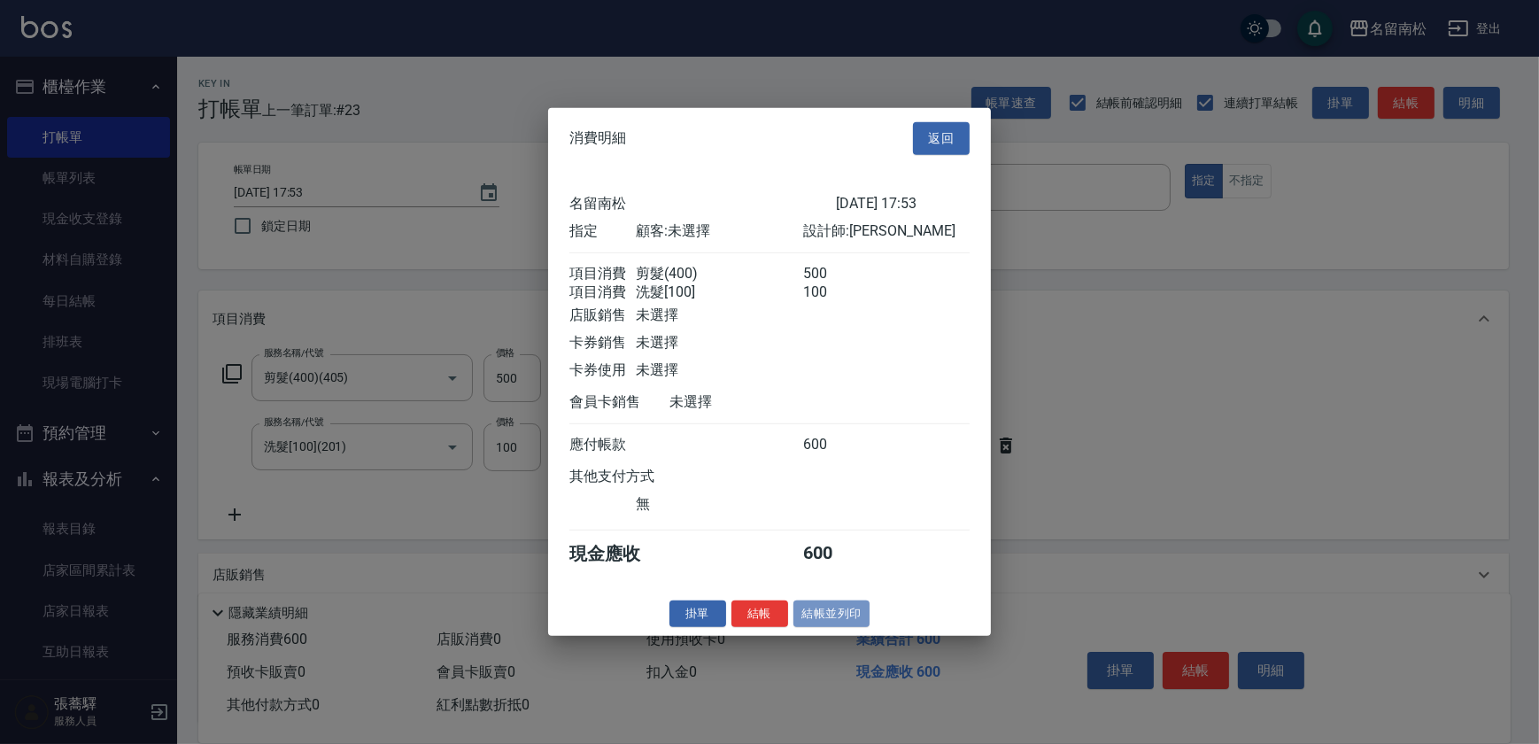
drag, startPoint x: 848, startPoint y: 617, endPoint x: 730, endPoint y: 616, distance: 117.8
click at [848, 619] on button "結帳並列印" at bounding box center [832, 613] width 77 height 27
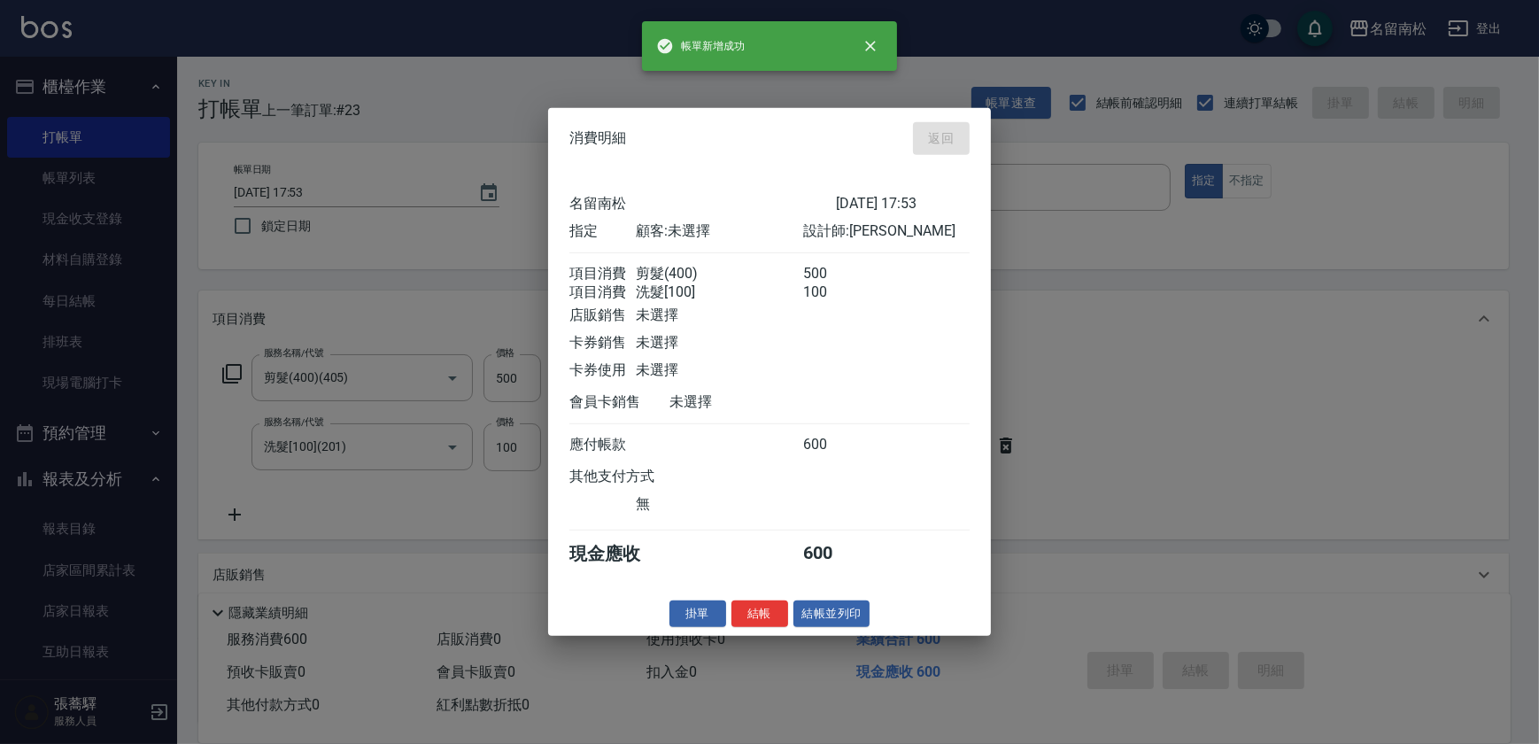
type input "[DATE] 17:54"
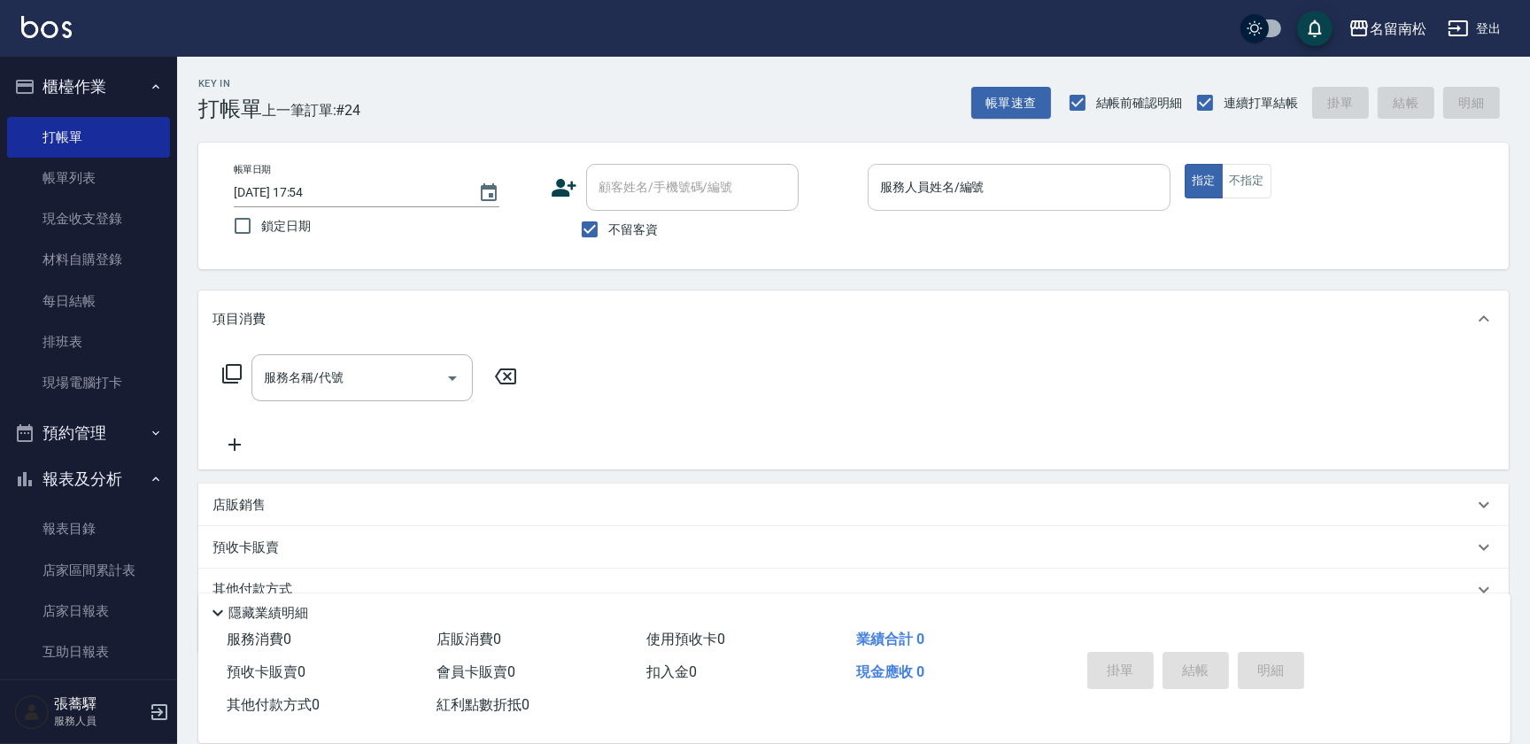
click at [1121, 191] on input "服務人員姓名/編號" at bounding box center [1019, 187] width 287 height 31
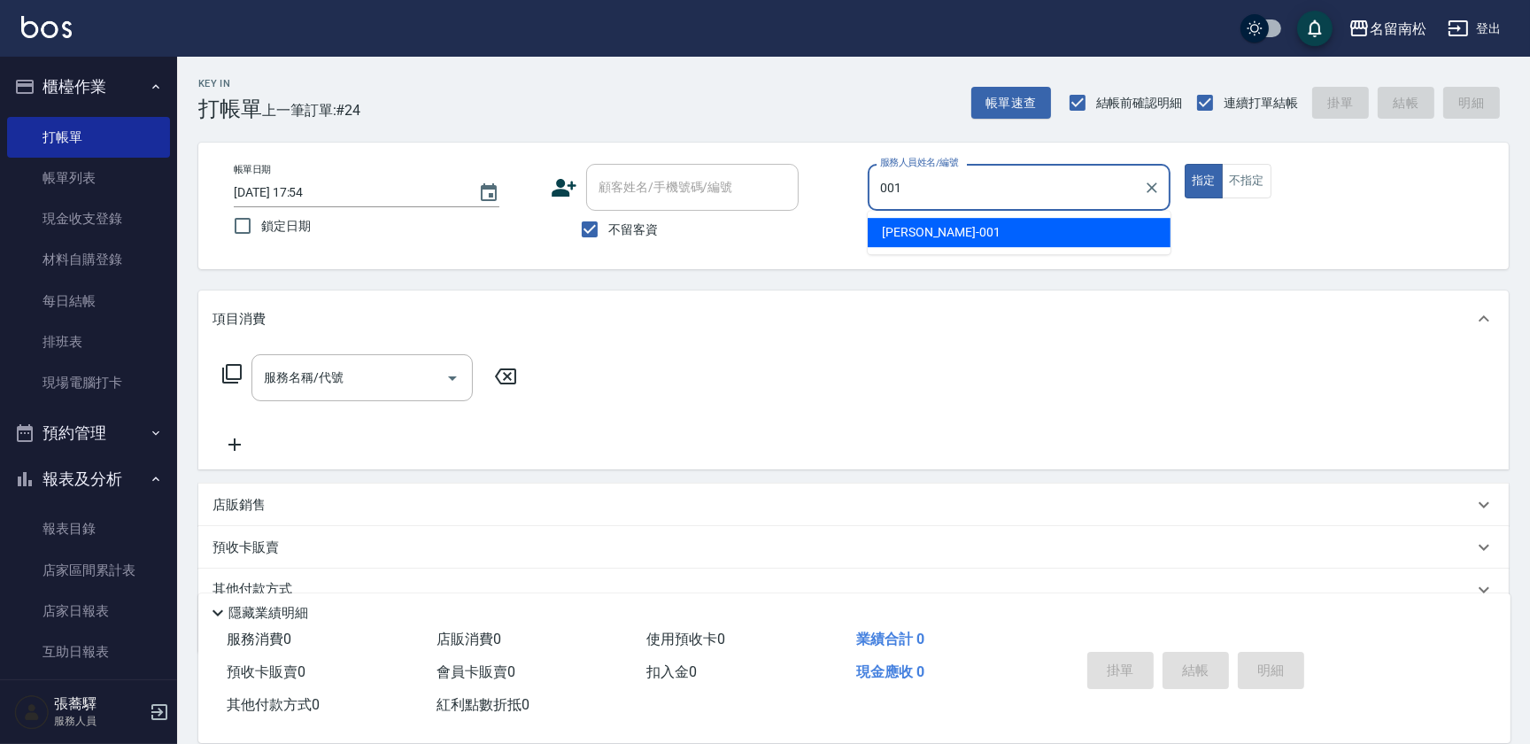
type input "林正雪-001"
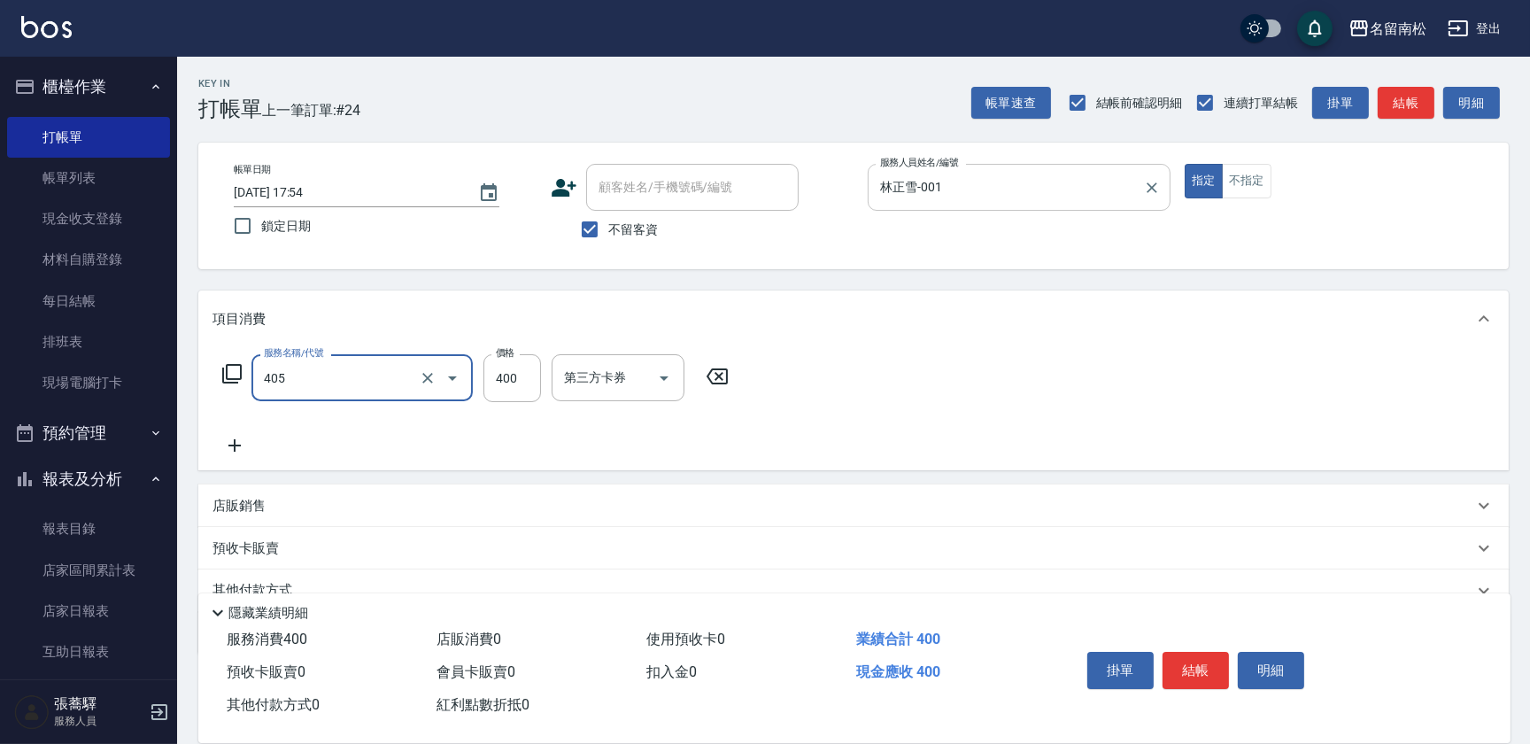
type input "剪髮(400)(405)"
type input "500"
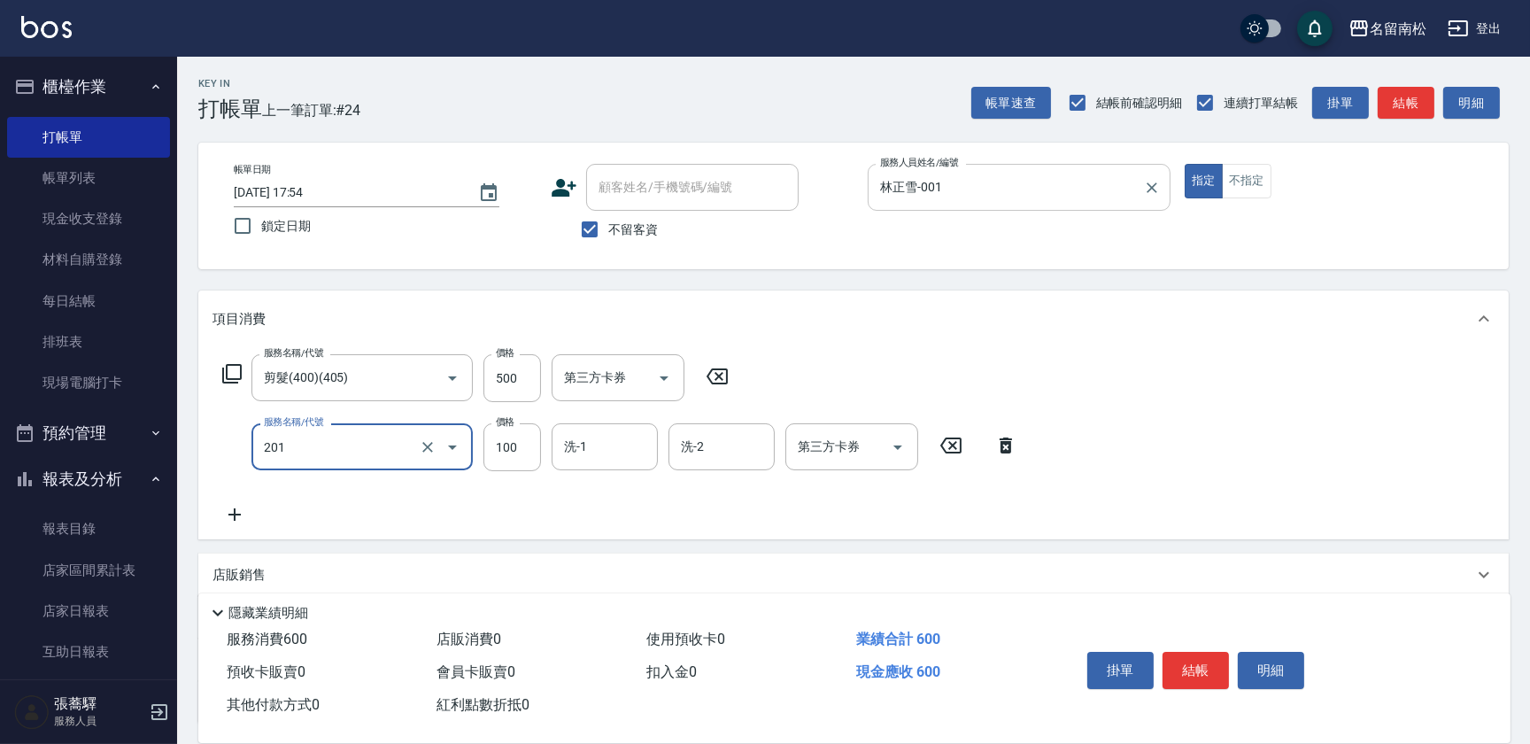
type input "洗髮[100](201)"
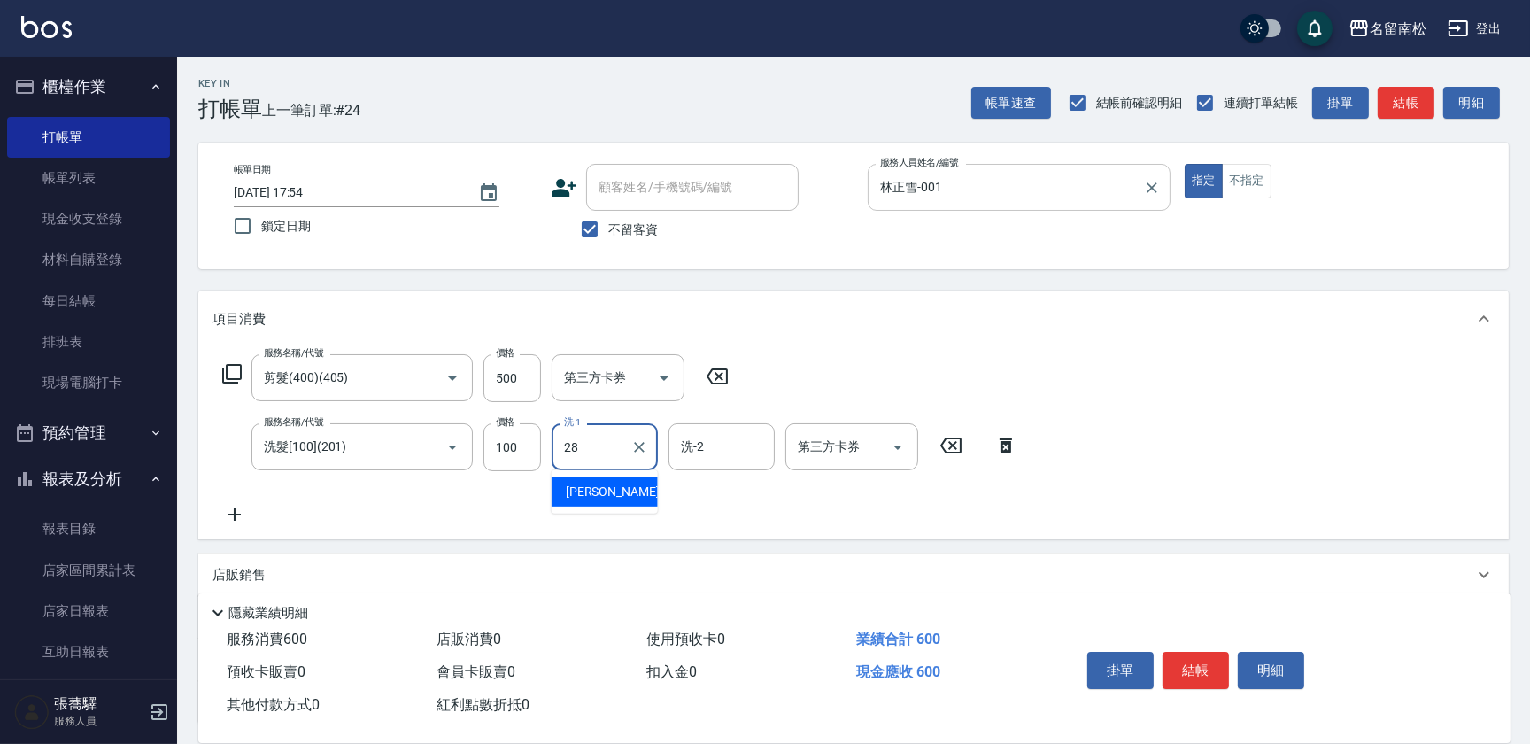
type input "[PERSON_NAME]-28"
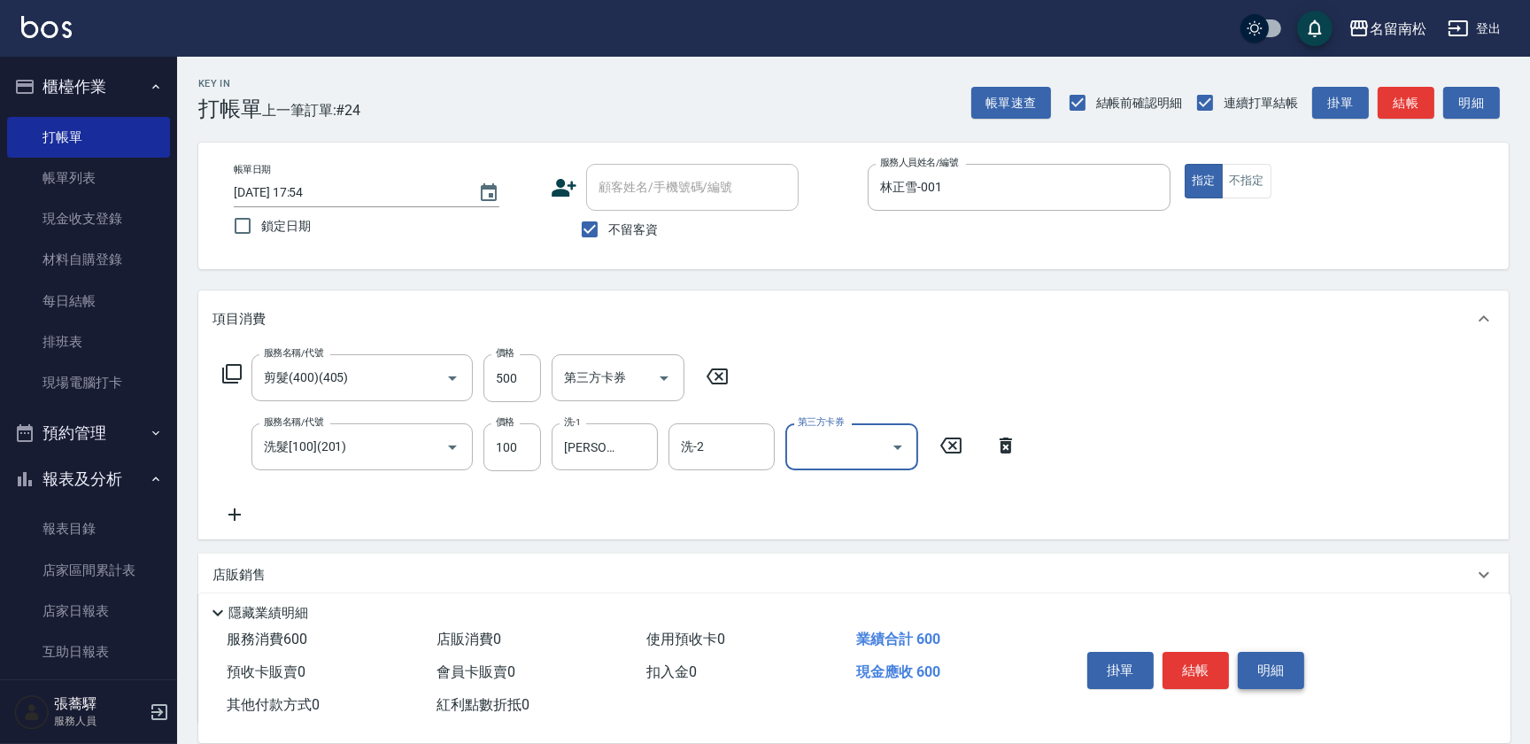
click at [1291, 655] on button "明細" at bounding box center [1271, 670] width 66 height 37
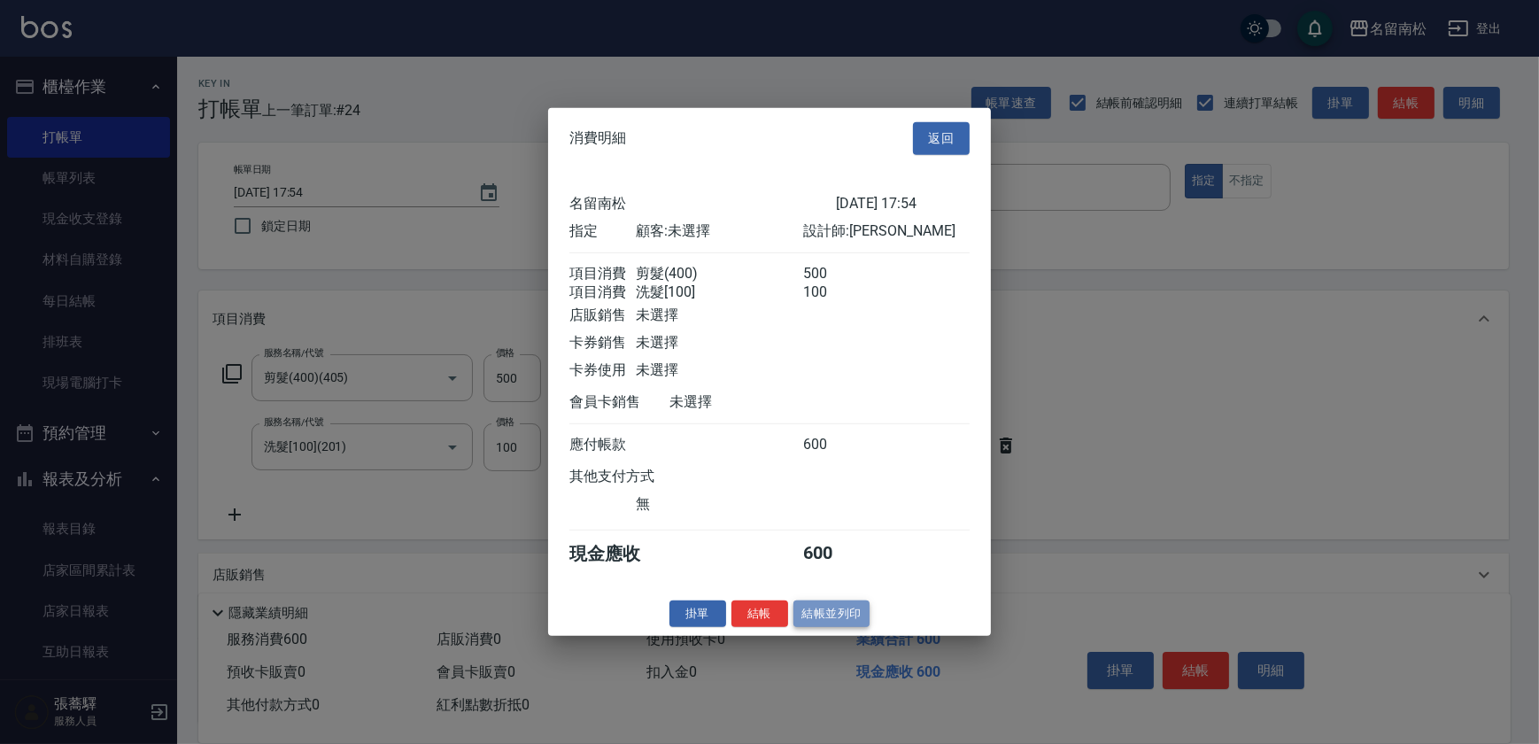
click at [855, 623] on button "結帳並列印" at bounding box center [832, 613] width 77 height 27
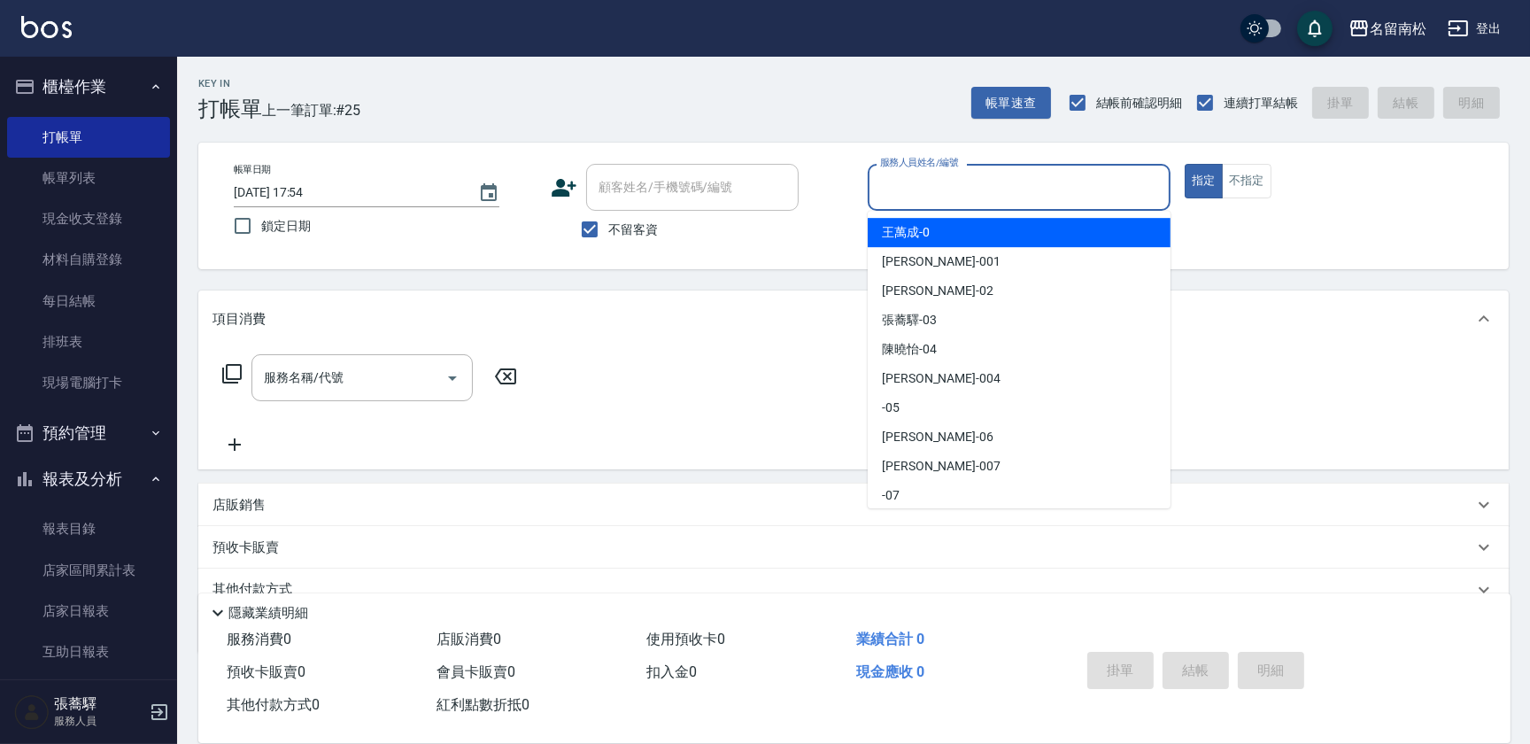
click at [1048, 200] on input "服務人員姓名/編號" at bounding box center [1019, 187] width 287 height 31
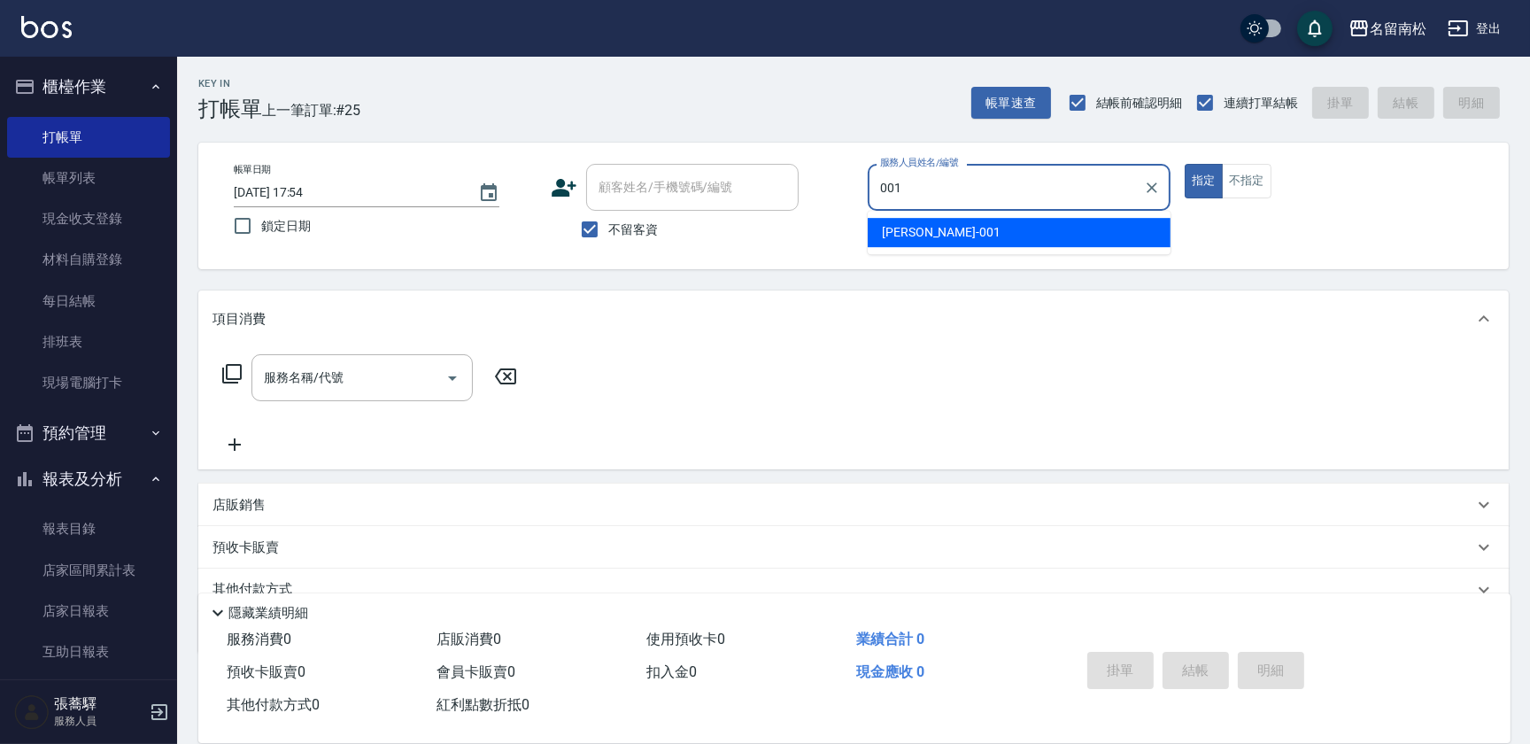
type input "林正雪-001"
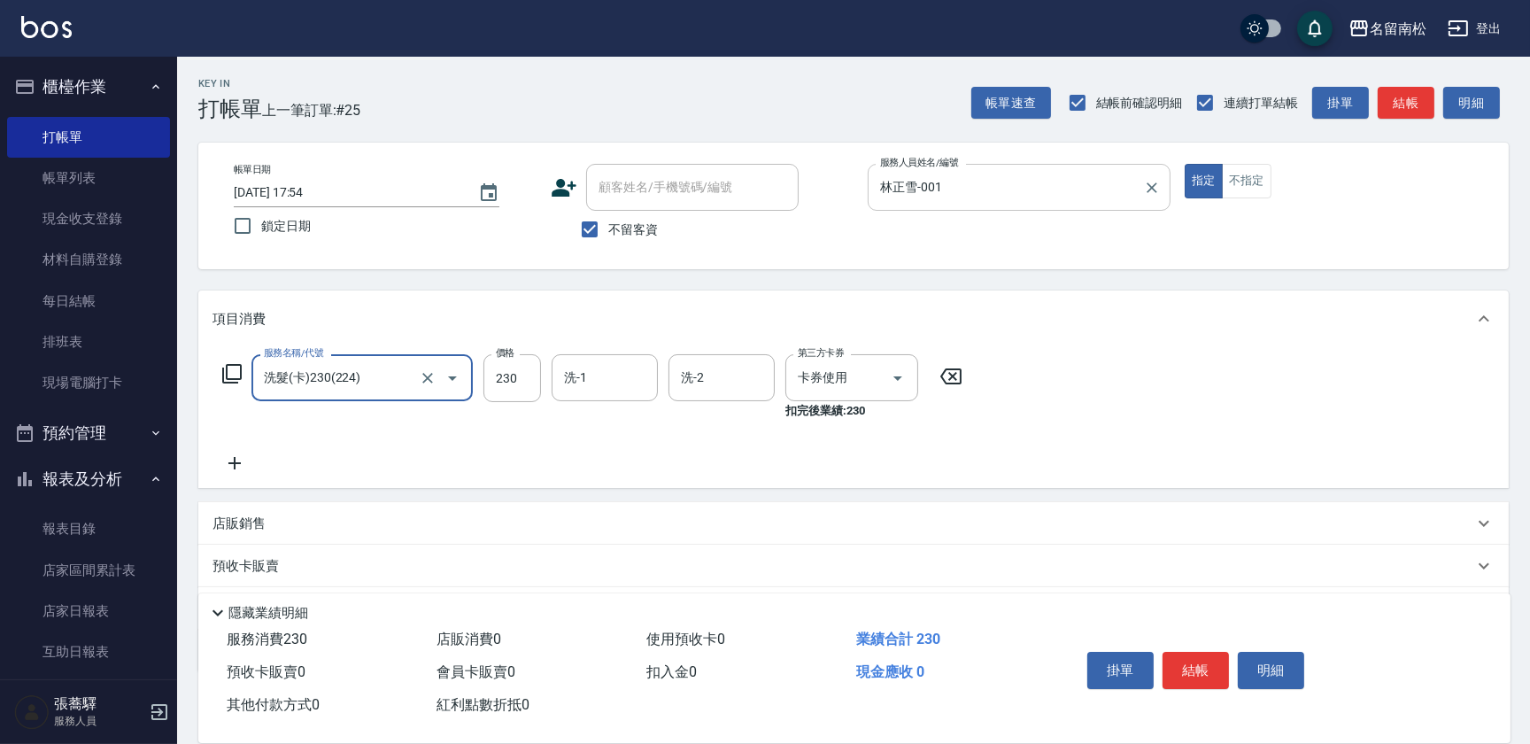
type input "洗髮(卡)230(224)"
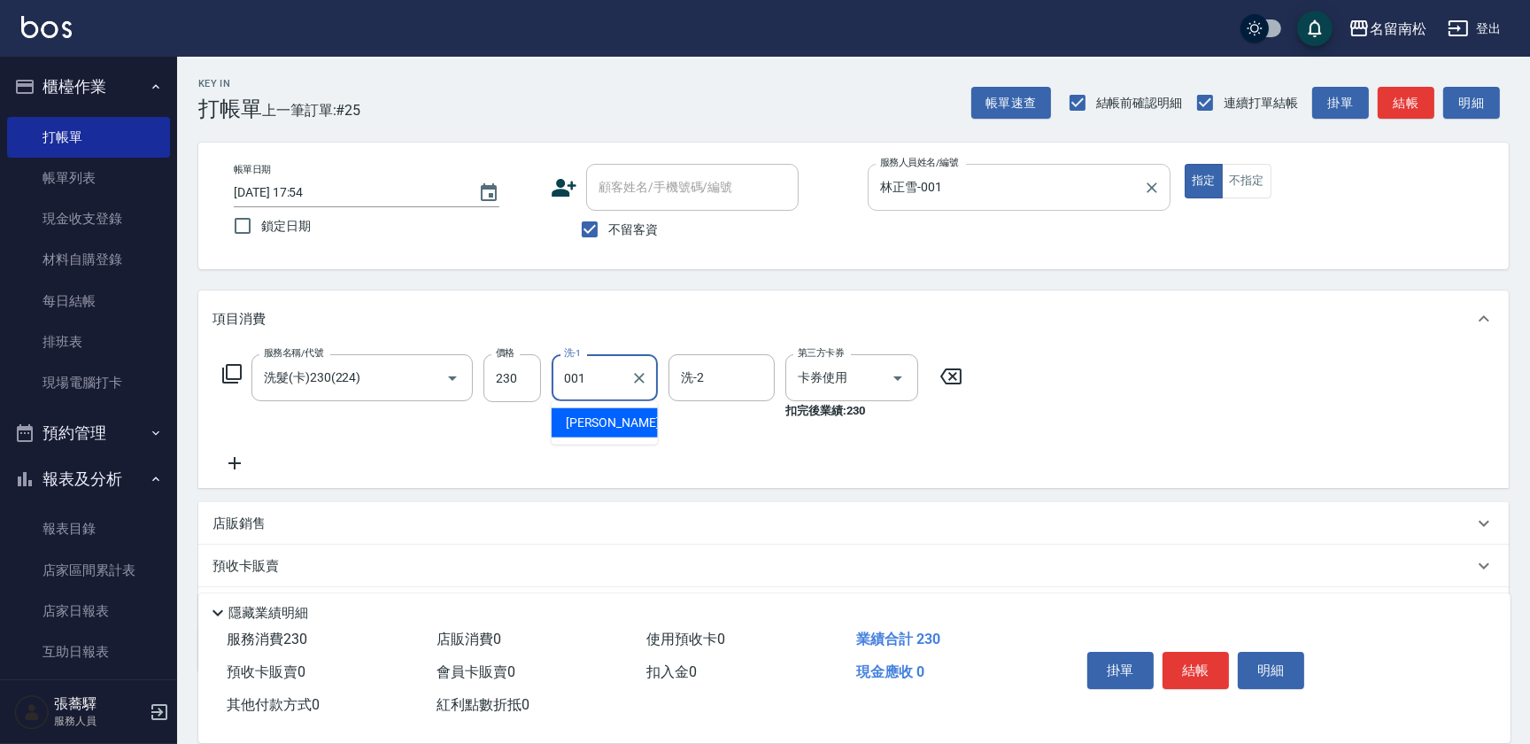
type input "林正雪-001"
click at [1298, 678] on button "明細" at bounding box center [1271, 670] width 66 height 37
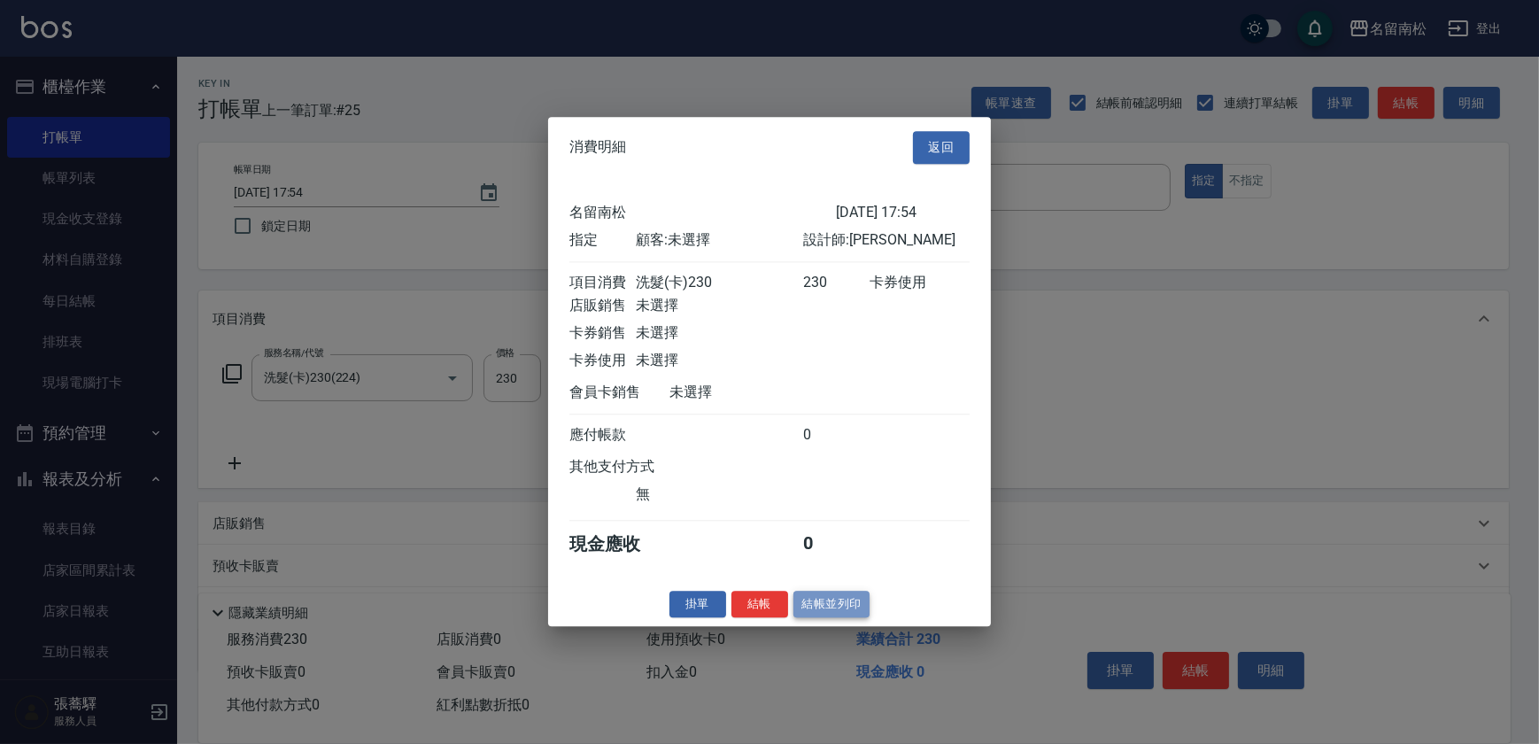
click at [811, 610] on button "結帳並列印" at bounding box center [832, 604] width 77 height 27
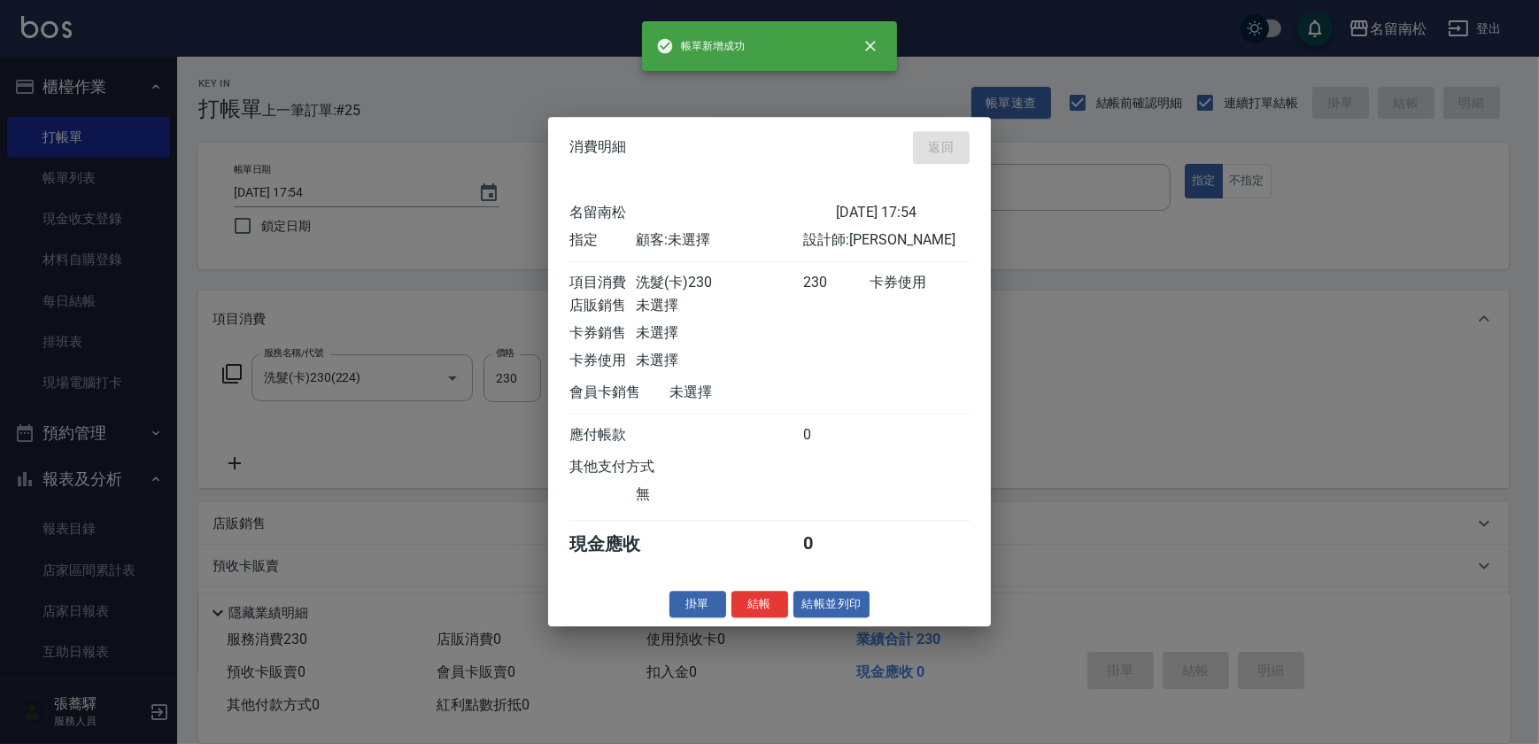
type input "[DATE] 17:55"
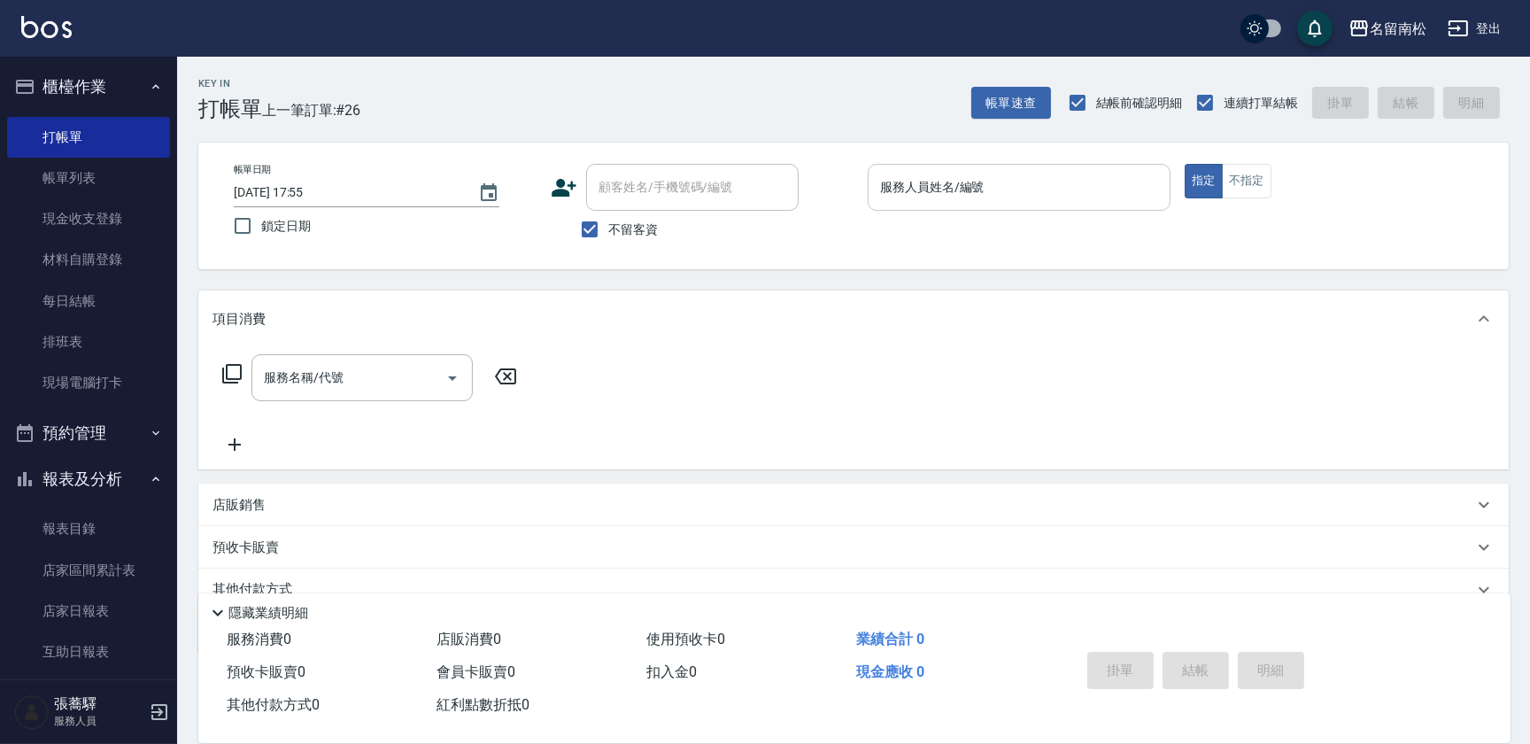
click at [1067, 179] on input "服務人員姓名/編號" at bounding box center [1019, 187] width 287 height 31
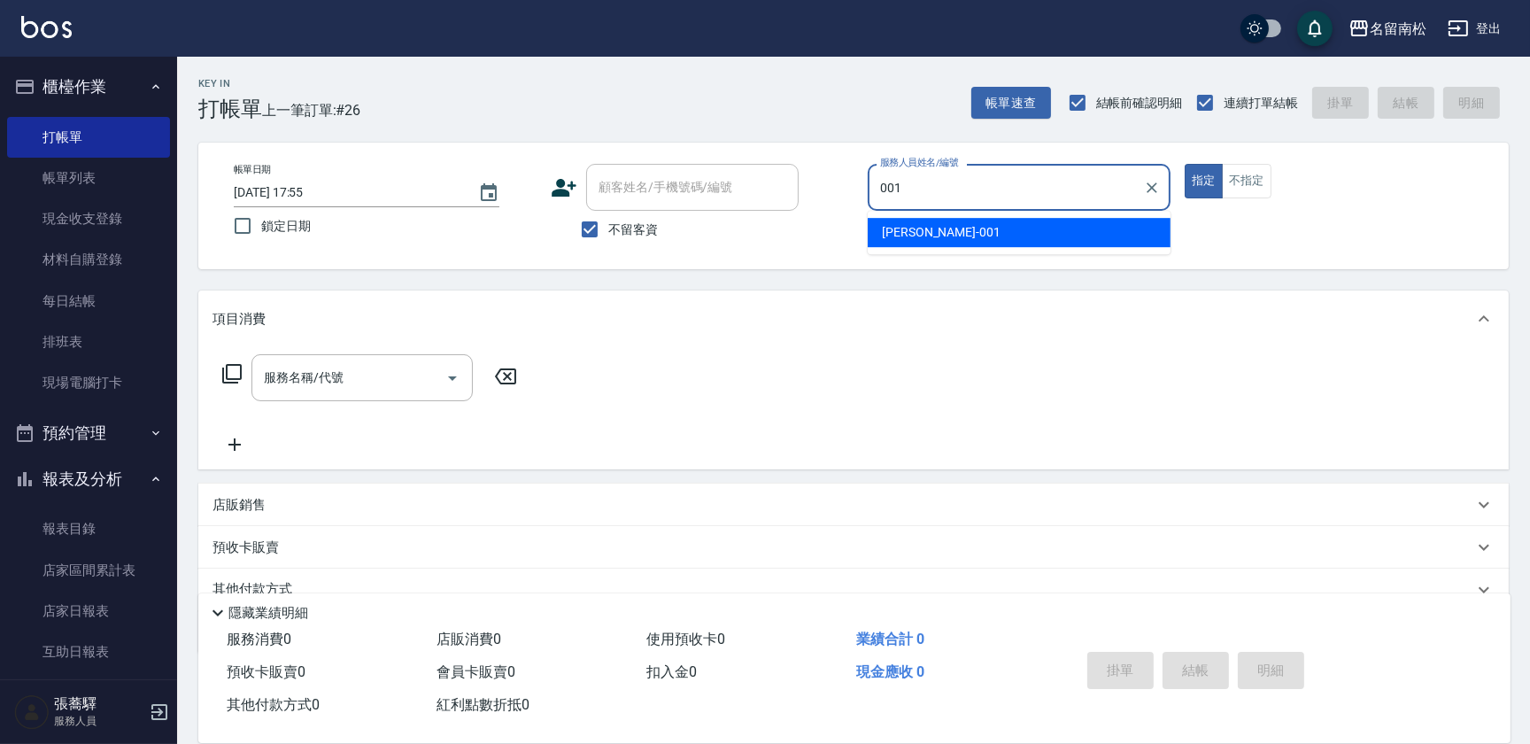
type input "林正雪-001"
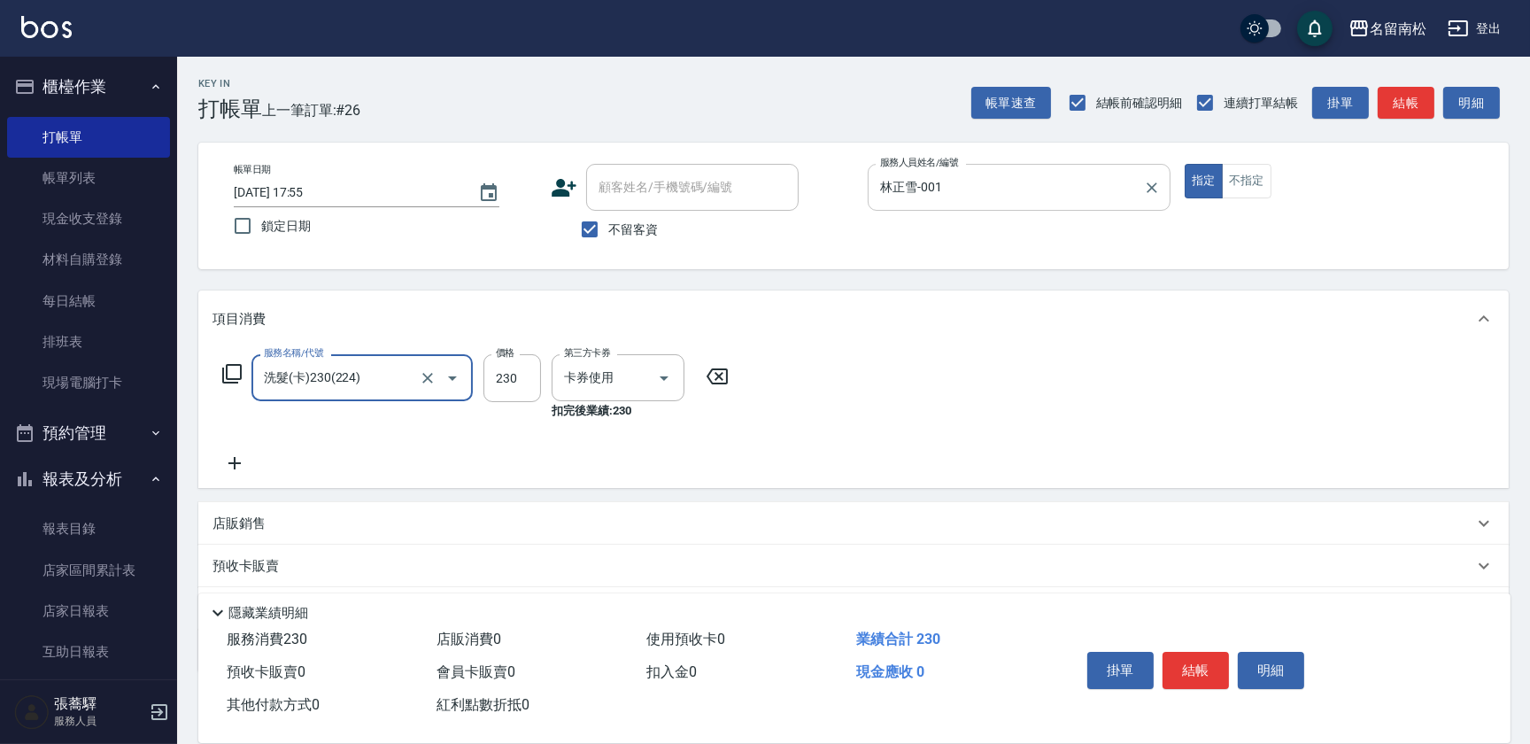
type input "洗髮(卡)230(224)"
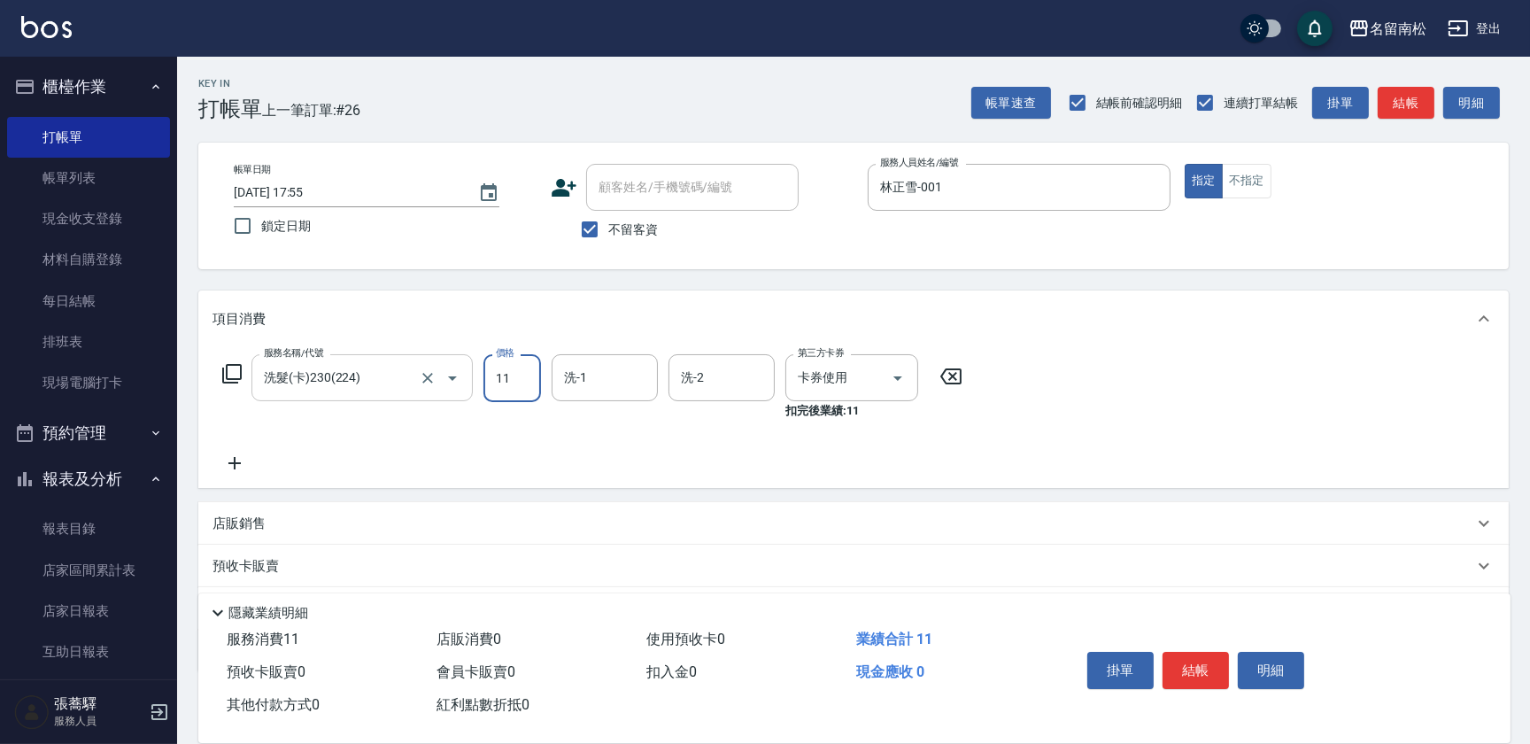
type input "11"
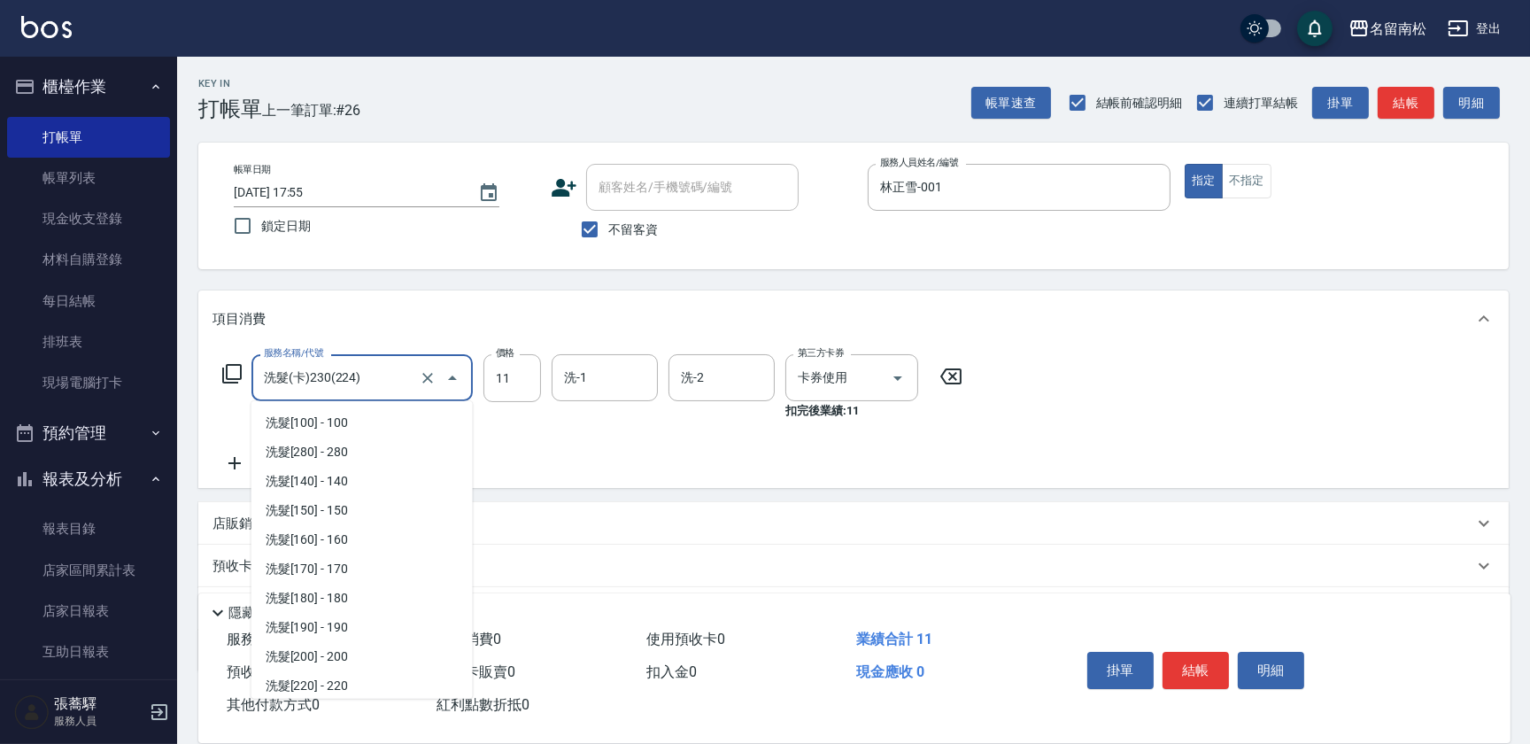
scroll to position [265, 0]
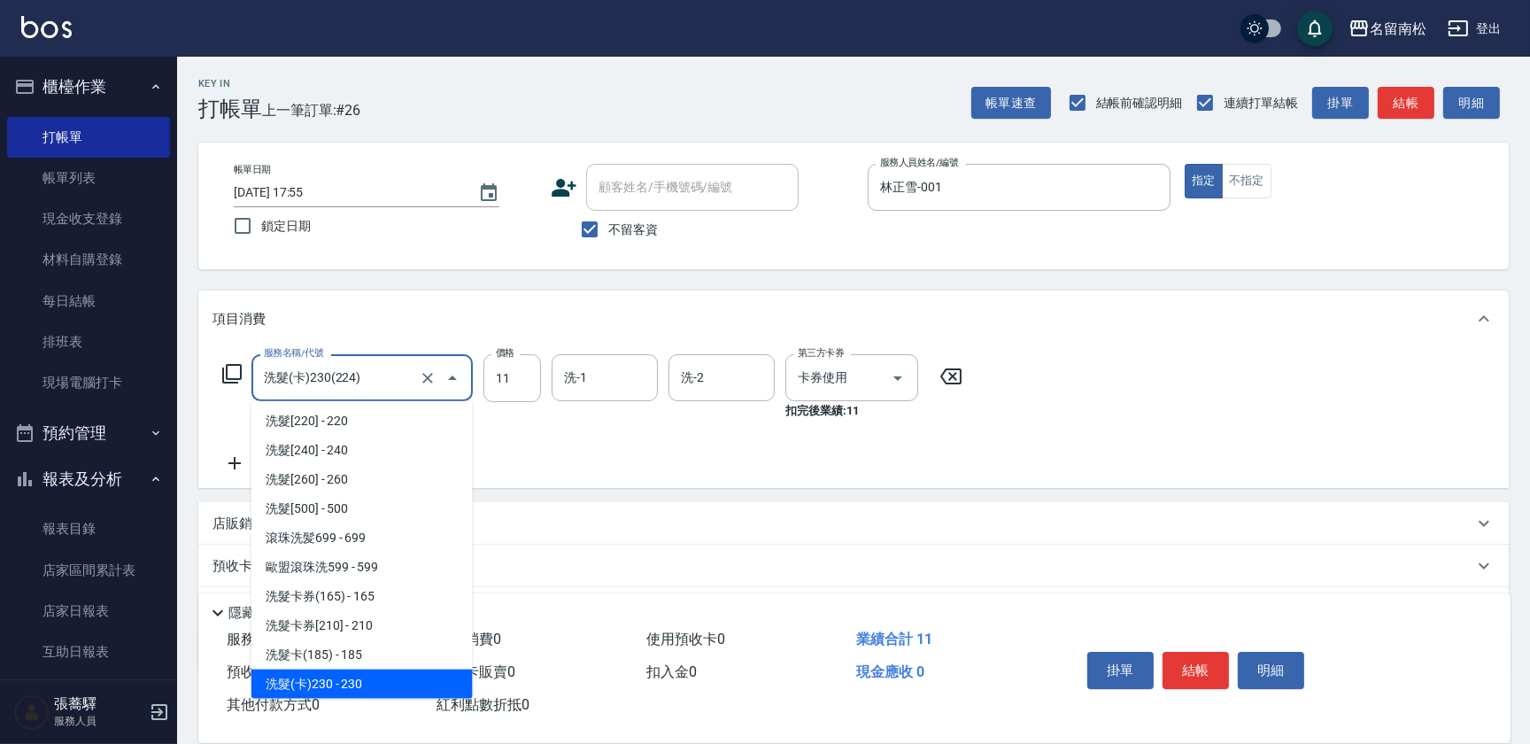
drag, startPoint x: 372, startPoint y: 372, endPoint x: -4, endPoint y: 295, distance: 383.3
click at [0, 295] on html "名留南松 登出 櫃檯作業 打帳單 帳單列表 現金收支登錄 材料自購登錄 每日結帳 排班表 現場電腦打卡 預約管理 預約管理 單日預約紀錄 單週預約紀錄 報表及…" at bounding box center [765, 419] width 1530 height 839
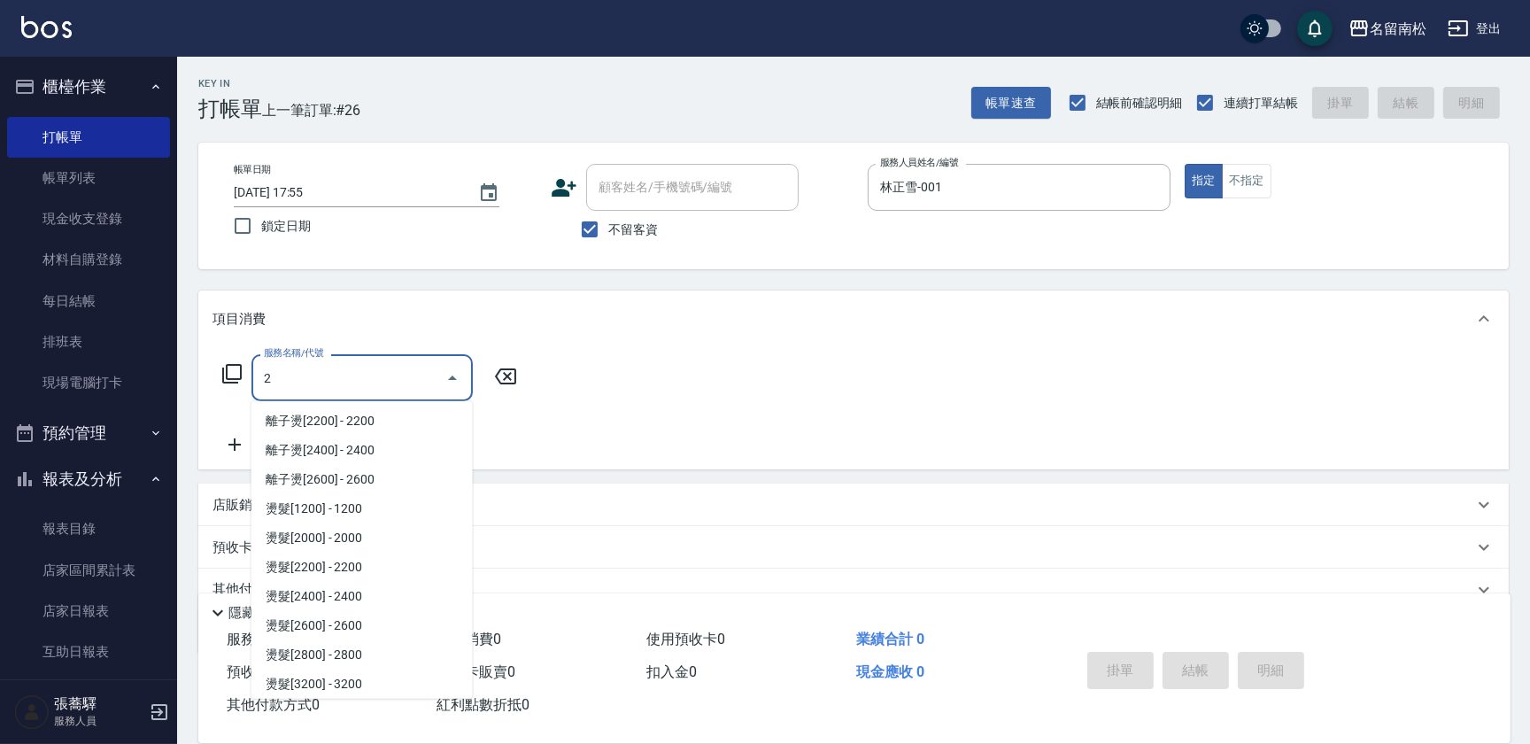
scroll to position [0, 0]
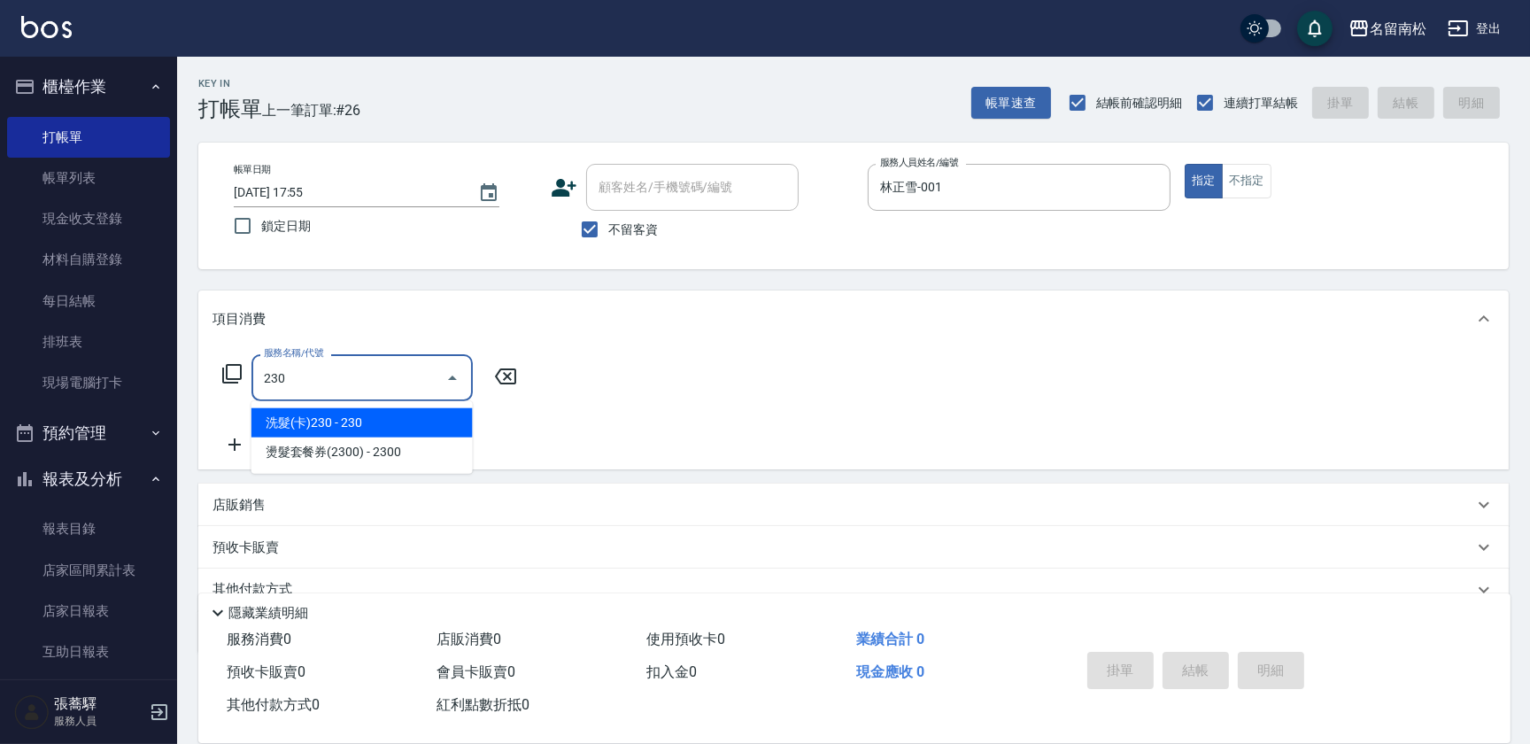
type input "洗髮(卡)230(224)"
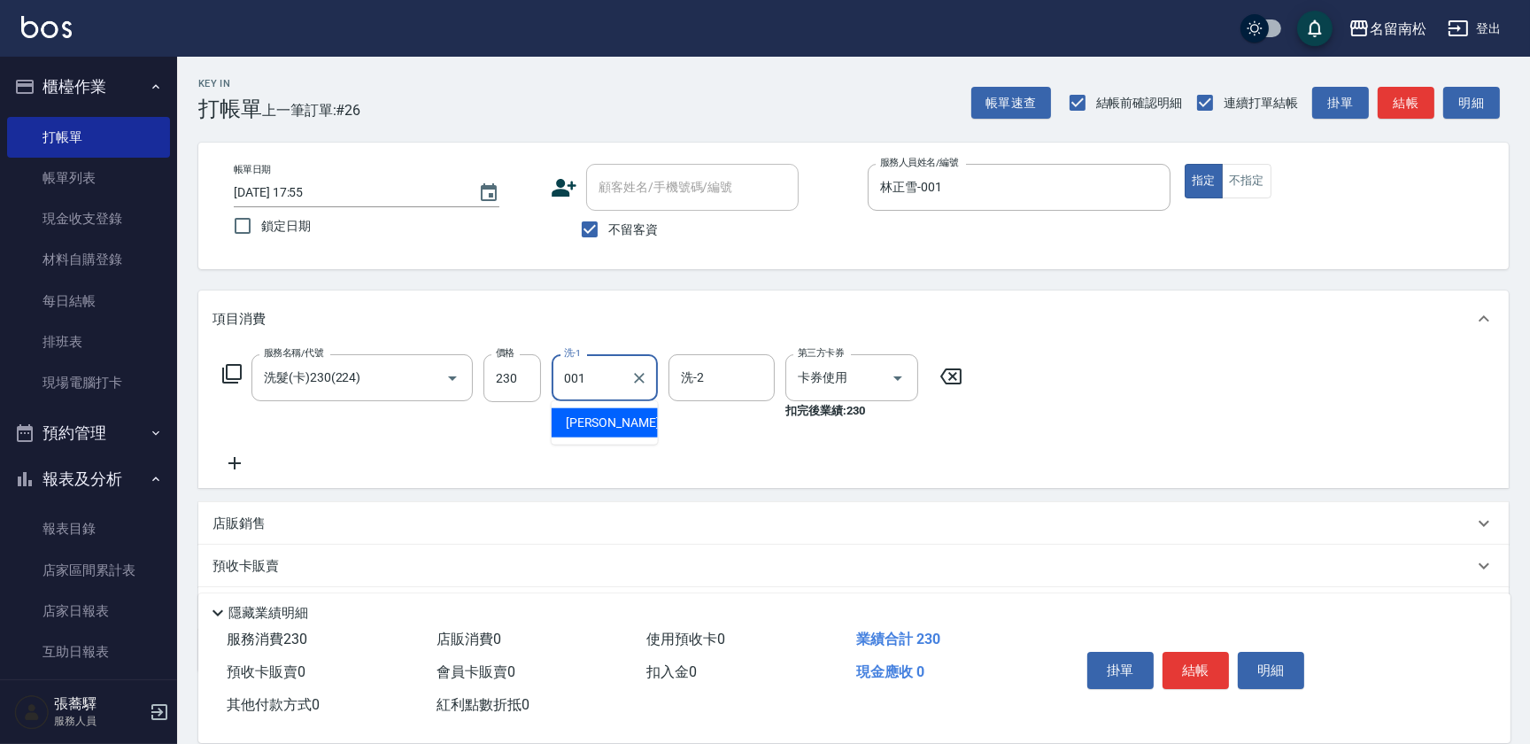
type input "林正雪-001"
click at [1282, 664] on button "明細" at bounding box center [1271, 670] width 66 height 37
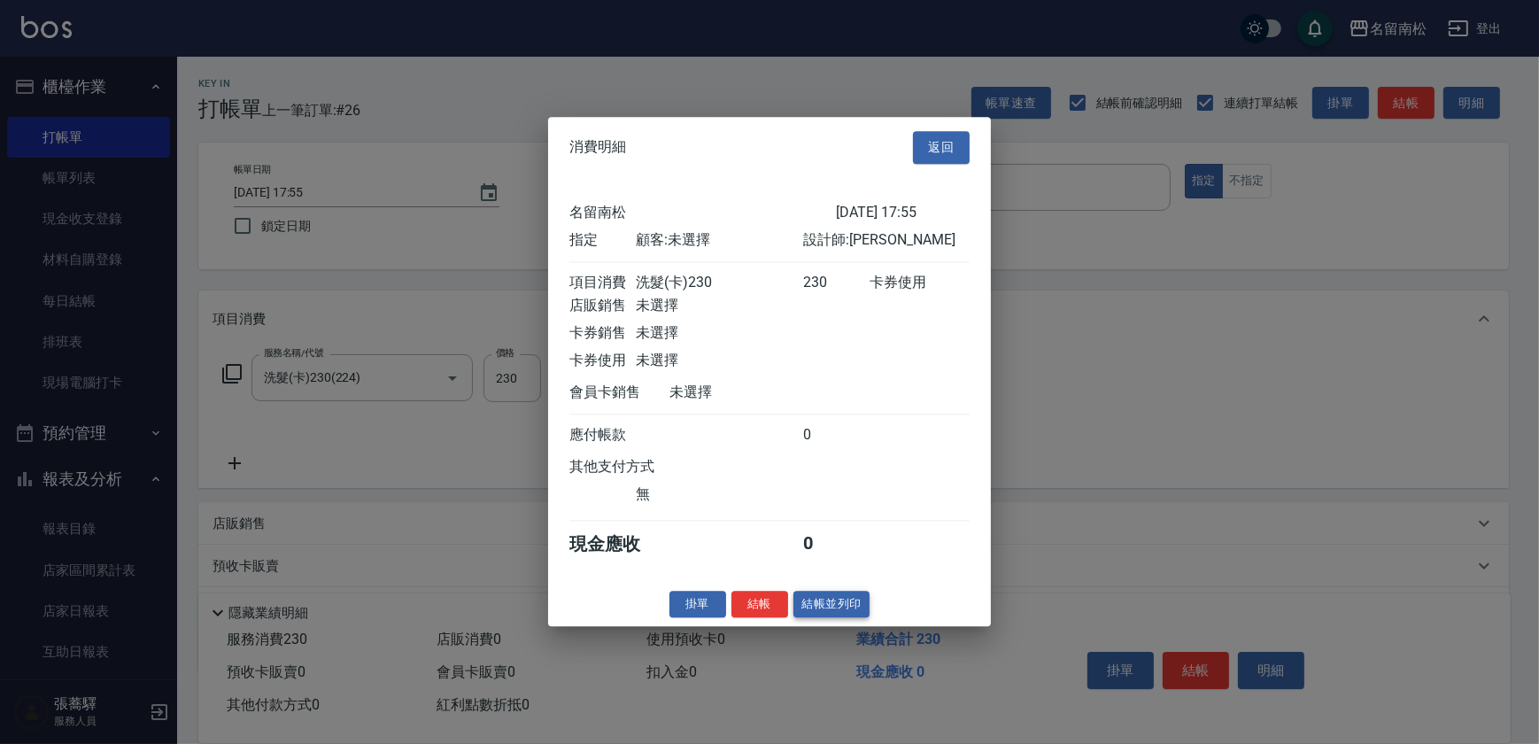
drag, startPoint x: 788, startPoint y: 601, endPoint x: 796, endPoint y: 611, distance: 12.6
click at [789, 605] on div "掛單 結帳 結帳並列印" at bounding box center [769, 604] width 443 height 27
click at [807, 611] on button "結帳並列印" at bounding box center [832, 604] width 77 height 27
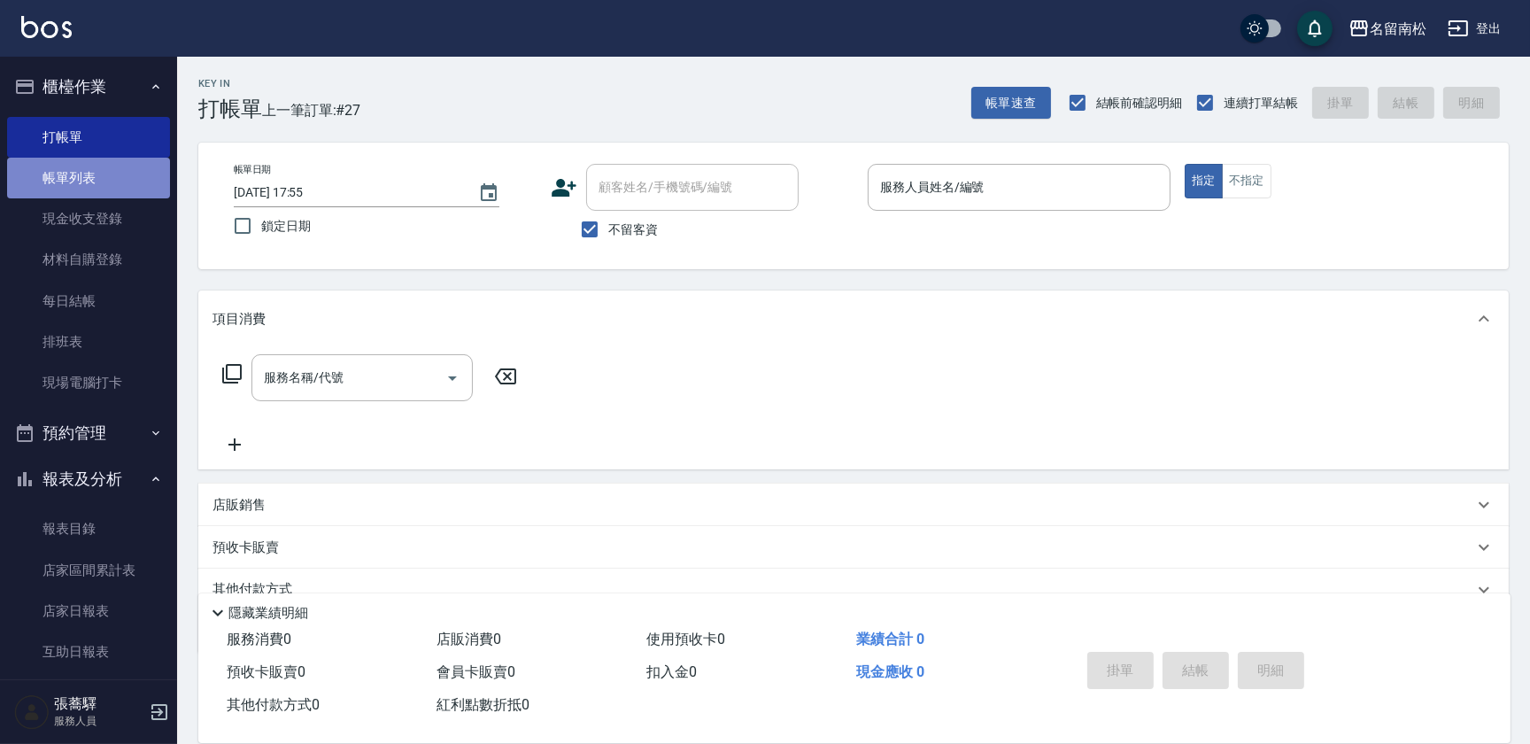
click at [146, 174] on link "帳單列表" at bounding box center [88, 178] width 163 height 41
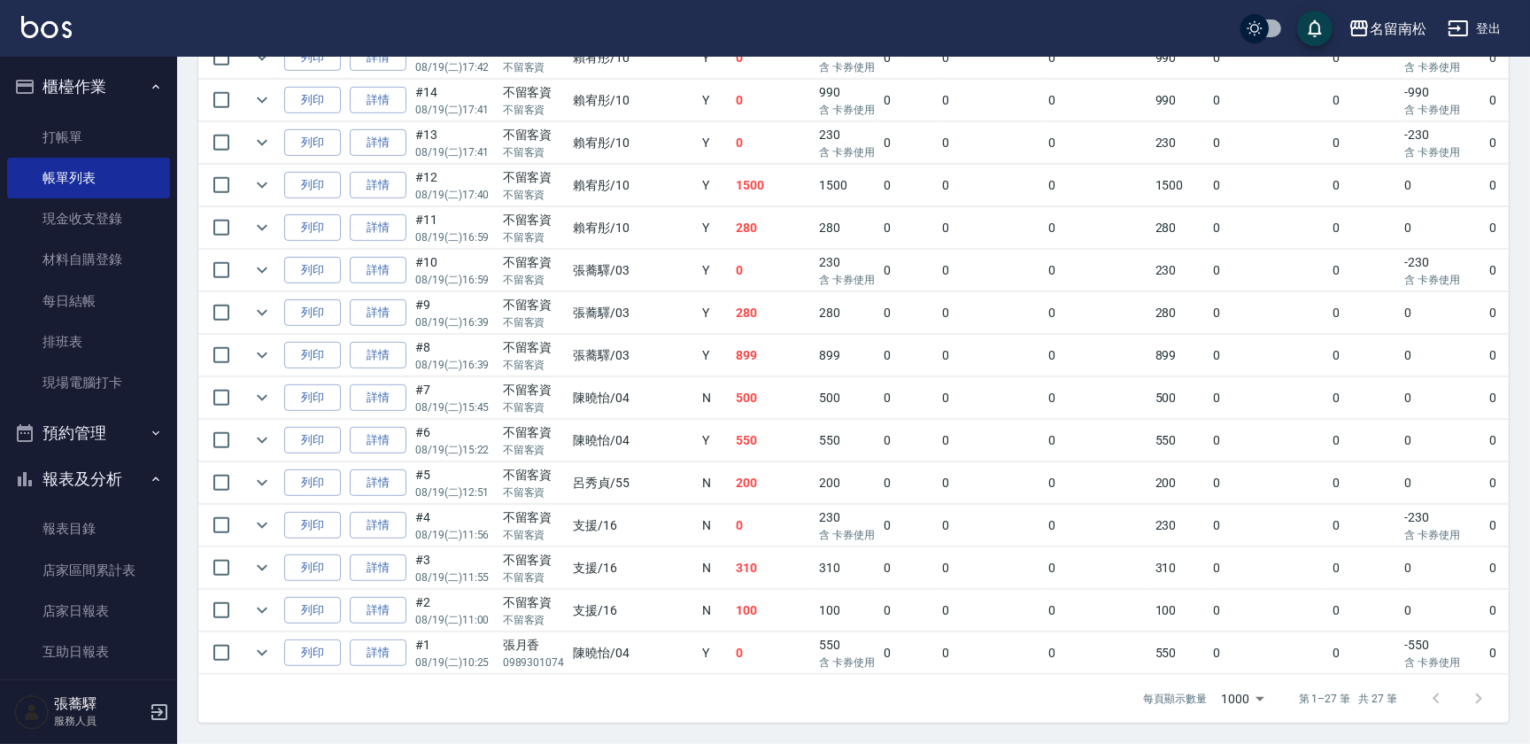
scroll to position [361, 0]
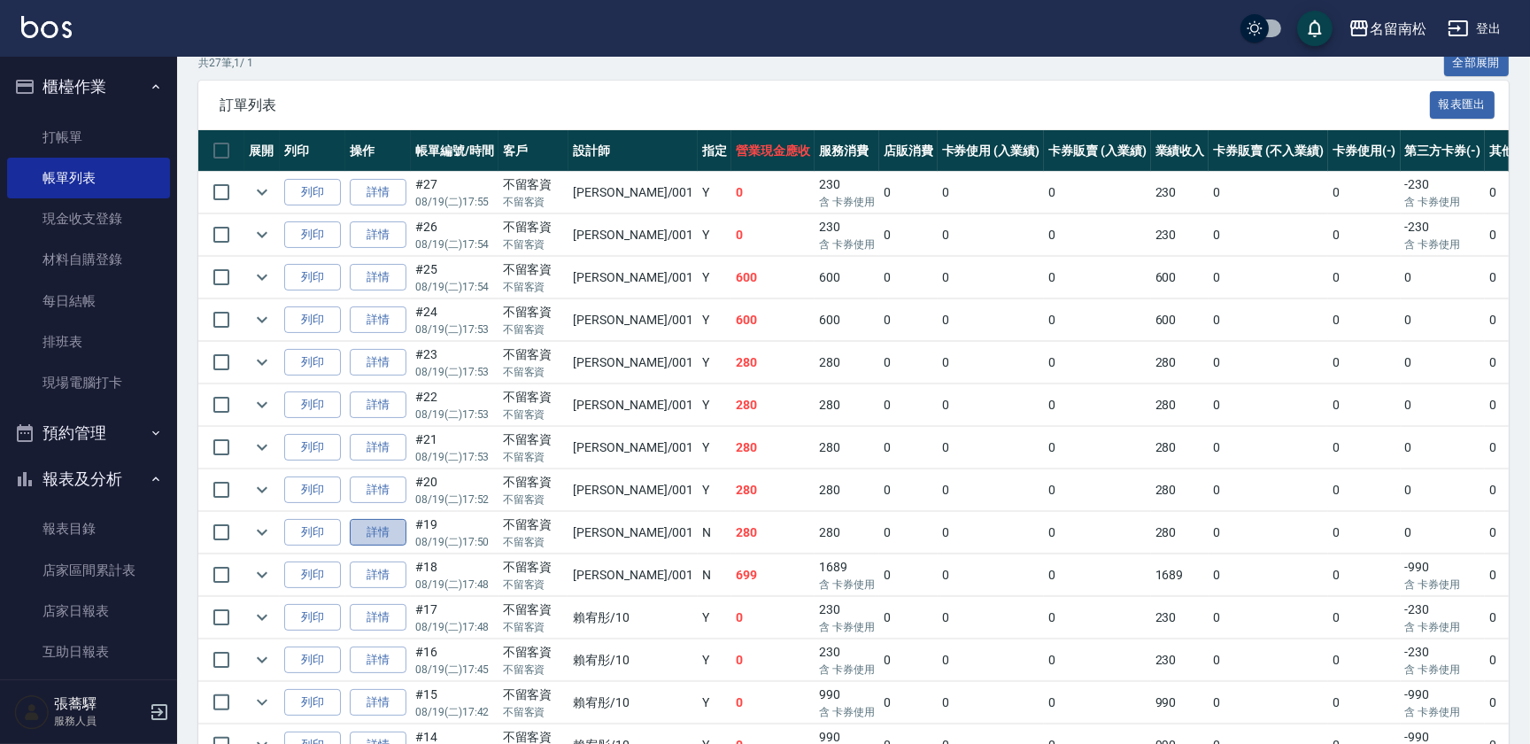
click at [385, 532] on link "詳情" at bounding box center [378, 532] width 57 height 27
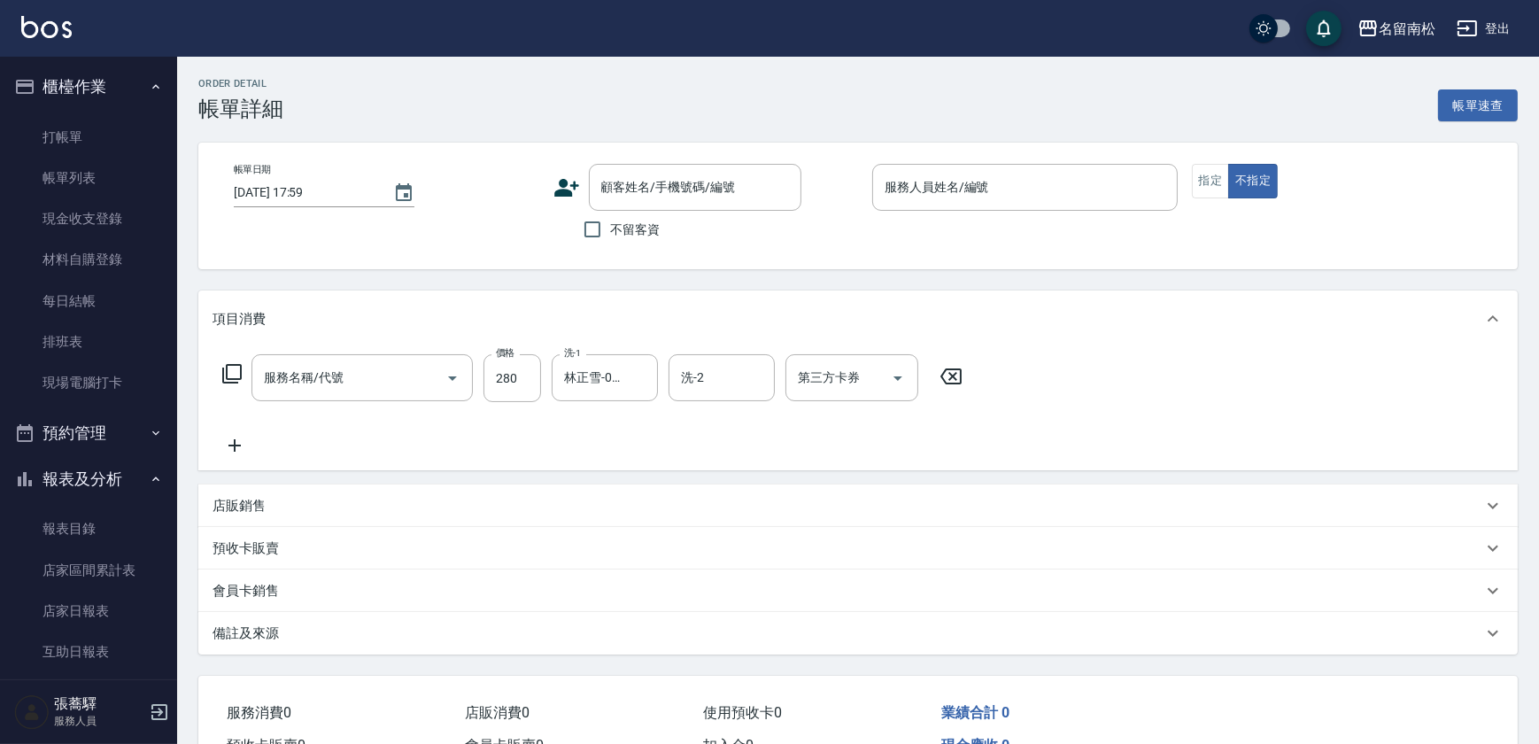
type input "[DATE] 17:50"
checkbox input "true"
type input "林正雪-001"
type input "洗髮[280](202)"
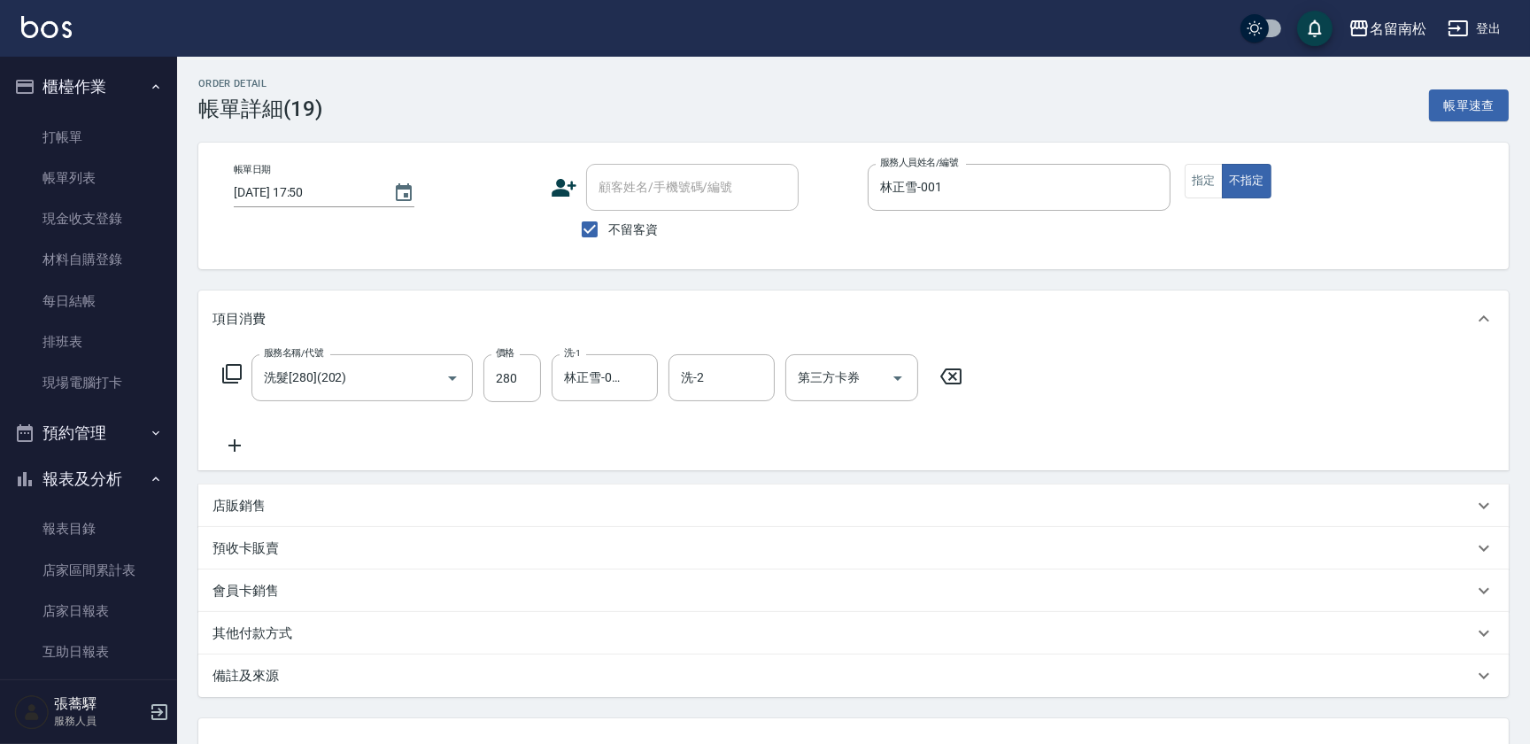
click at [1527, 708] on div "Order detail 帳單詳細 (19) 帳單速查 帳單日期 [DATE] 17:50 顧客姓名/手機號碼/編號 顧客姓名/手機號碼/編號 不留客資 服務…" at bounding box center [853, 469] width 1353 height 824
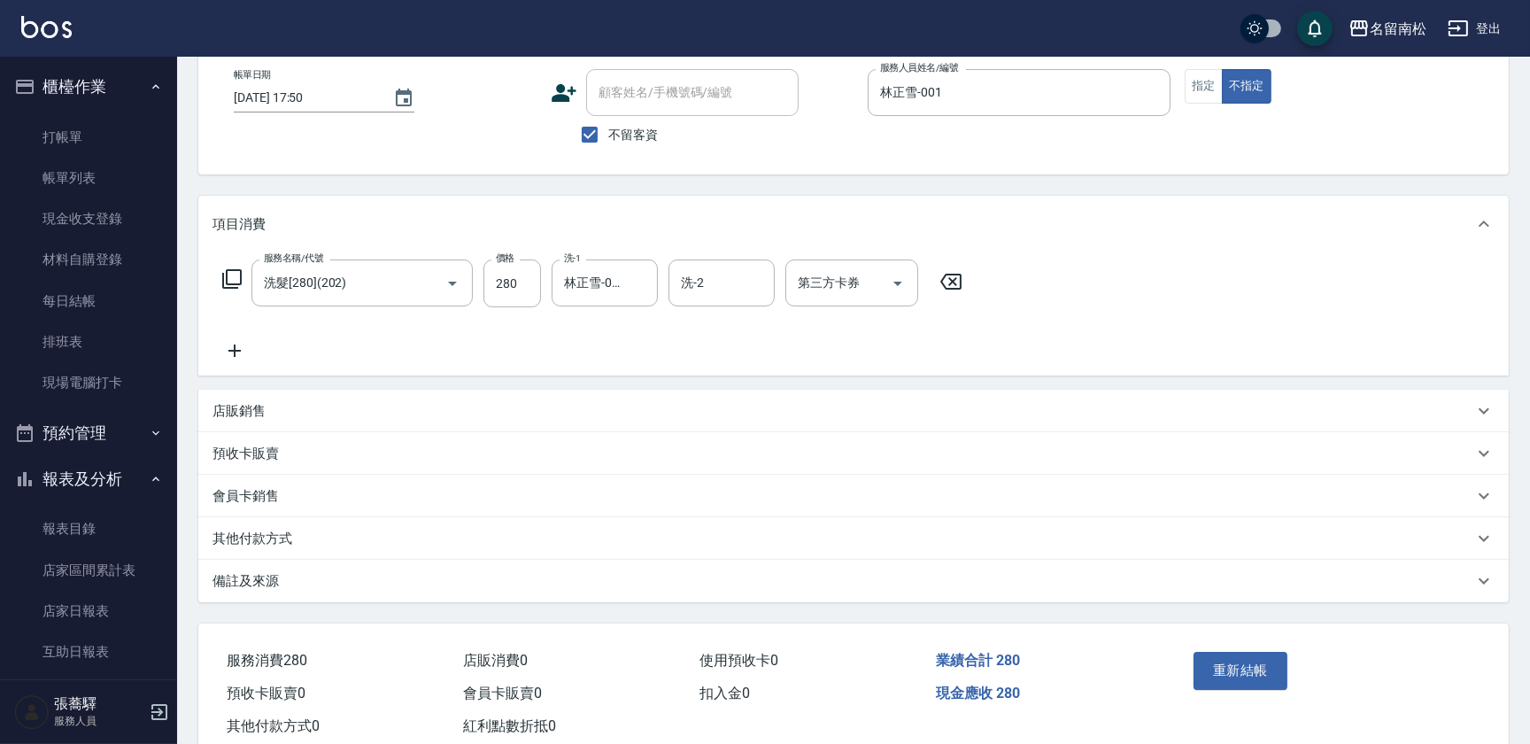
scroll to position [141, 0]
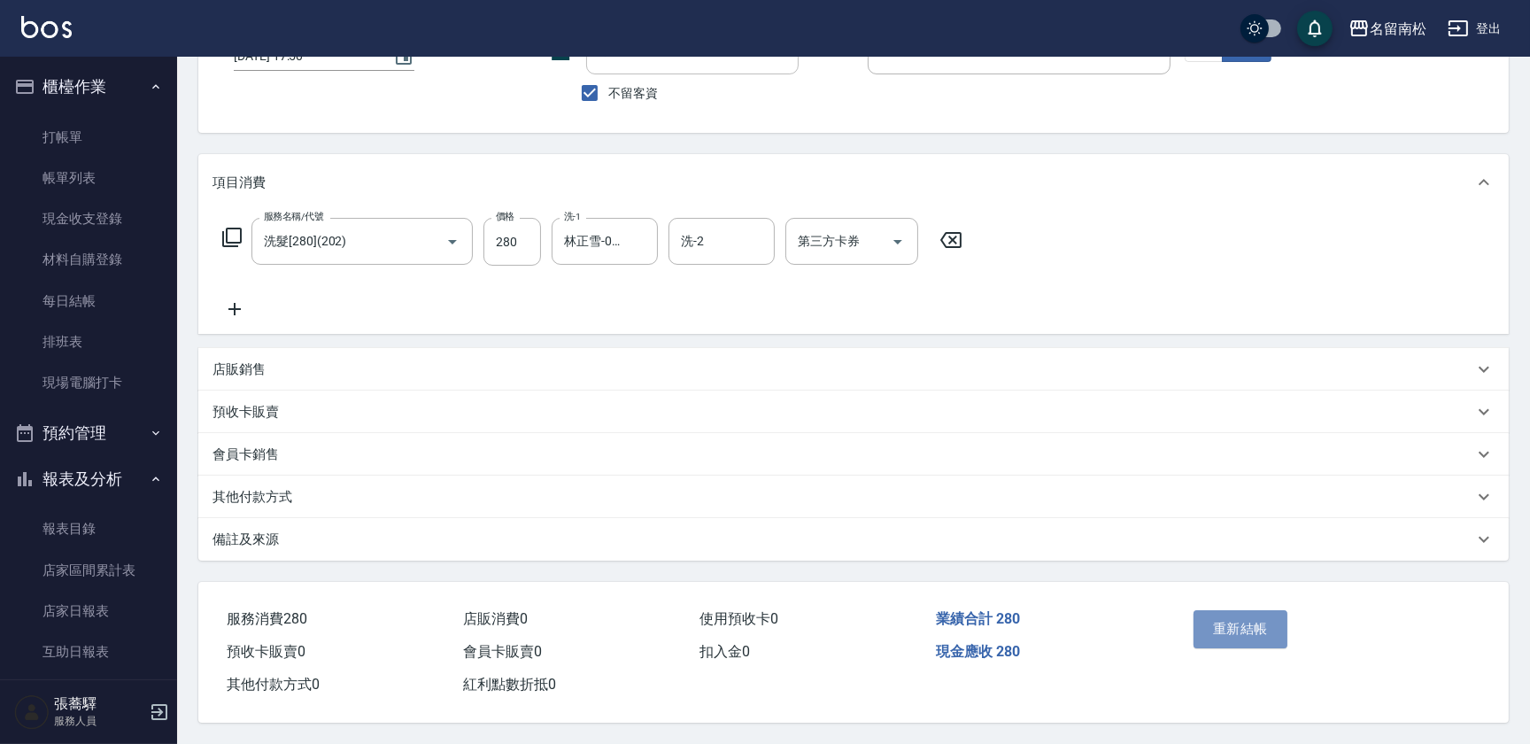
click at [1215, 634] on button "重新結帳" at bounding box center [1241, 628] width 94 height 37
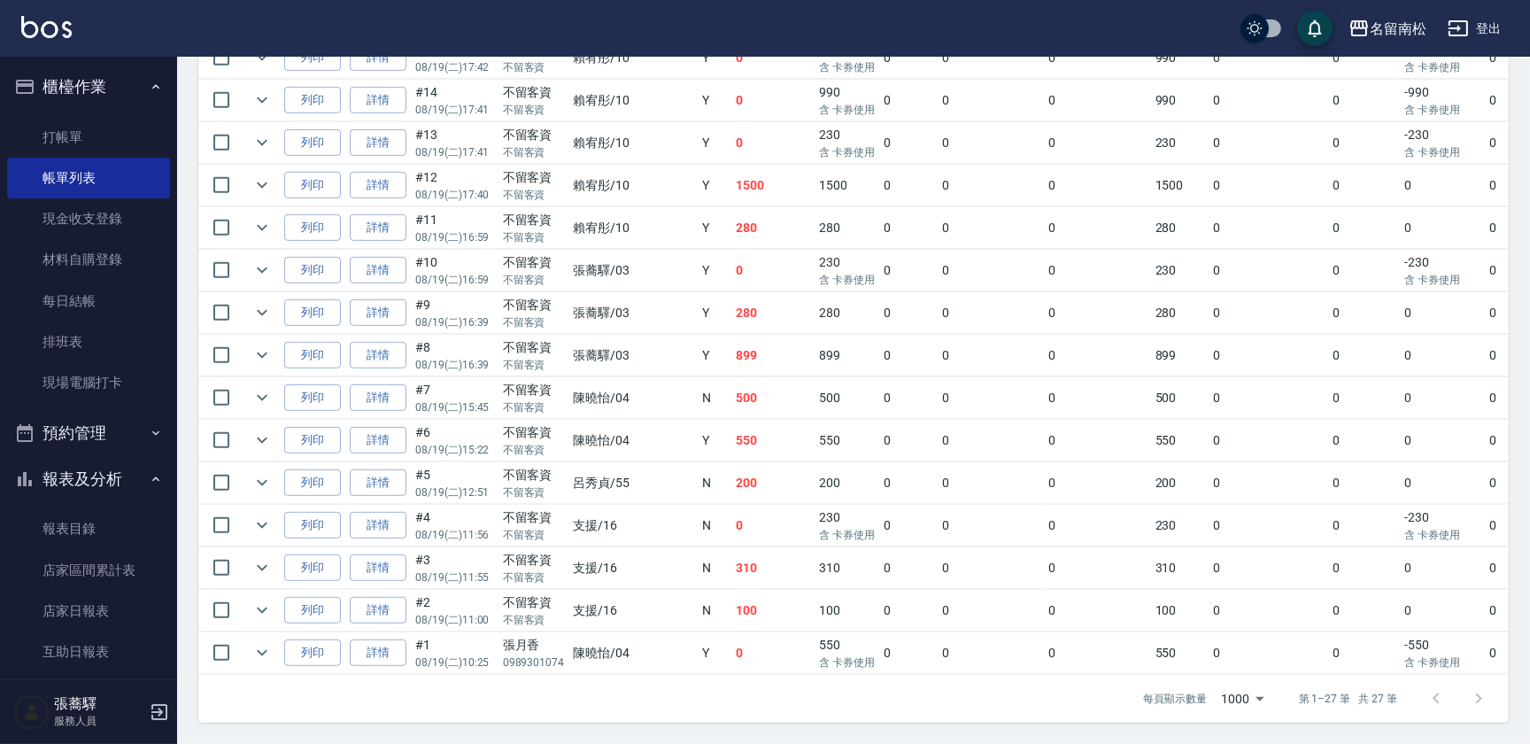
scroll to position [361, 0]
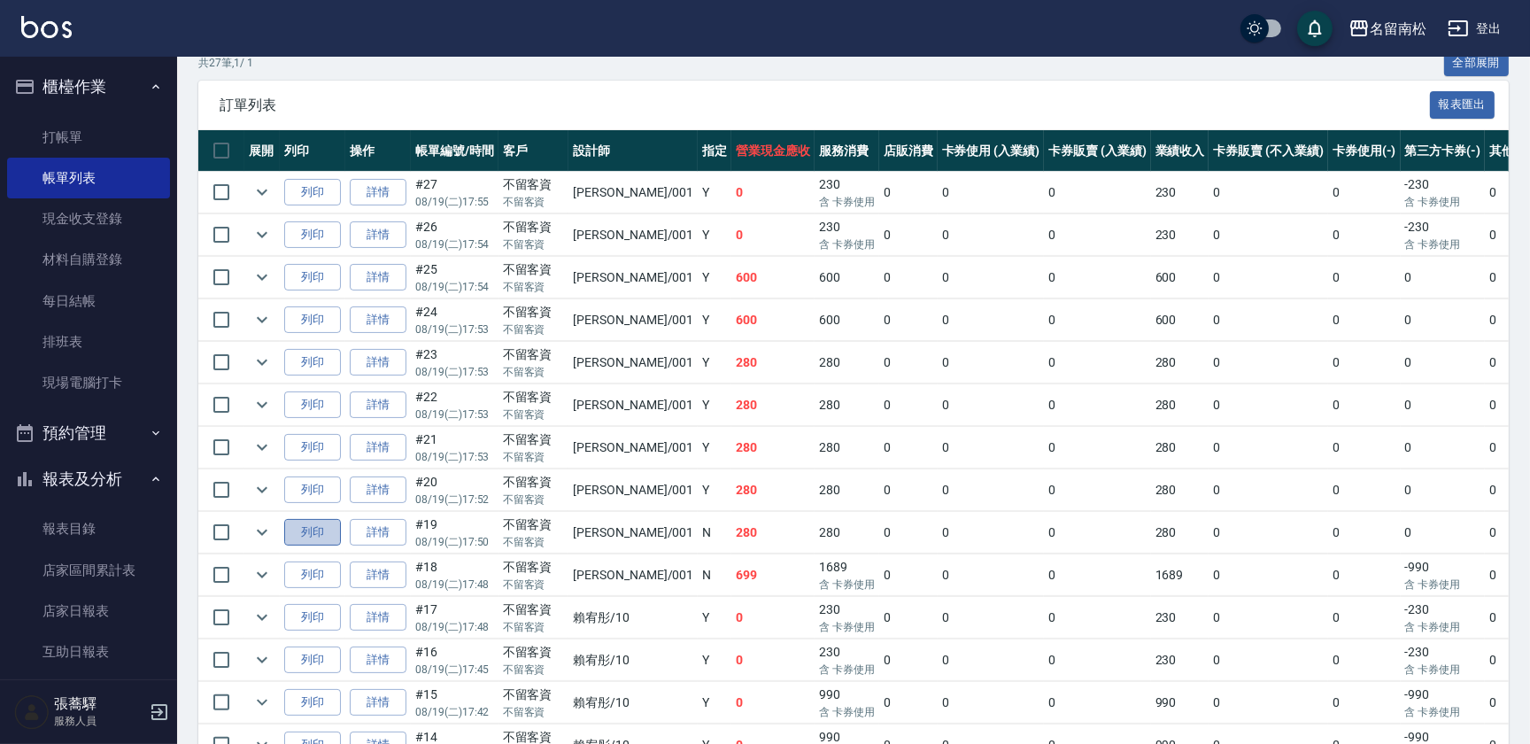
click at [317, 530] on button "列印" at bounding box center [312, 532] width 57 height 27
click at [94, 136] on link "打帳單" at bounding box center [88, 137] width 163 height 41
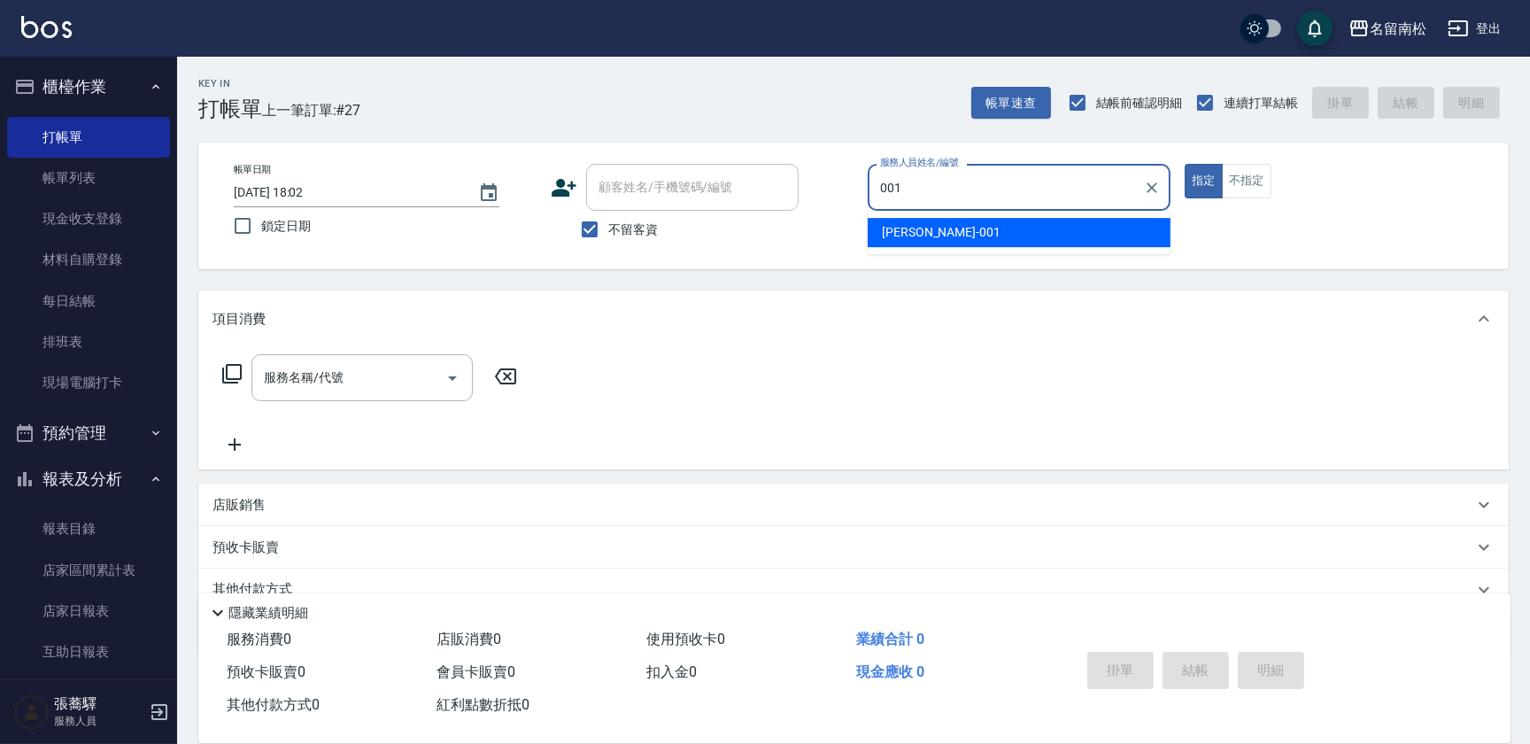
type input "林正雪-001"
type button "true"
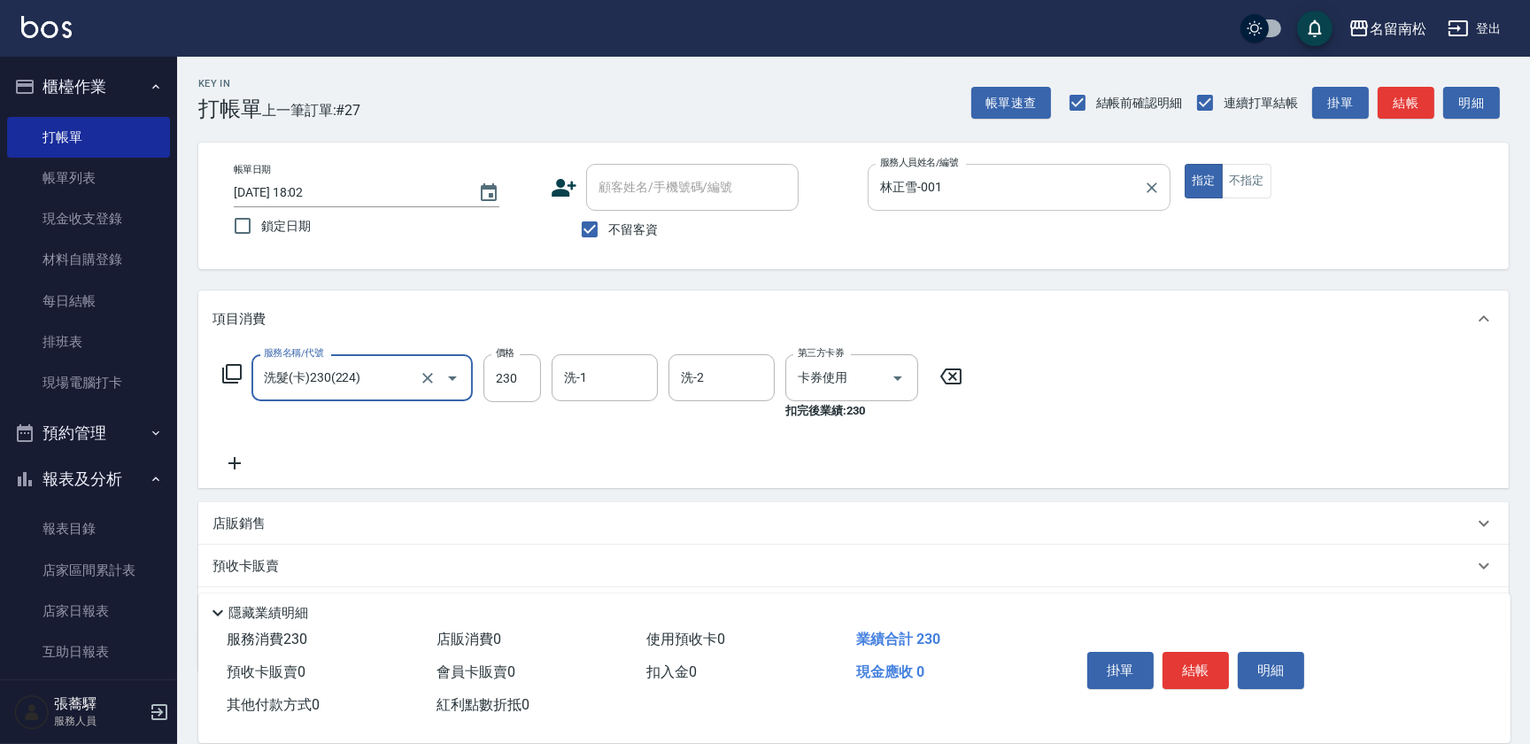
type input "洗髮(卡)230(224)"
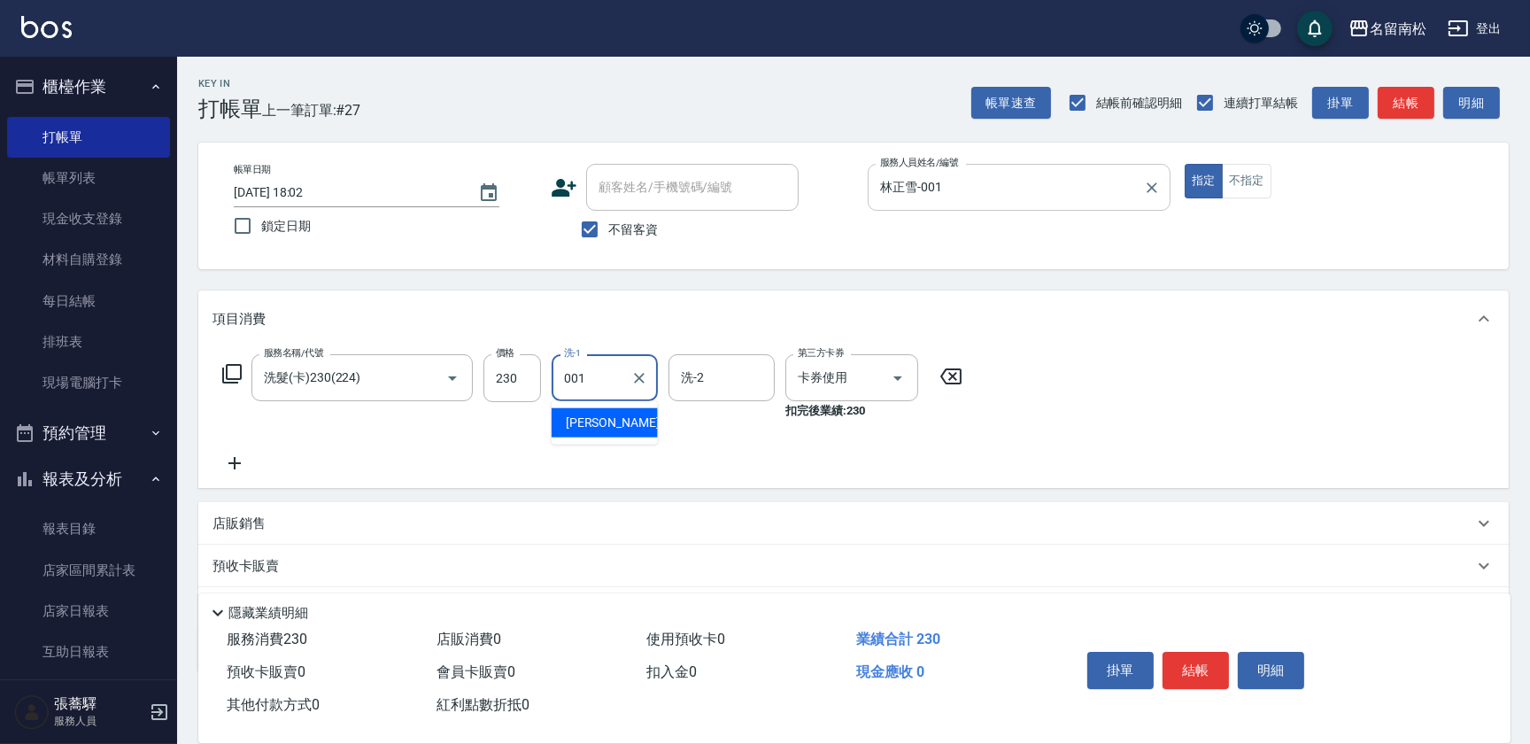
type input "001\"
click at [1256, 662] on button "明細" at bounding box center [1271, 670] width 66 height 37
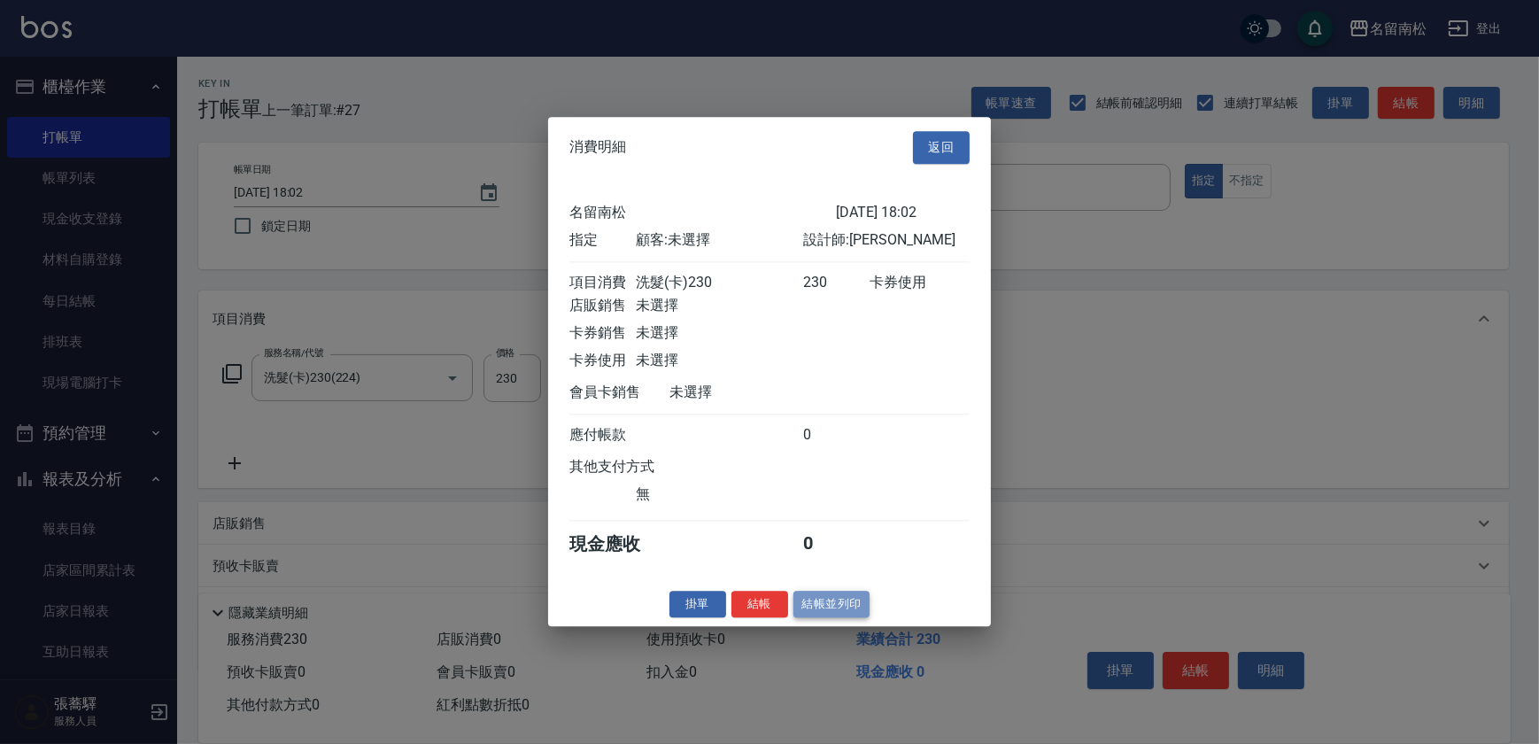
click at [834, 611] on button "結帳並列印" at bounding box center [832, 604] width 77 height 27
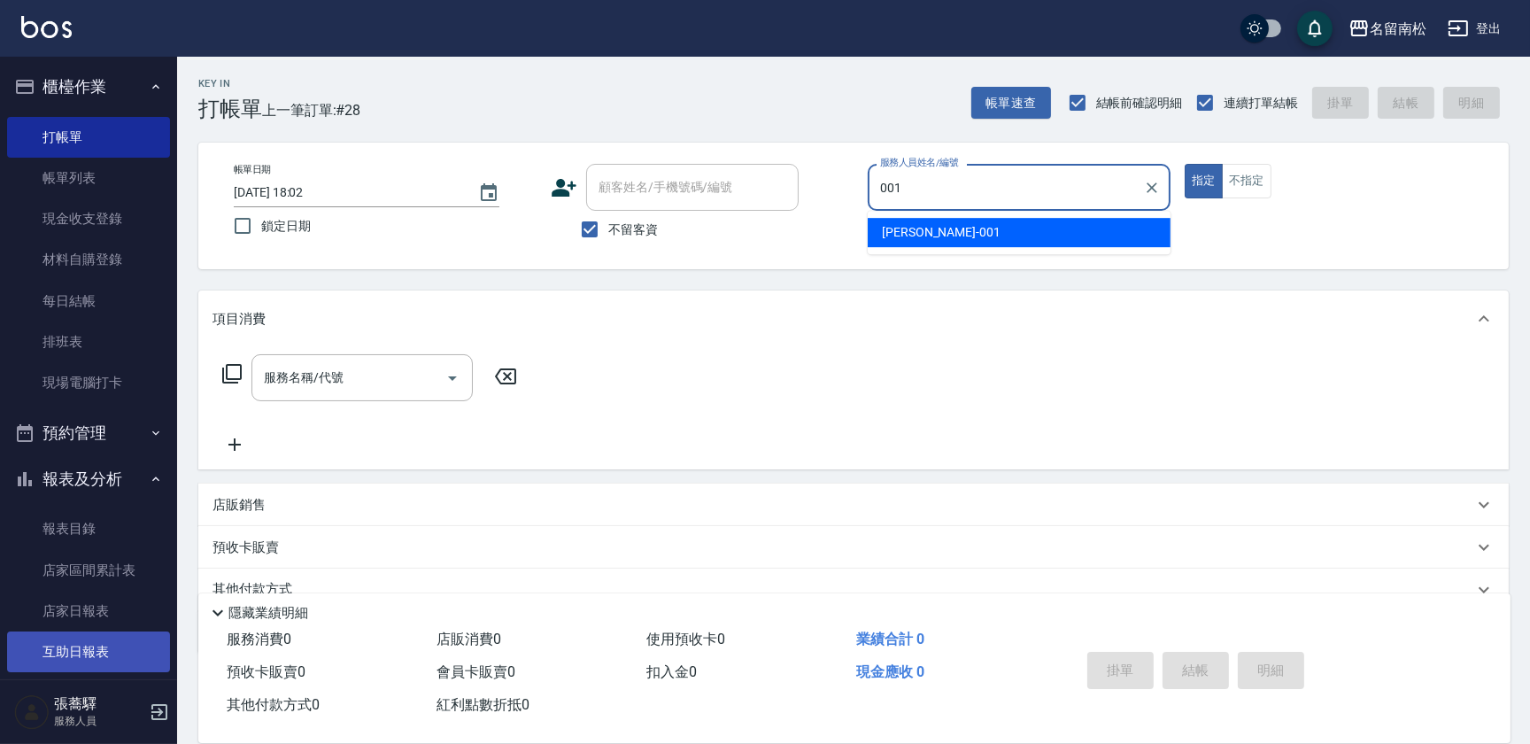
type input "林正雪-001"
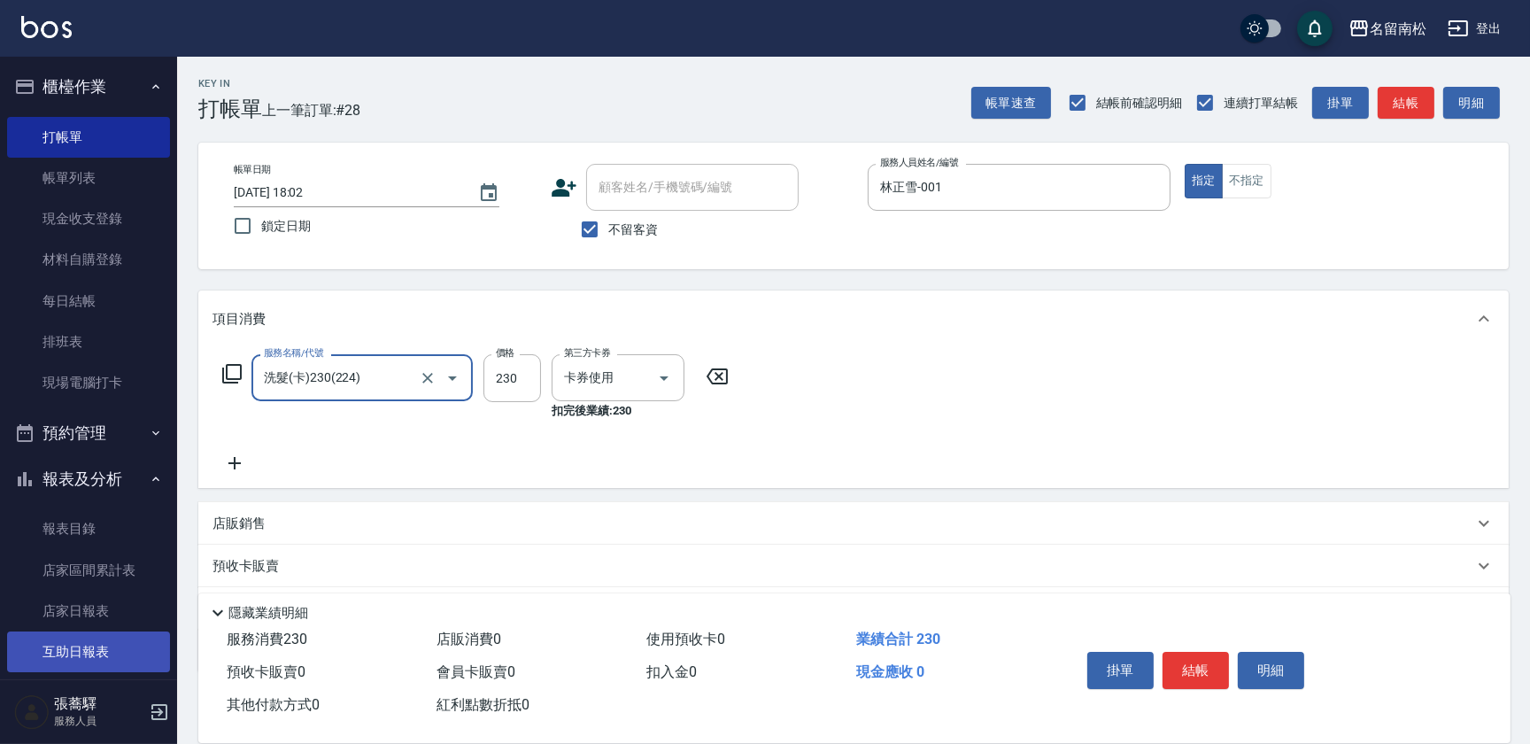
type input "洗髮(卡)230(224)"
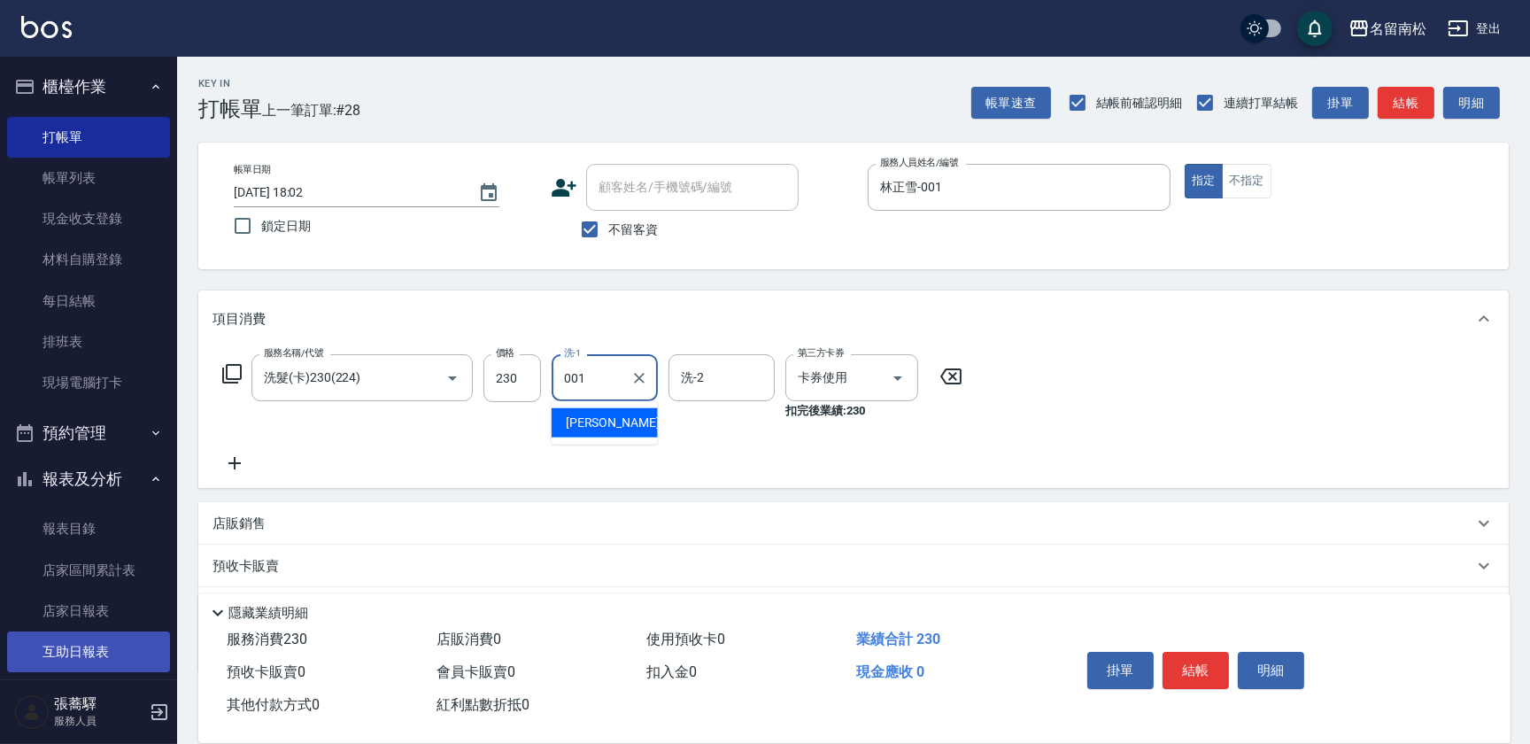
type input "林正雪-001"
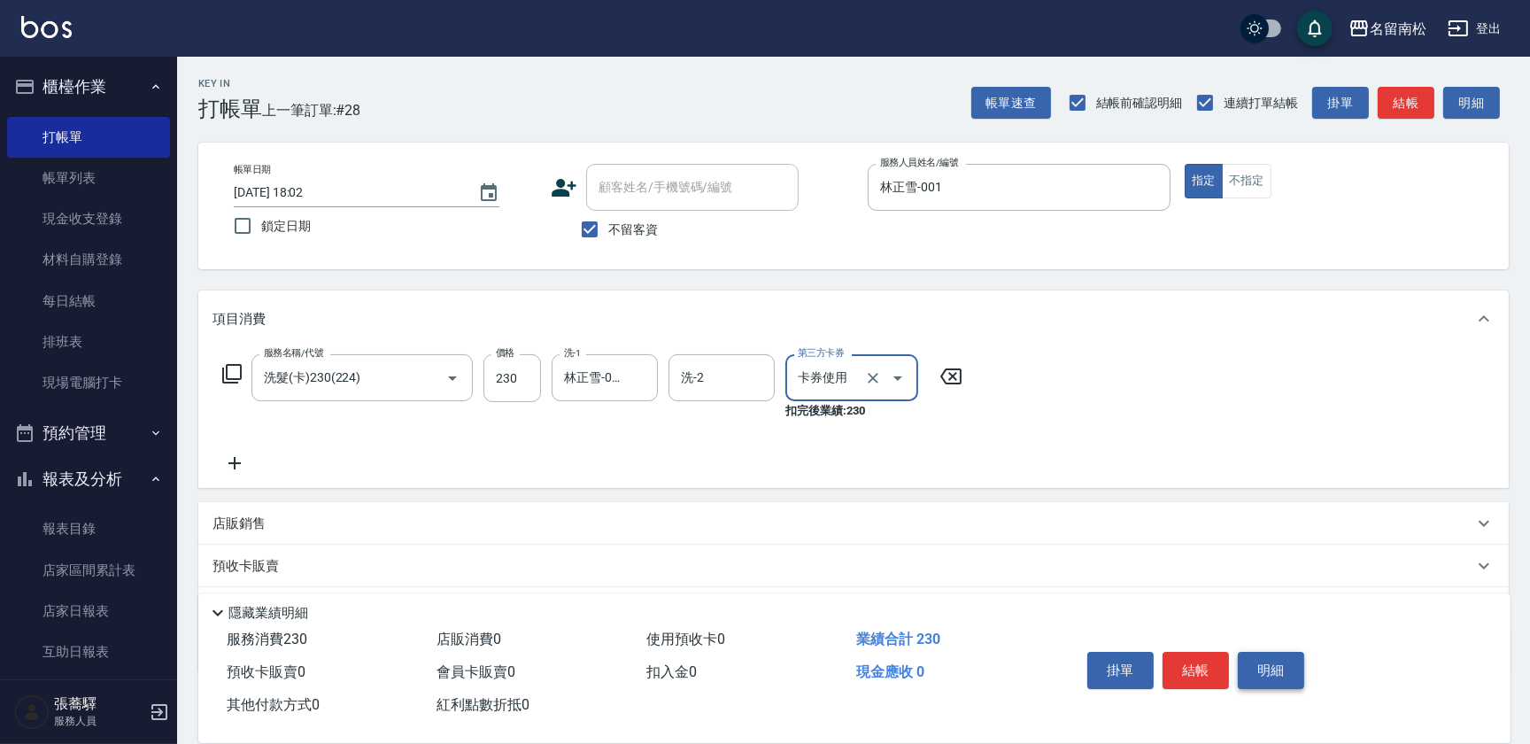
click at [1269, 652] on button "明細" at bounding box center [1271, 670] width 66 height 37
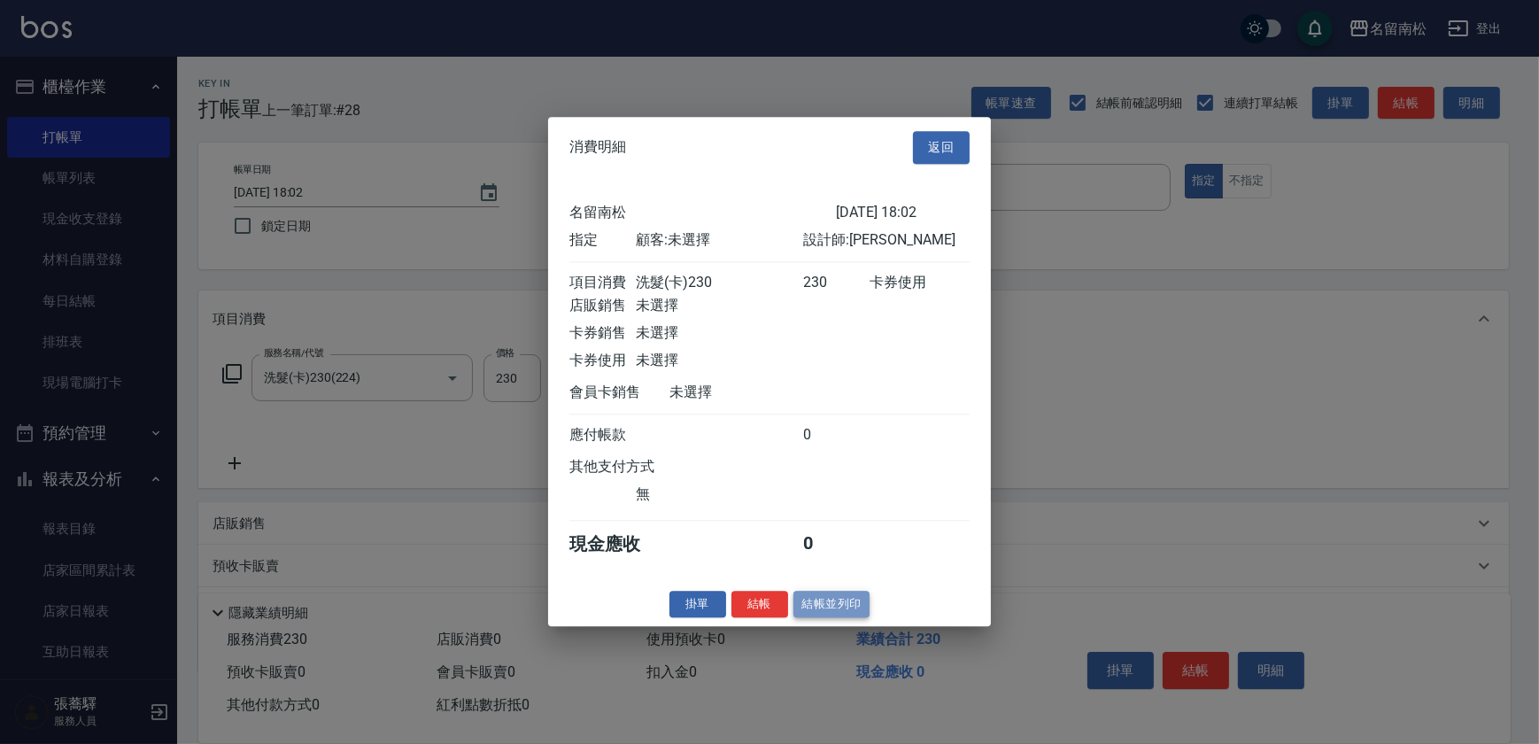
click at [845, 609] on button "結帳並列印" at bounding box center [832, 604] width 77 height 27
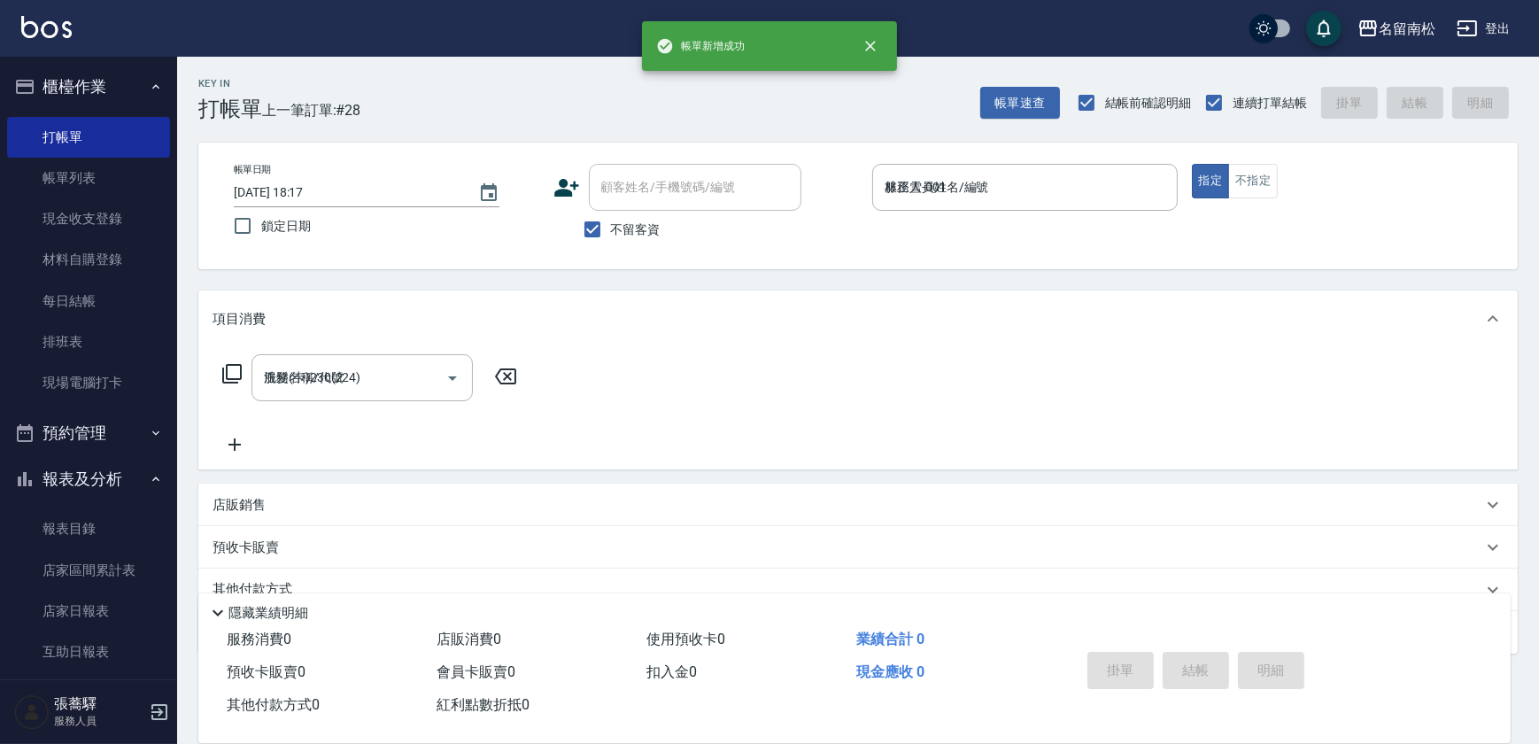
type input "[DATE] 18:17"
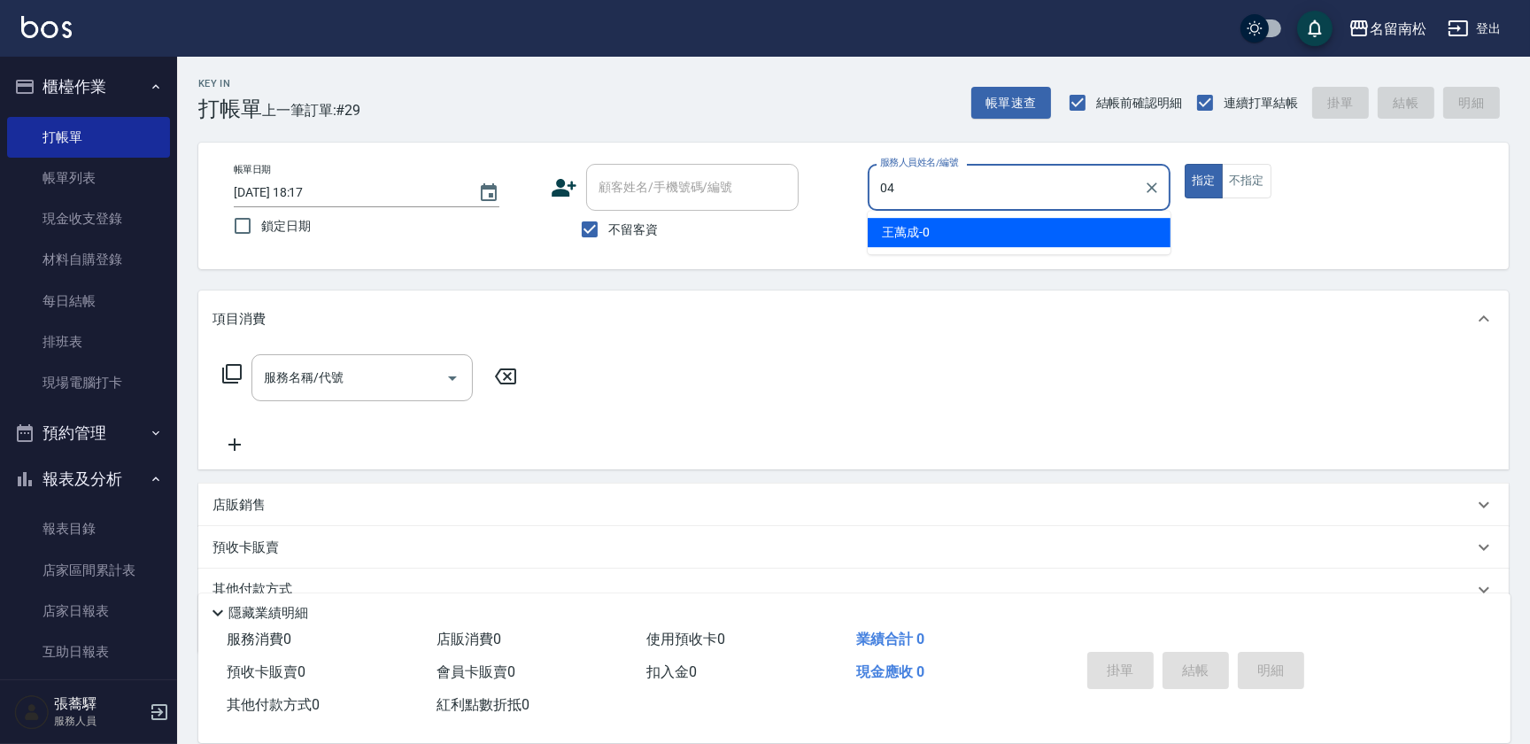
type input "[PERSON_NAME]04"
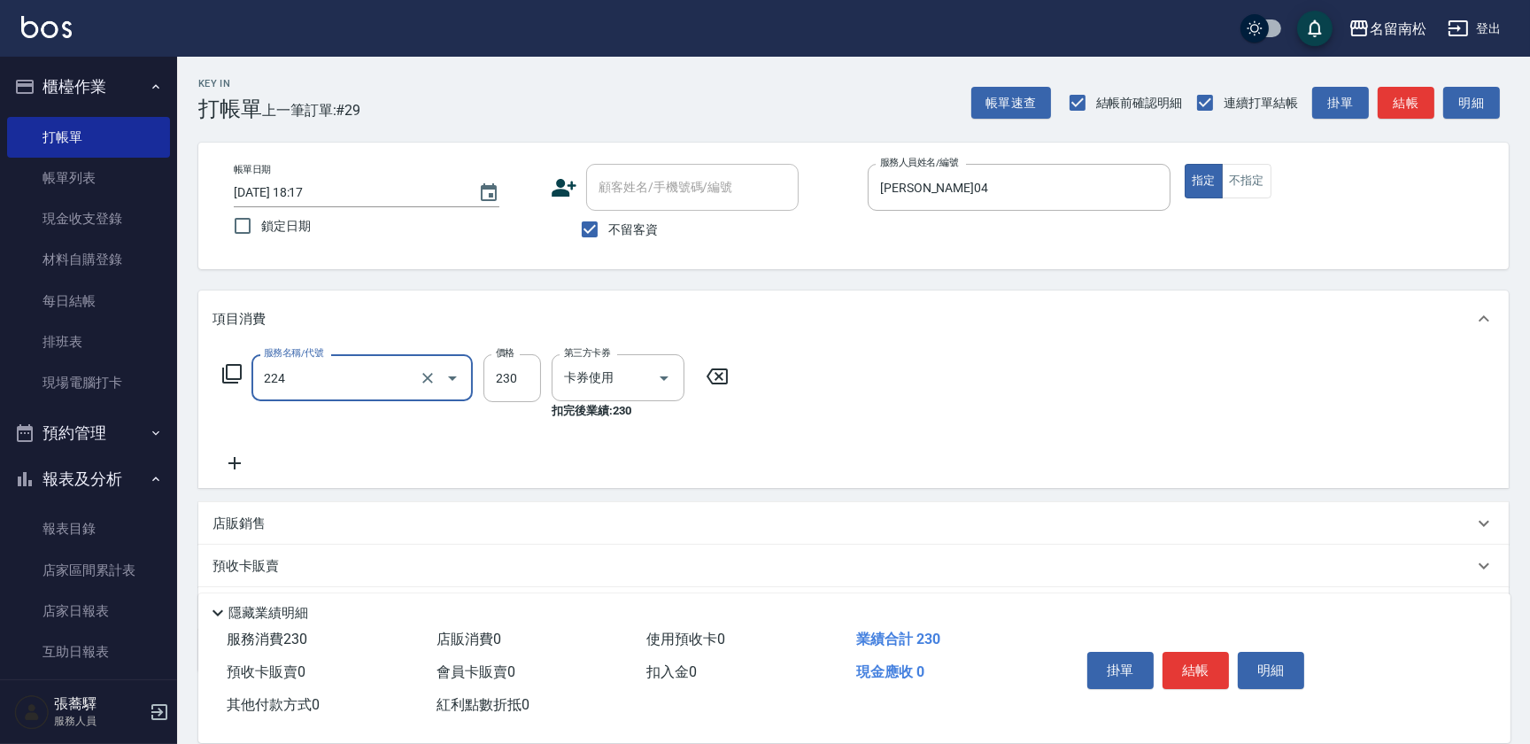
type input "洗髮(卡)230(224)"
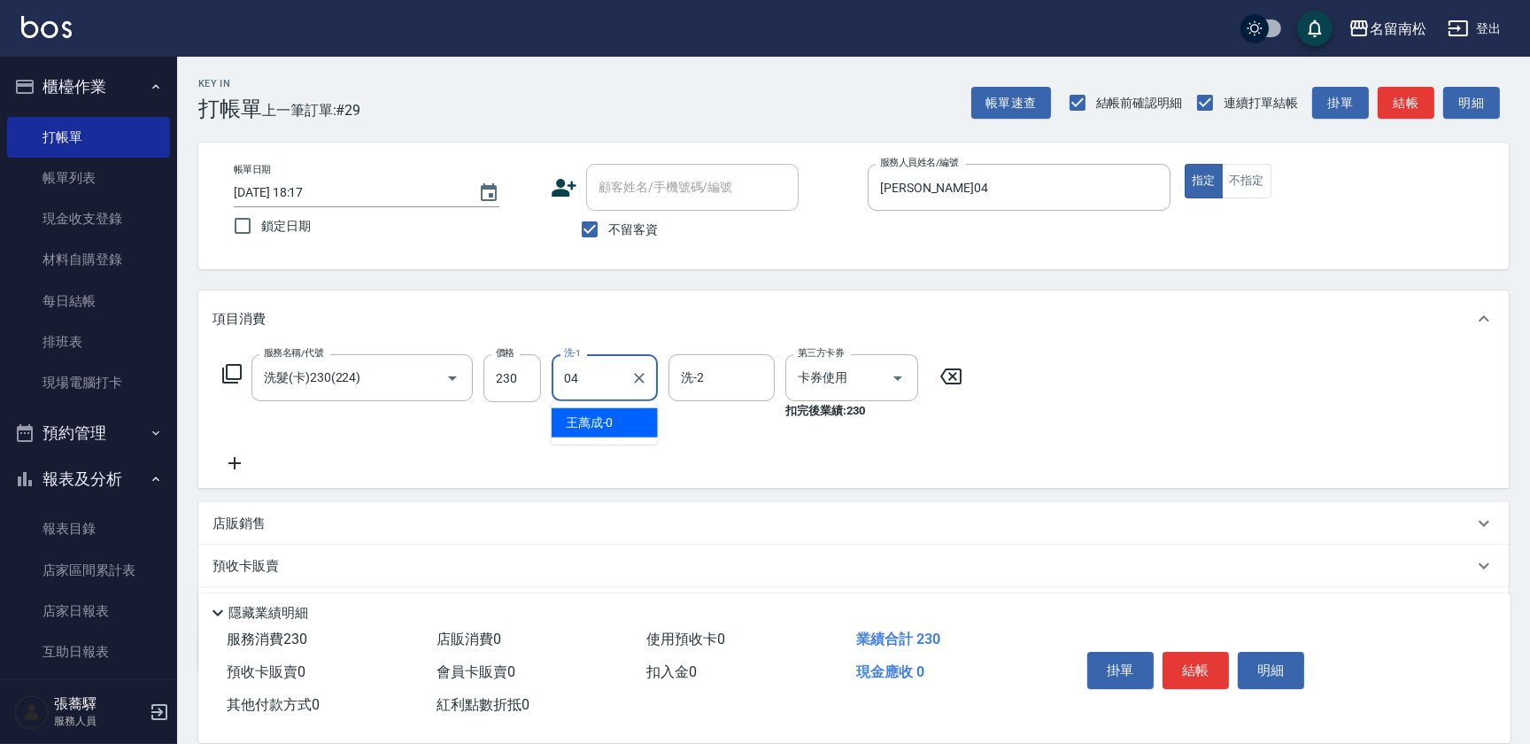
type input "[PERSON_NAME]04"
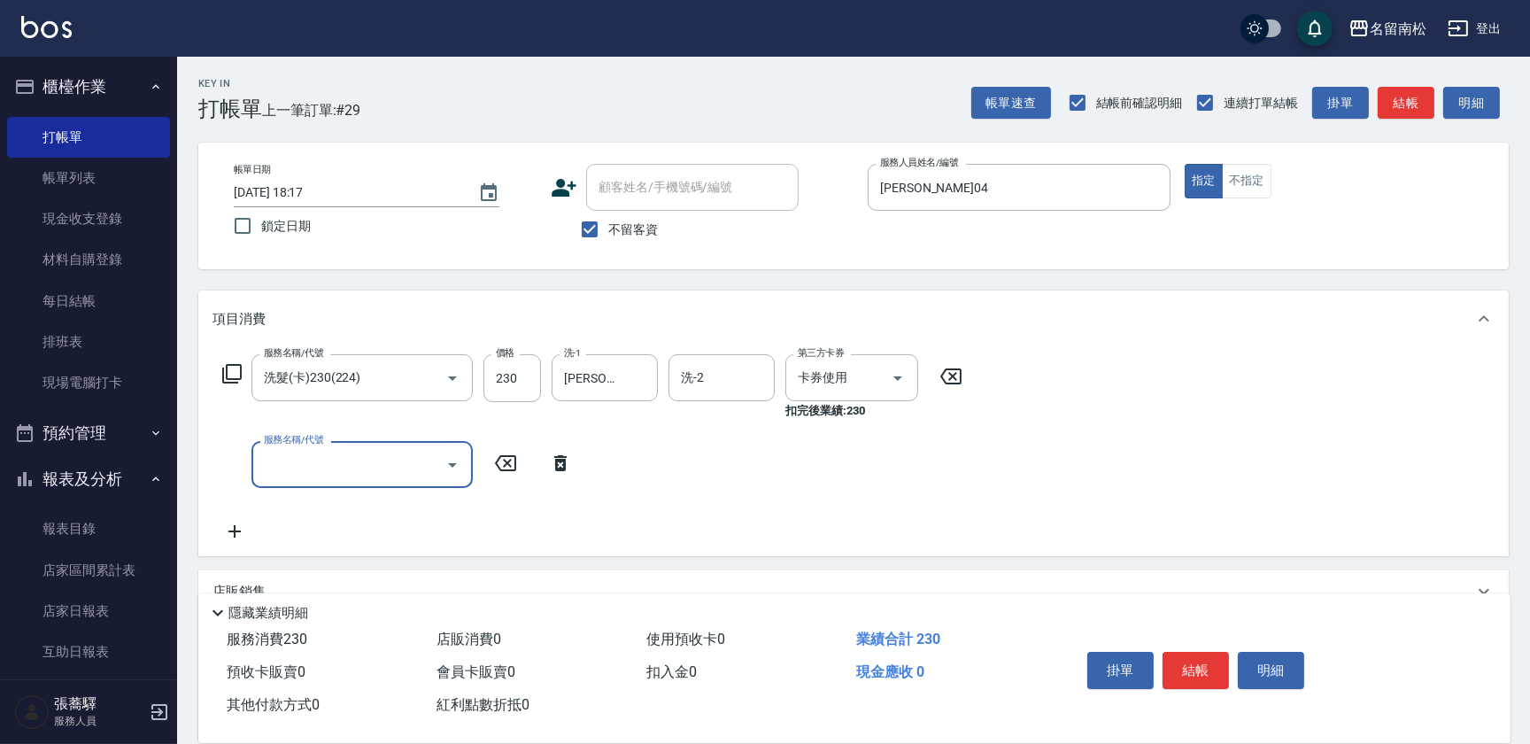
click at [427, 476] on input "服務名稱/代號" at bounding box center [348, 464] width 179 height 31
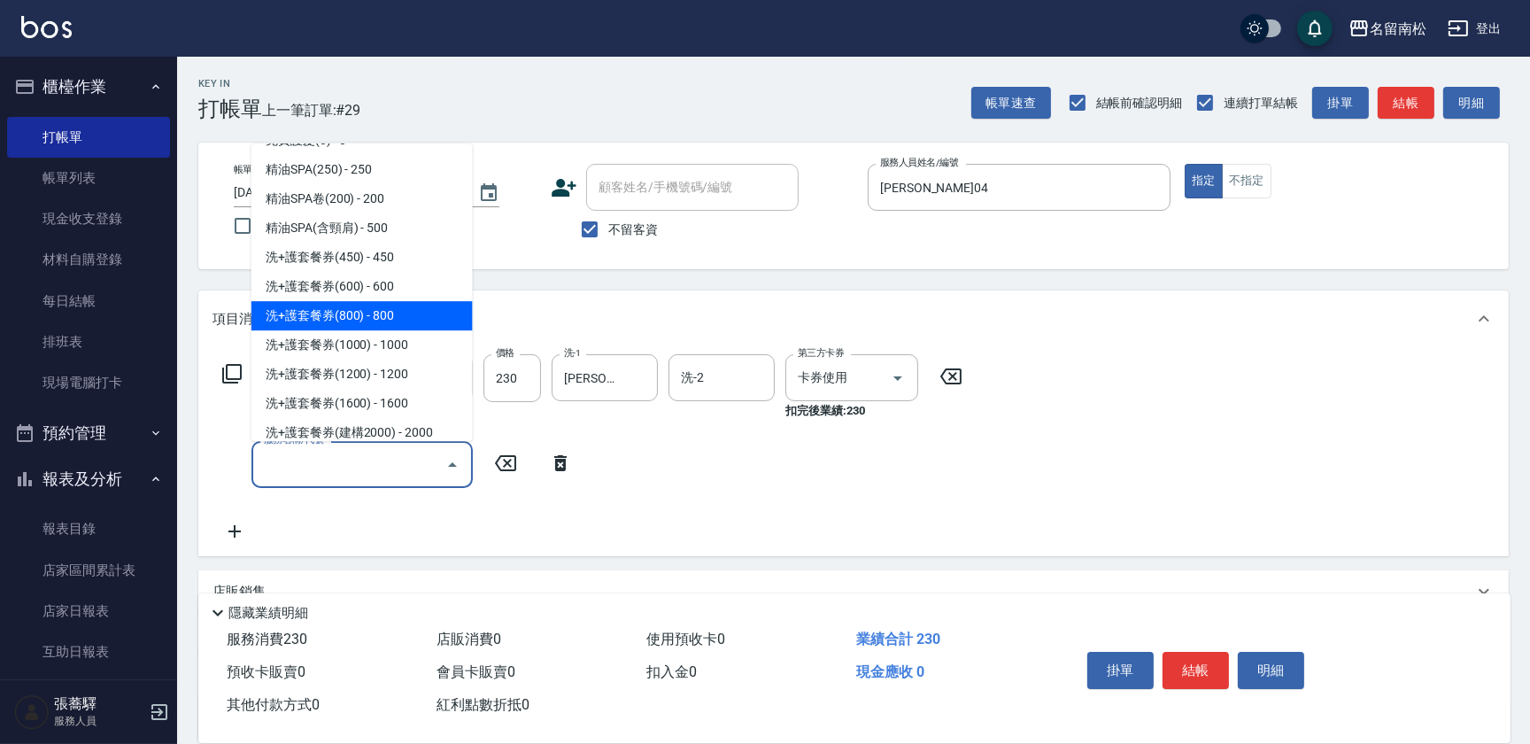
scroll to position [2415, 0]
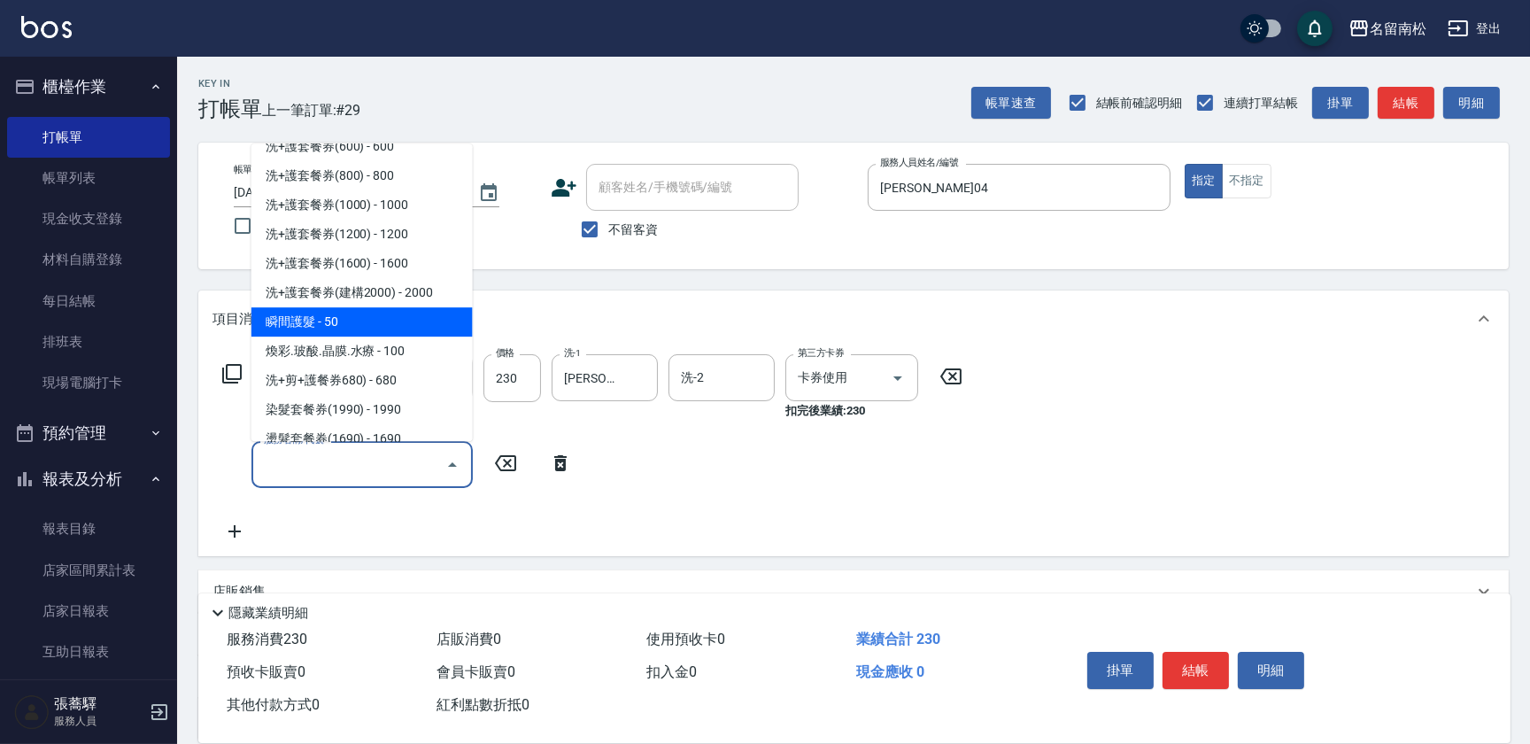
click at [354, 319] on span "瞬間護髮 - 50" at bounding box center [362, 321] width 221 height 29
type input "瞬間護髮(618)"
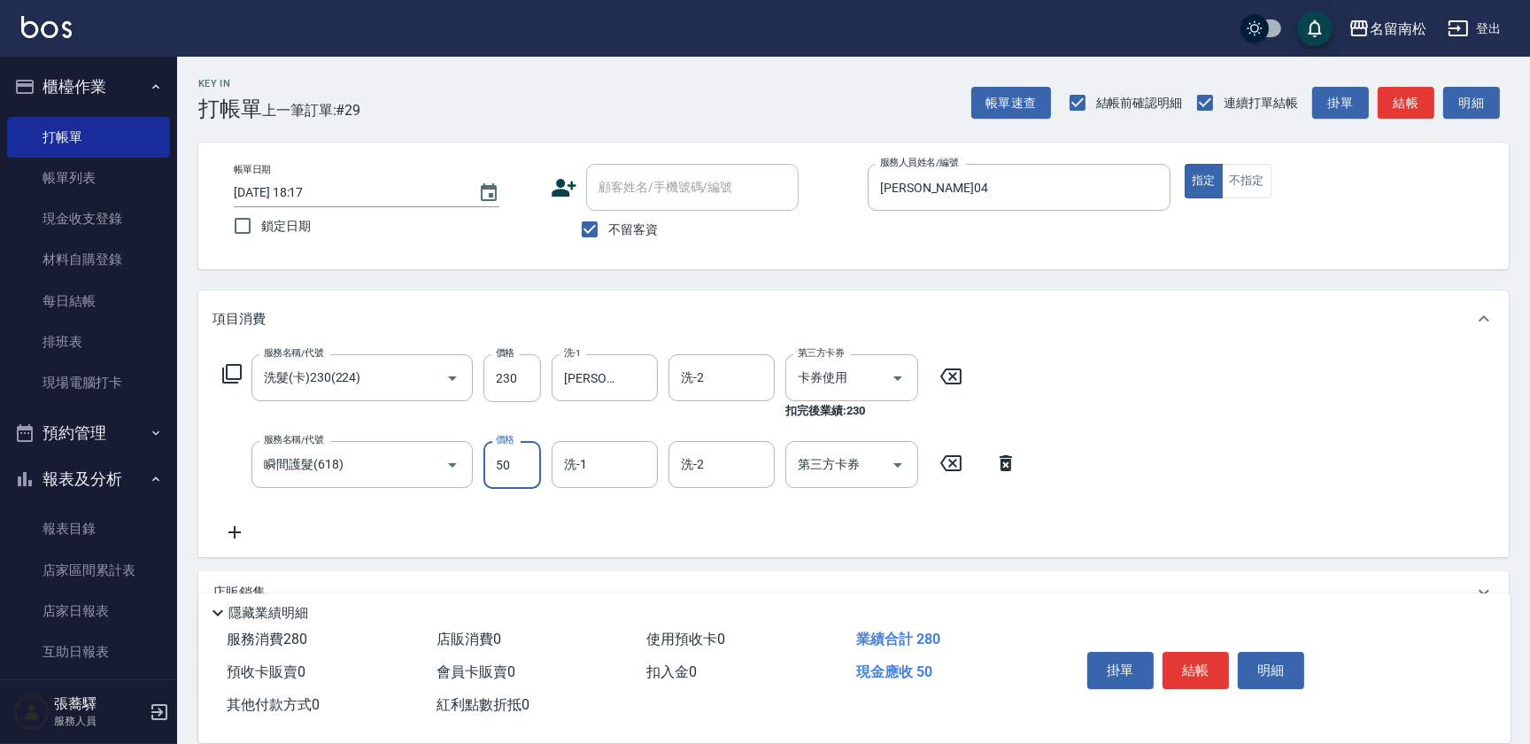
drag, startPoint x: 517, startPoint y: 463, endPoint x: 514, endPoint y: 438, distance: 25.0
click at [517, 463] on input "50" at bounding box center [513, 465] width 58 height 48
type input "30"
type input "[PERSON_NAME]-55"
click at [1207, 678] on button "結帳" at bounding box center [1196, 670] width 66 height 37
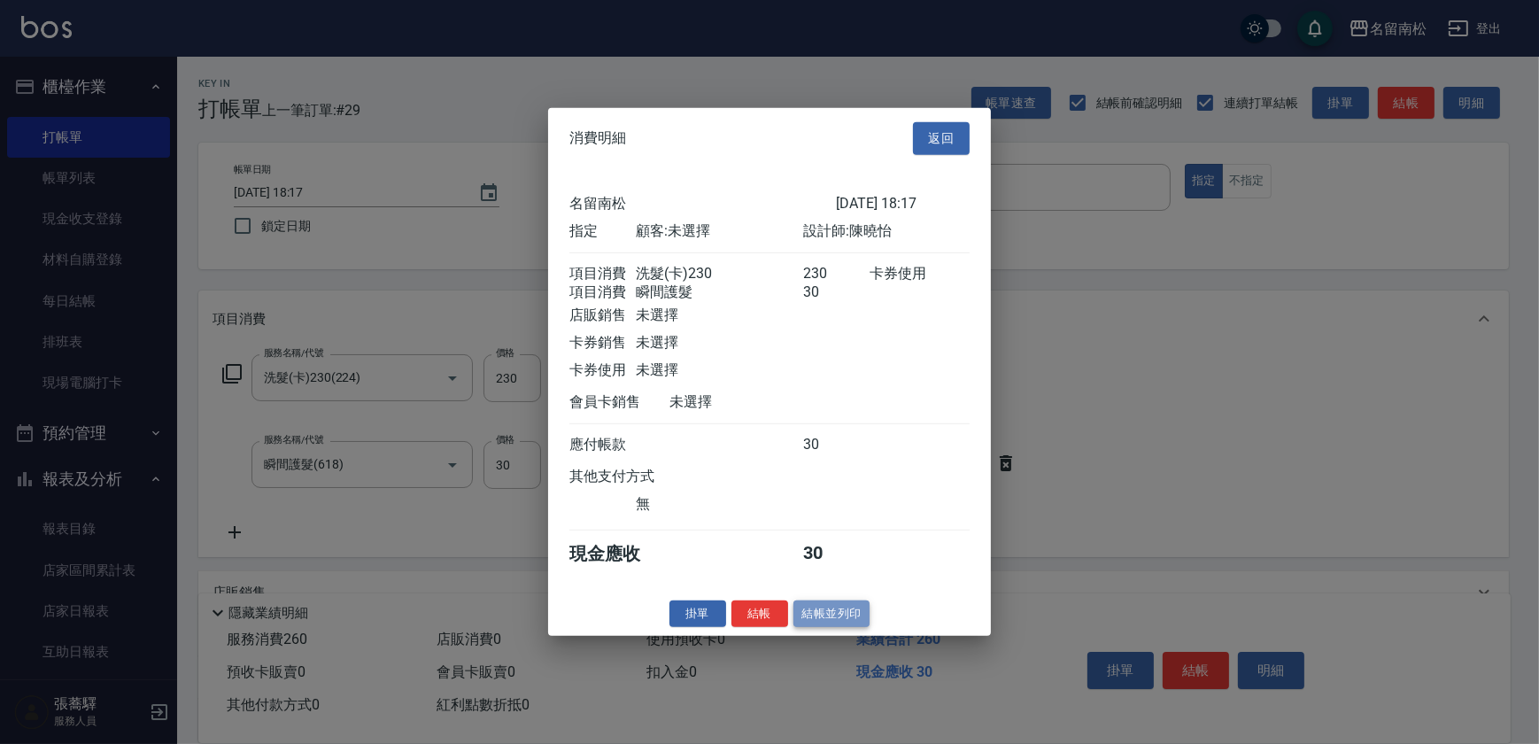
click at [846, 616] on button "結帳並列印" at bounding box center [832, 613] width 77 height 27
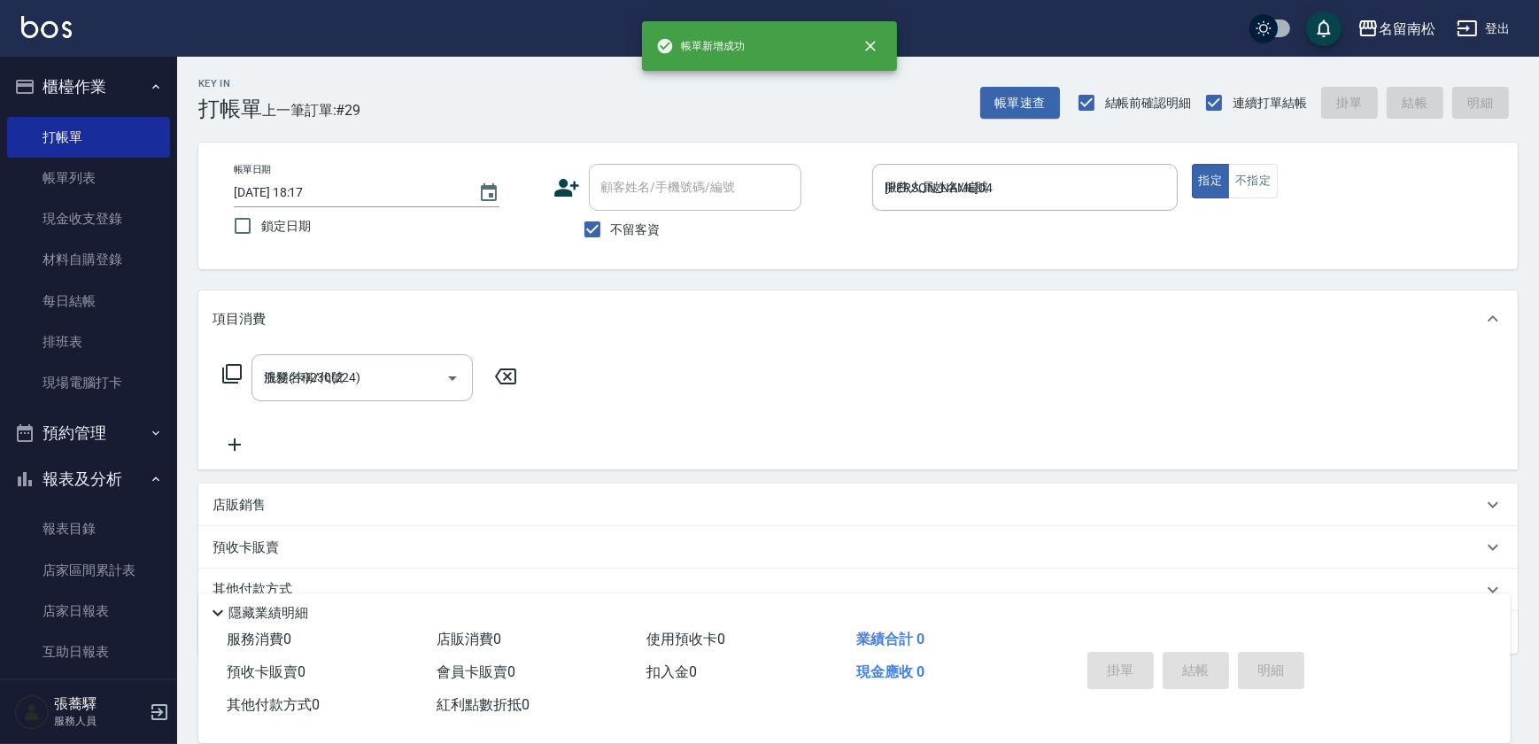
type input "[DATE] 18:25"
